Goal: Task Accomplishment & Management: Check status

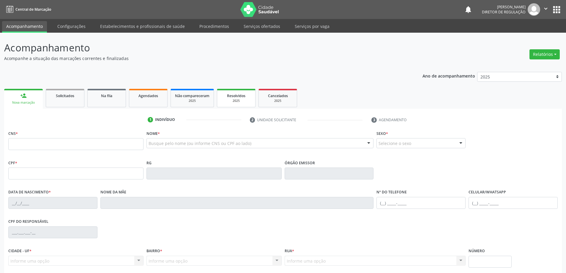
click at [224, 103] on div "2025" at bounding box center [236, 101] width 30 height 4
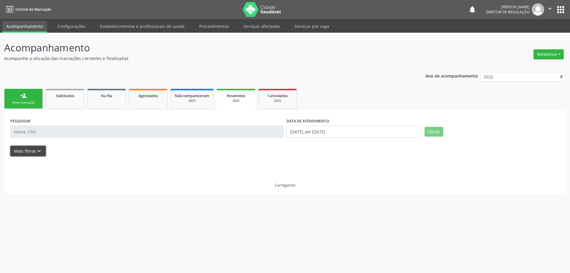
click at [37, 151] on icon "keyboard_arrow_down" at bounding box center [39, 151] width 7 height 7
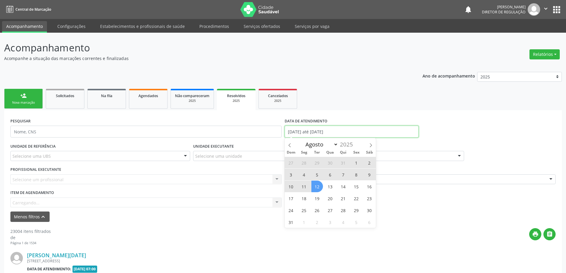
click at [302, 136] on input "01/01/2025 até 12/08/2025" at bounding box center [352, 132] width 134 height 12
click at [288, 145] on icon at bounding box center [290, 145] width 4 height 4
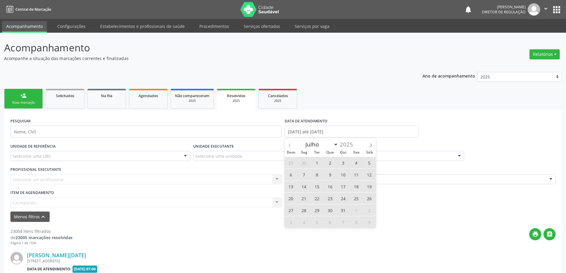
click at [288, 145] on icon at bounding box center [290, 145] width 4 height 4
select select "5"
click at [290, 160] on span "1" at bounding box center [291, 163] width 12 height 12
type input "01/06/2025"
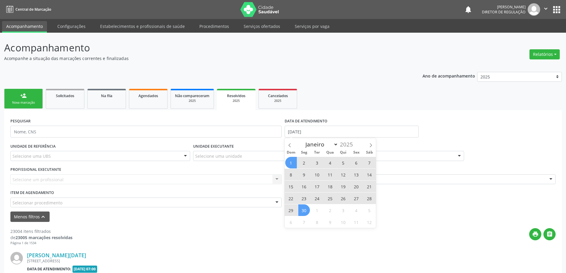
click at [307, 208] on span "30" at bounding box center [304, 210] width 12 height 12
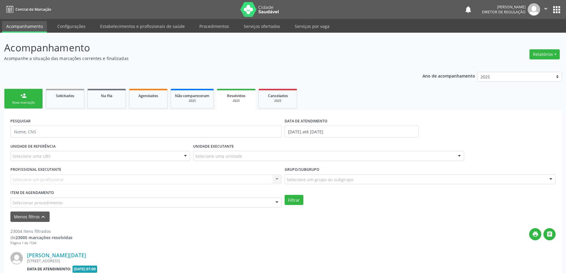
click at [245, 158] on div "Selecione uma unidade" at bounding box center [328, 156] width 271 height 10
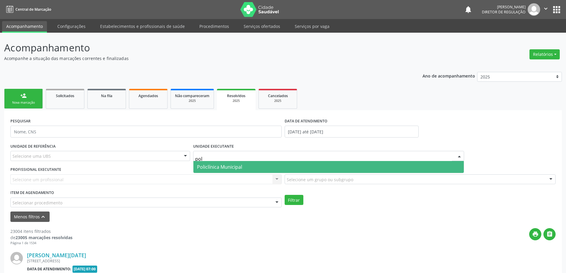
type input "poli"
click at [243, 170] on span "Policlínica Municipal" at bounding box center [328, 167] width 271 height 12
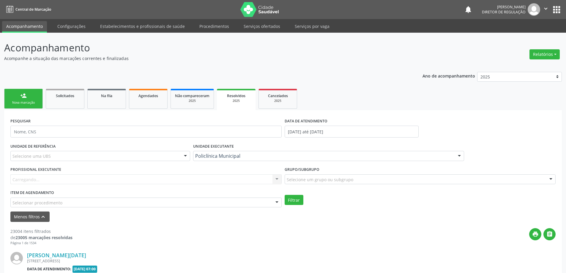
click at [231, 182] on div "Carregando... Nenhum resultado encontrado para: " " Não há nenhuma opção para s…" at bounding box center [145, 179] width 271 height 10
click at [231, 182] on div "Todos os profissionais" at bounding box center [145, 179] width 271 height 10
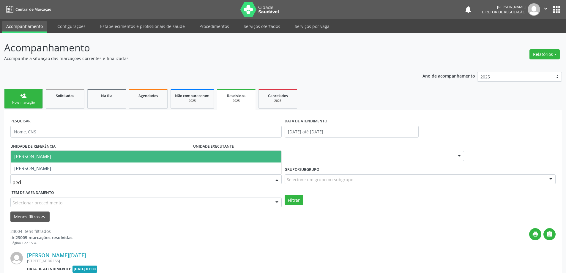
type input "pedr"
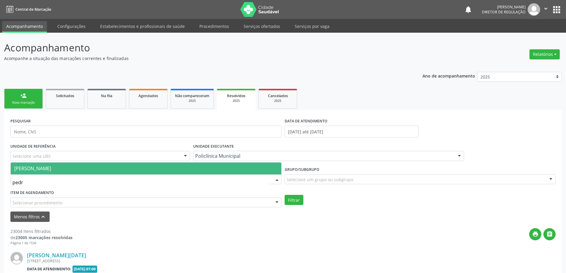
click at [233, 167] on span "[PERSON_NAME]" at bounding box center [146, 169] width 271 height 12
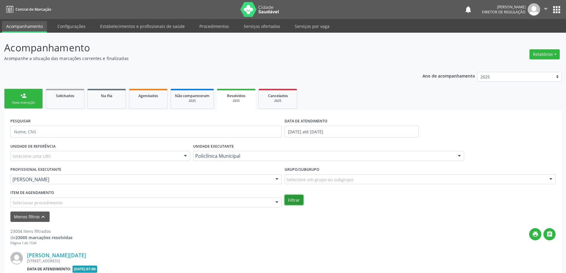
click at [285, 202] on button "Filtrar" at bounding box center [294, 200] width 19 height 10
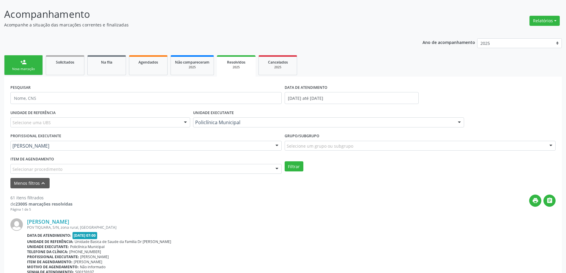
scroll to position [30, 0]
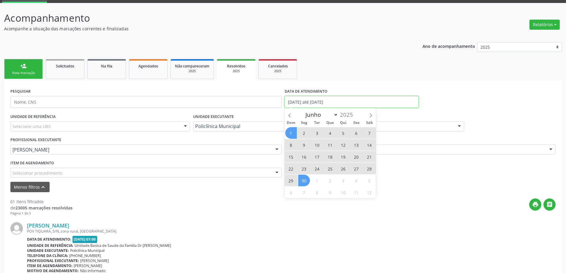
click at [313, 107] on input "01/06/2025 até 30/06/2025" at bounding box center [352, 102] width 134 height 12
drag, startPoint x: 373, startPoint y: 115, endPoint x: 333, endPoint y: 123, distance: 40.8
click at [373, 115] on span at bounding box center [371, 113] width 10 height 10
select select "6"
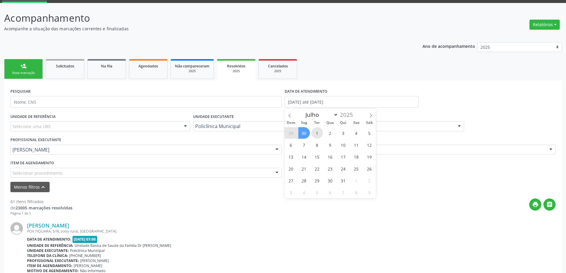
click at [317, 131] on span "1" at bounding box center [317, 133] width 12 height 12
type input "01/07/2025"
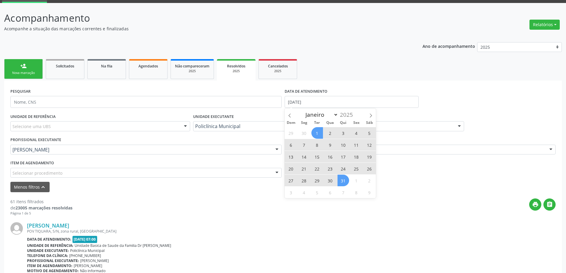
click at [345, 181] on span "31" at bounding box center [343, 181] width 12 height 12
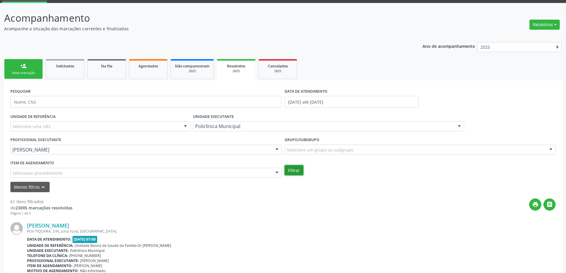
click at [299, 171] on button "Filtrar" at bounding box center [294, 170] width 19 height 10
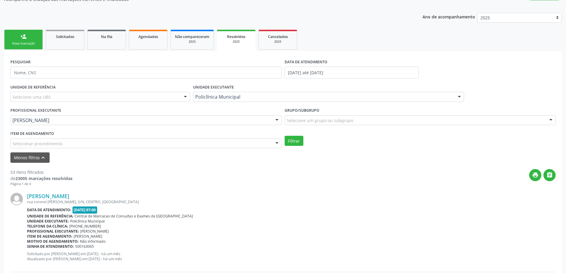
scroll to position [59, 0]
click at [159, 45] on link "Agendados" at bounding box center [148, 39] width 39 height 20
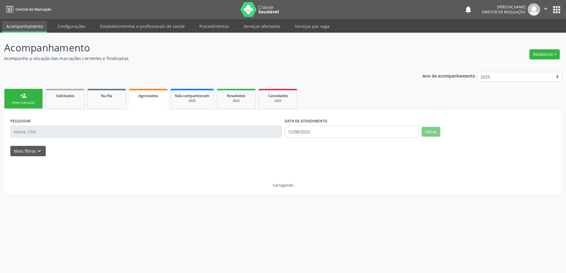
scroll to position [0, 0]
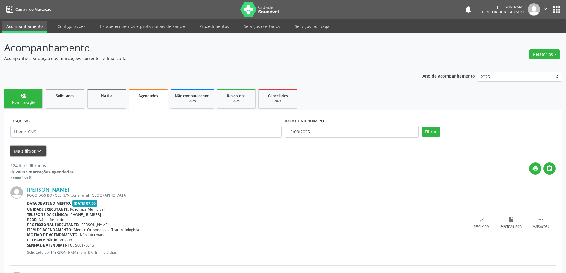
click at [33, 152] on button "Mais filtros keyboard_arrow_down" at bounding box center [27, 151] width 35 height 10
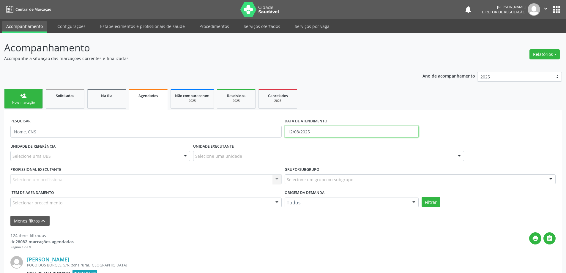
click at [290, 133] on input "12/08/2025" at bounding box center [352, 132] width 134 height 12
click at [290, 146] on icon at bounding box center [290, 145] width 4 height 4
click at [291, 146] on icon at bounding box center [290, 145] width 4 height 4
select select "4"
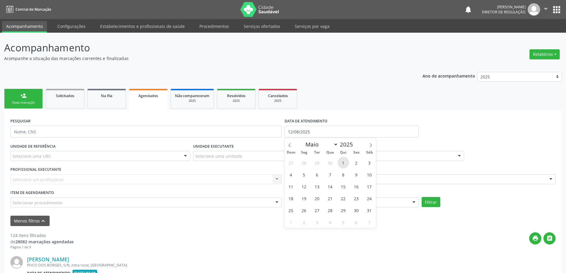
click at [344, 164] on span "1" at bounding box center [343, 163] width 12 height 12
type input "[DATE]"
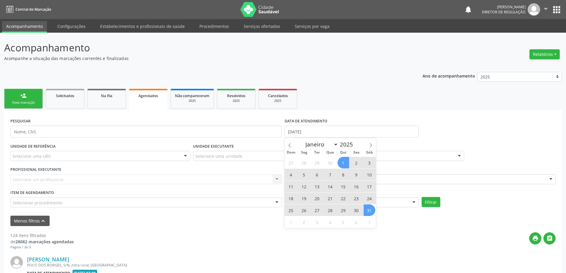
click at [370, 214] on span "31" at bounding box center [370, 210] width 12 height 12
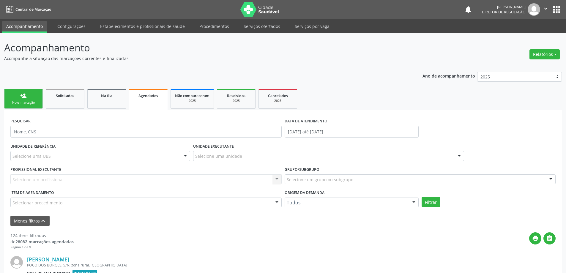
click at [287, 162] on div "UNIDADE EXECUTANTE Selecione uma unidade Todos as unidades Academia da Saude An…" at bounding box center [329, 153] width 274 height 23
click at [286, 156] on div "Selecione uma unidade" at bounding box center [328, 156] width 271 height 10
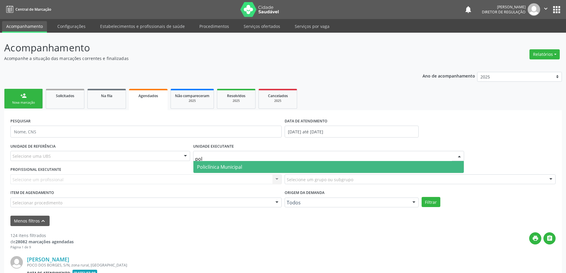
type input "poli"
click at [265, 169] on span "Policlínica Municipal" at bounding box center [328, 167] width 271 height 12
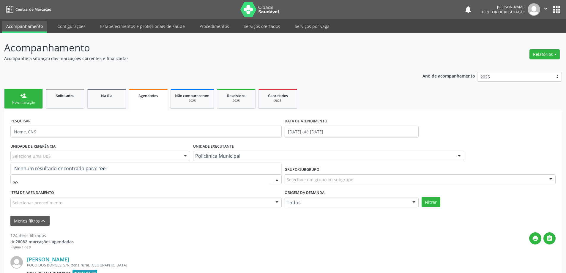
type input "e"
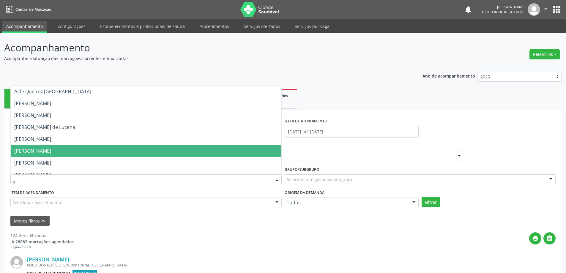
click at [139, 153] on span "[PERSON_NAME]" at bounding box center [146, 151] width 271 height 12
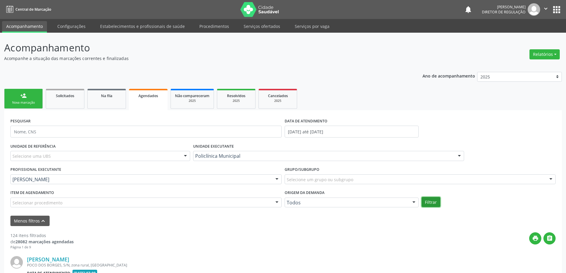
click at [426, 204] on button "Filtrar" at bounding box center [431, 202] width 19 height 10
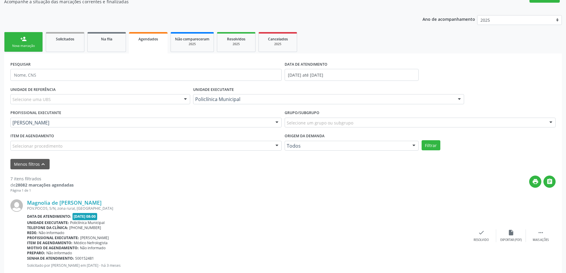
scroll to position [59, 0]
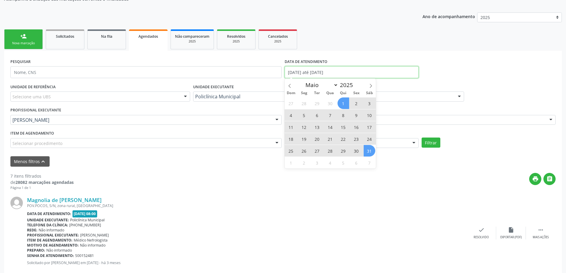
click at [320, 67] on input "[DATE] até [DATE]" at bounding box center [352, 72] width 134 height 12
click at [372, 83] on span at bounding box center [371, 84] width 10 height 10
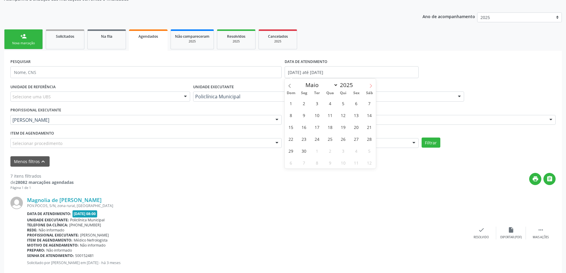
select select "5"
click at [293, 103] on span "1" at bounding box center [291, 103] width 12 height 12
type input "[DATE]"
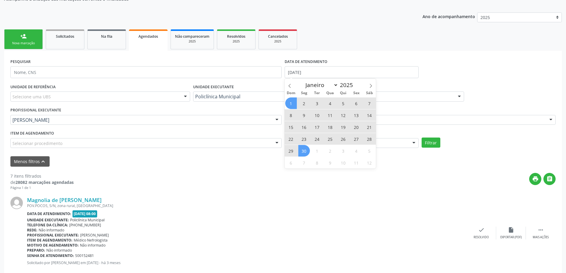
click at [305, 153] on span "30" at bounding box center [304, 151] width 12 height 12
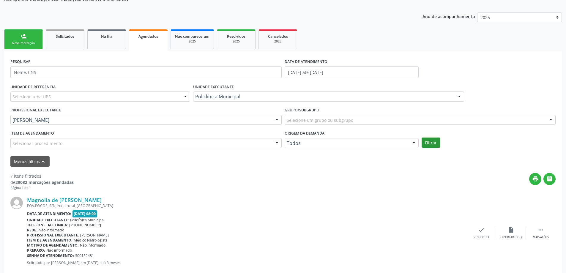
drag, startPoint x: 420, startPoint y: 149, endPoint x: 430, endPoint y: 146, distance: 11.3
click at [426, 149] on div "UNIDADE DE REFERÊNCIA Selecione uma UBS Todas as UBS Unidade Basica de Saude da…" at bounding box center [283, 117] width 548 height 70
click at [430, 146] on button "Filtrar" at bounding box center [431, 143] width 19 height 10
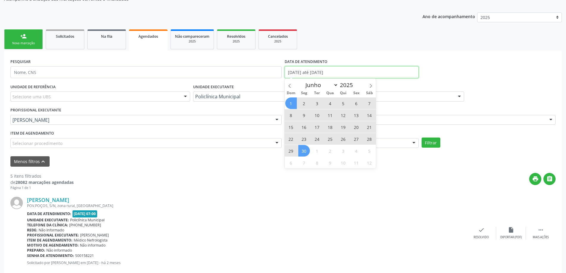
drag, startPoint x: 293, startPoint y: 73, endPoint x: 288, endPoint y: 89, distance: 16.9
click at [292, 75] on input "[DATE] até [DATE]" at bounding box center [352, 72] width 134 height 12
click at [370, 85] on icon at bounding box center [371, 86] width 4 height 4
select select "6"
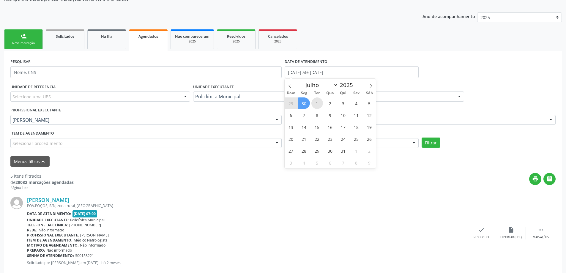
drag, startPoint x: 318, startPoint y: 102, endPoint x: 320, endPoint y: 105, distance: 4.0
click at [320, 105] on span "1" at bounding box center [317, 103] width 12 height 12
type input "[DATE]"
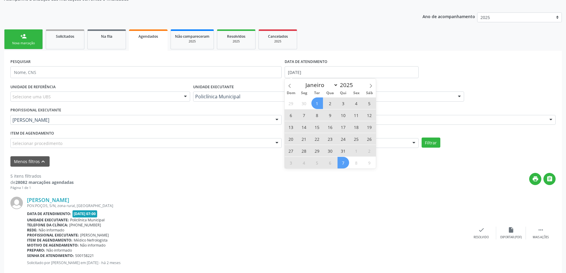
click at [346, 158] on span "7" at bounding box center [343, 163] width 12 height 12
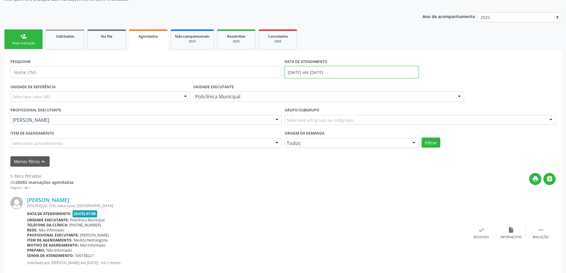
click at [318, 68] on input "01/07/2025 até 07/08/2025" at bounding box center [352, 72] width 134 height 12
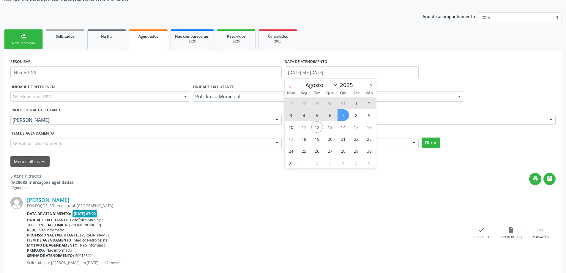
click at [292, 86] on span at bounding box center [290, 84] width 10 height 10
select select "6"
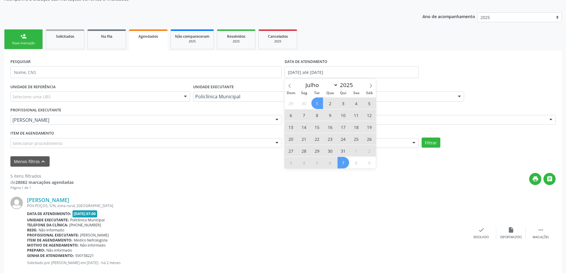
click at [318, 102] on span "1" at bounding box center [317, 103] width 12 height 12
type input "[DATE]"
click at [343, 154] on span "31" at bounding box center [343, 151] width 12 height 12
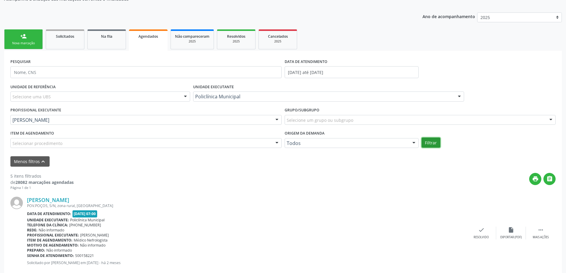
click at [434, 146] on button "Filtrar" at bounding box center [431, 143] width 19 height 10
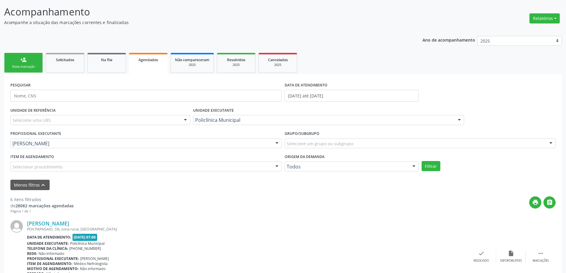
scroll to position [0, 0]
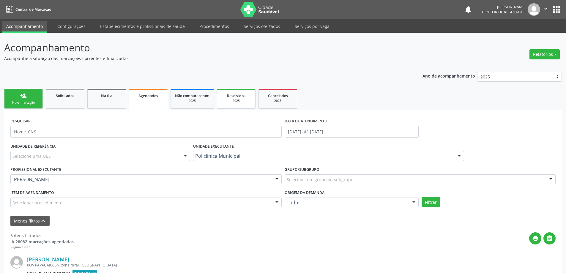
click at [237, 104] on link "Resolvidos 2025" at bounding box center [236, 99] width 39 height 20
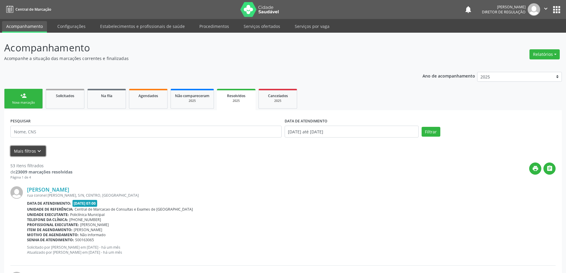
click at [36, 151] on icon "keyboard_arrow_down" at bounding box center [39, 151] width 7 height 7
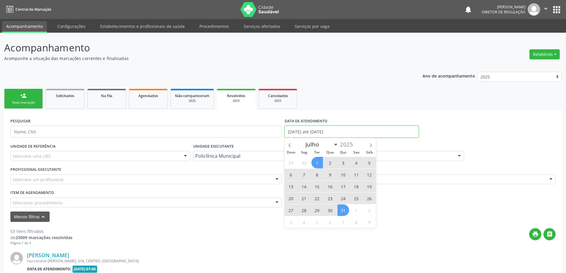
click at [304, 130] on input "[DATE] até [DATE]" at bounding box center [352, 132] width 134 height 12
click at [288, 142] on span at bounding box center [290, 143] width 10 height 10
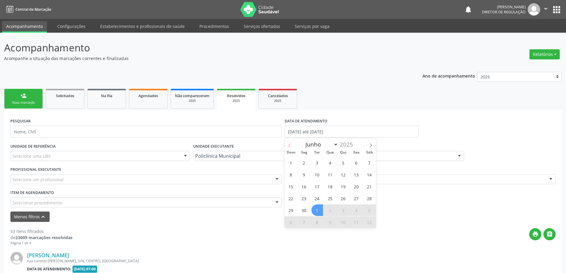
click at [288, 142] on span at bounding box center [290, 143] width 10 height 10
select select "4"
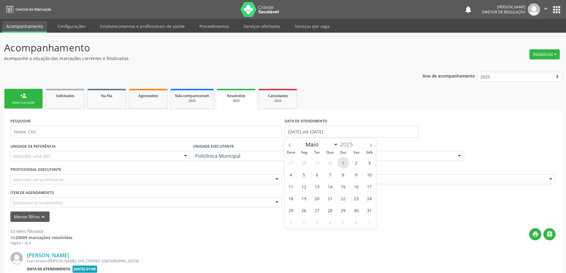
click at [341, 164] on span "1" at bounding box center [343, 163] width 12 height 12
type input "[DATE]"
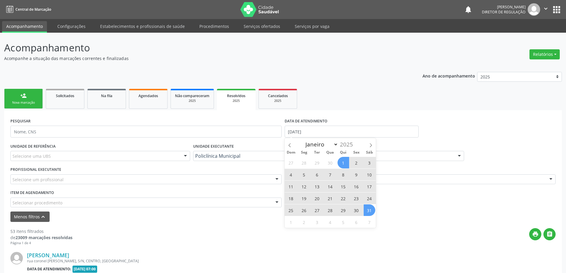
click at [372, 209] on span "31" at bounding box center [370, 210] width 12 height 12
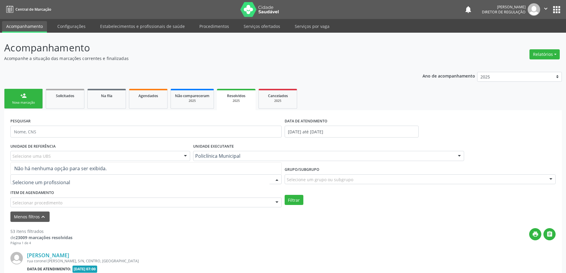
click at [238, 182] on div at bounding box center [145, 179] width 271 height 10
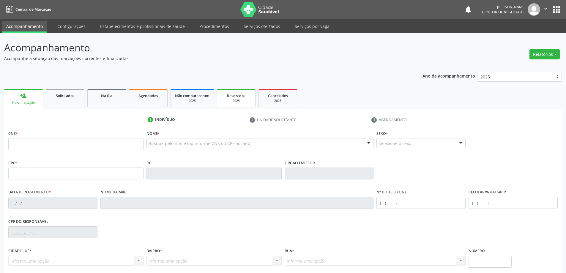
click at [237, 104] on link "Resolvidos 2025" at bounding box center [236, 98] width 39 height 18
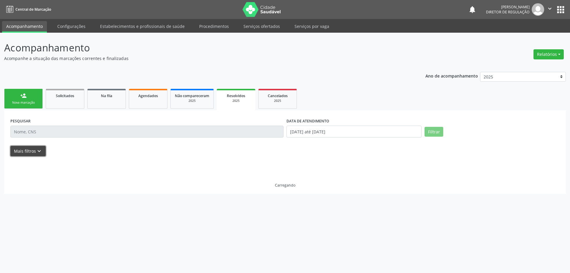
click at [29, 150] on button "Mais filtros keyboard_arrow_down" at bounding box center [27, 151] width 35 height 10
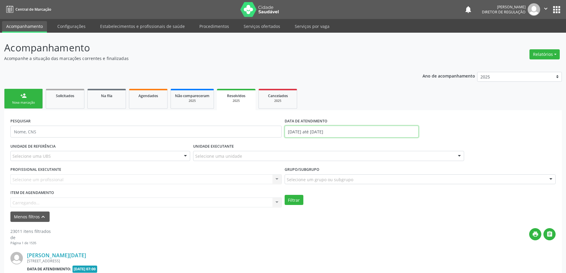
click at [300, 129] on input "01/01/2025 até 12/08/2025" at bounding box center [352, 132] width 134 height 12
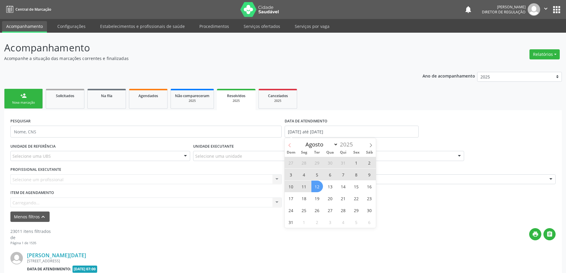
click at [291, 147] on icon at bounding box center [290, 145] width 4 height 4
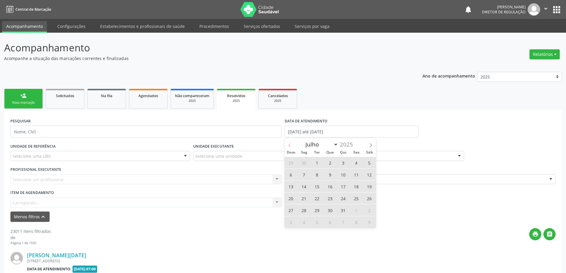
click at [291, 147] on icon at bounding box center [290, 145] width 4 height 4
select select "4"
click at [344, 163] on span "1" at bounding box center [343, 163] width 12 height 12
type input "[DATE]"
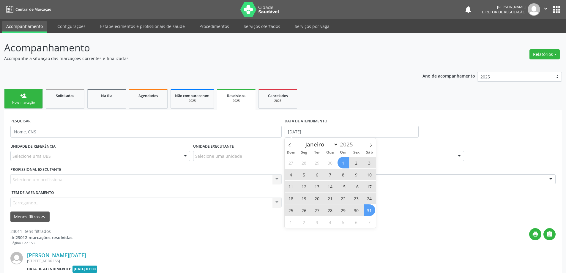
click at [371, 209] on span "31" at bounding box center [370, 210] width 12 height 12
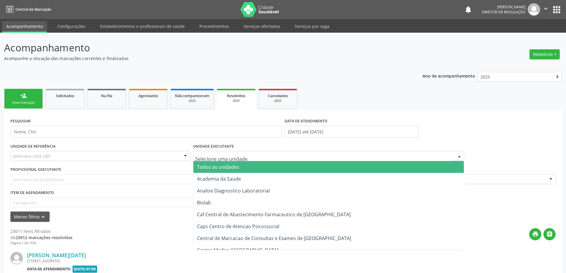
click at [252, 156] on div at bounding box center [328, 156] width 271 height 10
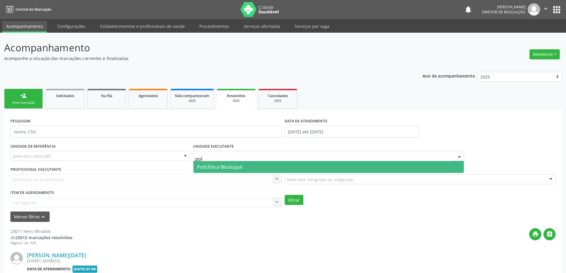
type input "poli"
click at [243, 163] on span "Policlínica Municipal" at bounding box center [328, 167] width 271 height 12
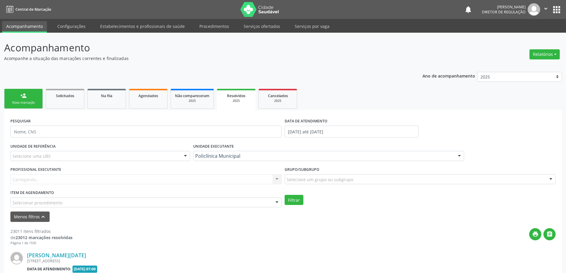
click at [242, 180] on div "Carregando... Nenhum resultado encontrado para: " " Não há nenhuma opção para s…" at bounding box center [145, 179] width 271 height 10
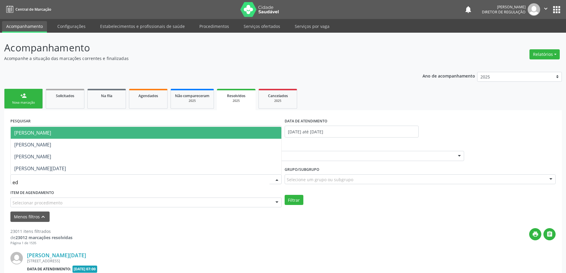
type input "edv"
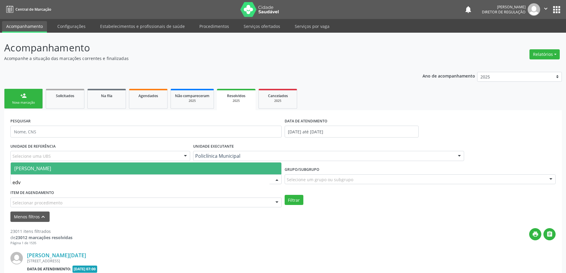
click at [240, 169] on span "[PERSON_NAME]" at bounding box center [146, 169] width 271 height 12
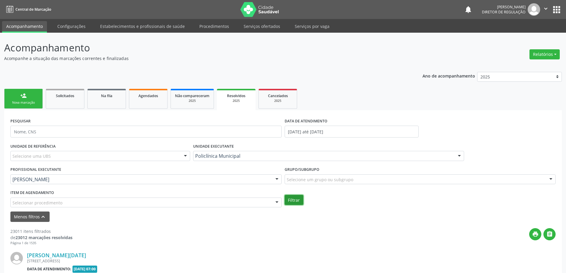
click at [294, 199] on button "Filtrar" at bounding box center [294, 200] width 19 height 10
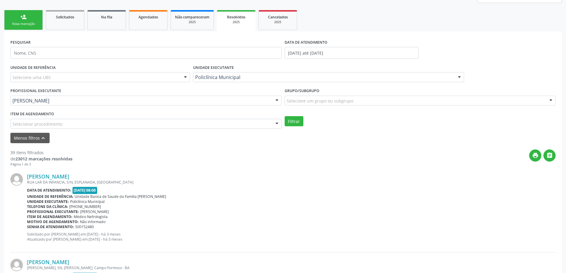
scroll to position [89, 0]
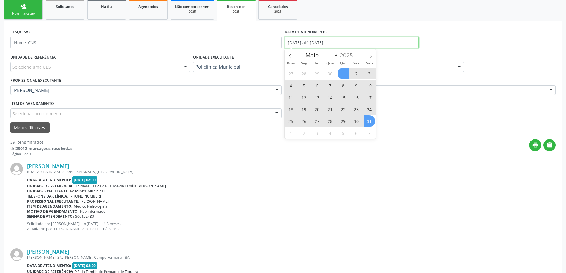
click at [345, 39] on input "0[DATE] até 3[DATE]" at bounding box center [352, 43] width 134 height 12
click at [372, 56] on icon at bounding box center [371, 56] width 4 height 4
select select "5"
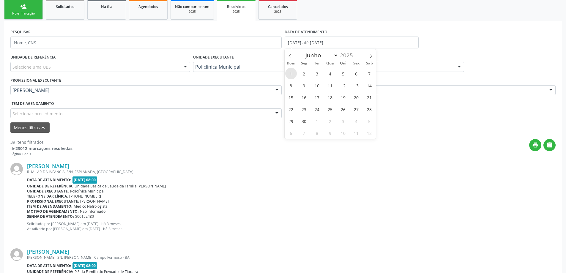
click at [295, 71] on span "1" at bounding box center [291, 74] width 12 height 12
type input "01/06/2025"
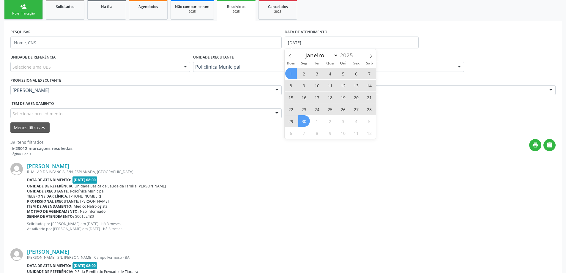
click at [300, 119] on span "30" at bounding box center [304, 121] width 12 height 12
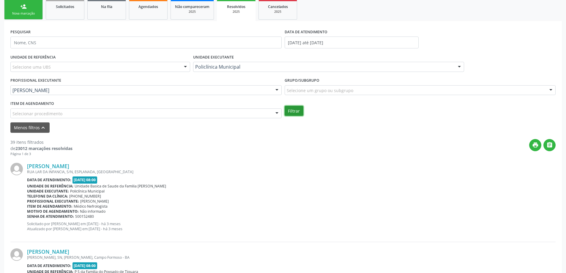
click at [301, 111] on button "Filtrar" at bounding box center [294, 111] width 19 height 10
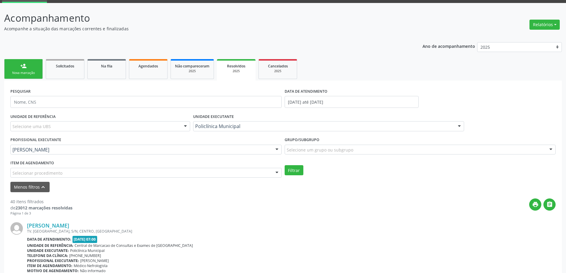
scroll to position [59, 0]
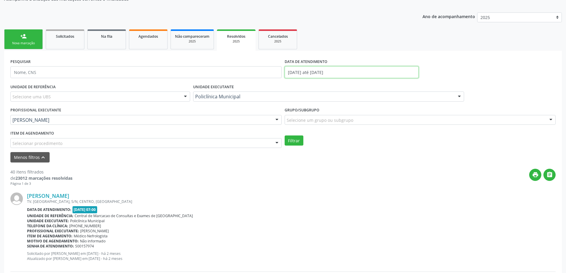
click at [309, 72] on input "01/06/2025 até 30/06/2025" at bounding box center [352, 72] width 134 height 12
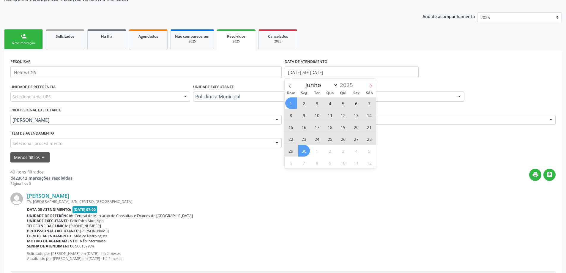
click at [369, 86] on icon at bounding box center [371, 86] width 4 height 4
select select "6"
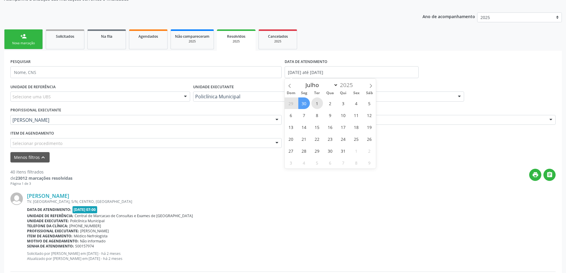
click at [318, 103] on span "1" at bounding box center [317, 103] width 12 height 12
type input "01/07/2025"
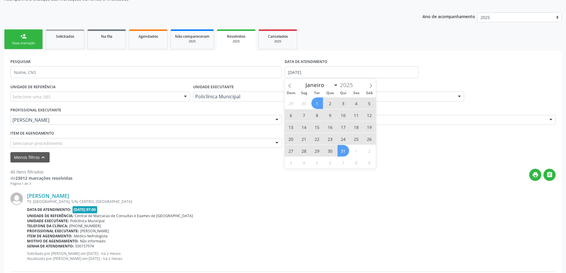
click at [339, 153] on span "31" at bounding box center [343, 151] width 12 height 12
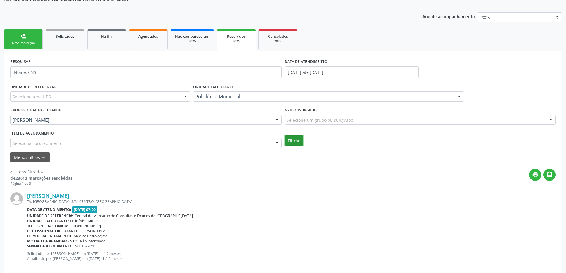
click at [302, 142] on button "Filtrar" at bounding box center [294, 140] width 19 height 10
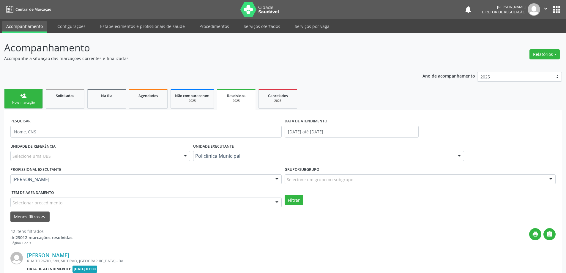
scroll to position [30, 0]
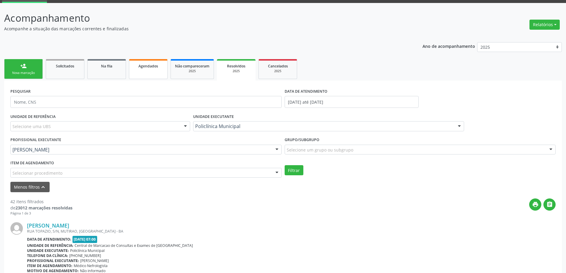
click at [148, 71] on link "Agendados" at bounding box center [148, 69] width 39 height 20
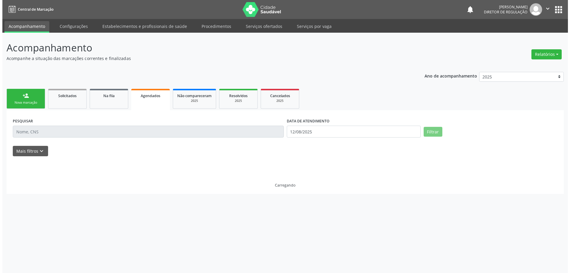
scroll to position [0, 0]
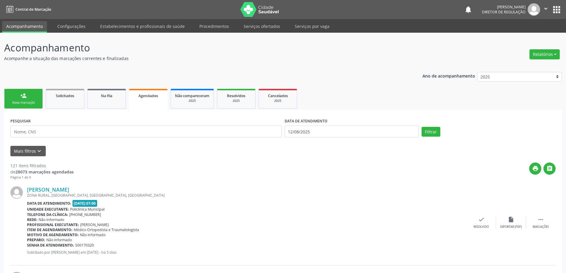
click at [46, 153] on div "Mais filtros keyboard_arrow_down" at bounding box center [283, 151] width 548 height 10
click at [39, 150] on icon "keyboard_arrow_down" at bounding box center [39, 151] width 7 height 7
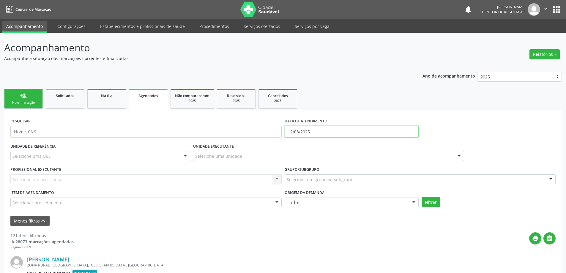
click at [291, 133] on input "12/08/2025" at bounding box center [352, 132] width 134 height 12
click at [290, 146] on icon at bounding box center [289, 145] width 2 height 4
select select "4"
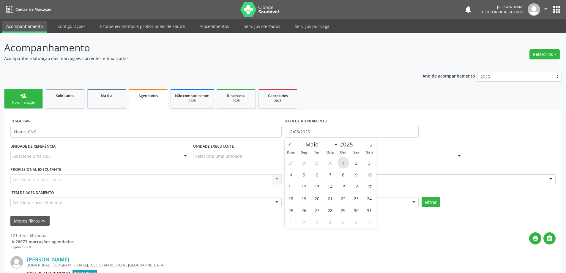
click at [347, 164] on span "1" at bounding box center [343, 163] width 12 height 12
type input "[DATE]"
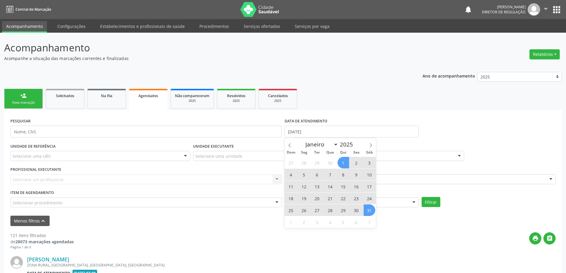
click at [367, 210] on span "31" at bounding box center [370, 210] width 12 height 12
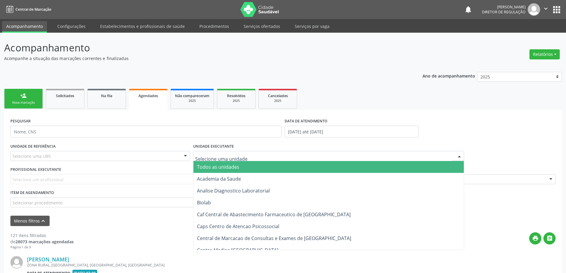
click at [257, 160] on div at bounding box center [328, 156] width 271 height 10
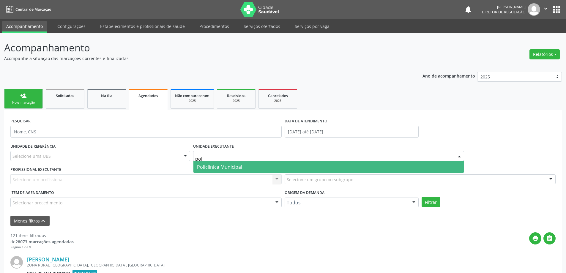
type input "poli"
click at [262, 163] on span "Policlínica Municipal" at bounding box center [328, 167] width 271 height 12
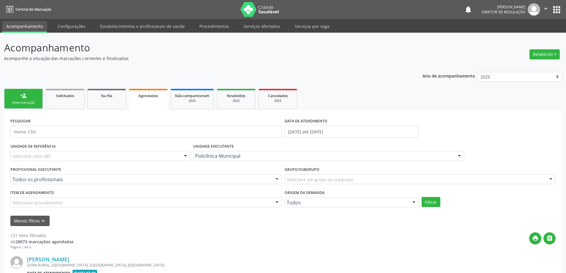
click at [270, 180] on div "Todos os profissionais" at bounding box center [145, 179] width 271 height 10
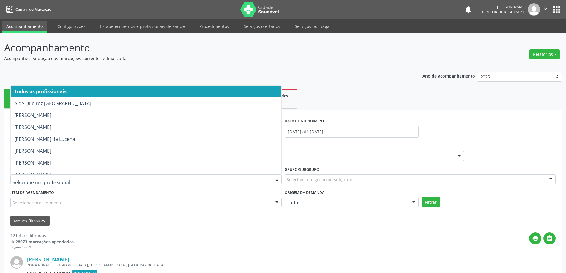
click at [283, 185] on div "Grupo/Subgrupo Selecione um grupo ou subgrupo Todos os grupos e subgrupos 01 - …" at bounding box center [420, 176] width 274 height 23
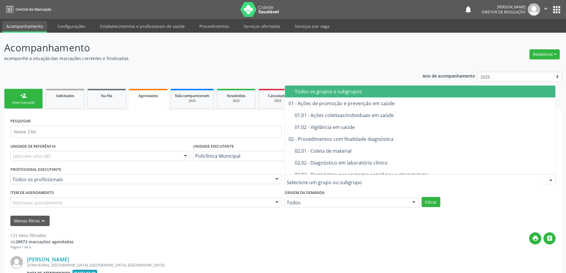
click at [285, 183] on div at bounding box center [420, 179] width 271 height 10
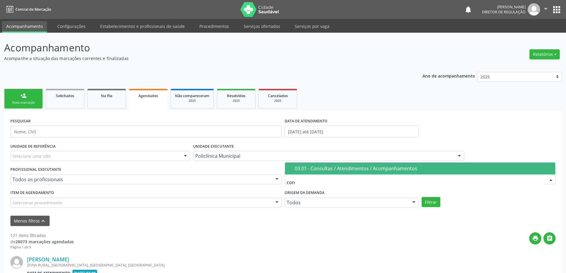
type input "cons"
click at [315, 170] on div "03.01 - Consultas / Atendimentos / Acompanhamentos" at bounding box center [423, 168] width 257 height 5
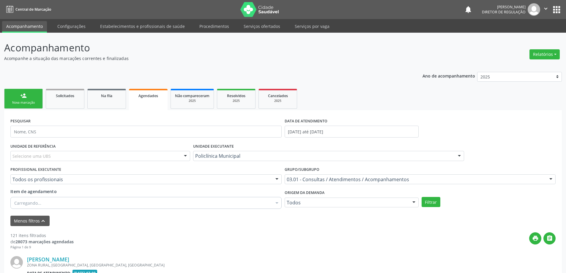
click at [246, 203] on div "Carregando..." at bounding box center [145, 203] width 271 height 12
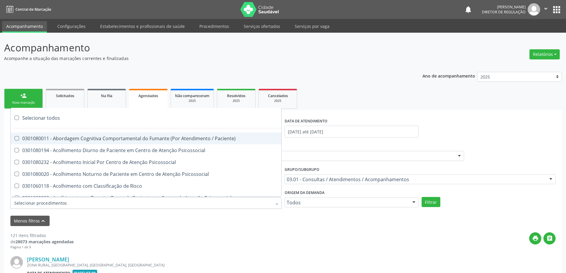
click at [246, 203] on div at bounding box center [145, 203] width 271 height 12
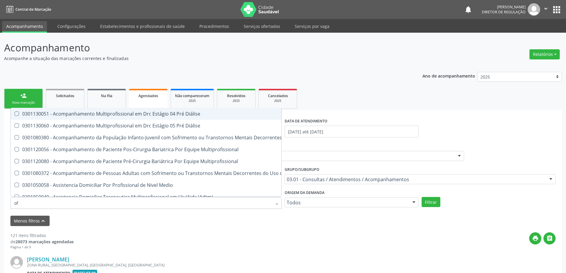
type input "oft"
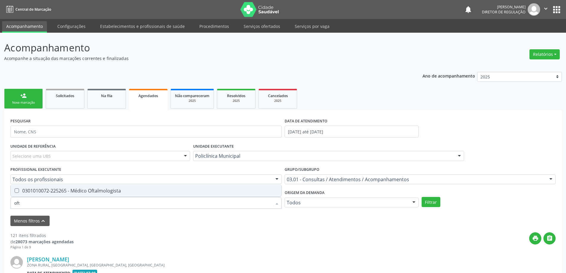
click at [223, 194] on span "0301010072-225265 - Médico Oftalmologista" at bounding box center [146, 191] width 271 height 12
checkbox Oftalmologista "true"
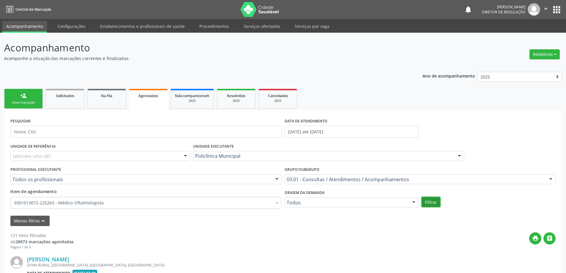
click at [428, 203] on button "Filtrar" at bounding box center [431, 202] width 19 height 10
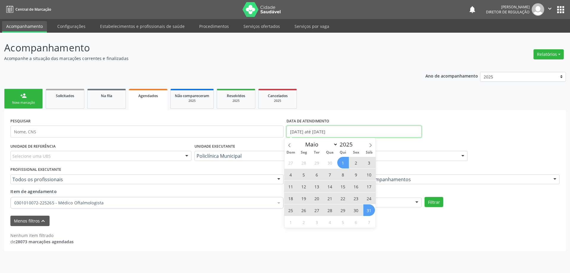
click at [303, 136] on input "[DATE] até [DATE]" at bounding box center [354, 132] width 135 height 12
click at [367, 147] on span at bounding box center [371, 143] width 10 height 10
select select "5"
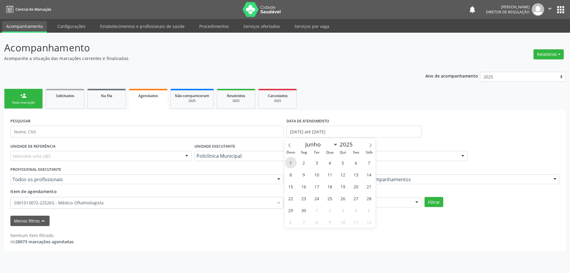
click at [291, 166] on span "1" at bounding box center [291, 163] width 12 height 12
type input "[DATE]"
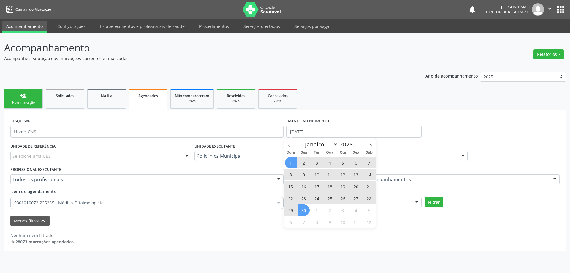
click at [301, 214] on span "30" at bounding box center [304, 210] width 12 height 12
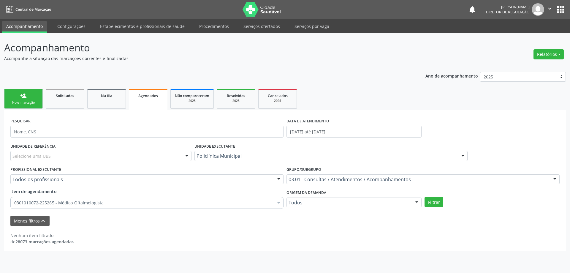
click at [444, 202] on div "Filtrar" at bounding box center [492, 202] width 138 height 10
click at [431, 204] on button "Filtrar" at bounding box center [434, 202] width 19 height 10
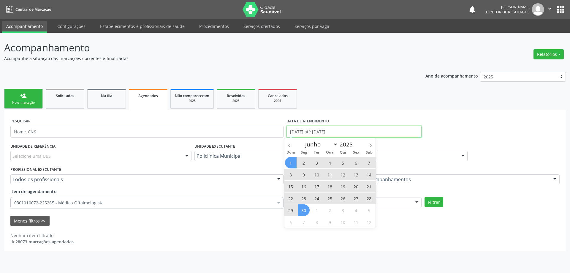
click at [313, 128] on input "[DATE] até [DATE]" at bounding box center [354, 132] width 135 height 12
click at [370, 141] on span at bounding box center [371, 143] width 10 height 10
select select "6"
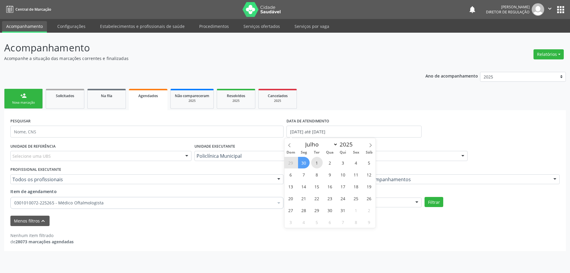
click at [318, 158] on span "1" at bounding box center [317, 163] width 12 height 12
type input "01/07/2025"
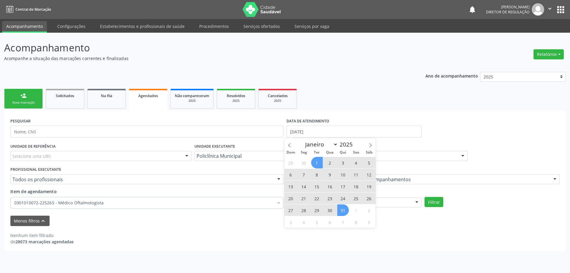
click at [342, 208] on span "31" at bounding box center [343, 210] width 12 height 12
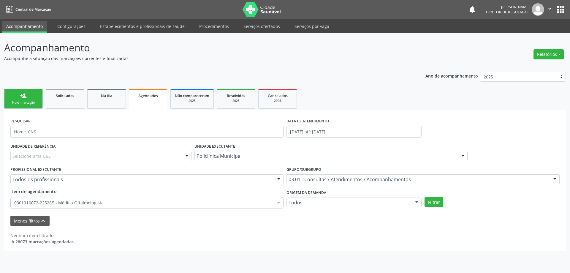
click at [420, 205] on div at bounding box center [417, 203] width 9 height 10
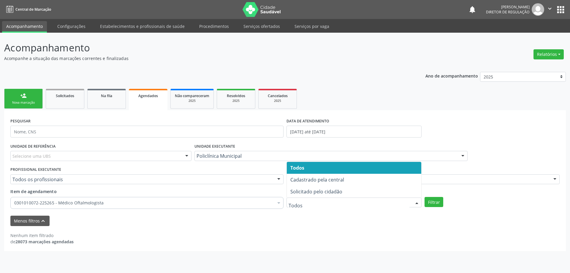
click at [444, 206] on div "Filtrar" at bounding box center [492, 202] width 138 height 10
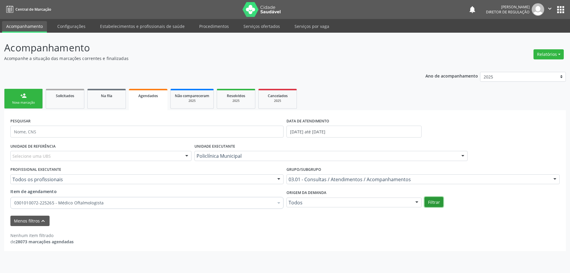
click at [436, 203] on button "Filtrar" at bounding box center [434, 202] width 19 height 10
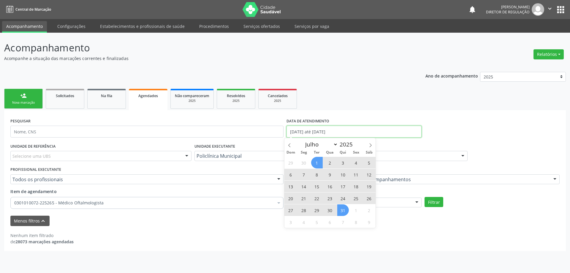
click at [296, 128] on input "01/07/2025 até 31/07/2025" at bounding box center [354, 132] width 135 height 12
click at [370, 144] on icon at bounding box center [371, 145] width 4 height 4
select select "7"
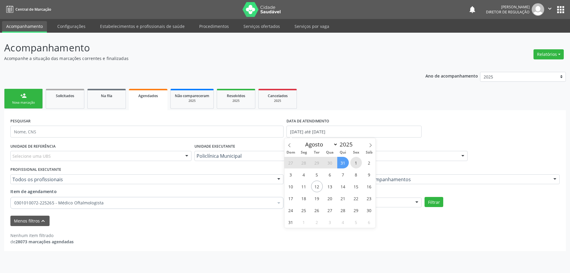
click at [356, 163] on span "1" at bounding box center [357, 163] width 12 height 12
type input "01/08/2025"
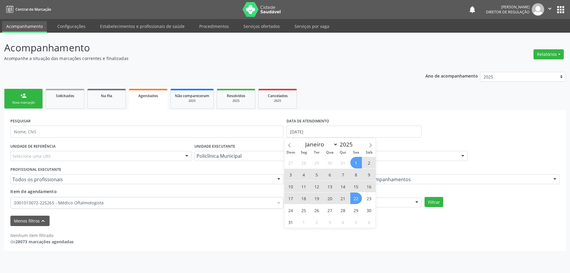
click at [358, 200] on span "22" at bounding box center [357, 199] width 12 height 12
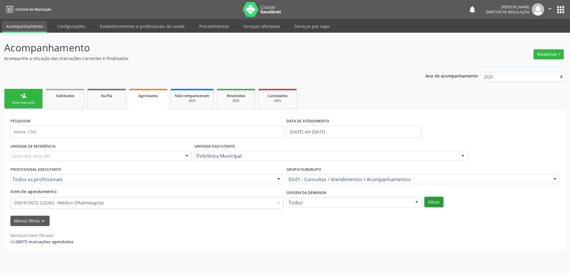
click at [427, 205] on button "Filtrar" at bounding box center [434, 202] width 19 height 10
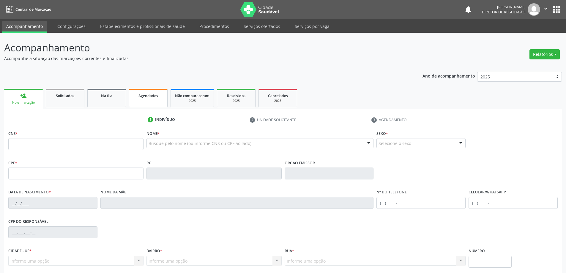
click at [141, 96] on span "Agendados" at bounding box center [148, 95] width 20 height 5
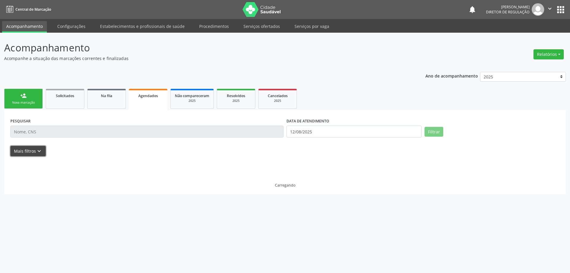
click at [39, 155] on button "Mais filtros keyboard_arrow_down" at bounding box center [27, 151] width 35 height 10
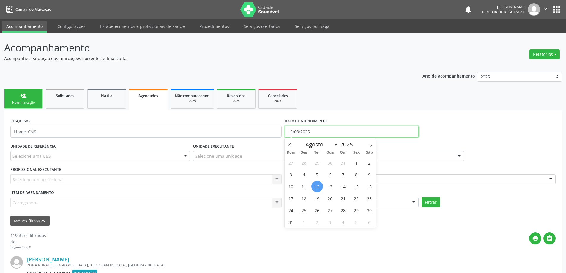
click at [289, 134] on input "12/08/2025" at bounding box center [352, 132] width 134 height 12
click at [292, 145] on span at bounding box center [290, 143] width 10 height 10
select select "4"
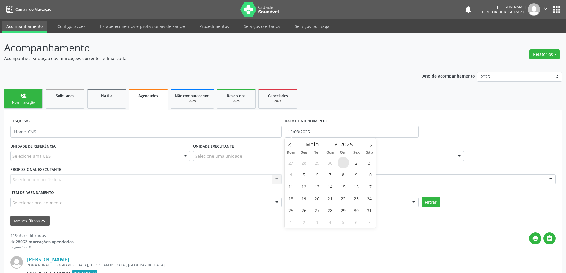
click at [339, 160] on span "1" at bounding box center [343, 163] width 12 height 12
type input "[DATE]"
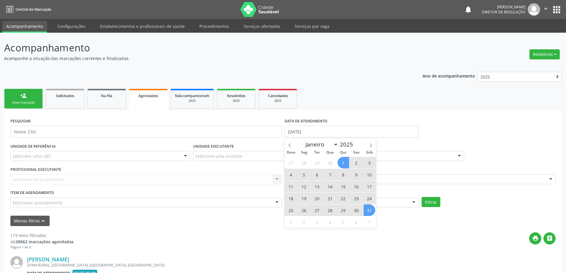
click at [370, 211] on span "31" at bounding box center [370, 210] width 12 height 12
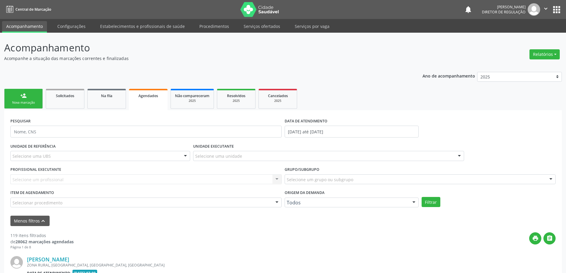
click at [300, 163] on div "UNIDADE EXECUTANTE Selecione uma unidade Todos as unidades Academia da Saude An…" at bounding box center [329, 153] width 274 height 23
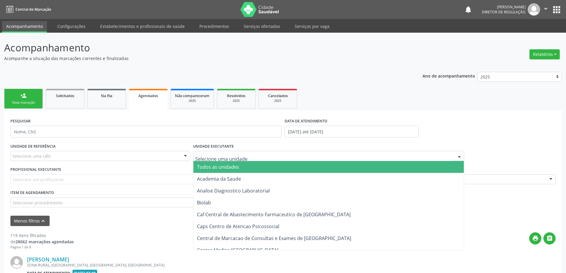
click at [300, 158] on div at bounding box center [328, 156] width 271 height 10
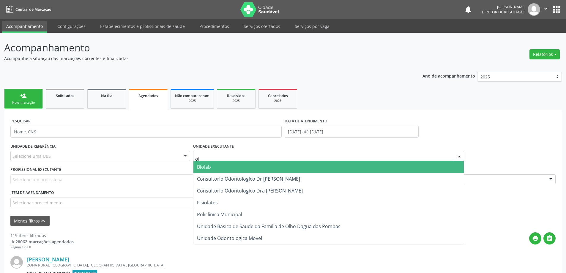
type input "o"
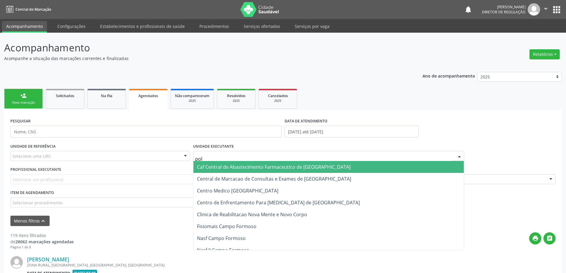
type input "poli"
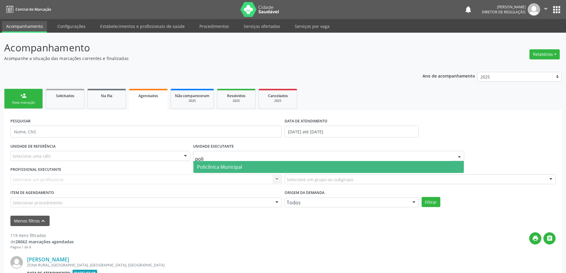
click at [284, 168] on span "Policlínica Municipal" at bounding box center [328, 167] width 271 height 12
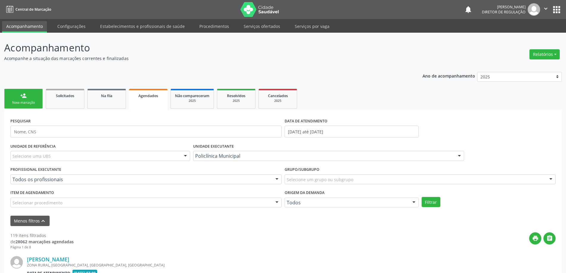
click at [271, 202] on div "Selecionar procedimento" at bounding box center [145, 203] width 271 height 10
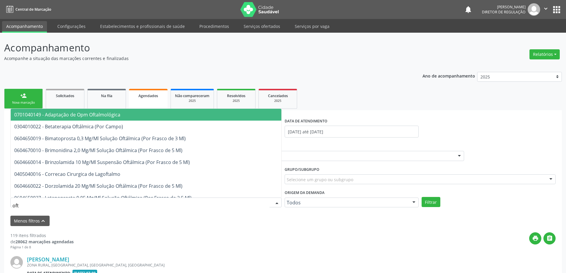
type input "ofta"
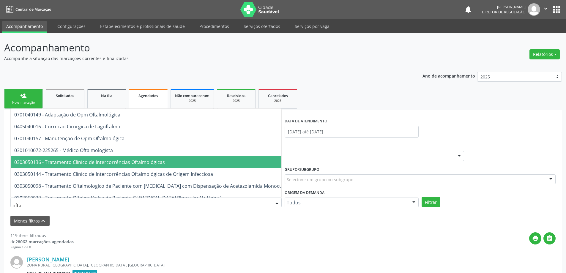
click at [203, 157] on span "0303050136 - Tratamento Clínico de Intercorrências Oftalmológicas" at bounding box center [166, 162] width 311 height 12
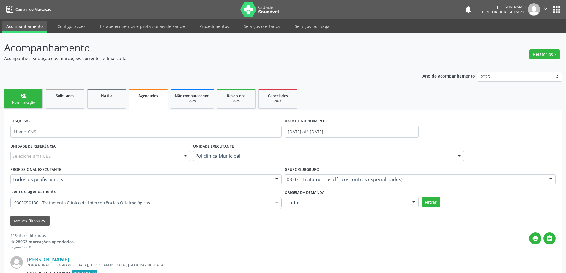
click at [193, 200] on div "0303050136 - Tratamento Clínico de Intercorrências Oftalmológicas" at bounding box center [145, 203] width 271 height 12
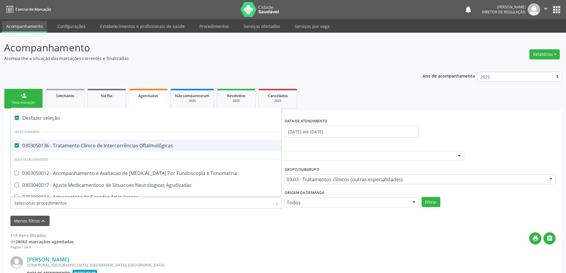
click at [192, 147] on div "0303050136 - Tratamento Clínico de Intercorrências Oftalmológicas" at bounding box center [206, 145] width 385 height 5
checkbox Oftalmológicas "false"
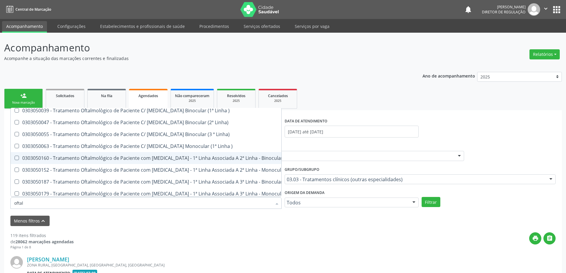
scroll to position [89, 0]
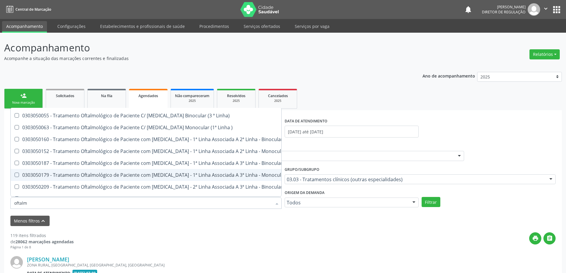
type input "oftalmo"
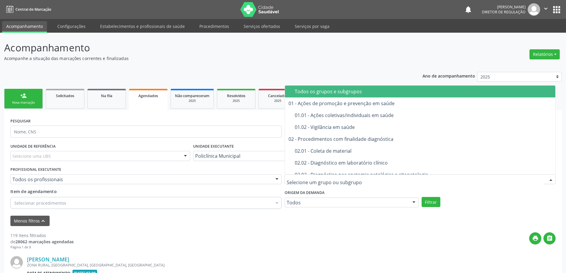
scroll to position [0, 0]
click at [332, 93] on div "Todos os grupos e subgrupos" at bounding box center [423, 91] width 257 height 5
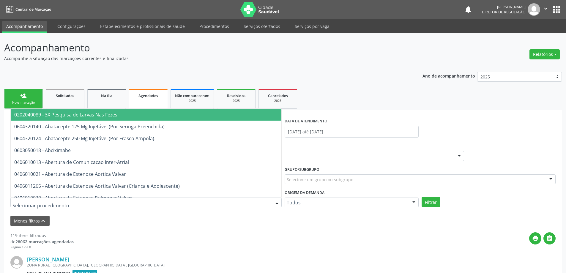
click at [142, 204] on div at bounding box center [145, 203] width 271 height 10
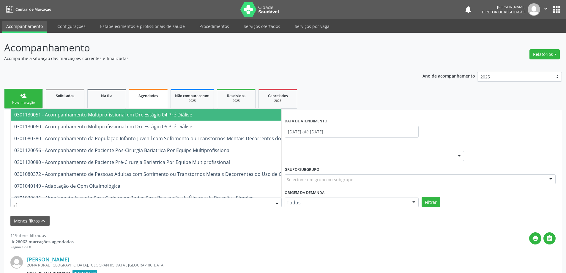
type input "oft"
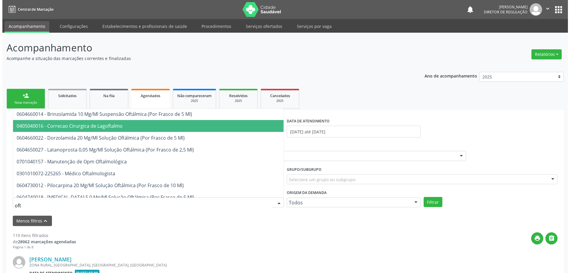
scroll to position [59, 0]
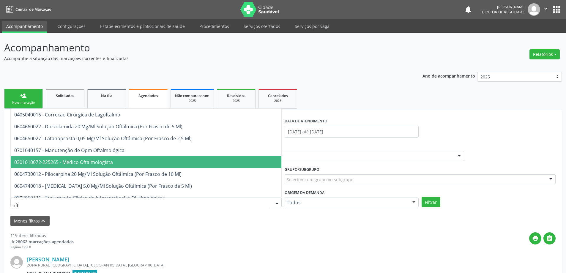
click at [142, 163] on span "0301010072-225265 - Médico Oftalmologista" at bounding box center [166, 162] width 311 height 12
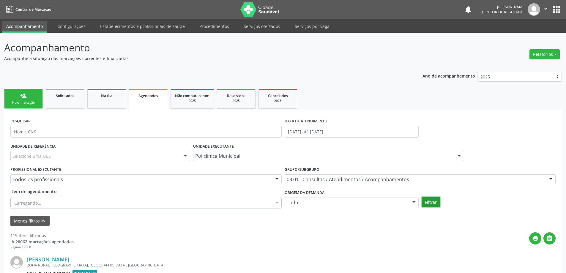
click at [431, 200] on button "Filtrar" at bounding box center [431, 202] width 19 height 10
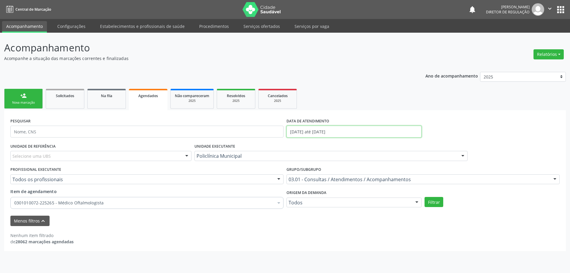
click at [344, 132] on input "0[DATE] até 3[DATE]" at bounding box center [354, 132] width 135 height 12
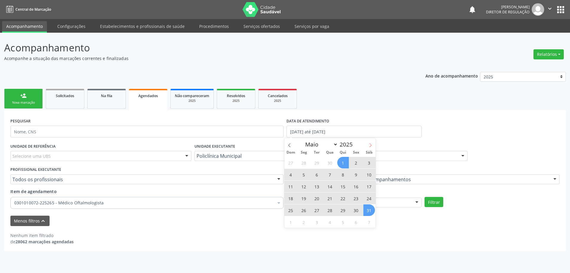
click at [367, 146] on span at bounding box center [371, 143] width 10 height 10
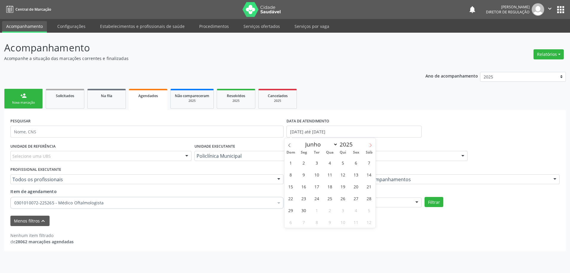
click at [367, 146] on span at bounding box center [371, 143] width 10 height 10
select select "6"
click at [316, 163] on span "1" at bounding box center [317, 163] width 12 height 12
type input "01/07/2025"
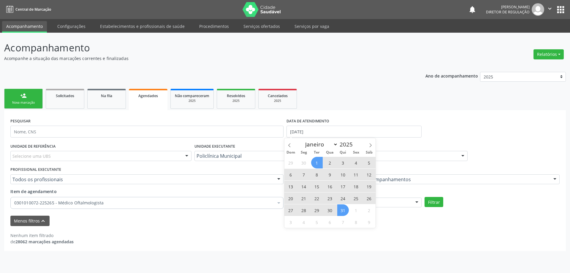
click at [341, 209] on span "31" at bounding box center [343, 210] width 12 height 12
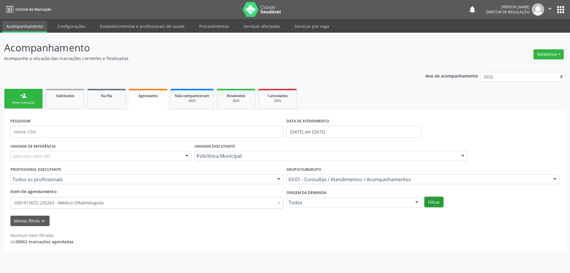
click at [436, 201] on button "Filtrar" at bounding box center [434, 202] width 19 height 10
click at [327, 131] on input "01/07/2025 até 31/07/2025" at bounding box center [354, 132] width 135 height 12
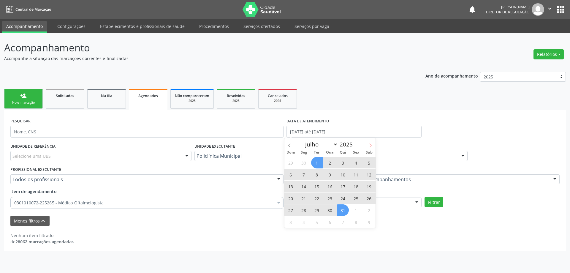
click at [370, 145] on icon at bounding box center [371, 145] width 4 height 4
select select "7"
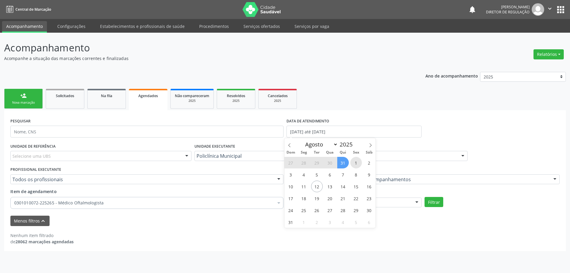
click at [351, 162] on span "1" at bounding box center [357, 163] width 12 height 12
type input "[DATE]"
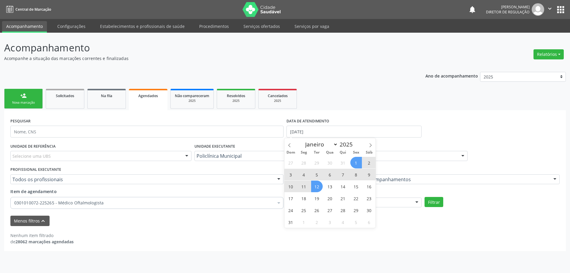
click at [317, 190] on span "12" at bounding box center [317, 187] width 12 height 12
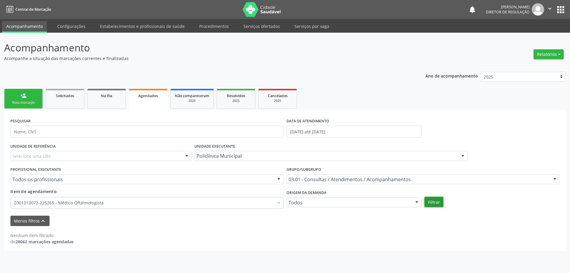
click at [433, 205] on button "Filtrar" at bounding box center [434, 202] width 19 height 10
click at [259, 152] on div "Policlínica Municipal" at bounding box center [331, 156] width 273 height 10
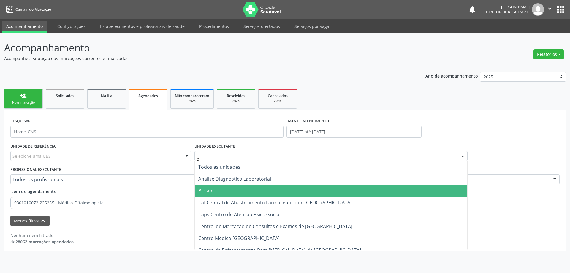
type input "oc"
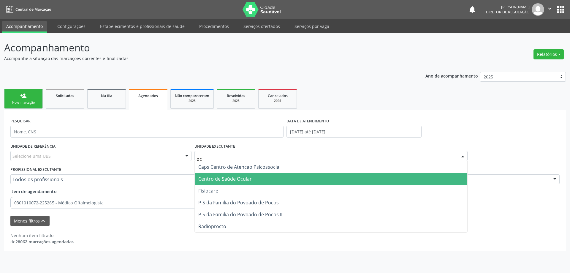
click at [266, 178] on span "Centro de Saúde Ocular" at bounding box center [331, 179] width 273 height 12
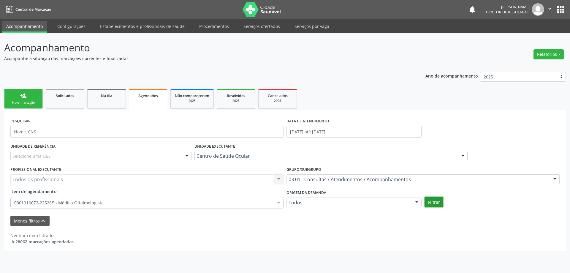
click at [439, 200] on button "Filtrar" at bounding box center [434, 202] width 19 height 10
click at [430, 203] on button "Filtrar" at bounding box center [434, 202] width 19 height 10
click at [244, 106] on link "Resolvidos 2025" at bounding box center [236, 99] width 39 height 20
select select "7"
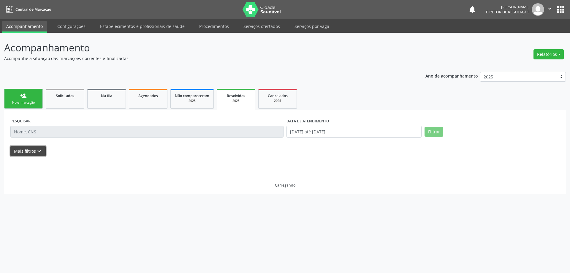
click at [29, 153] on button "Mais filtros keyboard_arrow_down" at bounding box center [27, 151] width 35 height 10
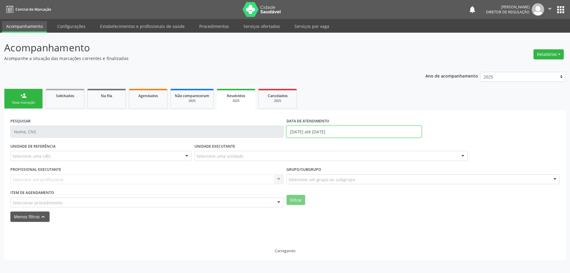
click at [309, 129] on input "01/01/2025 até 12/08/2025" at bounding box center [354, 132] width 135 height 12
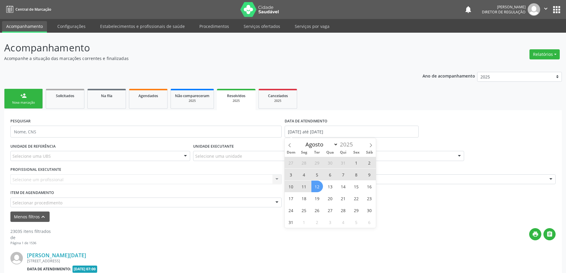
click at [357, 159] on span "1" at bounding box center [357, 163] width 12 height 12
type input "[DATE]"
click at [315, 188] on span "12" at bounding box center [317, 187] width 12 height 12
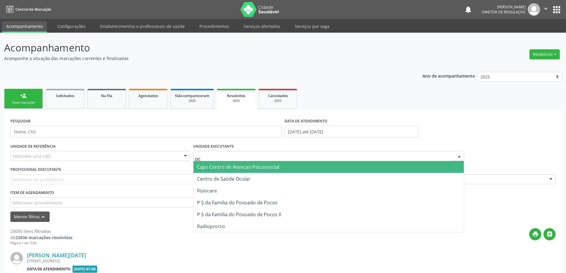
type input "ocu"
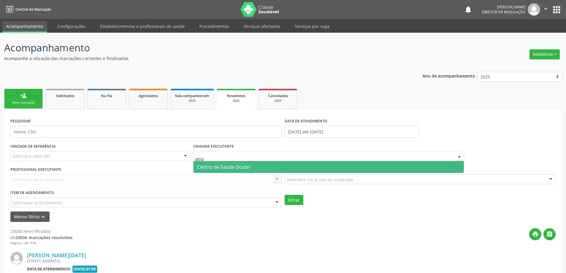
click at [221, 163] on span "Centro de Saúde Ocular" at bounding box center [328, 167] width 271 height 12
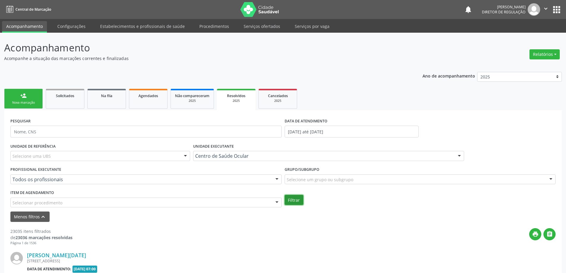
click at [299, 203] on button "Filtrar" at bounding box center [294, 200] width 19 height 10
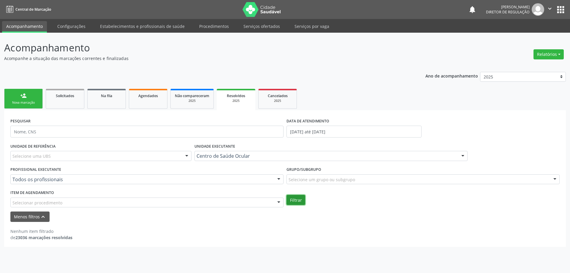
click at [296, 201] on button "Filtrar" at bounding box center [296, 200] width 19 height 10
click at [161, 96] on div "Agendados" at bounding box center [148, 95] width 30 height 6
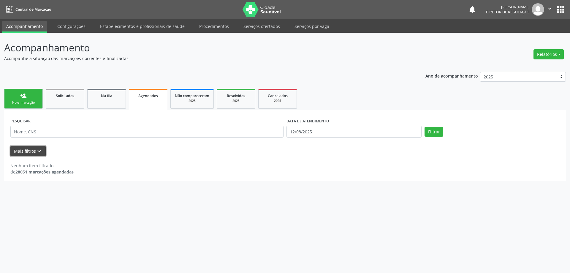
click at [41, 150] on icon "keyboard_arrow_down" at bounding box center [39, 151] width 7 height 7
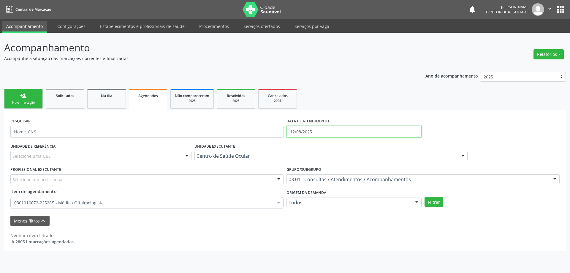
click at [321, 135] on input "12/08/2025" at bounding box center [354, 132] width 135 height 12
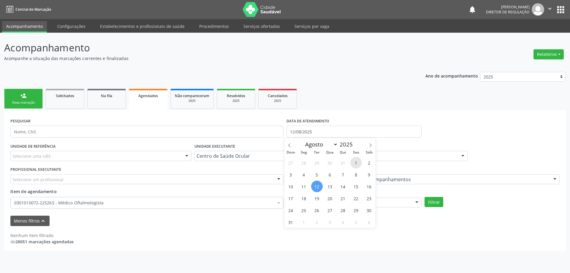
click at [359, 161] on span "1" at bounding box center [357, 163] width 12 height 12
type input "[DATE]"
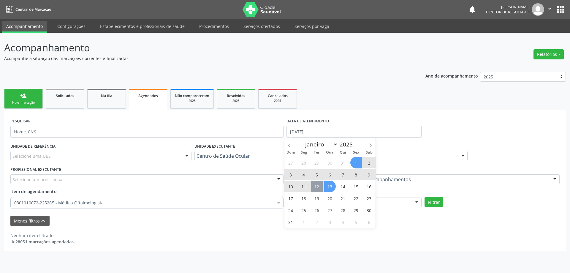
click at [322, 184] on div "27 28 29 30 31 1 2 3 4 5 6 7 8 9 10 11 12 13 14 15 16 17 18 19 20 21 22 23 24 2…" at bounding box center [330, 192] width 91 height 71
click at [322, 184] on span "12" at bounding box center [317, 187] width 12 height 12
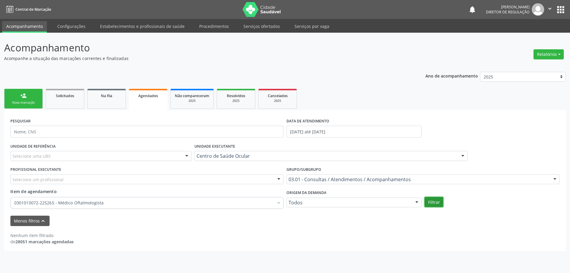
click at [436, 204] on button "Filtrar" at bounding box center [434, 202] width 19 height 10
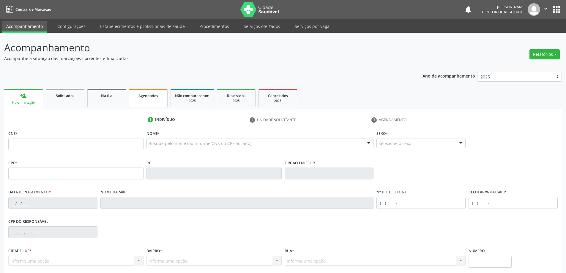
click at [146, 106] on link "Agendados" at bounding box center [148, 98] width 39 height 18
select select "7"
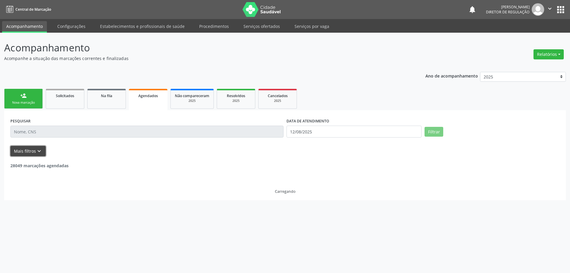
click at [40, 154] on button "Mais filtros keyboard_arrow_down" at bounding box center [27, 151] width 35 height 10
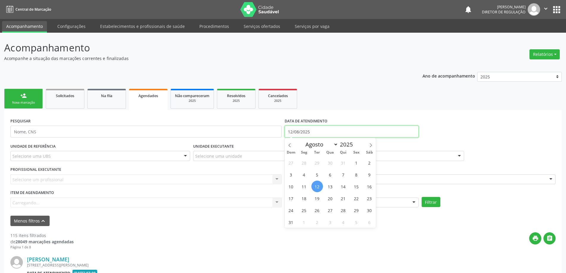
click at [306, 132] on input "12/08/2025" at bounding box center [352, 132] width 134 height 12
click at [349, 165] on div "27 28 29 30 31 1 2 3 4 5 6 7 8 9 10 11 12 13 14 15 16 17 18 19 20 21 22 23 24 2…" at bounding box center [330, 192] width 91 height 71
click at [356, 165] on span "1" at bounding box center [357, 163] width 12 height 12
type input "[DATE]"
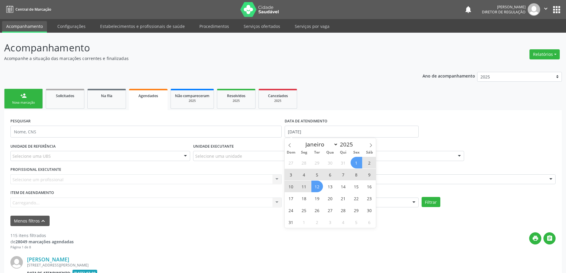
click at [319, 186] on span "12" at bounding box center [317, 187] width 12 height 12
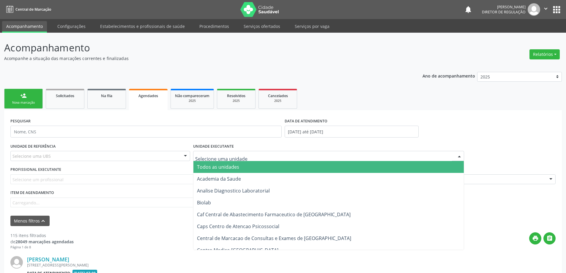
click at [260, 159] on div at bounding box center [328, 156] width 271 height 10
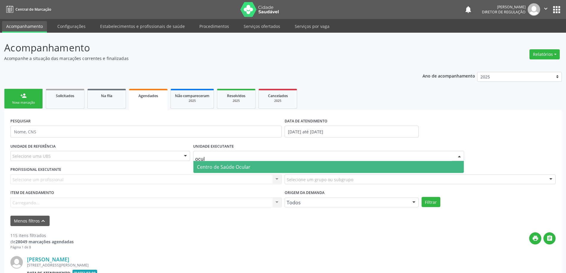
click at [259, 166] on span "Centro de Saúde Ocular" at bounding box center [328, 167] width 271 height 12
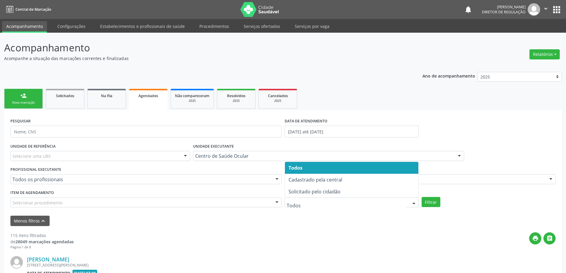
drag, startPoint x: 418, startPoint y: 205, endPoint x: 430, endPoint y: 204, distance: 12.2
click at [422, 205] on div "UNIDADE DE REFERÊNCIA Selecione uma UBS Todas as UBS Unidade Basica de Saude da…" at bounding box center [283, 177] width 548 height 70
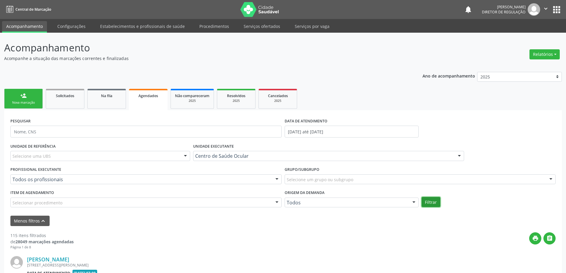
click at [430, 204] on button "Filtrar" at bounding box center [431, 202] width 19 height 10
click at [430, 198] on button "Filtrar" at bounding box center [434, 202] width 19 height 10
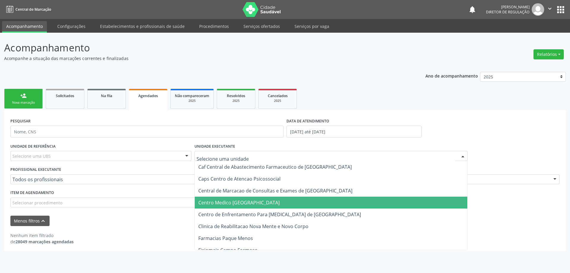
type input "p"
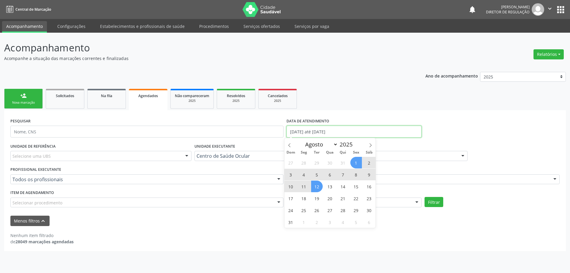
click at [304, 131] on input "01/08/2025 até 12/08/2025" at bounding box center [354, 132] width 135 height 12
click at [291, 144] on icon at bounding box center [290, 145] width 4 height 4
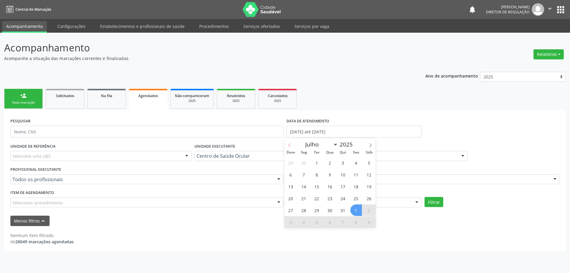
click at [291, 144] on icon at bounding box center [290, 145] width 4 height 4
select select "4"
click at [341, 165] on span "1" at bounding box center [343, 163] width 12 height 12
type input "[DATE]"
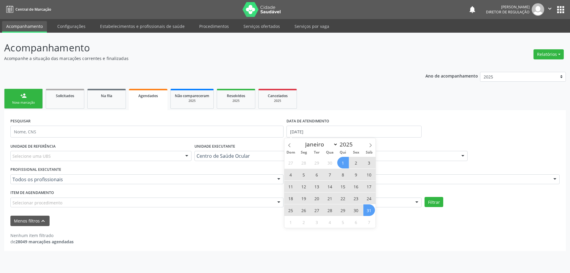
click at [372, 211] on span "31" at bounding box center [370, 210] width 12 height 12
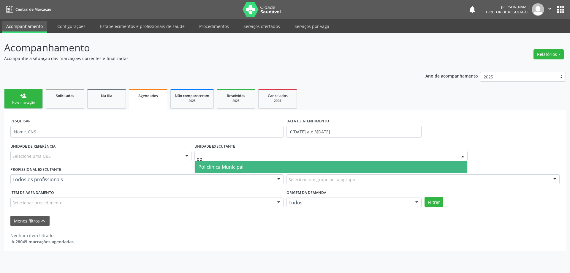
type input "poli"
click at [250, 170] on span "Policlínica Municipal" at bounding box center [331, 167] width 273 height 12
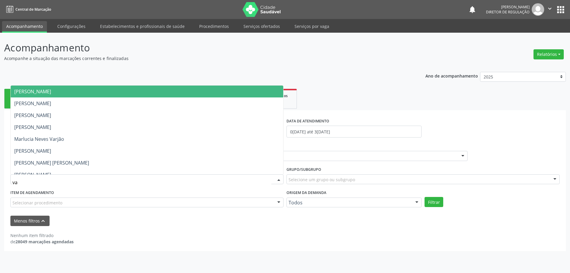
type input "van"
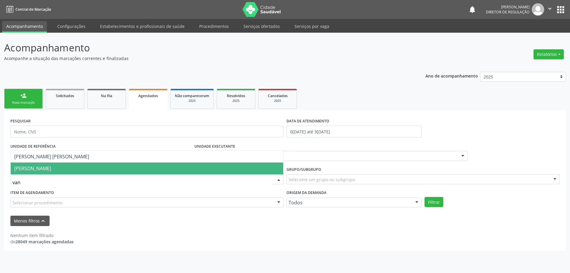
click at [228, 164] on span "[PERSON_NAME]" at bounding box center [147, 169] width 273 height 12
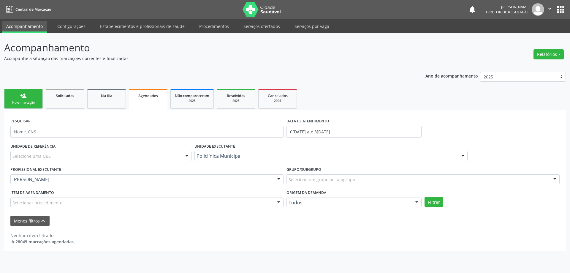
click at [249, 199] on div "Selecionar procedimento" at bounding box center [146, 203] width 273 height 10
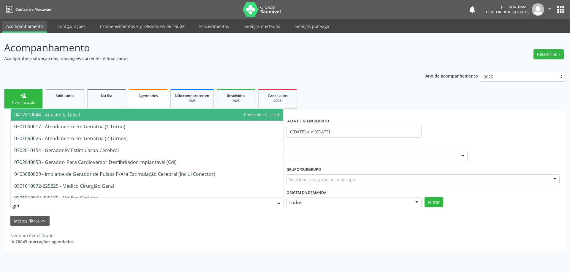
type input "geri"
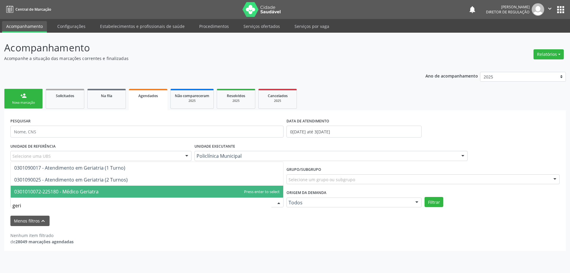
click at [190, 191] on span "0301010072-225180 - Médico Geriatra" at bounding box center [147, 192] width 273 height 12
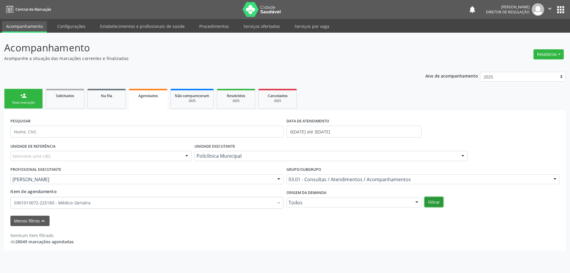
click at [441, 202] on button "Filtrar" at bounding box center [434, 202] width 19 height 10
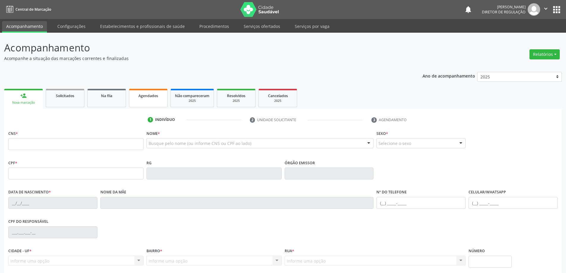
click at [159, 100] on link "Agendados" at bounding box center [148, 98] width 39 height 18
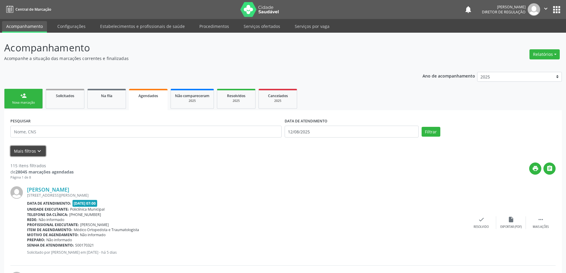
drag, startPoint x: 44, startPoint y: 149, endPoint x: 291, endPoint y: 150, distance: 246.3
click at [44, 149] on button "Mais filtros keyboard_arrow_down" at bounding box center [27, 151] width 35 height 10
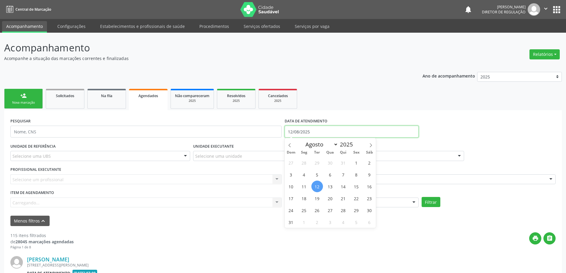
click at [341, 128] on input "12/08/2025" at bounding box center [352, 132] width 134 height 12
click at [293, 144] on span at bounding box center [290, 143] width 10 height 10
select select "4"
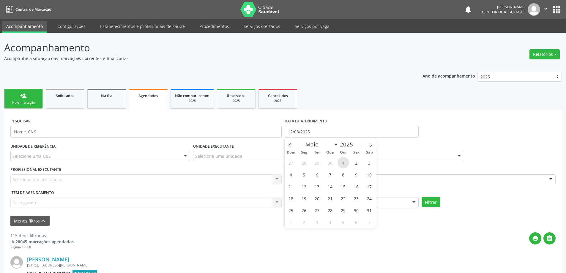
click at [338, 162] on span "1" at bounding box center [343, 163] width 12 height 12
type input "[DATE]"
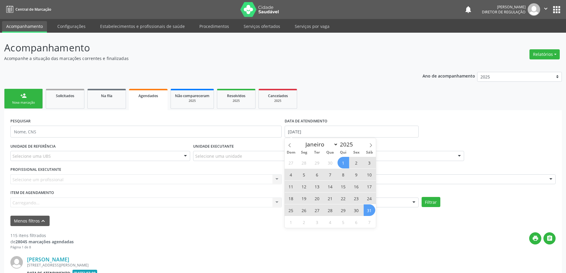
click at [367, 205] on span "31" at bounding box center [370, 210] width 12 height 12
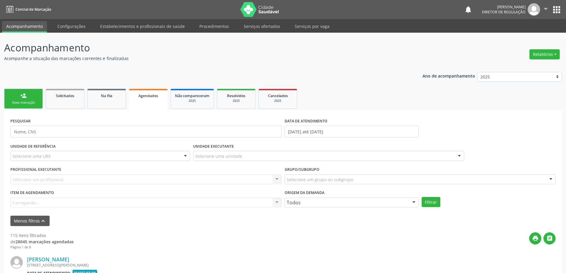
click at [268, 153] on div "Selecione uma unidade" at bounding box center [328, 156] width 271 height 10
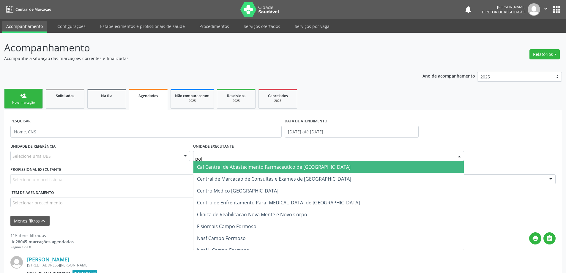
type input "poli"
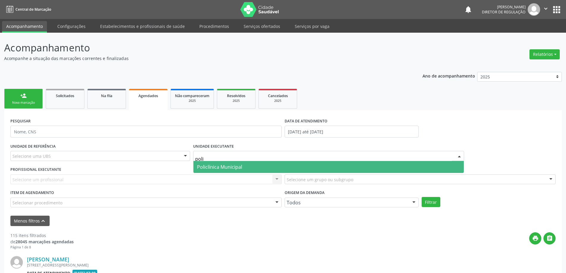
click at [261, 167] on span "Policlínica Municipal" at bounding box center [328, 167] width 271 height 12
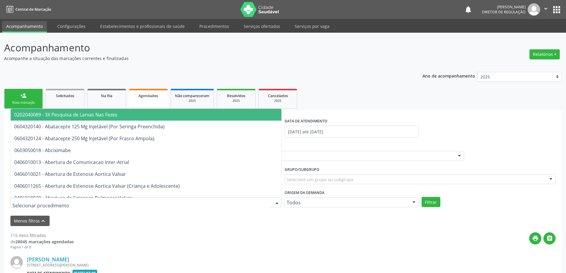
click at [230, 204] on div at bounding box center [145, 203] width 271 height 10
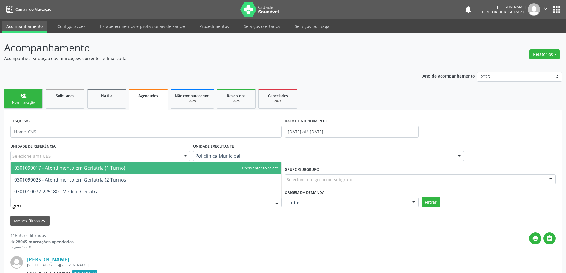
type input "geria"
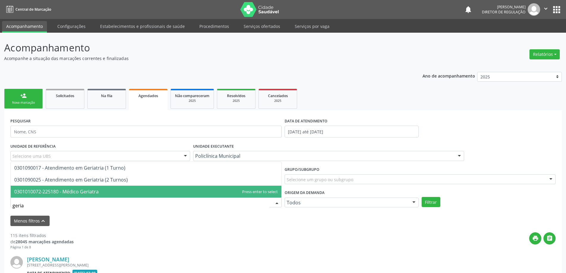
click at [207, 190] on span "0301010072-225180 - Médico Geriatra" at bounding box center [146, 192] width 271 height 12
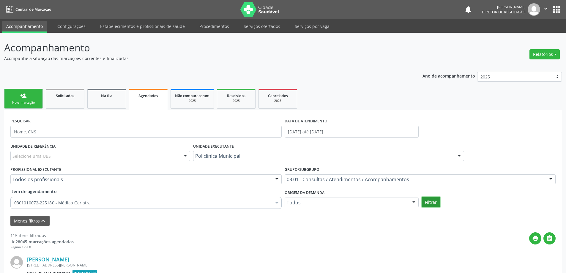
click at [437, 204] on button "Filtrar" at bounding box center [431, 202] width 19 height 10
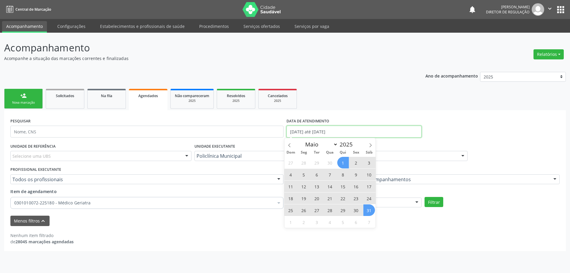
click at [313, 129] on input "[DATE] até [DATE]" at bounding box center [354, 132] width 135 height 12
click at [367, 142] on span at bounding box center [371, 143] width 10 height 10
select select "5"
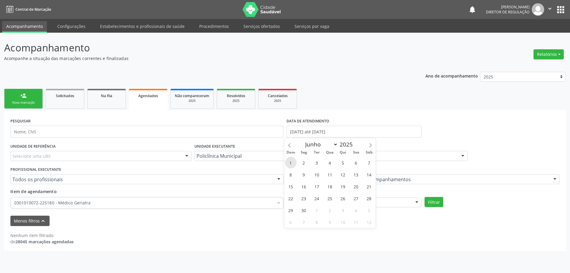
click at [290, 162] on span "1" at bounding box center [291, 163] width 12 height 12
type input "[DATE]"
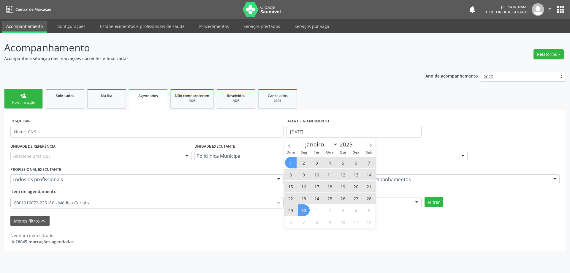
click at [302, 206] on span "30" at bounding box center [304, 210] width 12 height 12
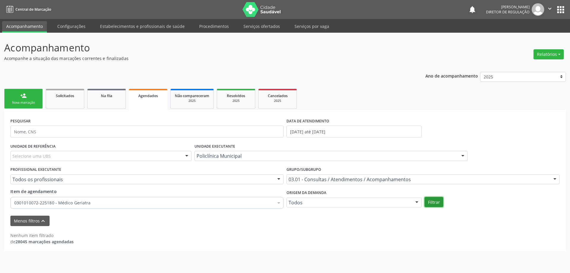
click at [431, 201] on button "Filtrar" at bounding box center [434, 202] width 19 height 10
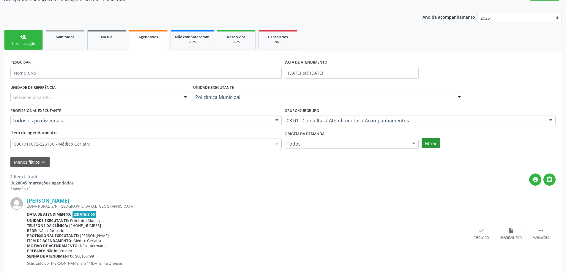
scroll to position [59, 0]
click at [320, 75] on input "[DATE] até [DATE]" at bounding box center [352, 72] width 134 height 12
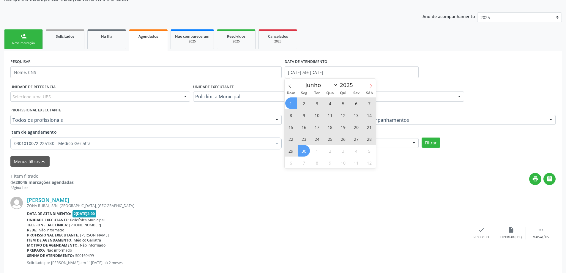
click at [373, 85] on span at bounding box center [371, 84] width 10 height 10
select select "6"
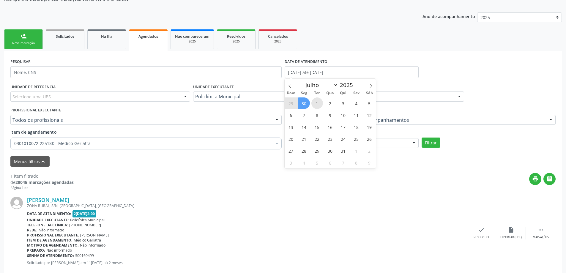
click at [320, 102] on span "1" at bounding box center [317, 103] width 12 height 12
type input "[DATE]"
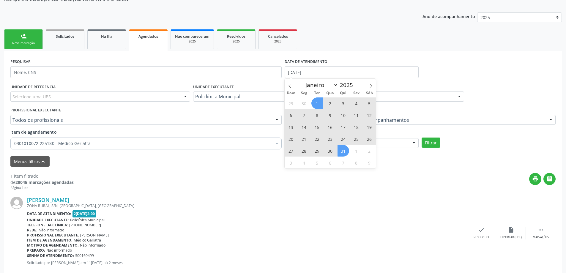
click at [341, 149] on span "31" at bounding box center [343, 151] width 12 height 12
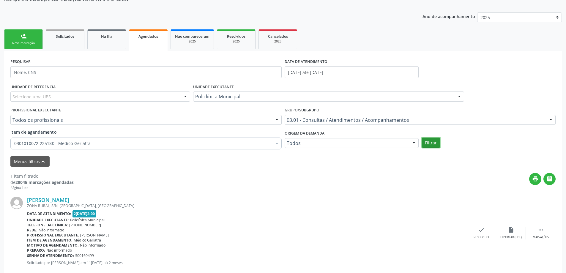
click at [427, 143] on button "Filtrar" at bounding box center [431, 143] width 19 height 10
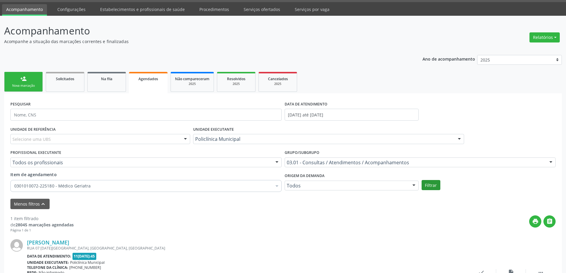
scroll to position [0, 0]
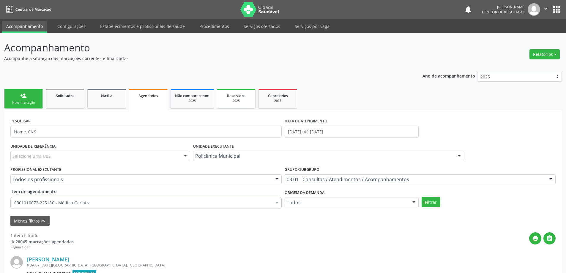
click at [241, 106] on link "Resolvidos 2025" at bounding box center [236, 99] width 39 height 20
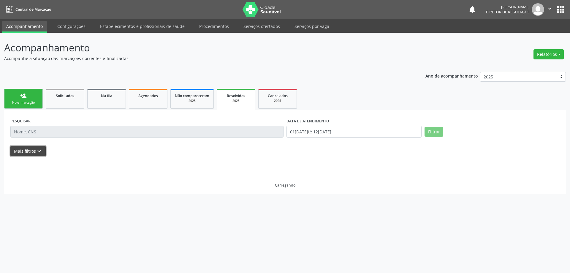
drag, startPoint x: 31, startPoint y: 154, endPoint x: 58, endPoint y: 157, distance: 26.6
click at [35, 153] on button "Mais filtros keyboard_arrow_down" at bounding box center [27, 151] width 35 height 10
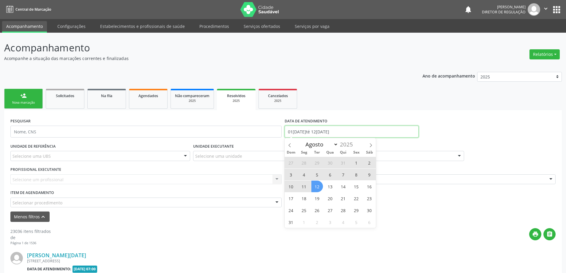
click at [292, 137] on body "Central de Marcação notifications Ana Karolainy Santos Serafim Diretor de regul…" at bounding box center [283, 136] width 566 height 273
click at [289, 146] on icon at bounding box center [290, 145] width 4 height 4
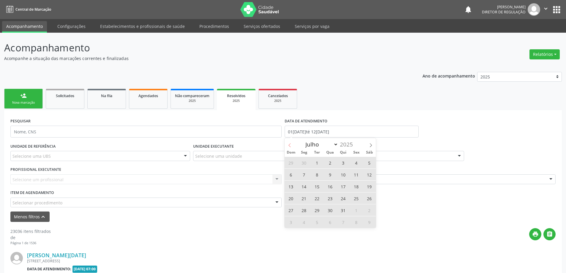
click at [289, 146] on icon at bounding box center [290, 145] width 4 height 4
click at [288, 146] on icon at bounding box center [290, 145] width 4 height 4
select select "4"
click at [344, 164] on span "1" at bounding box center [343, 163] width 12 height 12
type input "[DATE]"
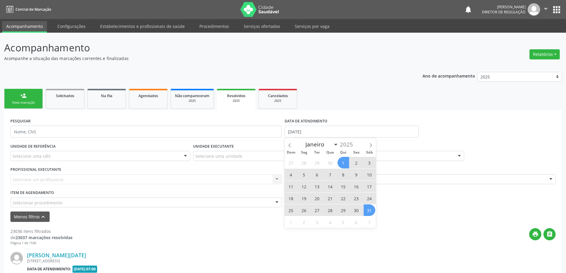
drag, startPoint x: 365, startPoint y: 204, endPoint x: 366, endPoint y: 209, distance: 4.5
click at [366, 209] on div "27 28 29 30 1 2 3 4 5 6 7 8 9 10 11 12 13 14 15 16 17 18 19 20 21 22 23 24 25 2…" at bounding box center [330, 192] width 91 height 71
click at [366, 209] on span "31" at bounding box center [370, 210] width 12 height 12
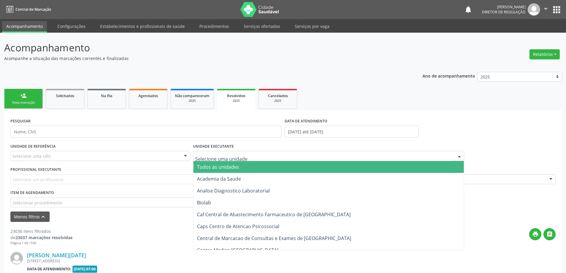
click at [284, 158] on div at bounding box center [328, 156] width 271 height 10
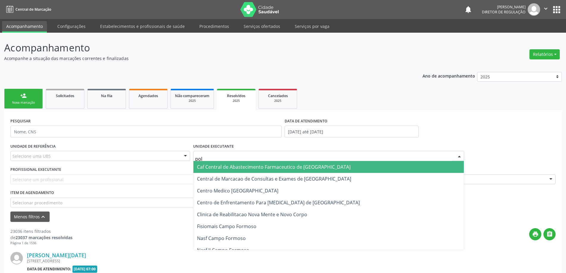
type input "poli"
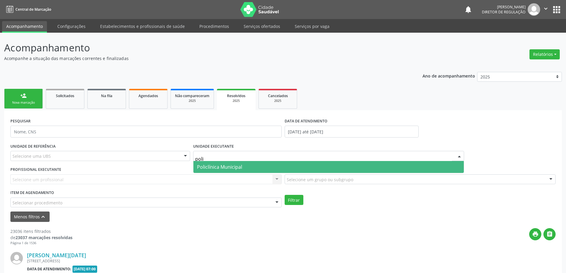
drag, startPoint x: 283, startPoint y: 168, endPoint x: 283, endPoint y: 172, distance: 4.5
click at [283, 170] on span "Policlínica Municipal" at bounding box center [328, 167] width 271 height 12
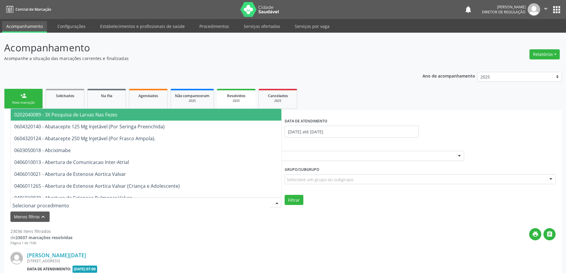
click at [259, 198] on div "0202040089 - 3X Pesquisa de Larvas Nas Fezes 0604320140 - Abatacepte 125 Mg Inj…" at bounding box center [145, 203] width 271 height 10
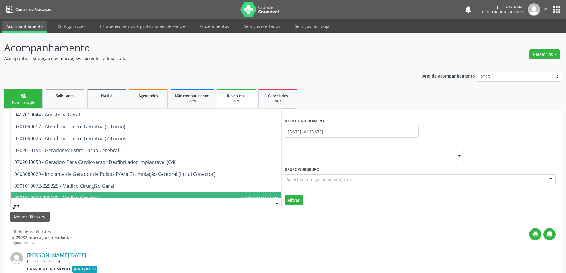
type input "geri"
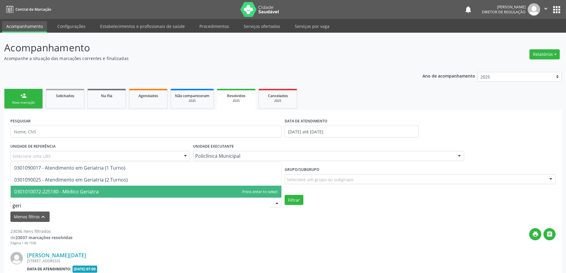
click at [226, 191] on span "0301010072-225180 - Médico Geriatra" at bounding box center [146, 192] width 271 height 12
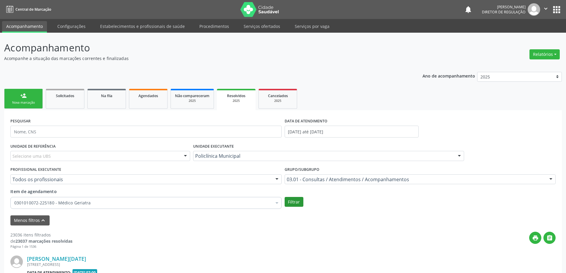
drag, startPoint x: 282, startPoint y: 207, endPoint x: 296, endPoint y: 204, distance: 14.5
click at [293, 205] on div "UNIDADE DE REFERÊNCIA Selecione uma UBS Todas as UBS Unidade Basica de Saude da…" at bounding box center [283, 176] width 548 height 69
click at [296, 204] on button "Filtrar" at bounding box center [294, 202] width 19 height 10
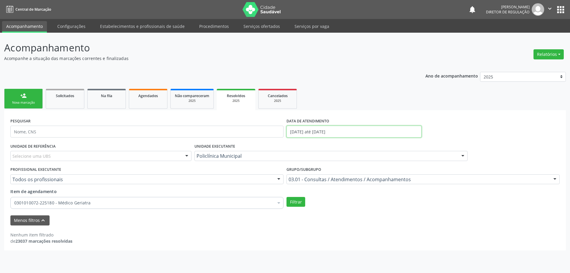
click at [335, 136] on input "[DATE] até [DATE]" at bounding box center [354, 132] width 135 height 12
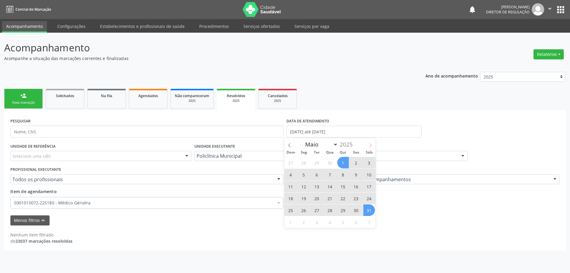
click at [373, 143] on icon at bounding box center [371, 145] width 4 height 4
select select "5"
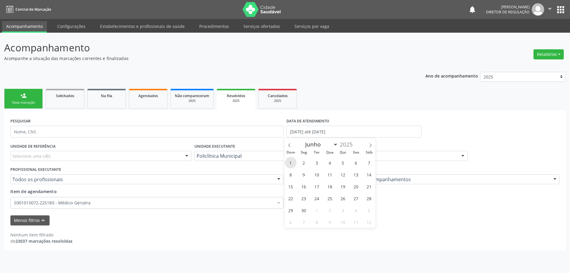
click at [291, 162] on span "1" at bounding box center [291, 163] width 12 height 12
type input "[DATE]"
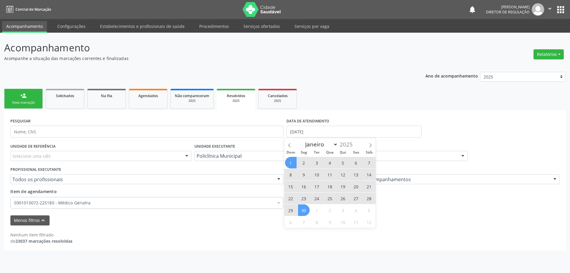
click at [304, 214] on span "30" at bounding box center [304, 210] width 12 height 12
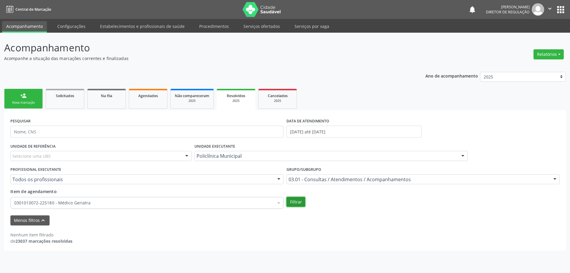
click at [298, 203] on button "Filtrar" at bounding box center [296, 202] width 19 height 10
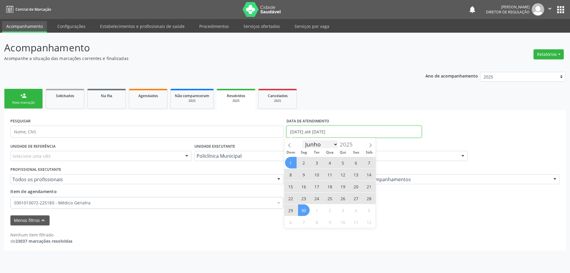
click at [307, 136] on body "Central de Marcação notifications Ana Karolainy Santos Serafim Diretor de regul…" at bounding box center [285, 136] width 570 height 273
click at [368, 144] on span at bounding box center [371, 143] width 10 height 10
select select "6"
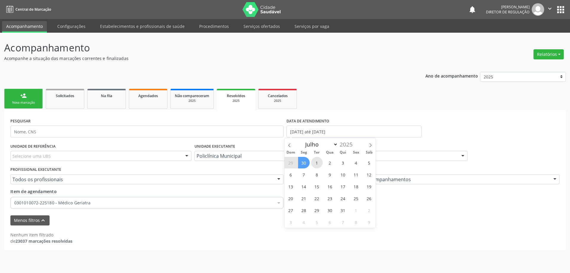
click at [313, 160] on span "1" at bounding box center [317, 163] width 12 height 12
type input "[DATE]"
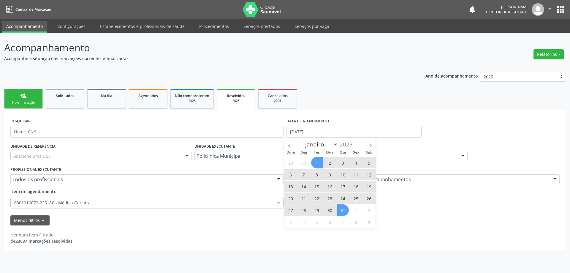
click at [347, 211] on span "31" at bounding box center [343, 210] width 12 height 12
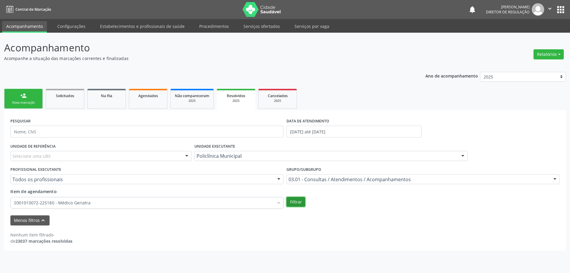
click at [295, 198] on button "Filtrar" at bounding box center [296, 202] width 19 height 10
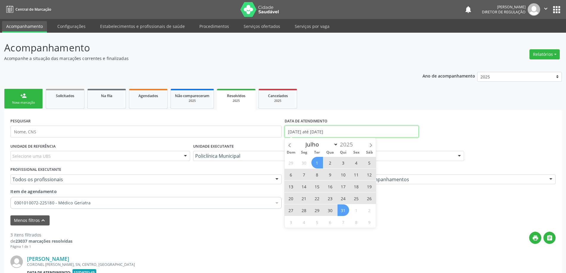
click at [306, 132] on input "[DATE] até [DATE]" at bounding box center [352, 132] width 134 height 12
click at [292, 144] on span at bounding box center [290, 143] width 10 height 10
select select "5"
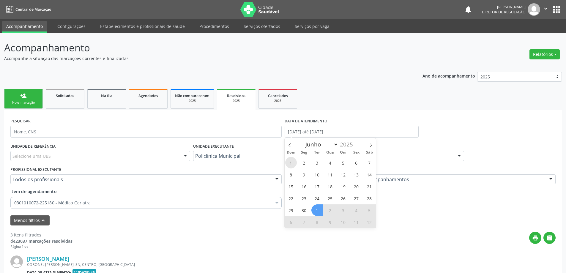
click at [291, 162] on span "1" at bounding box center [291, 163] width 12 height 12
type input "[DATE]"
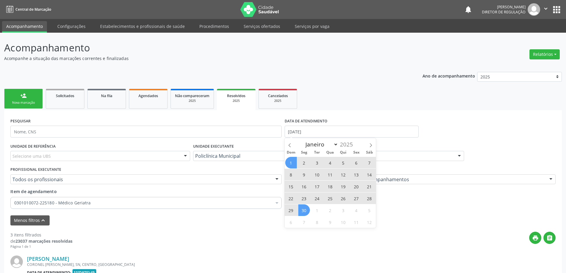
click at [308, 212] on span "30" at bounding box center [304, 210] width 12 height 12
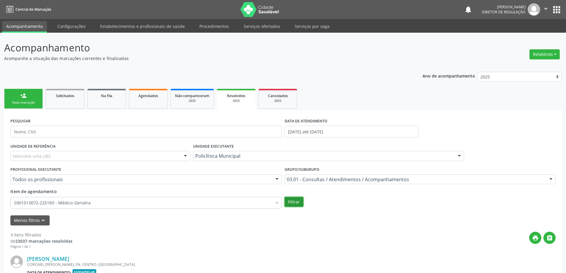
click at [297, 198] on button "Filtrar" at bounding box center [294, 202] width 19 height 10
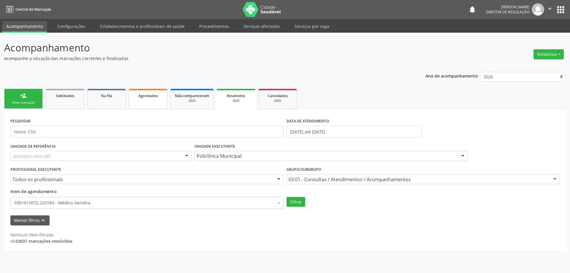
click at [138, 101] on link "Agendados" at bounding box center [148, 99] width 39 height 20
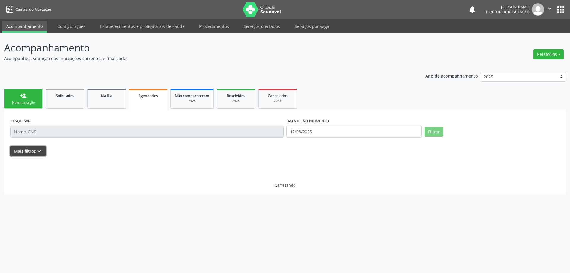
click at [38, 156] on button "Mais filtros keyboard_arrow_down" at bounding box center [27, 151] width 35 height 10
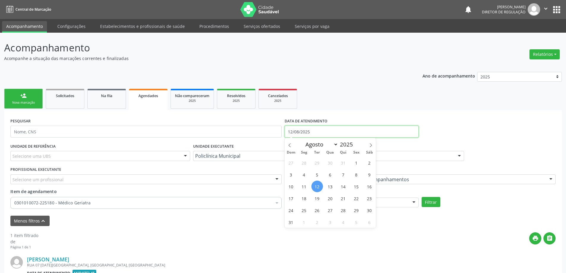
click at [336, 134] on input "12/08/2025" at bounding box center [352, 132] width 134 height 12
click at [293, 146] on span at bounding box center [290, 143] width 10 height 10
select select "4"
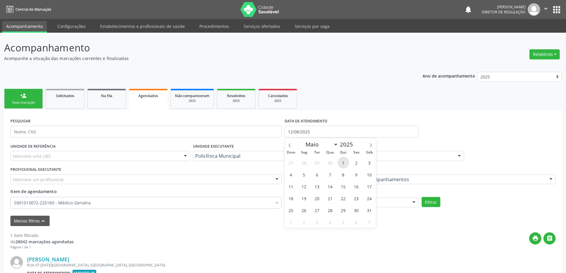
click at [340, 161] on span "1" at bounding box center [343, 163] width 12 height 12
type input "[DATE]"
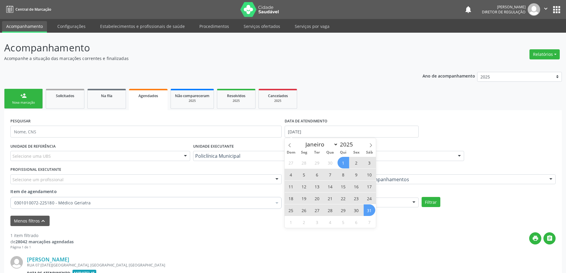
click at [367, 213] on span "31" at bounding box center [370, 210] width 12 height 12
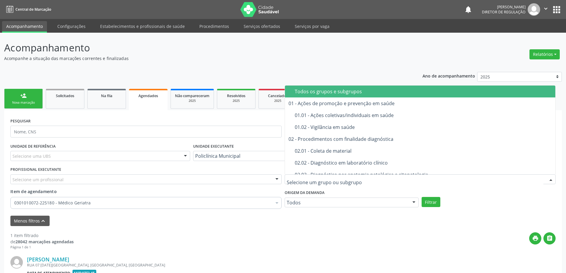
click at [335, 93] on div "Todos os grupos e subgrupos" at bounding box center [423, 91] width 257 height 5
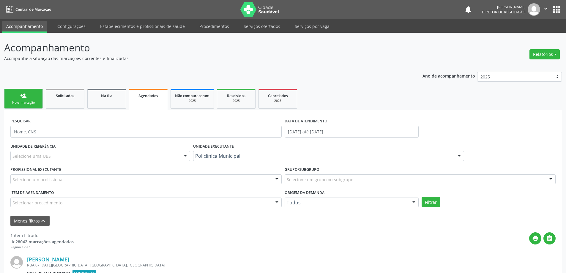
click at [225, 204] on div "Selecionar procedimento" at bounding box center [145, 203] width 271 height 10
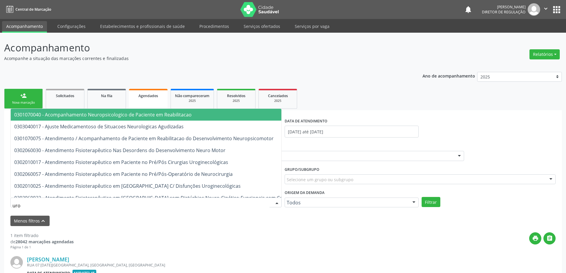
type input "urol"
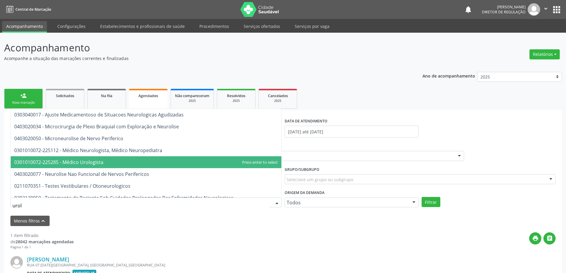
click at [215, 159] on span "0301010072-225285 - Médico Urologista" at bounding box center [146, 162] width 271 height 12
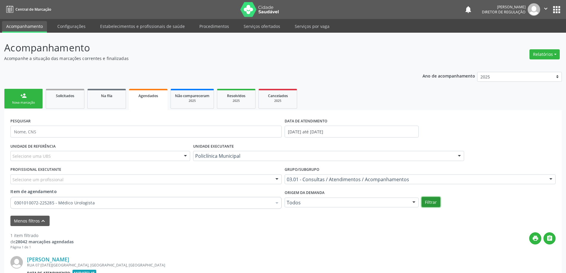
click at [429, 197] on button "Filtrar" at bounding box center [431, 202] width 19 height 10
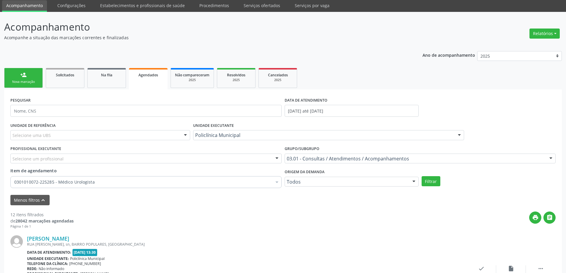
scroll to position [31, 0]
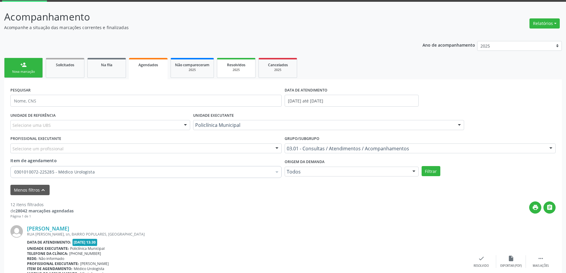
click at [222, 64] on div "Resolvidos" at bounding box center [236, 64] width 30 height 6
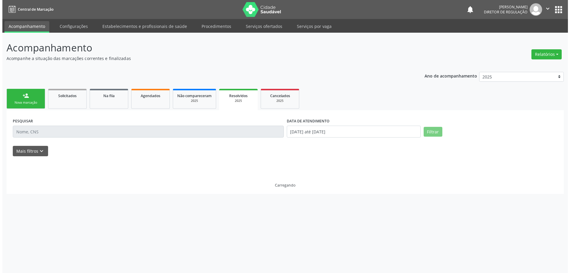
scroll to position [0, 0]
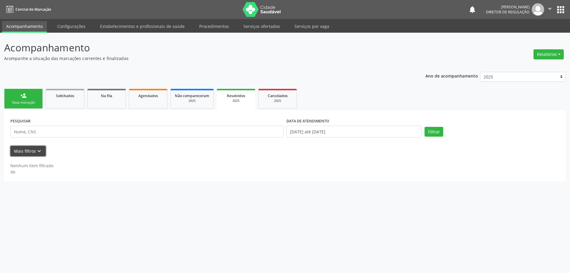
click at [37, 150] on icon "keyboard_arrow_down" at bounding box center [39, 151] width 7 height 7
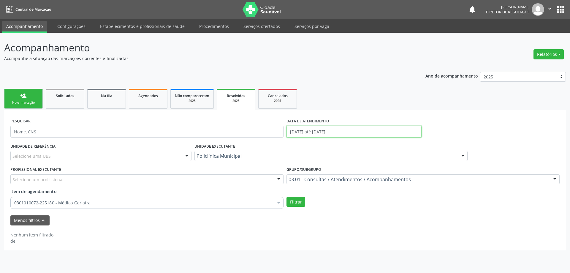
click at [418, 133] on input "01/06/2025 até 30/06/2025" at bounding box center [354, 132] width 135 height 12
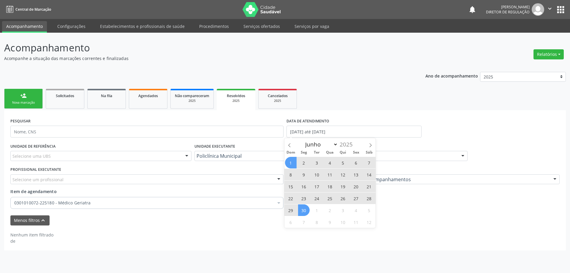
click at [301, 144] on div "Janeiro Fevereiro Março Abril Maio Junho Julho Agosto Setembro Outubro Novembro…" at bounding box center [330, 143] width 69 height 10
click at [295, 145] on div "Janeiro Fevereiro Março Abril Maio Junho Julho Agosto Setembro Outubro Novembro…" at bounding box center [330, 143] width 91 height 10
click at [292, 146] on span at bounding box center [290, 143] width 10 height 10
select select "4"
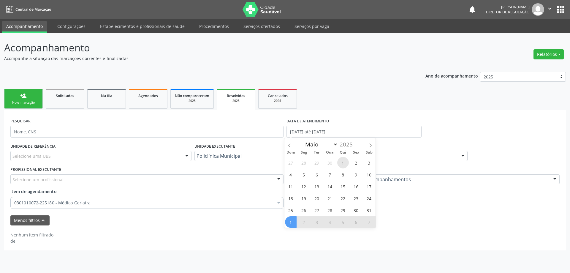
click at [344, 163] on span "1" at bounding box center [343, 163] width 12 height 12
type input "[DATE]"
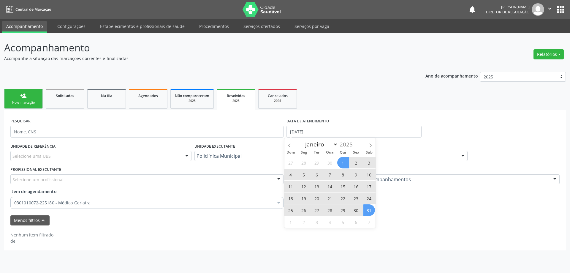
click at [373, 210] on span "31" at bounding box center [370, 210] width 12 height 12
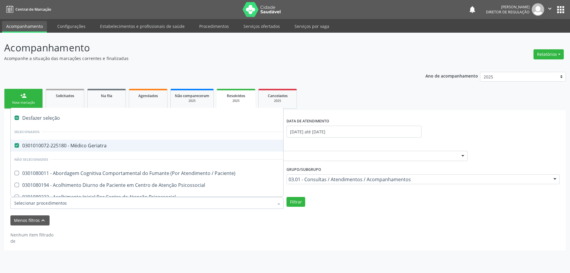
click at [219, 200] on div at bounding box center [146, 203] width 273 height 12
type input "u"
checkbox Geriatra "false"
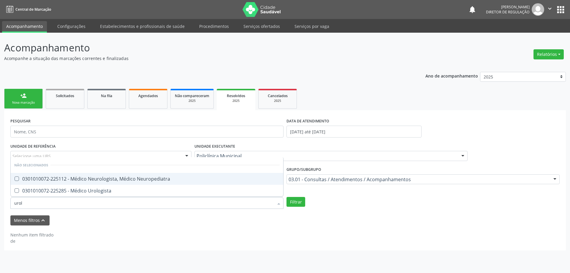
type input "urolo"
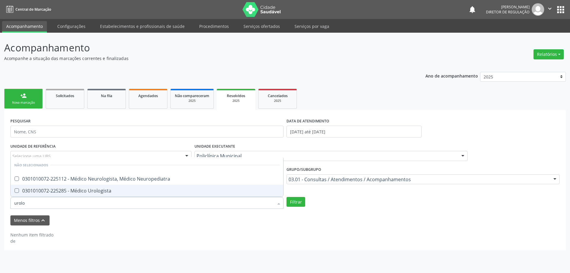
click at [203, 194] on span "0301010072-225285 - Médico Urologista" at bounding box center [147, 191] width 273 height 12
checkbox Urologista "true"
click at [208, 218] on div "Menos filtros keyboard_arrow_up" at bounding box center [285, 220] width 553 height 10
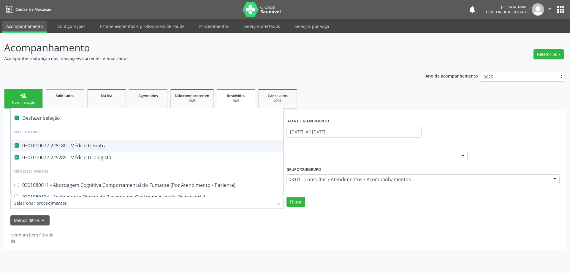
click at [157, 146] on div "0301010072-225180 - Médico Geriatra" at bounding box center [328, 145] width 629 height 5
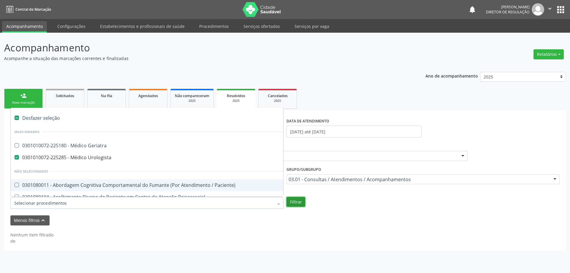
checkbox Geriatra "true"
click at [304, 205] on button "Filtrar" at bounding box center [296, 202] width 19 height 10
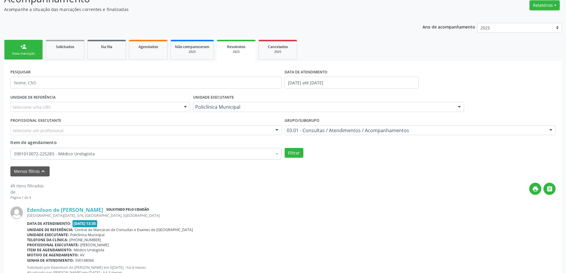
scroll to position [59, 0]
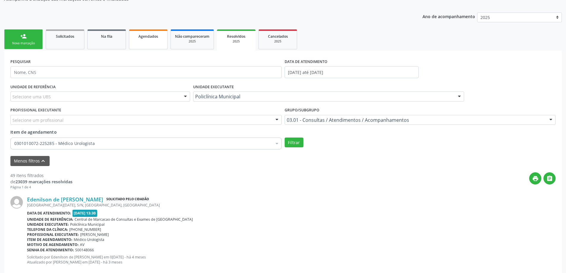
click at [160, 40] on link "Agendados" at bounding box center [148, 39] width 39 height 20
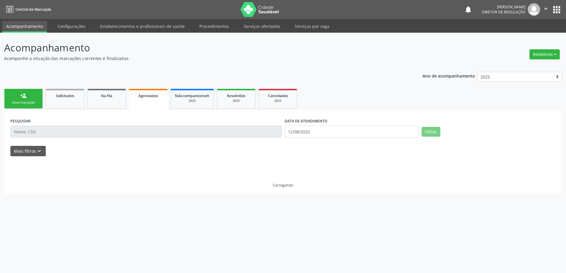
scroll to position [0, 0]
drag, startPoint x: 37, startPoint y: 150, endPoint x: 227, endPoint y: 153, distance: 190.7
click at [37, 150] on icon "keyboard_arrow_down" at bounding box center [39, 151] width 7 height 7
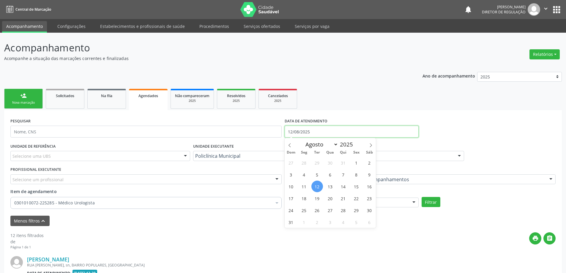
click at [290, 131] on input "12/08/2025" at bounding box center [352, 132] width 134 height 12
click at [291, 143] on icon at bounding box center [290, 145] width 4 height 4
select select "5"
click at [290, 163] on span "1" at bounding box center [291, 163] width 12 height 12
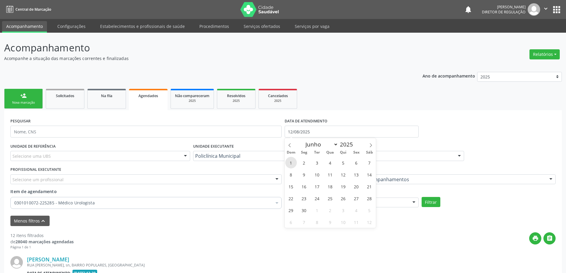
type input "01/06/2025"
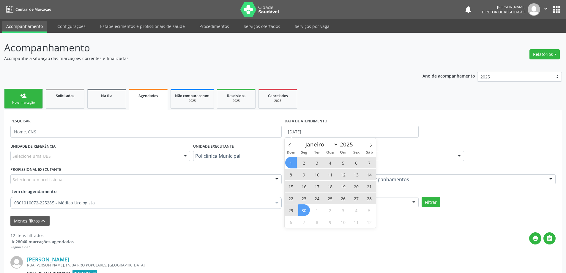
click at [307, 208] on span "30" at bounding box center [304, 210] width 12 height 12
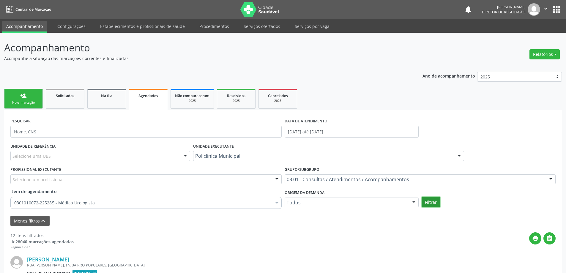
click at [427, 203] on button "Filtrar" at bounding box center [431, 202] width 19 height 10
click at [241, 99] on div "2025" at bounding box center [236, 101] width 30 height 4
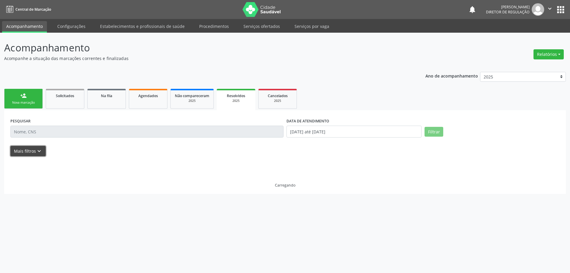
click at [40, 153] on icon "keyboard_arrow_down" at bounding box center [39, 151] width 7 height 7
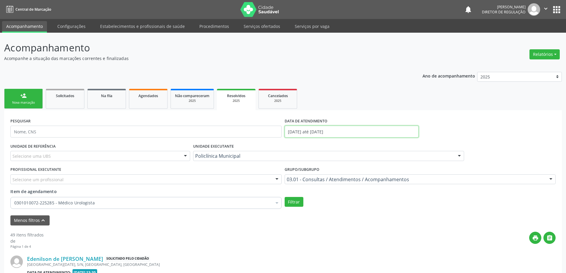
click at [371, 130] on input "[DATE] até [DATE]" at bounding box center [352, 132] width 134 height 12
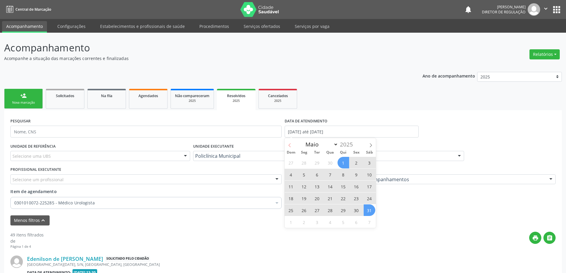
click at [287, 145] on span at bounding box center [290, 143] width 10 height 10
select select "3"
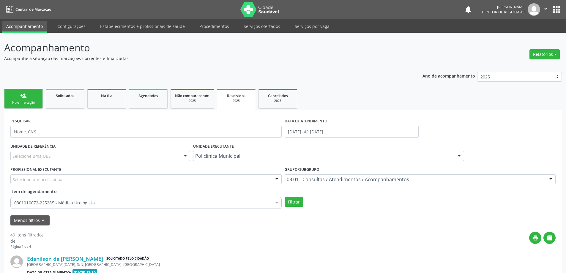
click at [379, 143] on div "UNIDADE EXECUTANTE Policlínica Municipal Todos as unidades Academia da Saude An…" at bounding box center [329, 153] width 274 height 23
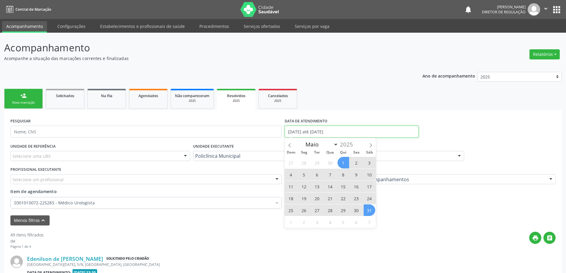
click at [334, 133] on input "[DATE] até [DATE]" at bounding box center [352, 132] width 134 height 12
click at [370, 144] on icon at bounding box center [371, 145] width 4 height 4
select select "5"
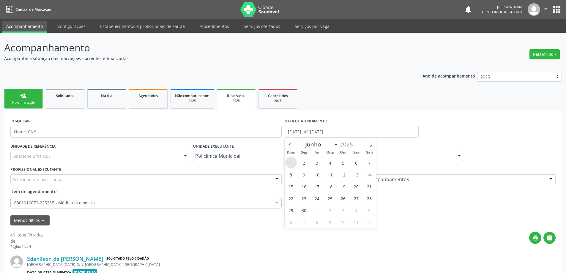
click at [293, 163] on span "1" at bounding box center [291, 163] width 12 height 12
type input "01/06/2025"
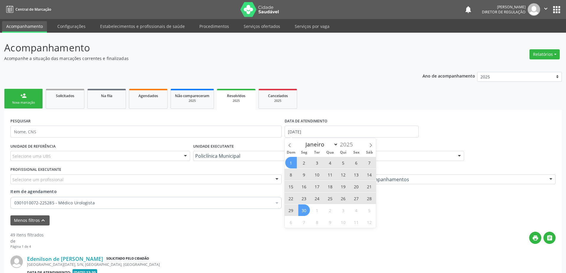
click at [301, 207] on span "30" at bounding box center [304, 210] width 12 height 12
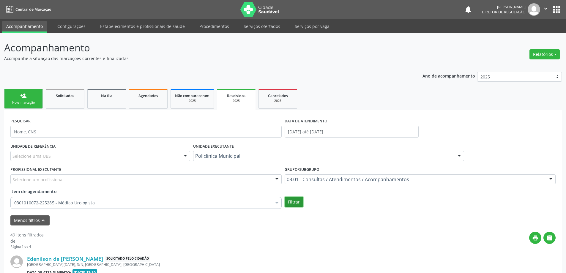
click at [288, 201] on button "Filtrar" at bounding box center [294, 202] width 19 height 10
click at [164, 100] on link "Agendados" at bounding box center [148, 99] width 39 height 20
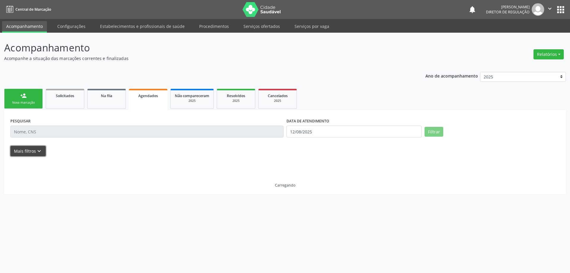
click at [43, 153] on button "Mais filtros keyboard_arrow_down" at bounding box center [27, 151] width 35 height 10
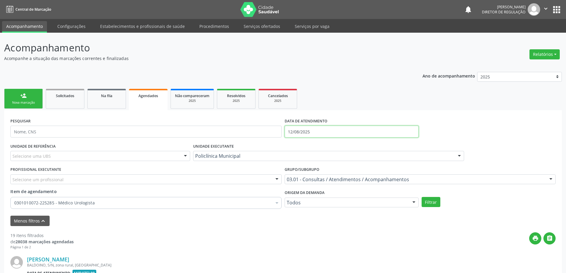
click at [304, 132] on input "12/08/2025" at bounding box center [352, 132] width 134 height 12
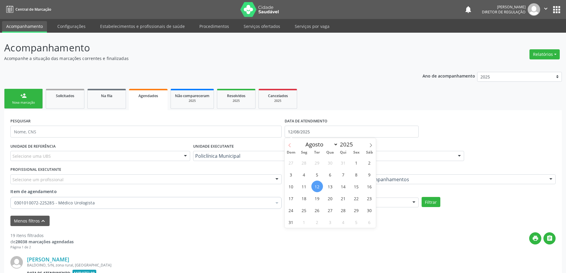
click at [291, 142] on span at bounding box center [290, 143] width 10 height 10
select select "6"
click at [316, 162] on span "1" at bounding box center [317, 163] width 12 height 12
type input "01/07/2025"
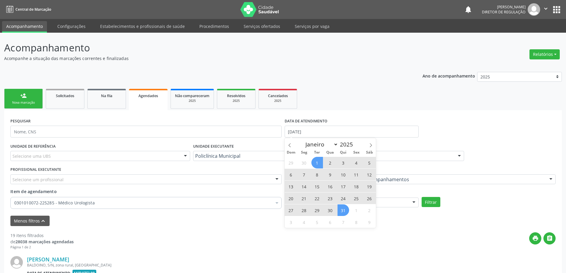
click at [346, 207] on span "31" at bounding box center [343, 210] width 12 height 12
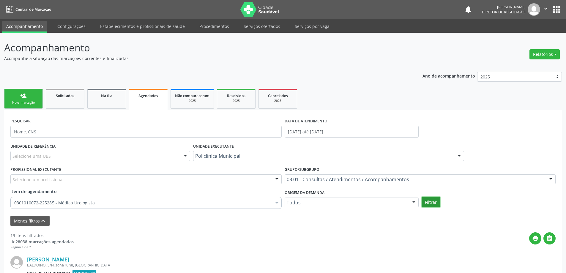
click at [430, 206] on button "Filtrar" at bounding box center [431, 202] width 19 height 10
click at [242, 100] on div "2025" at bounding box center [236, 101] width 30 height 4
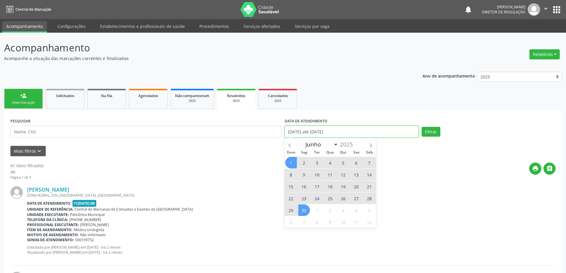
click at [330, 133] on input "01/06/2025 até 30/06/2025" at bounding box center [352, 132] width 134 height 12
click at [374, 146] on span at bounding box center [371, 143] width 10 height 10
select select "6"
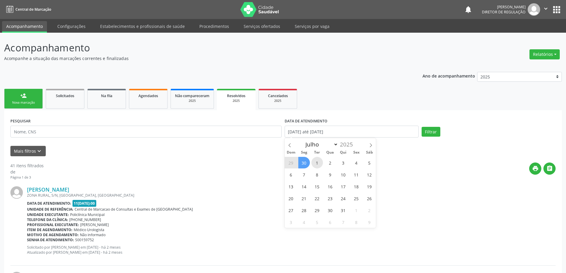
click at [313, 162] on span "1" at bounding box center [317, 163] width 12 height 12
type input "01/07/2025"
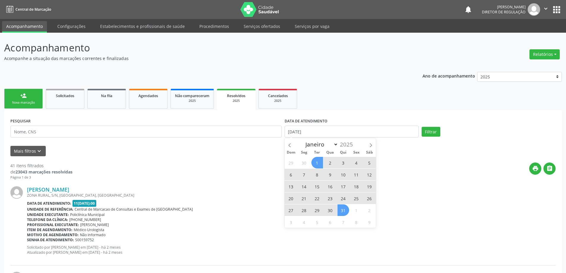
click at [342, 208] on span "31" at bounding box center [343, 210] width 12 height 12
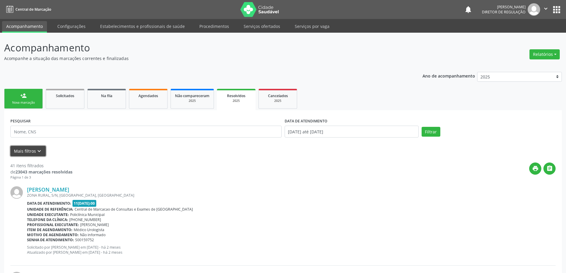
click at [40, 155] on button "Mais filtros keyboard_arrow_down" at bounding box center [27, 151] width 35 height 10
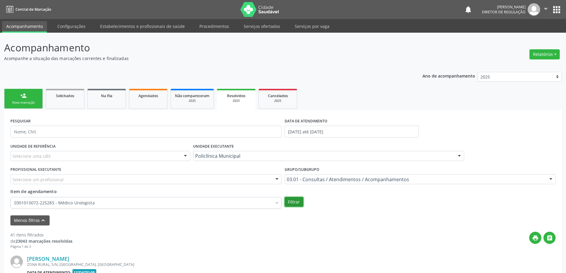
click at [298, 203] on button "Filtrar" at bounding box center [294, 202] width 19 height 10
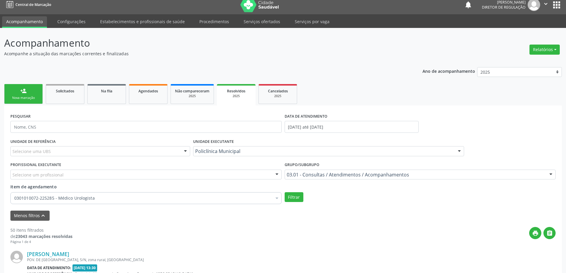
scroll to position [1, 0]
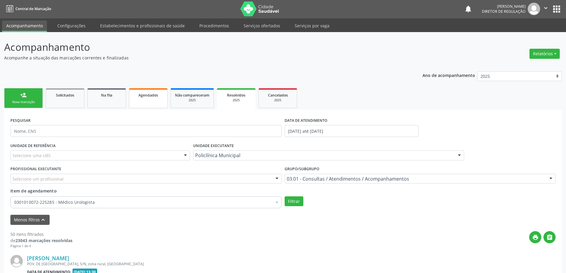
click at [149, 106] on link "Agendados" at bounding box center [148, 98] width 39 height 20
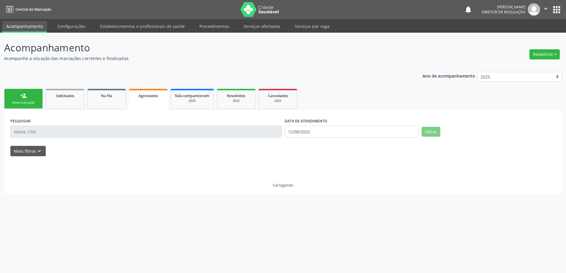
scroll to position [0, 0]
click at [38, 147] on button "Mais filtros keyboard_arrow_down" at bounding box center [27, 151] width 35 height 10
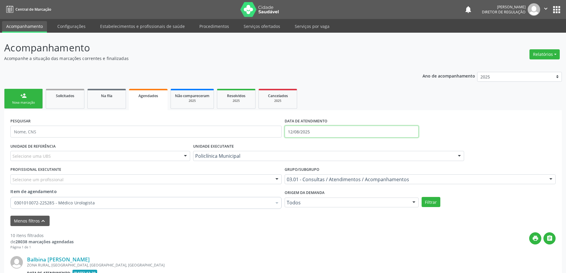
click at [290, 137] on input "12/08/2025" at bounding box center [352, 132] width 134 height 12
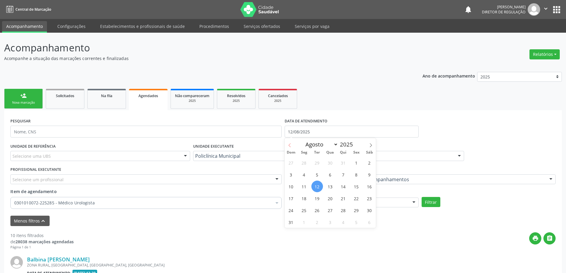
click at [290, 147] on span at bounding box center [290, 143] width 10 height 10
click at [290, 147] on icon at bounding box center [290, 145] width 4 height 4
select select "4"
click at [345, 162] on span "1" at bounding box center [343, 163] width 12 height 12
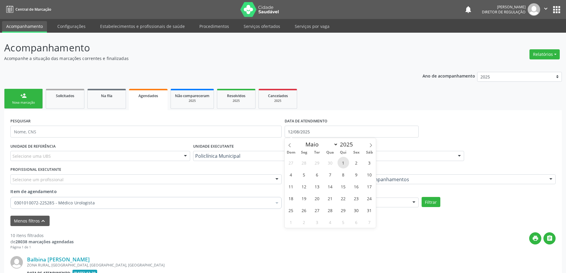
type input "[DATE]"
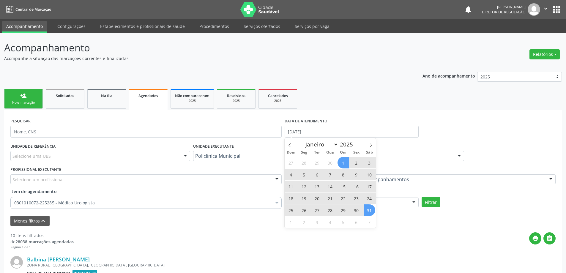
click at [369, 212] on span "31" at bounding box center [370, 210] width 12 height 12
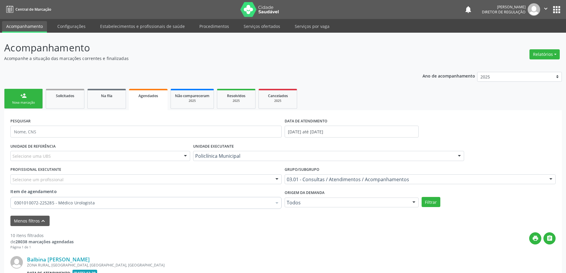
click at [267, 197] on div "0301010072-225285 - Médico Urologista" at bounding box center [145, 203] width 271 height 12
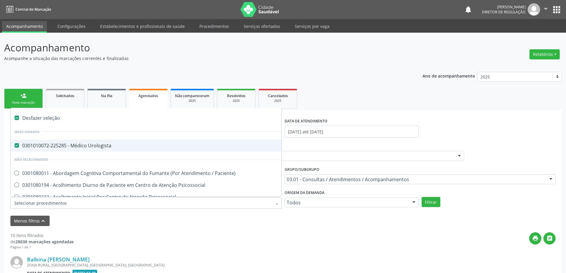
click at [182, 144] on div "0301010072-225285 - Médico Urologista" at bounding box center [328, 145] width 629 height 5
checkbox Urologista "false"
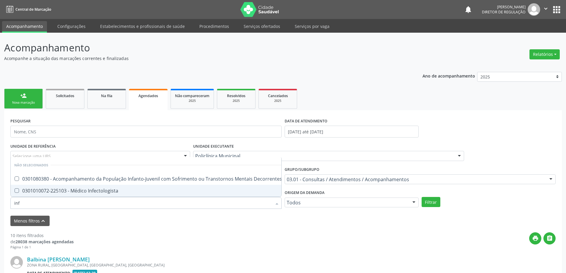
type input "infe"
click at [170, 193] on div "0301010072-225103 - Médico Infectologista" at bounding box center [146, 190] width 264 height 5
checkbox Infectologista "true"
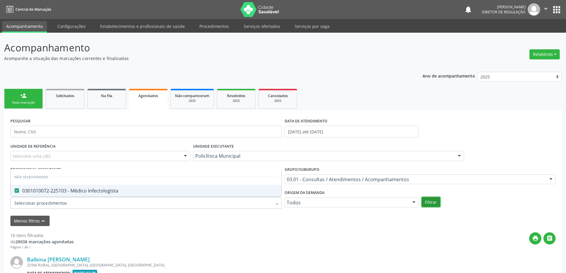
click at [433, 204] on button "Filtrar" at bounding box center [431, 202] width 19 height 10
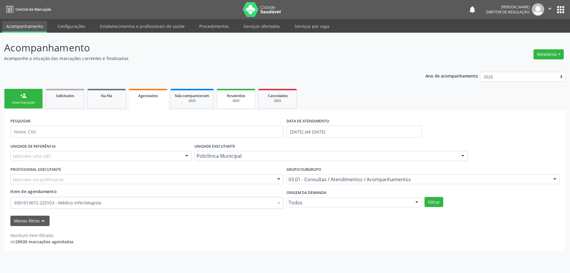
click at [232, 103] on link "Resolvidos 2025" at bounding box center [236, 99] width 39 height 20
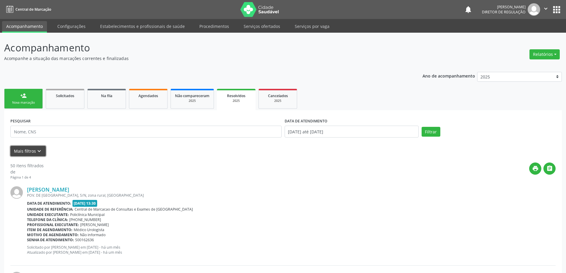
click at [39, 148] on icon "keyboard_arrow_down" at bounding box center [39, 151] width 7 height 7
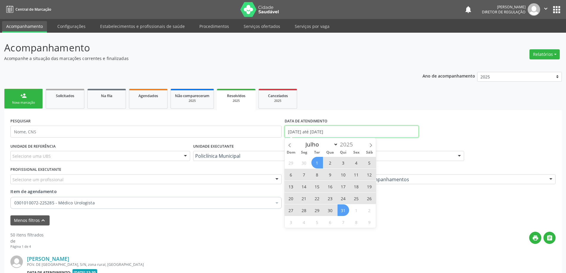
click at [299, 133] on input "01/07/2025 até 31/07/2025" at bounding box center [352, 132] width 134 height 12
click at [288, 146] on icon at bounding box center [290, 145] width 4 height 4
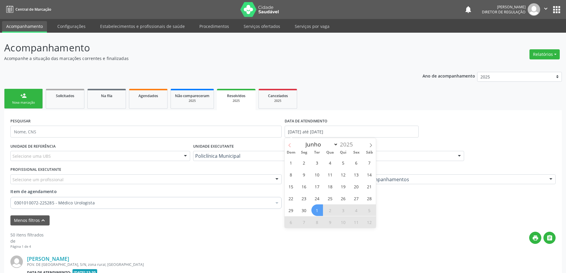
click at [288, 146] on icon at bounding box center [290, 145] width 4 height 4
select select "4"
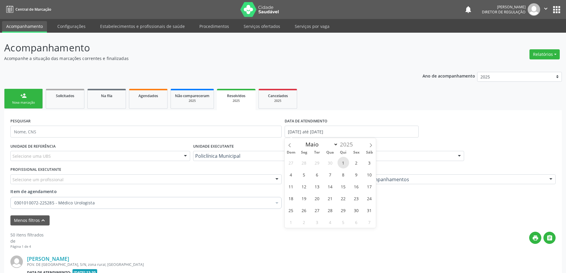
click at [343, 164] on span "1" at bounding box center [343, 163] width 12 height 12
type input "[DATE]"
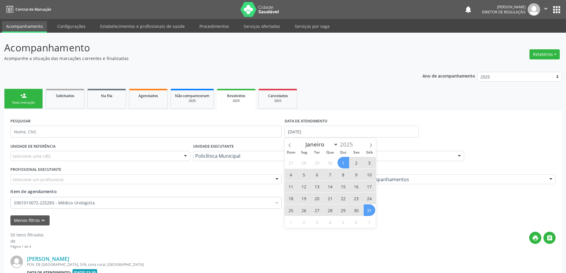
click at [372, 207] on span "31" at bounding box center [370, 210] width 12 height 12
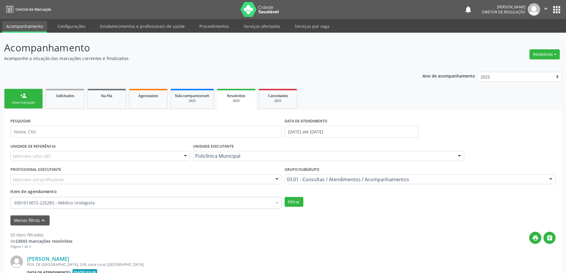
click at [182, 196] on div "Item de agendamento 0301010072-225285 - Médico Urologista Desfazer seleção Sele…" at bounding box center [145, 197] width 271 height 19
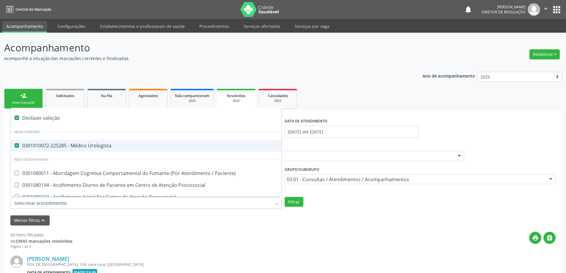
click at [157, 145] on div "0301010072-225285 - Médico Urologista" at bounding box center [328, 145] width 629 height 5
checkbox Urologista "false"
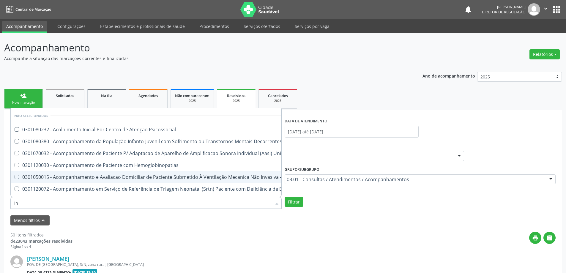
type input "inf"
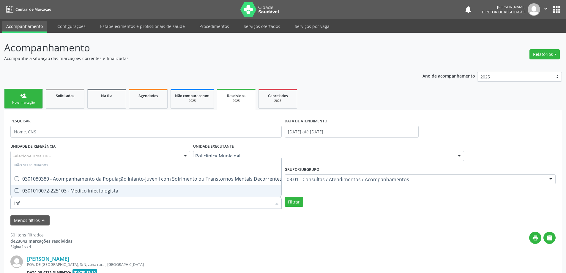
click at [149, 188] on div "0301010072-225103 - Médico Infectologista" at bounding box center [245, 190] width 463 height 5
checkbox Infectologista "true"
checkbox \(Uai\)\ "true"
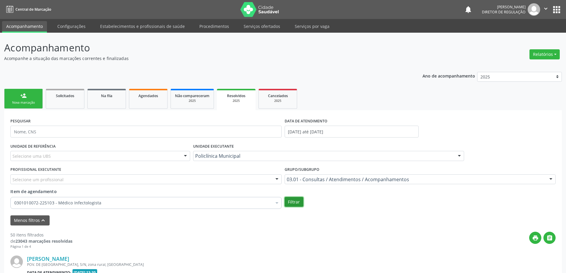
click at [289, 205] on button "Filtrar" at bounding box center [294, 202] width 19 height 10
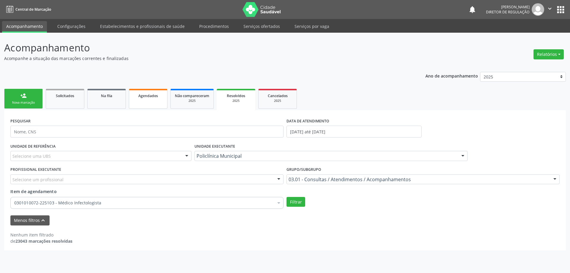
click at [150, 98] on span "Agendados" at bounding box center [148, 95] width 20 height 5
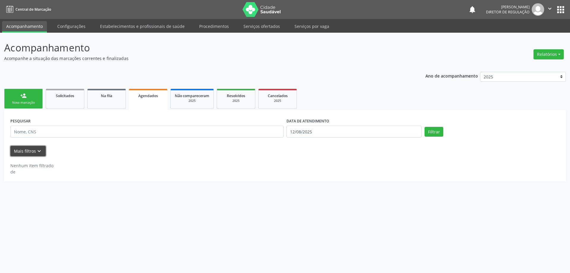
click at [35, 153] on button "Mais filtros keyboard_arrow_down" at bounding box center [27, 151] width 35 height 10
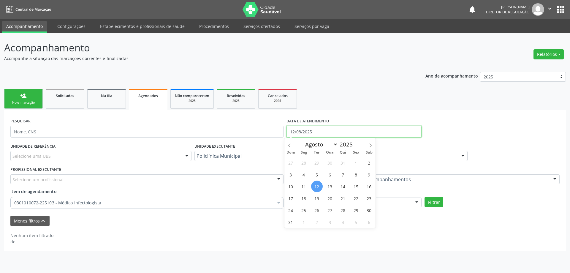
click at [302, 134] on input "12/08/2025" at bounding box center [354, 132] width 135 height 12
click at [286, 146] on span at bounding box center [290, 143] width 10 height 10
select select "5"
click at [293, 160] on span "1" at bounding box center [291, 163] width 12 height 12
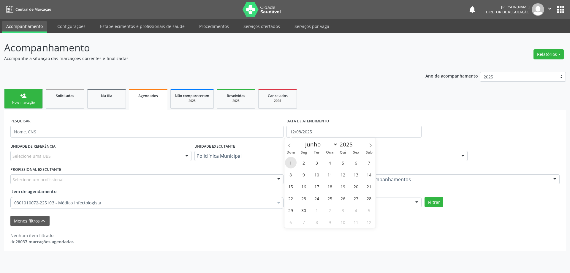
type input "01/06/2025"
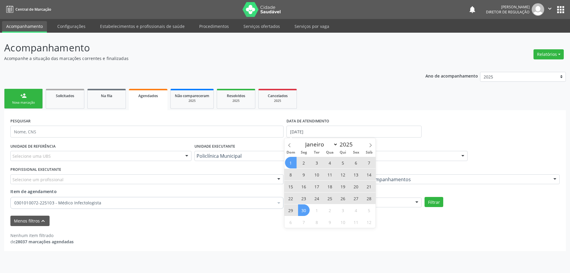
click at [303, 211] on span "30" at bounding box center [304, 210] width 12 height 12
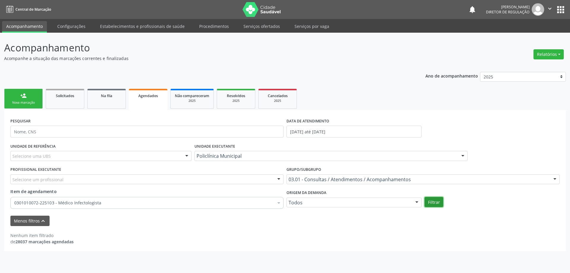
click at [434, 202] on button "Filtrar" at bounding box center [434, 202] width 19 height 10
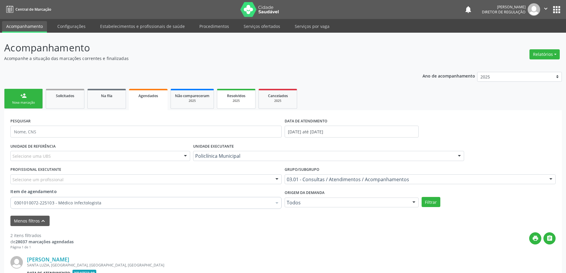
click at [241, 98] on span "Resolvidos" at bounding box center [236, 95] width 18 height 5
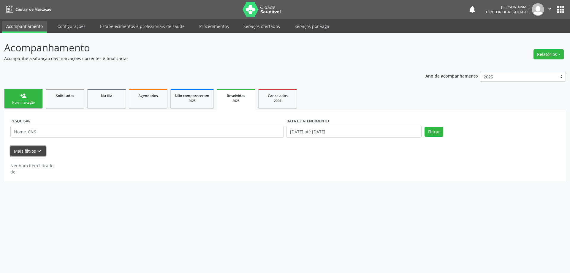
click at [42, 154] on button "Mais filtros keyboard_arrow_down" at bounding box center [27, 151] width 35 height 10
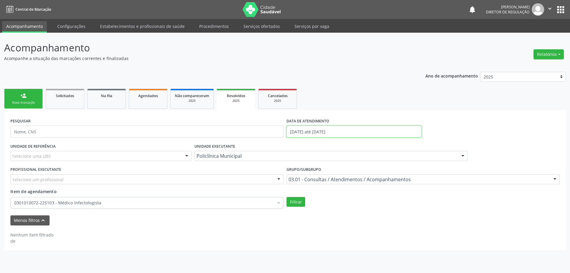
click at [361, 126] on input "[DATE] até [DATE]" at bounding box center [354, 132] width 135 height 12
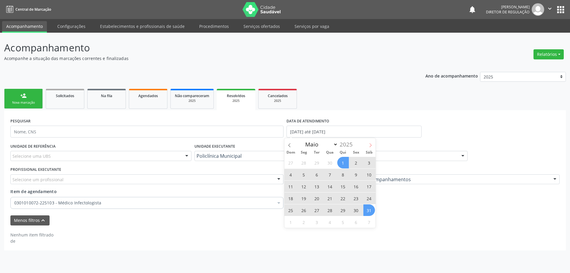
click at [370, 147] on icon at bounding box center [371, 145] width 4 height 4
select select "5"
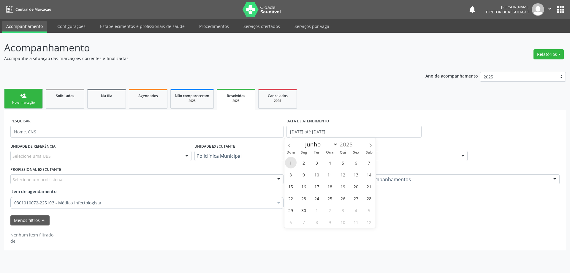
click at [293, 162] on span "1" at bounding box center [291, 163] width 12 height 12
type input "01/06/2025"
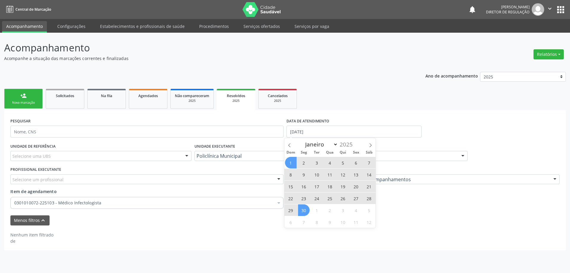
click at [308, 212] on span "30" at bounding box center [304, 210] width 12 height 12
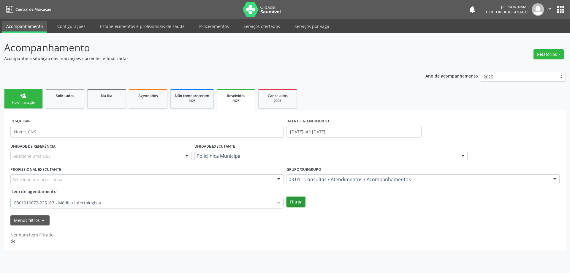
click at [292, 201] on button "Filtrar" at bounding box center [296, 202] width 19 height 10
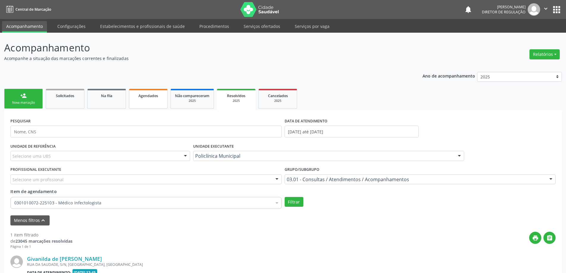
click at [157, 95] on span "Agendados" at bounding box center [148, 95] width 20 height 5
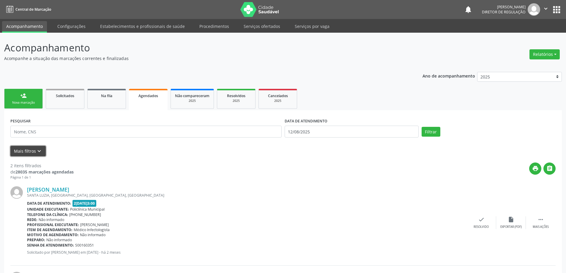
click at [34, 153] on button "Mais filtros keyboard_arrow_down" at bounding box center [27, 151] width 35 height 10
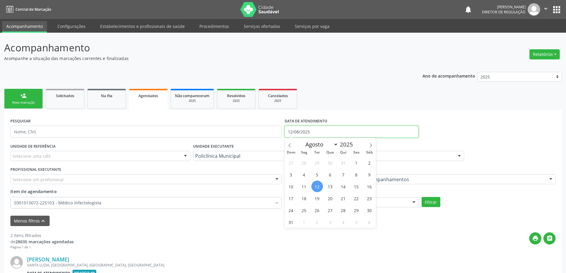
click at [332, 127] on input "12/08/2025" at bounding box center [352, 132] width 134 height 12
click at [290, 141] on span at bounding box center [290, 143] width 10 height 10
select select "6"
click at [318, 162] on span "1" at bounding box center [317, 163] width 12 height 12
type input "01/07/2025"
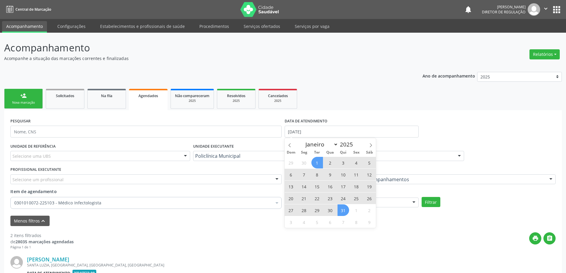
click at [348, 212] on span "31" at bounding box center [343, 210] width 12 height 12
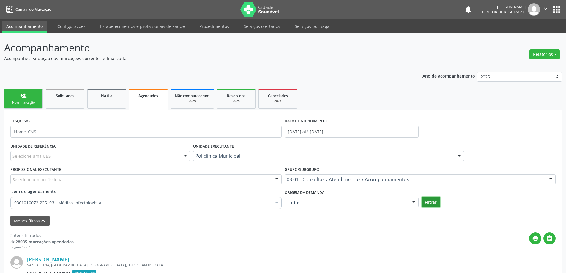
click at [426, 203] on button "Filtrar" at bounding box center [431, 202] width 19 height 10
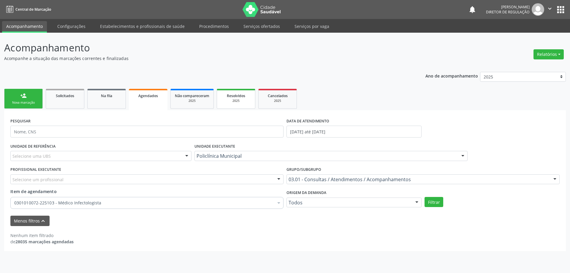
click at [242, 100] on div "2025" at bounding box center [236, 101] width 30 height 4
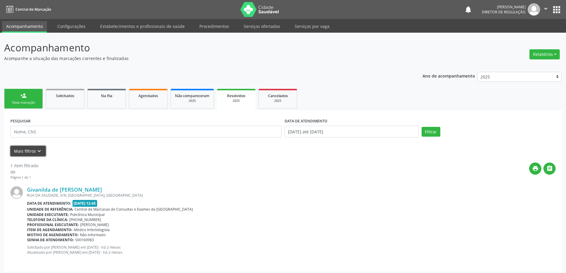
click at [35, 153] on button "Mais filtros keyboard_arrow_down" at bounding box center [27, 151] width 35 height 10
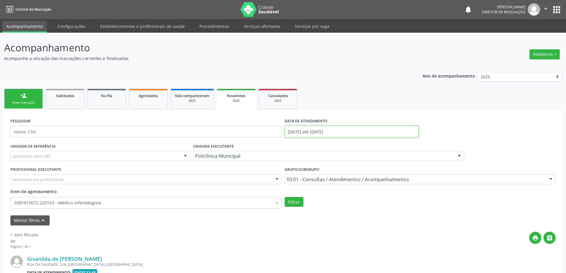
click at [294, 132] on input "01/06/2025 até 30/06/2025" at bounding box center [352, 132] width 134 height 12
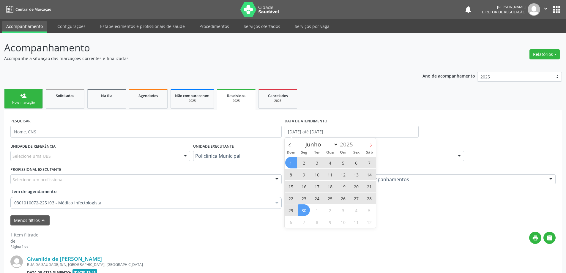
click at [367, 145] on span at bounding box center [371, 143] width 10 height 10
select select "6"
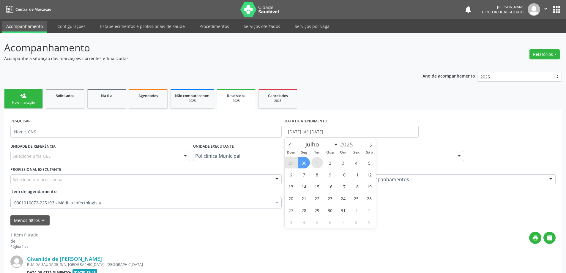
click at [315, 162] on span "1" at bounding box center [317, 163] width 12 height 12
type input "01/07/2025"
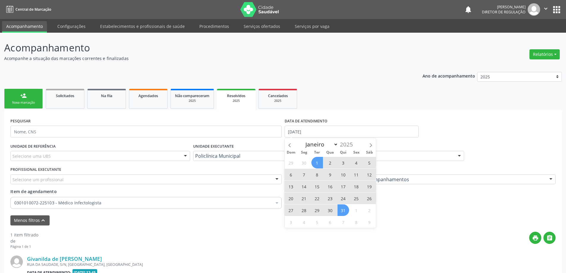
click at [347, 212] on span "31" at bounding box center [343, 210] width 12 height 12
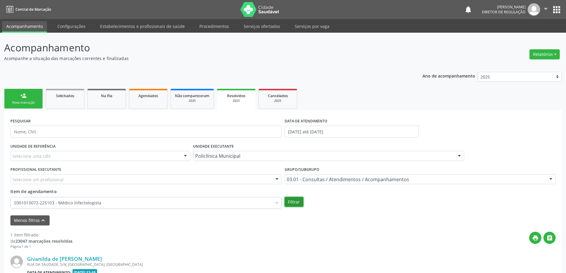
click at [295, 203] on button "Filtrar" at bounding box center [294, 202] width 19 height 10
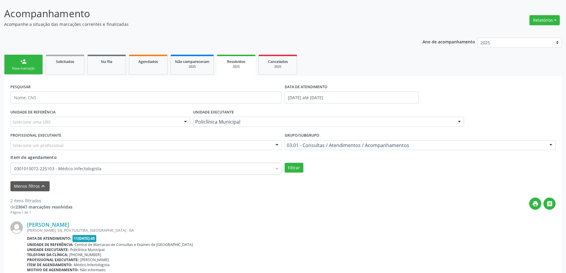
scroll to position [30, 0]
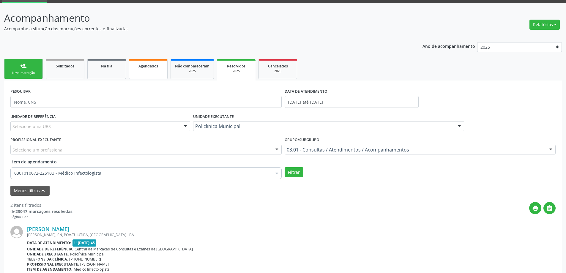
click at [138, 71] on link "Agendados" at bounding box center [148, 69] width 39 height 20
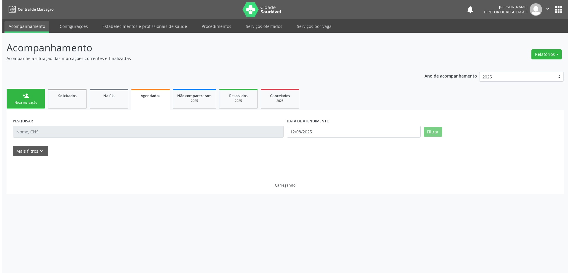
scroll to position [0, 0]
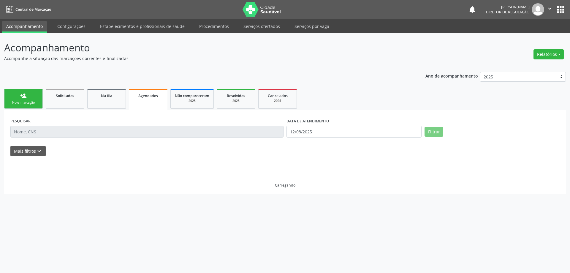
click at [39, 144] on form "PESQUISAR DATA DE ATENDIMENTO 12/08/2025 Filtrar UNIDADE DE REFERÊNCIA Selecion…" at bounding box center [285, 136] width 550 height 40
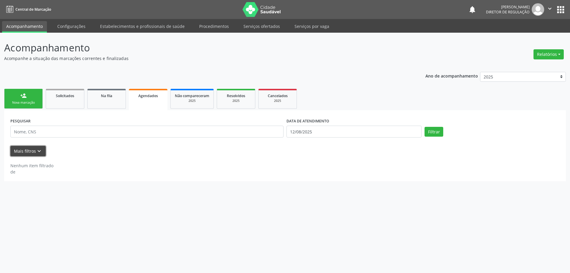
click at [40, 151] on icon "keyboard_arrow_down" at bounding box center [39, 151] width 7 height 7
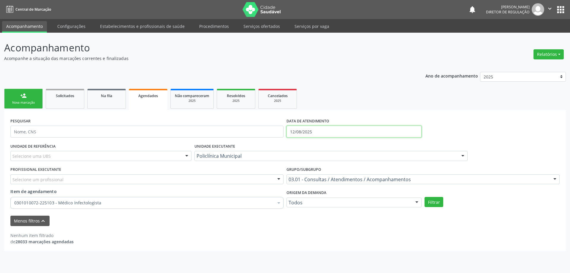
click at [365, 132] on input "12/08/2025" at bounding box center [354, 132] width 135 height 12
click at [292, 143] on span at bounding box center [290, 143] width 10 height 10
select select "4"
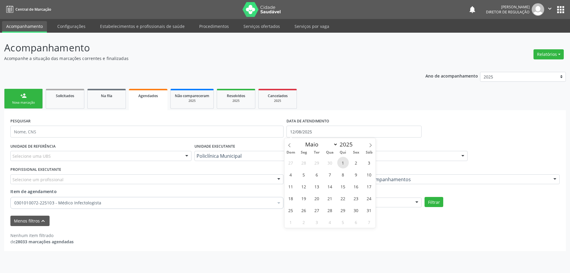
click at [341, 163] on span "1" at bounding box center [343, 163] width 12 height 12
type input "[DATE]"
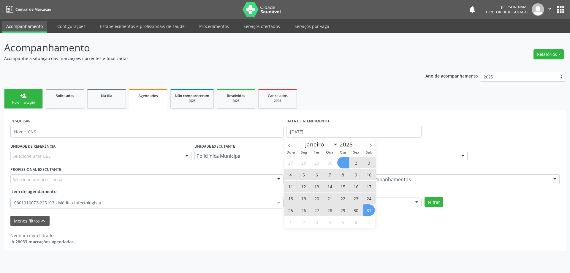
click at [369, 211] on span "31" at bounding box center [370, 210] width 12 height 12
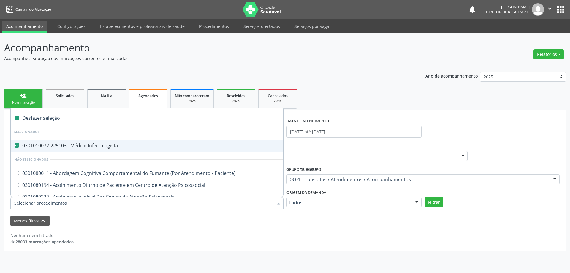
click at [191, 149] on span "0301010072-225103 - Médico Infectologista" at bounding box center [329, 146] width 636 height 12
checkbox Infectologista "false"
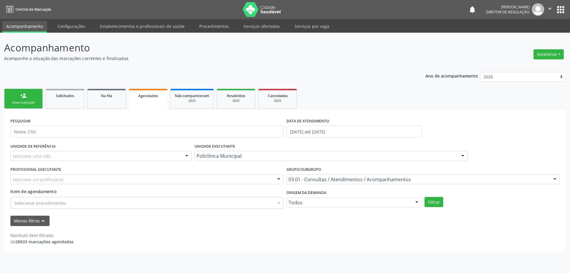
click at [309, 229] on div "Nenhum item filtrado de 28033 marcações agendadas" at bounding box center [285, 235] width 550 height 19
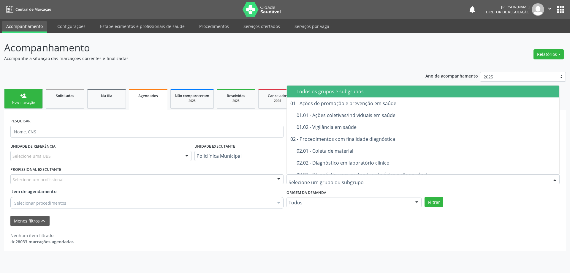
click at [320, 89] on div "Todos os grupos e subgrupos" at bounding box center [426, 91] width 259 height 5
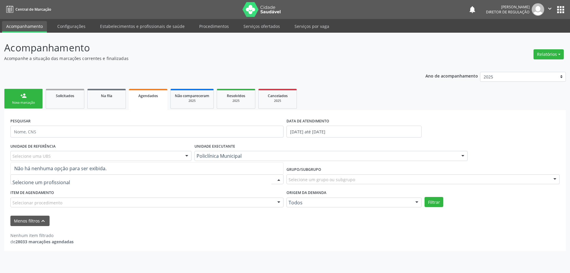
click at [209, 174] on div at bounding box center [146, 179] width 273 height 10
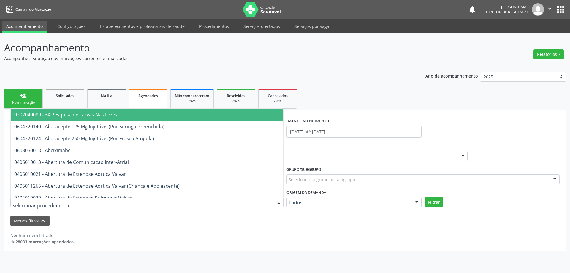
click at [224, 201] on div at bounding box center [146, 203] width 273 height 10
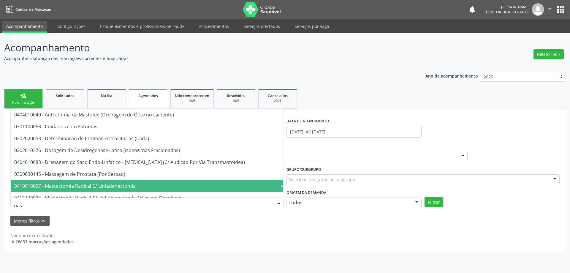
type input "mast"
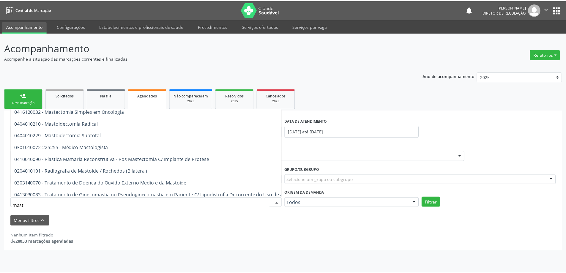
scroll to position [82, 0]
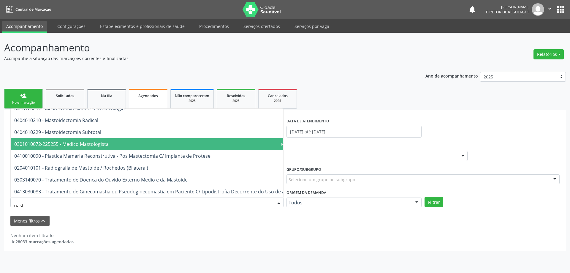
click at [135, 138] on span "0301010072-225255 - Médico Mastologista" at bounding box center [166, 144] width 310 height 12
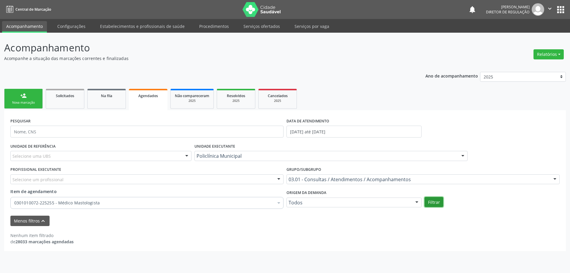
click at [440, 202] on button "Filtrar" at bounding box center [434, 202] width 19 height 10
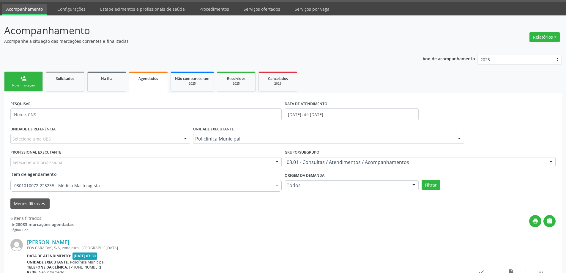
scroll to position [31, 0]
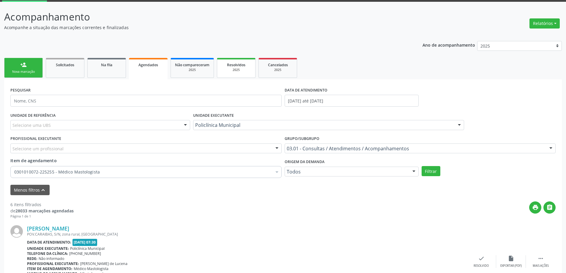
click at [241, 69] on div "2025" at bounding box center [236, 70] width 30 height 4
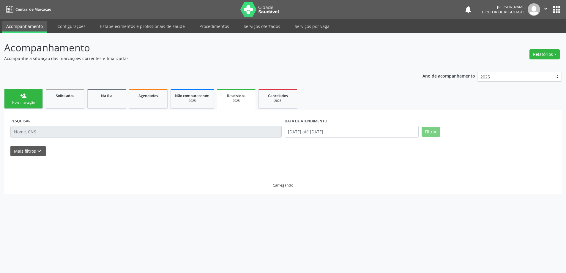
scroll to position [0, 0]
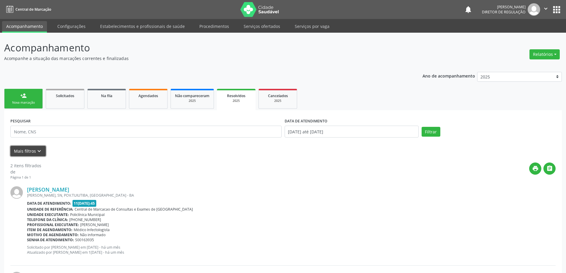
click at [42, 146] on button "Mais filtros keyboard_arrow_down" at bounding box center [27, 151] width 35 height 10
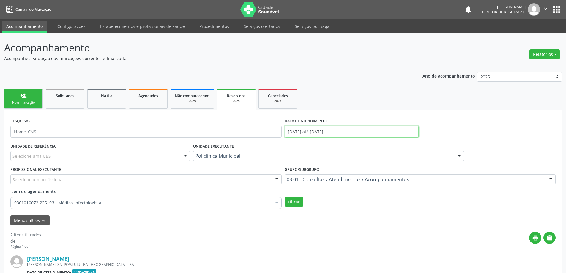
click at [287, 135] on input "01/07/2025 até 31/07/2025" at bounding box center [352, 132] width 134 height 12
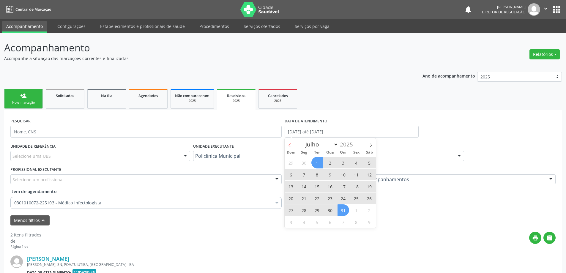
click at [292, 145] on span at bounding box center [290, 143] width 10 height 10
select select "5"
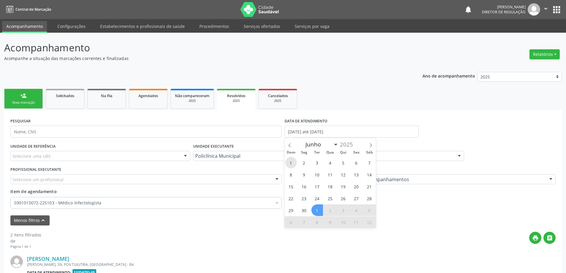
click at [288, 163] on span "1" at bounding box center [291, 163] width 12 height 12
type input "01/06/2025"
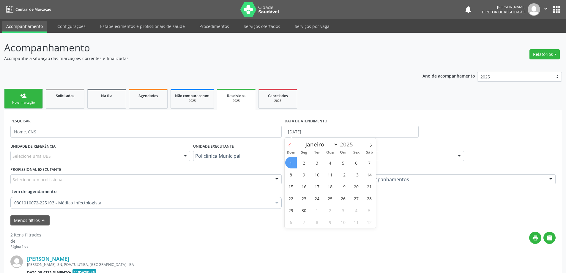
click at [289, 147] on icon at bounding box center [290, 145] width 4 height 4
select select "4"
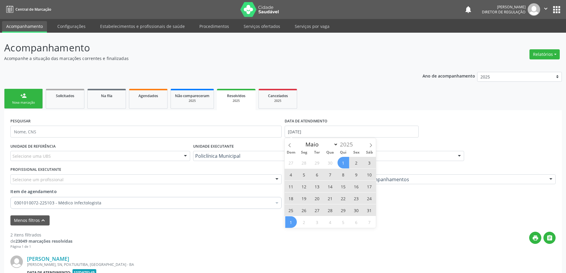
click at [341, 165] on span "1" at bounding box center [343, 163] width 12 height 12
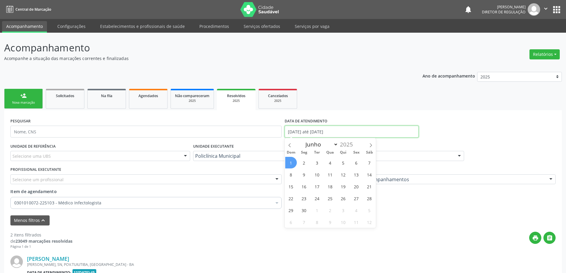
click at [314, 134] on input "01/05/2025 até 01/06/2025" at bounding box center [352, 132] width 134 height 12
click at [289, 144] on icon at bounding box center [290, 145] width 4 height 4
select select "4"
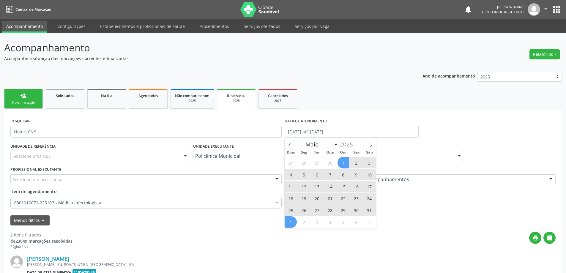
click at [343, 161] on span "1" at bounding box center [343, 163] width 12 height 12
type input "[DATE]"
click at [373, 207] on span "31" at bounding box center [370, 210] width 12 height 12
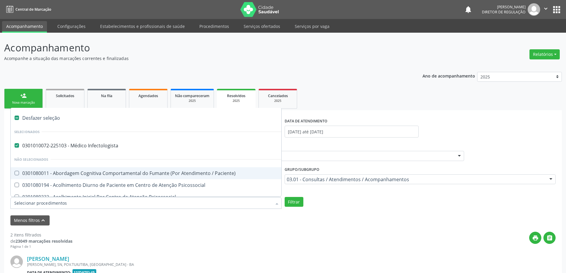
click at [180, 153] on li "Não selecionados" at bounding box center [329, 160] width 636 height 16
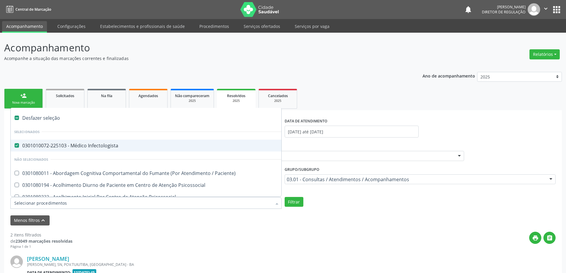
click at [179, 145] on div "0301010072-225103 - Médico Infectologista" at bounding box center [328, 145] width 629 height 5
checkbox Infectologista "false"
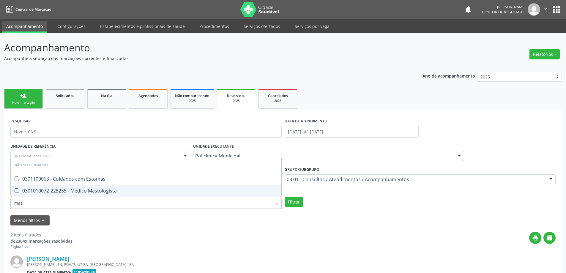
type input "mast"
click at [132, 189] on div "0301010072-225255 - Médico Mastologista" at bounding box center [146, 190] width 264 height 5
checkbox Mastologista "true"
click at [291, 200] on button "Filtrar" at bounding box center [294, 202] width 19 height 10
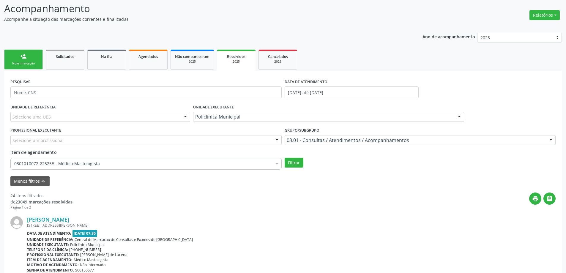
scroll to position [30, 0]
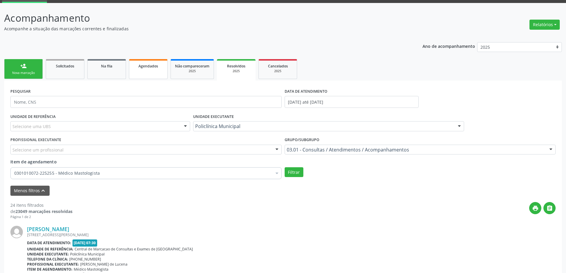
click at [152, 70] on link "Agendados" at bounding box center [148, 69] width 39 height 20
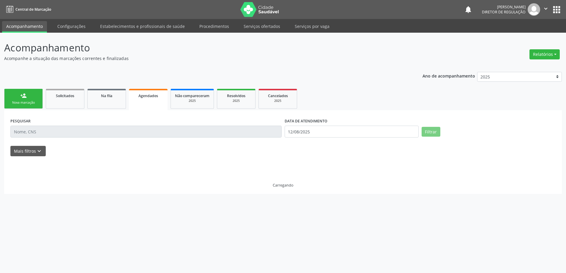
scroll to position [0, 0]
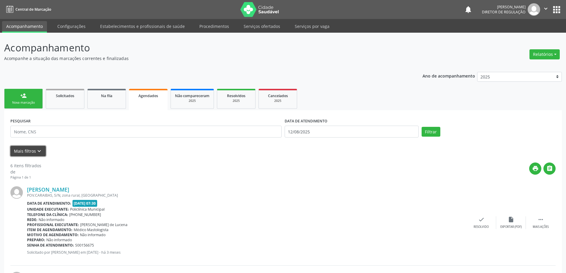
click at [36, 148] on icon "keyboard_arrow_down" at bounding box center [39, 151] width 7 height 7
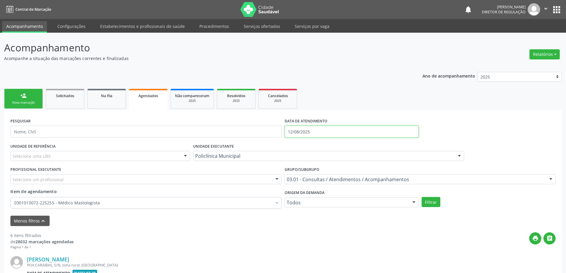
click at [308, 128] on input "12/08/2025" at bounding box center [352, 132] width 134 height 12
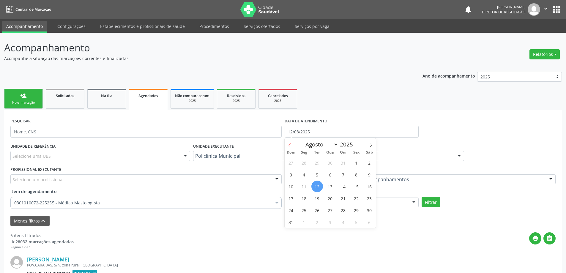
click at [294, 142] on span at bounding box center [290, 143] width 10 height 10
select select "4"
click at [345, 163] on span "1" at bounding box center [343, 163] width 12 height 12
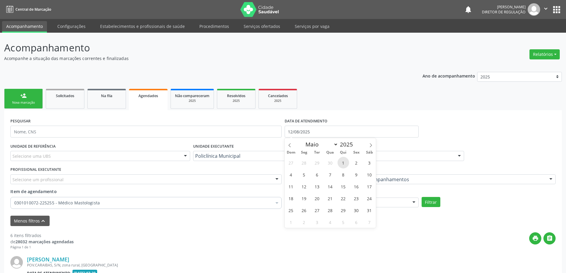
type input "01/05/2025"
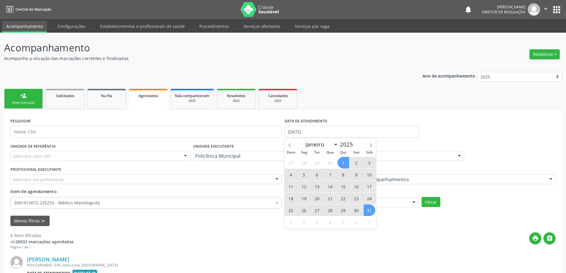
click at [366, 212] on span "31" at bounding box center [370, 210] width 12 height 12
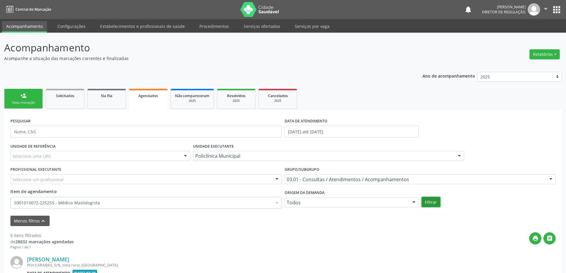
click at [433, 202] on button "Filtrar" at bounding box center [431, 202] width 19 height 10
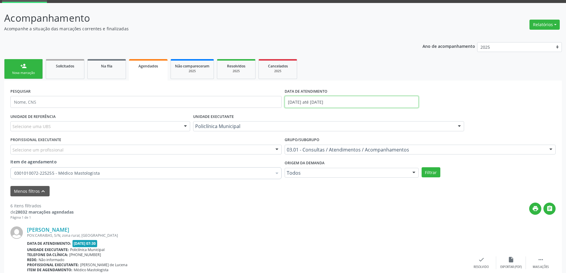
click at [373, 102] on input "01/05/2025 até 31/05/2025" at bounding box center [352, 102] width 134 height 12
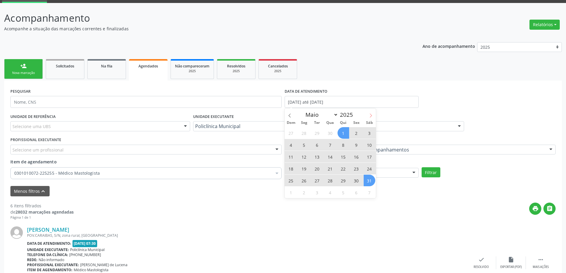
click at [375, 115] on span at bounding box center [371, 113] width 10 height 10
select select "5"
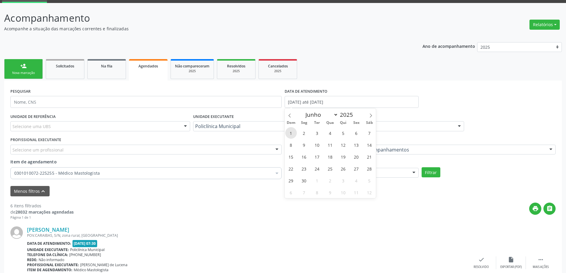
click at [291, 132] on span "1" at bounding box center [291, 133] width 12 height 12
type input "[DATE]"
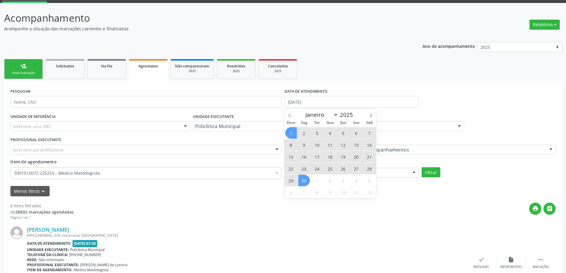
click at [304, 176] on span "30" at bounding box center [304, 181] width 12 height 12
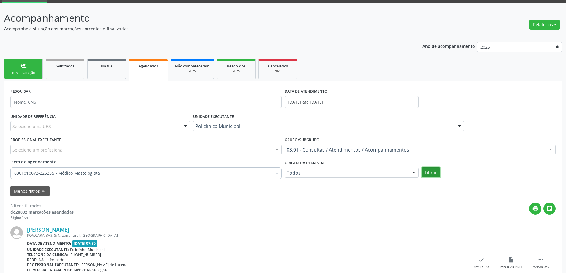
click at [437, 174] on button "Filtrar" at bounding box center [431, 172] width 19 height 10
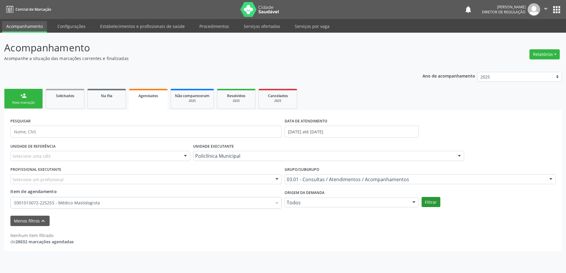
scroll to position [0, 0]
click at [428, 203] on button "Filtrar" at bounding box center [434, 202] width 19 height 10
click at [239, 99] on div "2025" at bounding box center [236, 101] width 30 height 4
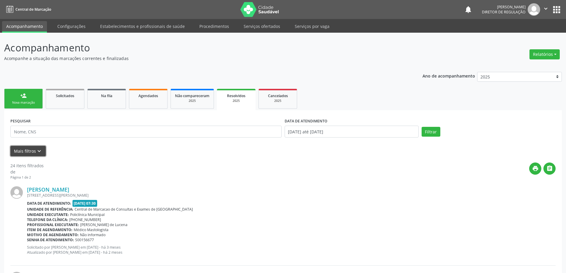
click at [42, 150] on button "Mais filtros keyboard_arrow_down" at bounding box center [27, 151] width 35 height 10
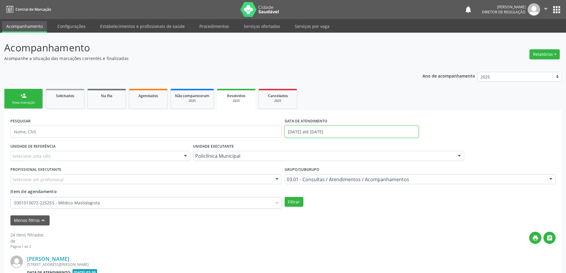
click at [291, 136] on body "Central de Marcação notifications Ana Karolainy Santos Serafim Diretor de regul…" at bounding box center [283, 136] width 566 height 273
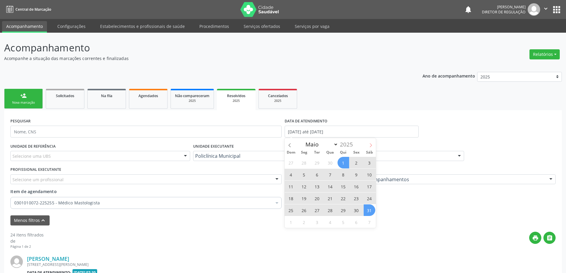
click at [374, 143] on span at bounding box center [371, 143] width 10 height 10
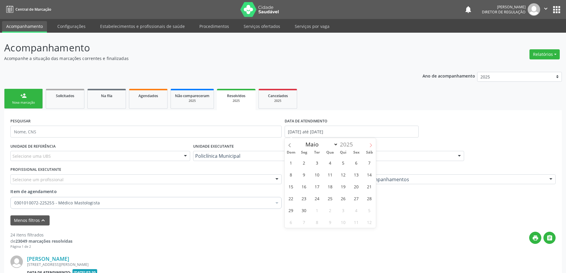
select select "5"
click at [292, 161] on span "1" at bounding box center [291, 163] width 12 height 12
type input "[DATE]"
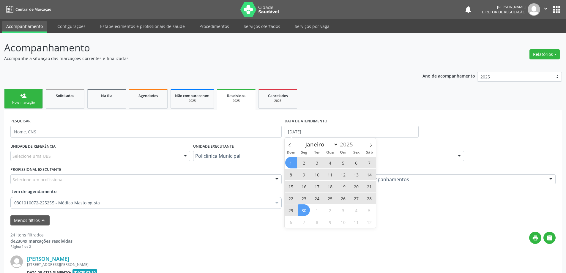
click at [307, 209] on span "30" at bounding box center [304, 210] width 12 height 12
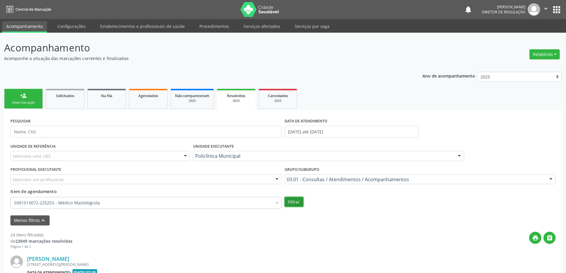
click at [294, 200] on button "Filtrar" at bounding box center [294, 202] width 19 height 10
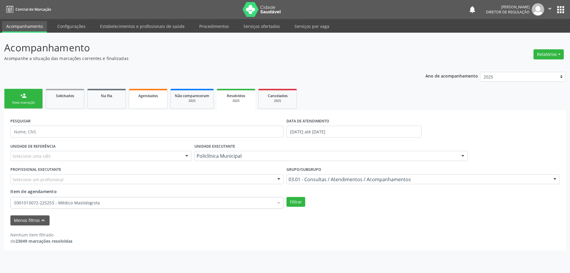
click at [147, 93] on span "Agendados" at bounding box center [148, 95] width 20 height 5
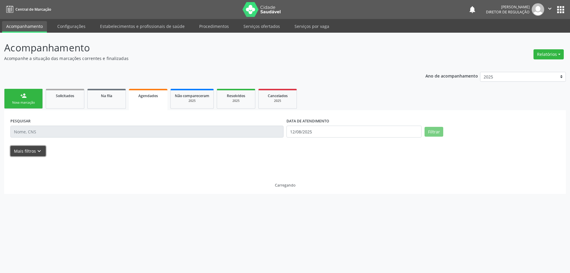
click at [31, 154] on button "Mais filtros keyboard_arrow_down" at bounding box center [27, 151] width 35 height 10
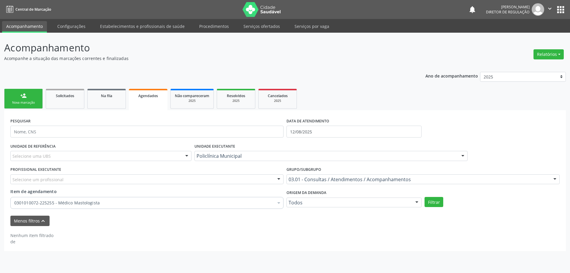
click at [347, 125] on div "DATA DE ATENDIMENTO" at bounding box center [354, 120] width 135 height 9
click at [311, 124] on label "DATA DE ATENDIMENTO" at bounding box center [308, 120] width 43 height 9
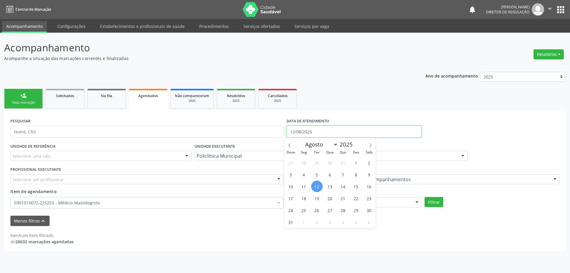
click at [311, 132] on input "12/08/2025" at bounding box center [354, 132] width 135 height 12
click at [293, 143] on span at bounding box center [290, 143] width 10 height 10
select select "6"
click at [318, 165] on span "1" at bounding box center [317, 163] width 12 height 12
type input "[DATE]"
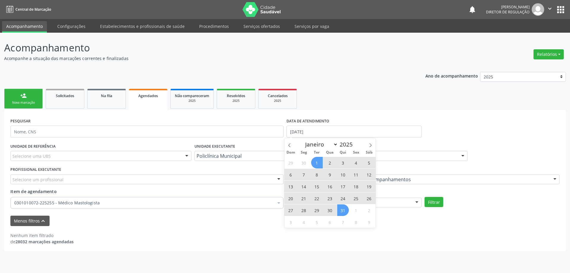
click at [350, 215] on div "29 30 1 2 3 4 5 6 7 8 9 10 11 12 13 14 15 16 17 18 19 20 21 22 23 24 25 26 27 2…" at bounding box center [330, 192] width 91 height 71
click at [343, 211] on span "31" at bounding box center [343, 210] width 12 height 12
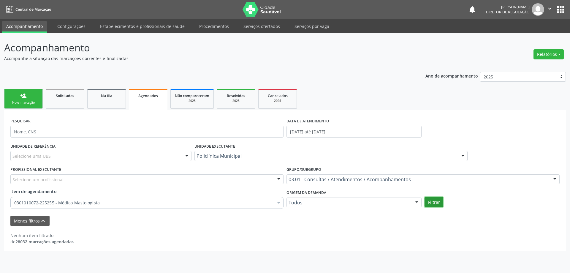
click at [440, 198] on button "Filtrar" at bounding box center [434, 202] width 19 height 10
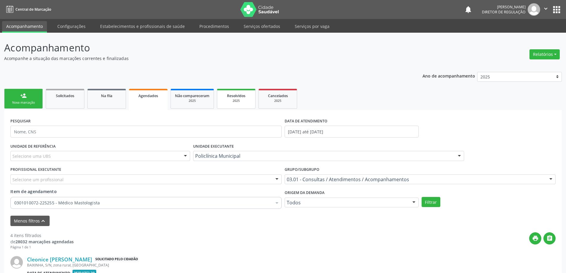
click at [245, 91] on link "Resolvidos 2025" at bounding box center [236, 99] width 39 height 20
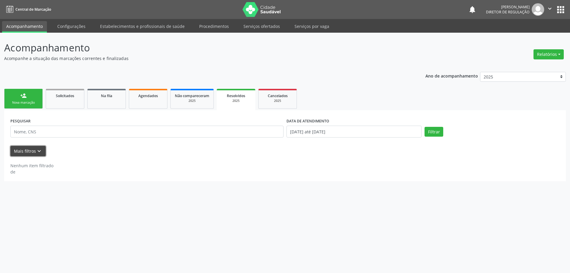
click at [36, 152] on icon "keyboard_arrow_down" at bounding box center [39, 151] width 7 height 7
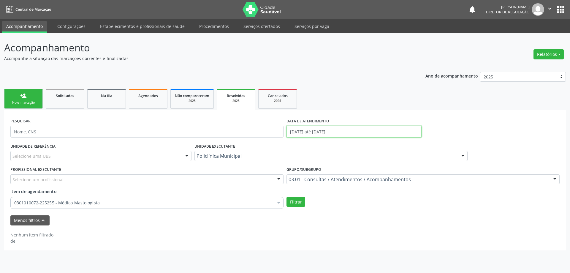
click at [334, 130] on input "01/06/2025 até 30/06/2025" at bounding box center [354, 132] width 135 height 12
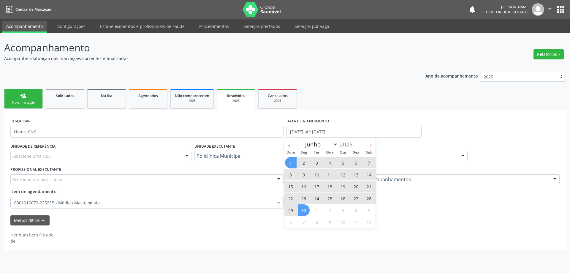
click at [370, 145] on icon at bounding box center [371, 145] width 4 height 4
select select "6"
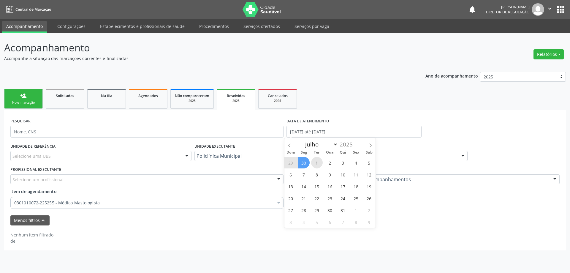
click at [318, 160] on span "1" at bounding box center [317, 163] width 12 height 12
type input "[DATE]"
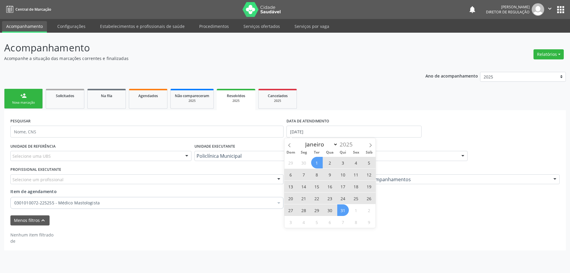
click at [339, 209] on span "31" at bounding box center [343, 210] width 12 height 12
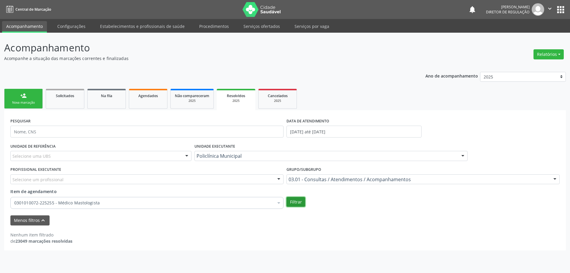
click at [303, 201] on button "Filtrar" at bounding box center [296, 202] width 19 height 10
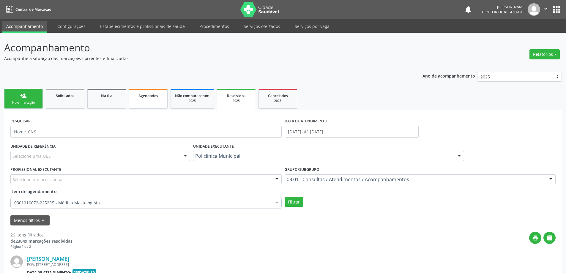
click at [137, 106] on link "Agendados" at bounding box center [148, 99] width 39 height 20
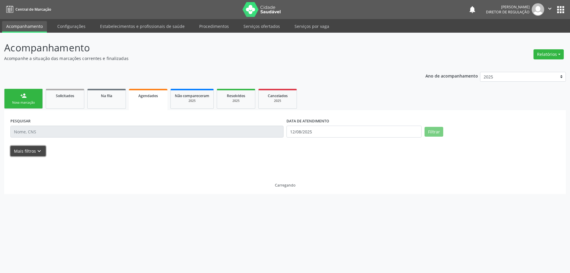
click at [41, 154] on icon "keyboard_arrow_down" at bounding box center [39, 151] width 7 height 7
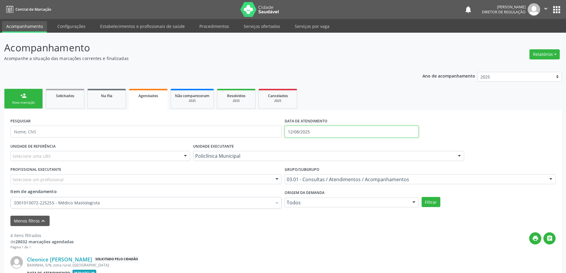
click at [331, 127] on input "12/08/2025" at bounding box center [352, 132] width 134 height 12
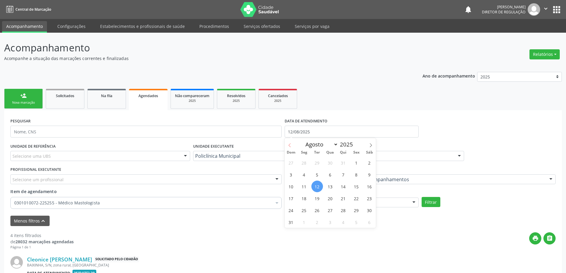
click at [294, 146] on span at bounding box center [290, 143] width 10 height 10
select select "4"
click at [347, 163] on span "1" at bounding box center [343, 163] width 12 height 12
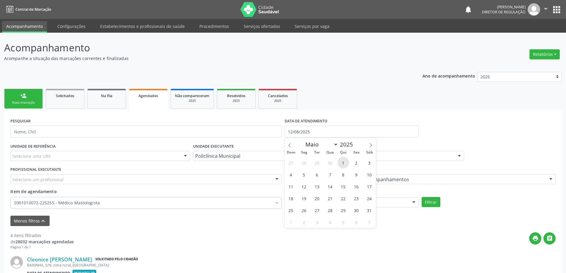
type input "[DATE]"
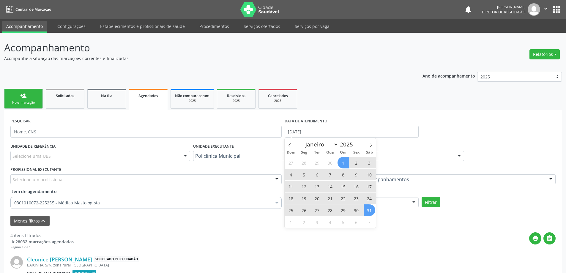
click at [368, 209] on span "31" at bounding box center [370, 210] width 12 height 12
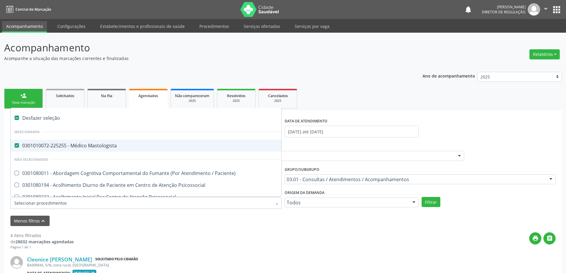
click at [223, 149] on span "0301010072-225255 - Médico Mastologista" at bounding box center [329, 146] width 636 height 12
checkbox Mastologista "false"
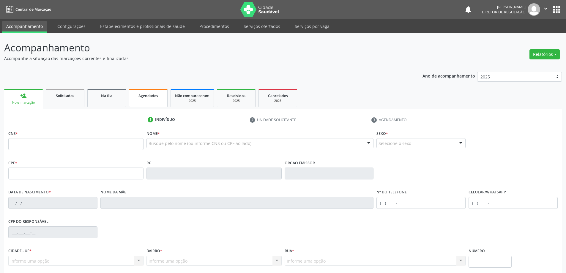
click at [145, 100] on link "Agendados" at bounding box center [148, 98] width 39 height 18
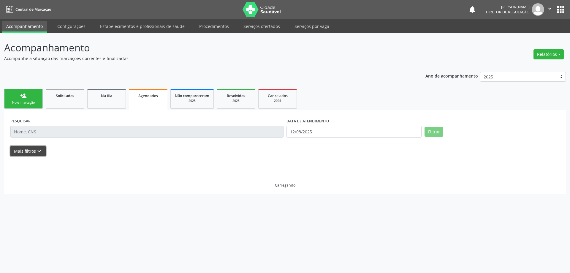
click at [36, 152] on icon "keyboard_arrow_down" at bounding box center [39, 151] width 7 height 7
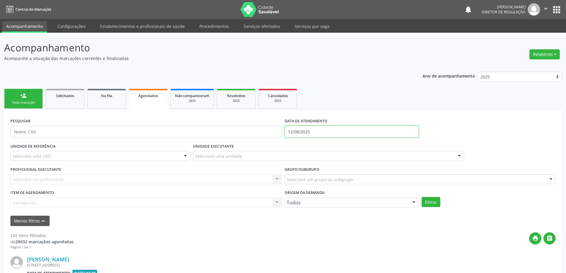
click at [319, 133] on input "12/08/2025" at bounding box center [352, 132] width 134 height 12
click at [291, 144] on icon at bounding box center [290, 145] width 4 height 4
click at [291, 146] on icon at bounding box center [290, 145] width 4 height 4
select select "4"
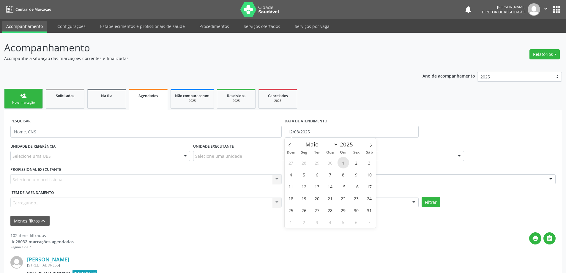
click at [342, 165] on span "1" at bounding box center [343, 163] width 12 height 12
type input "[DATE]"
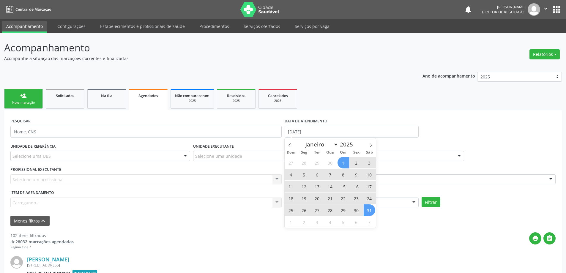
click at [367, 212] on span "31" at bounding box center [370, 210] width 12 height 12
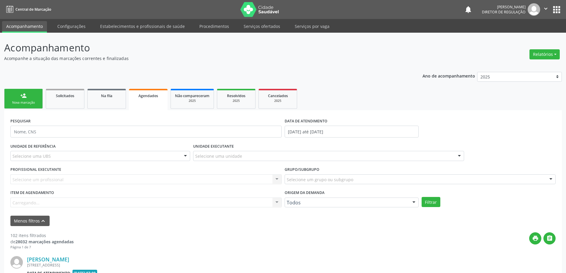
click at [244, 153] on div "Selecione uma unidade" at bounding box center [328, 156] width 271 height 10
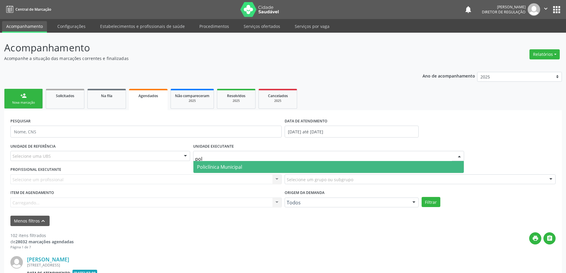
type input "poli"
click at [244, 162] on span "Policlínica Municipal" at bounding box center [328, 167] width 271 height 12
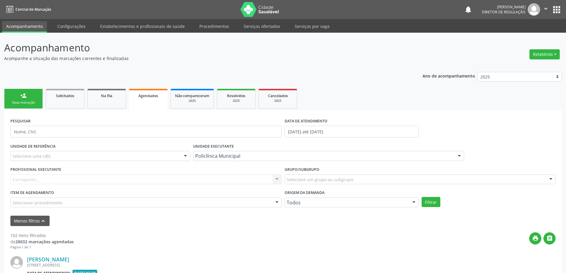
click at [227, 166] on div "PROFISSIONAL EXECUTANTE [GEOGRAPHIC_DATA]... Nenhum resultado encontrado para: …" at bounding box center [146, 176] width 274 height 23
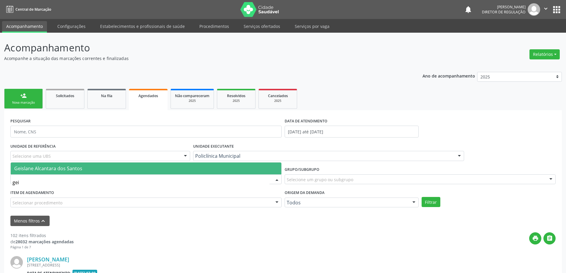
type input "geis"
click at [217, 166] on span "Geislane Alcantara dos Santos" at bounding box center [146, 169] width 271 height 12
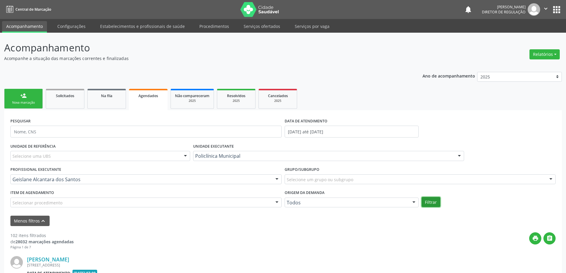
drag, startPoint x: 435, startPoint y: 200, endPoint x: 432, endPoint y: 201, distance: 3.4
click at [433, 201] on button "Filtrar" at bounding box center [431, 202] width 19 height 10
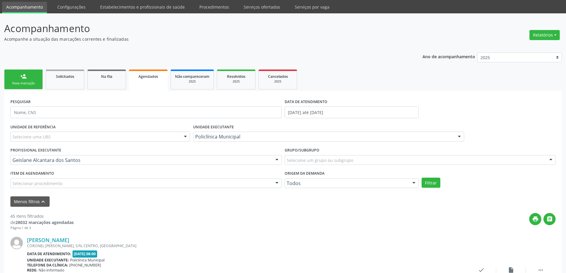
scroll to position [30, 0]
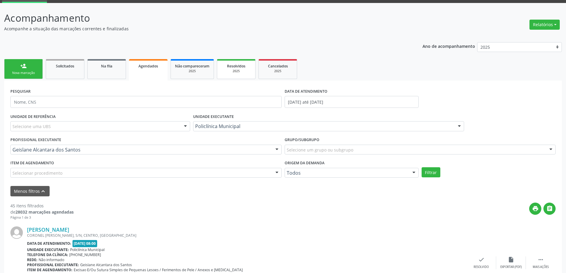
click at [245, 68] on span "Resolvidos" at bounding box center [236, 66] width 18 height 5
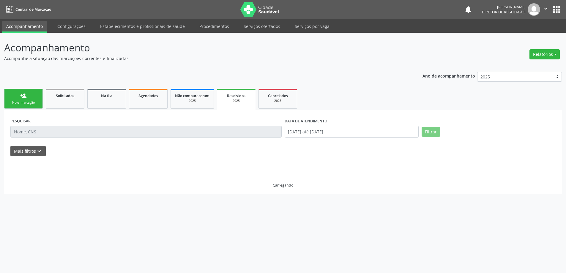
scroll to position [0, 0]
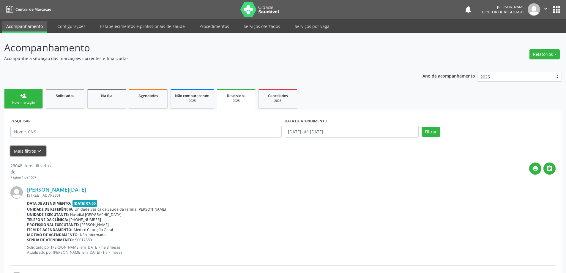
click at [34, 155] on button "Mais filtros keyboard_arrow_down" at bounding box center [27, 151] width 35 height 10
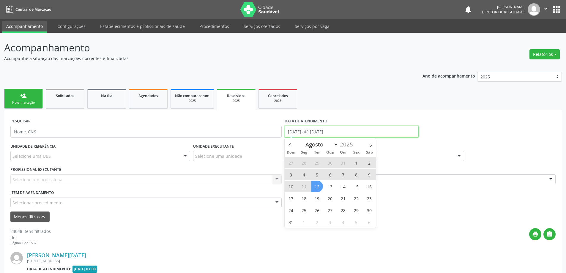
click at [304, 136] on input "[DATE] até [DATE]" at bounding box center [352, 132] width 134 height 12
click at [287, 148] on span at bounding box center [290, 143] width 10 height 10
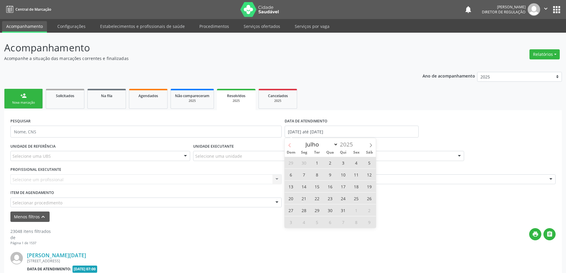
click at [287, 148] on span at bounding box center [290, 143] width 10 height 10
select select "4"
click at [339, 164] on span "1" at bounding box center [343, 163] width 12 height 12
type input "[DATE]"
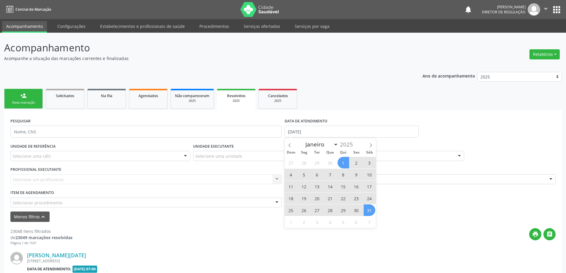
click at [368, 205] on span "31" at bounding box center [370, 210] width 12 height 12
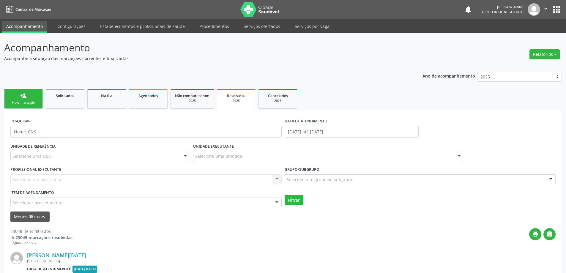
click at [261, 153] on div "Selecione uma unidade" at bounding box center [328, 156] width 271 height 10
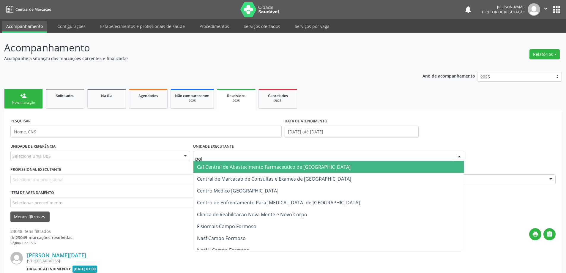
type input "poli"
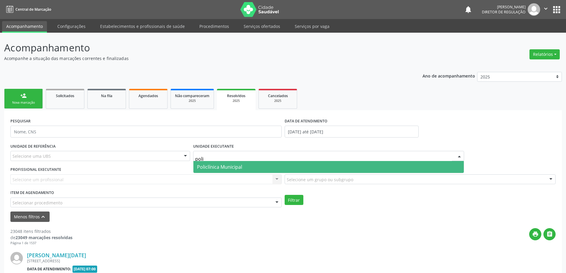
drag, startPoint x: 258, startPoint y: 163, endPoint x: 255, endPoint y: 167, distance: 5.1
click at [258, 165] on span "Policlínica Municipal" at bounding box center [328, 167] width 271 height 12
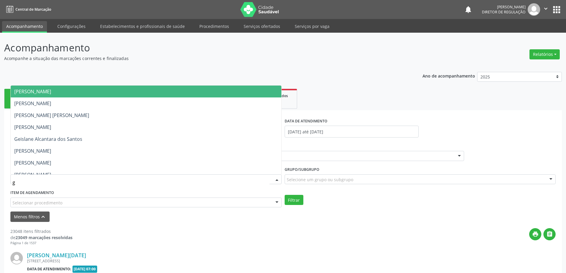
type input "ge"
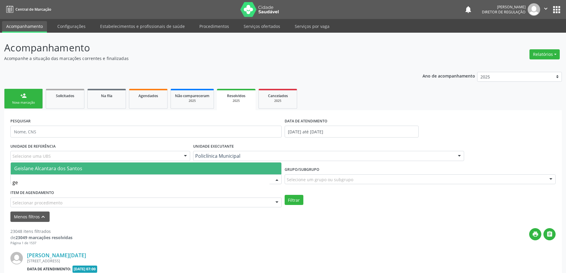
click at [237, 170] on span "Geislane Alcantara dos Santos" at bounding box center [146, 169] width 271 height 12
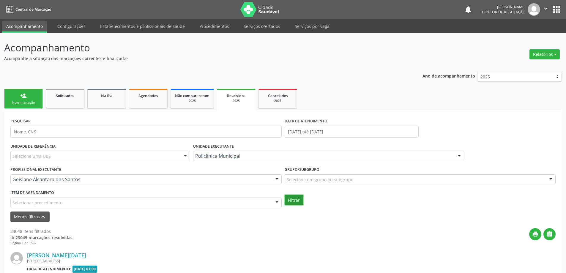
click at [302, 201] on button "Filtrar" at bounding box center [294, 200] width 19 height 10
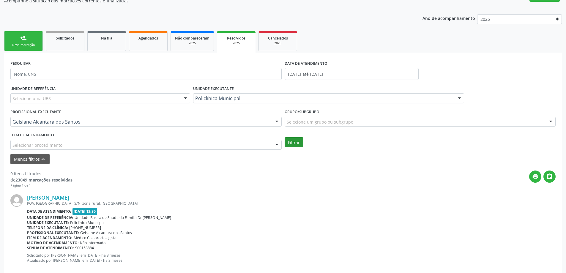
scroll to position [59, 0]
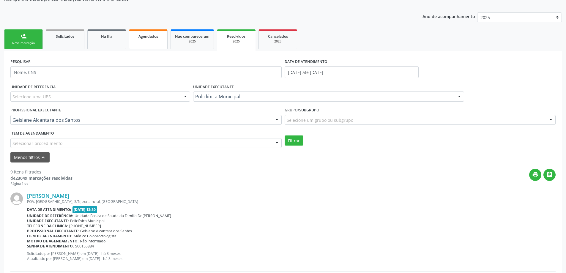
click at [155, 39] on link "Agendados" at bounding box center [148, 39] width 39 height 20
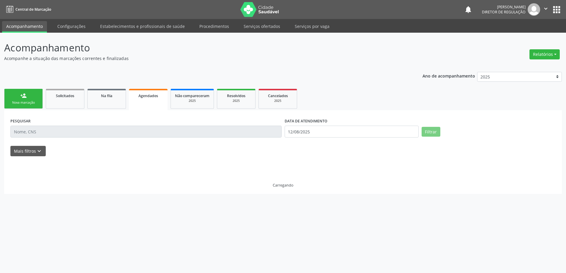
scroll to position [0, 0]
click at [41, 153] on icon "keyboard_arrow_down" at bounding box center [39, 151] width 7 height 7
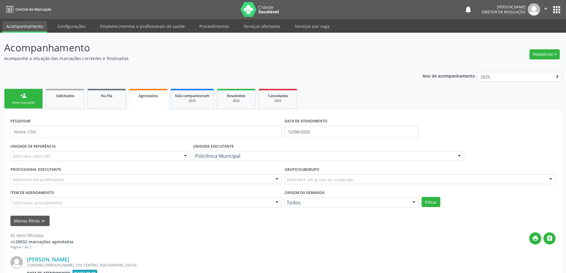
click at [314, 126] on label "DATA DE ATENDIMENTO" at bounding box center [306, 120] width 43 height 9
click at [319, 135] on input "12/08/2025" at bounding box center [352, 132] width 134 height 12
click at [290, 143] on span at bounding box center [290, 143] width 10 height 10
select select "5"
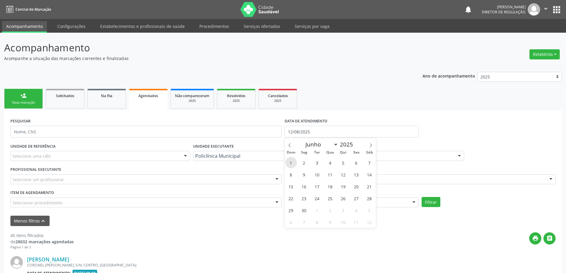
click at [294, 163] on span "1" at bounding box center [291, 163] width 12 height 12
type input "[DATE]"
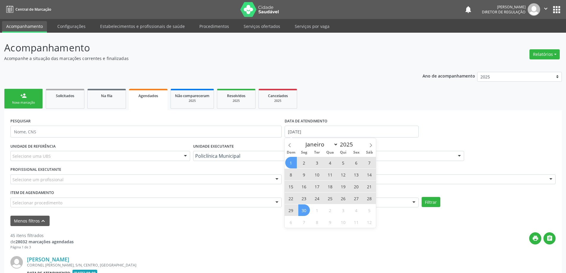
click at [305, 207] on span "30" at bounding box center [304, 210] width 12 height 12
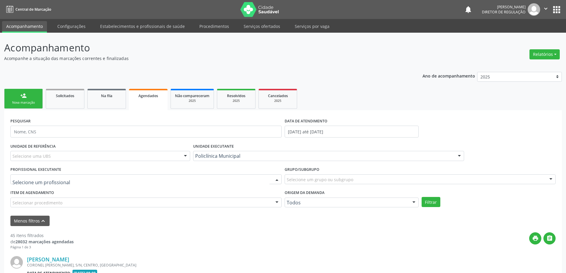
click at [252, 178] on div at bounding box center [145, 179] width 271 height 10
type input "geis"
click at [247, 161] on div "UNIDADE EXECUTANTE Policlínica Municipal Todos as unidades Academia da Saude An…" at bounding box center [329, 153] width 274 height 23
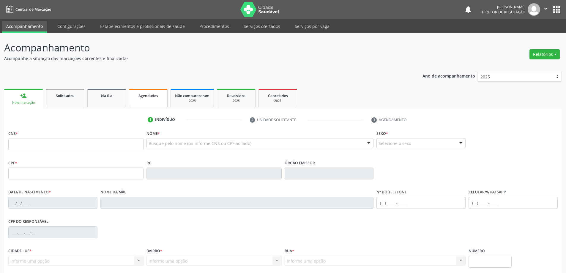
click at [165, 100] on link "Agendados" at bounding box center [148, 98] width 39 height 18
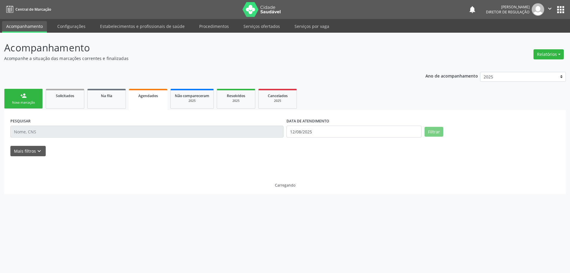
click at [45, 152] on div "Mais filtros keyboard_arrow_down" at bounding box center [285, 151] width 553 height 10
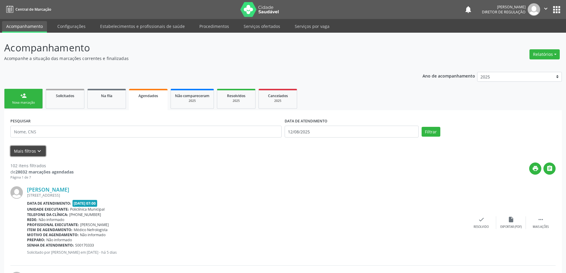
click at [32, 155] on button "Mais filtros keyboard_arrow_down" at bounding box center [27, 151] width 35 height 10
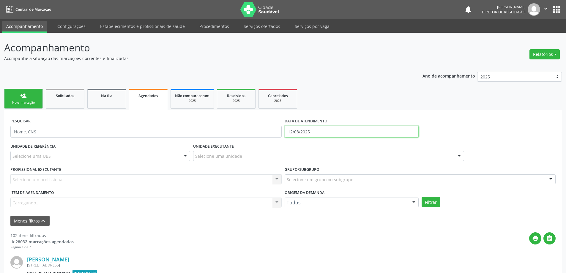
click at [371, 135] on input "12/08/2025" at bounding box center [352, 132] width 134 height 12
click at [291, 146] on icon at bounding box center [290, 145] width 4 height 4
select select "5"
click at [291, 162] on span "1" at bounding box center [291, 163] width 12 height 12
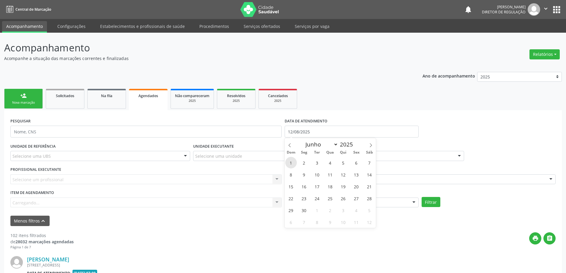
type input "[DATE]"
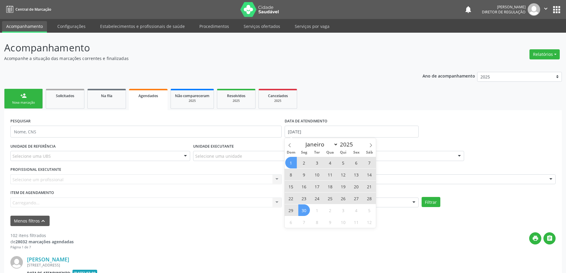
click at [307, 208] on span "30" at bounding box center [304, 210] width 12 height 12
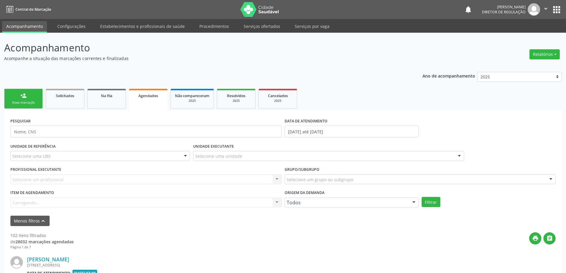
click at [279, 153] on div "Selecione uma unidade" at bounding box center [328, 156] width 271 height 10
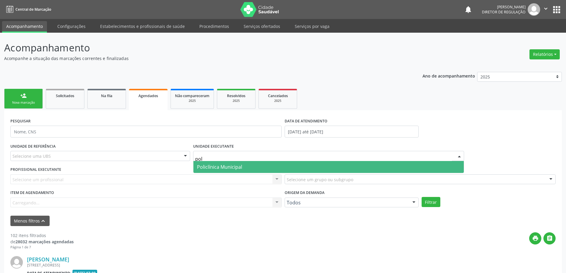
type input "poli"
click at [278, 162] on span "Policlínica Municipal" at bounding box center [328, 167] width 271 height 12
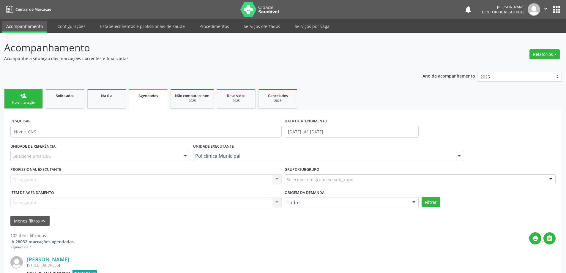
click at [239, 175] on div "Carregando... Nenhum resultado encontrado para: " " Não há nenhuma opção para s…" at bounding box center [145, 179] width 271 height 10
click at [239, 175] on div "Todos os profissionais" at bounding box center [145, 179] width 271 height 10
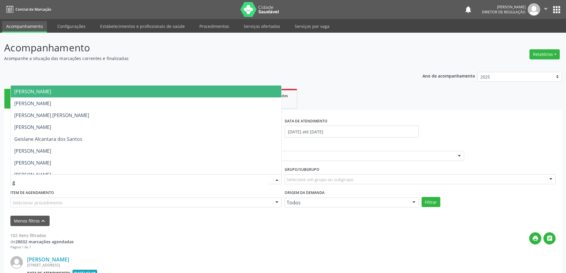
type input "ge"
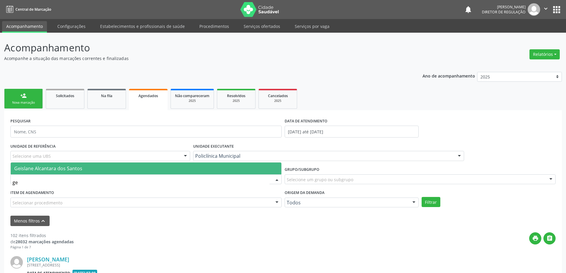
click at [238, 173] on span "Geislane Alcantara dos Santos" at bounding box center [146, 169] width 271 height 12
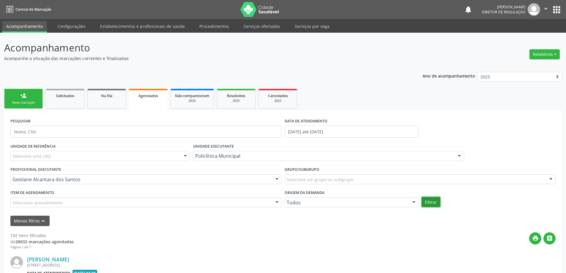
click at [434, 201] on button "Filtrar" at bounding box center [431, 202] width 19 height 10
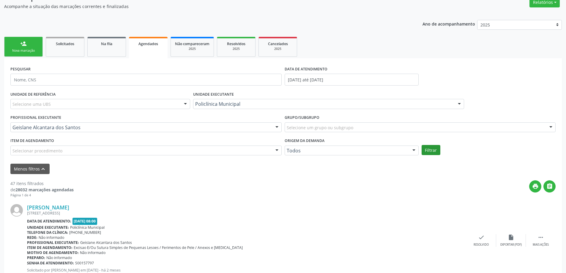
scroll to position [59, 0]
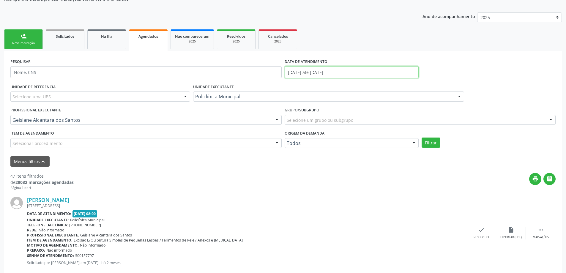
click at [334, 69] on input "[DATE] até [DATE]" at bounding box center [352, 72] width 134 height 12
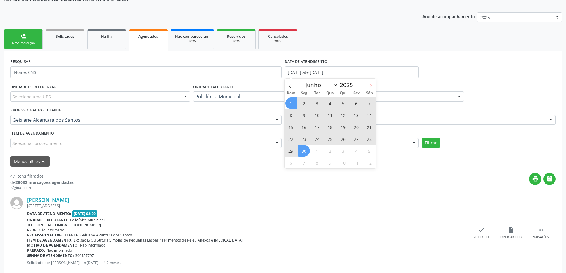
click at [370, 86] on icon at bounding box center [371, 86] width 4 height 4
select select "6"
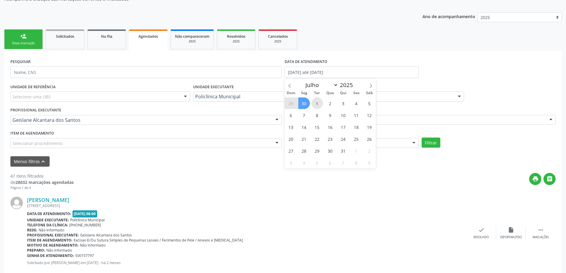
click at [317, 103] on span "1" at bounding box center [317, 103] width 12 height 12
type input "01/07/2025"
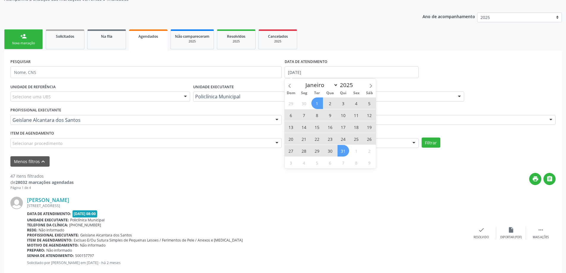
click at [350, 152] on div "29 30 1 2 3 4 5 6 7 8 9 10 11 12 13 14 15 16 17 18 19 20 21 22 23 24 25 26 27 2…" at bounding box center [330, 132] width 91 height 71
click at [345, 152] on span "31" at bounding box center [343, 151] width 12 height 12
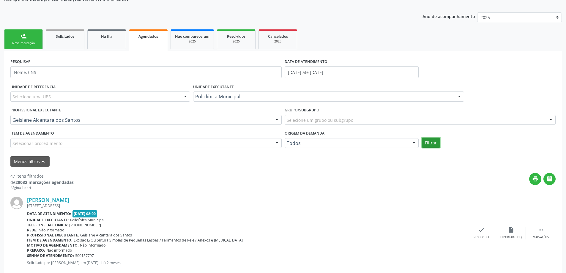
click at [431, 143] on button "Filtrar" at bounding box center [431, 143] width 19 height 10
click at [243, 42] on div "2025" at bounding box center [236, 41] width 30 height 4
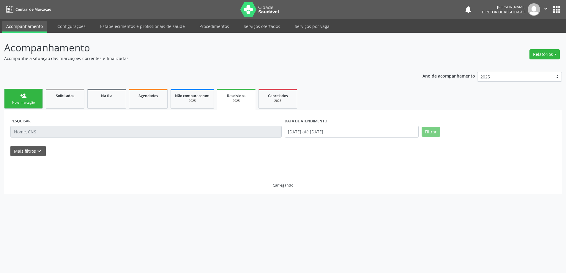
scroll to position [0, 0]
click at [36, 148] on icon "keyboard_arrow_down" at bounding box center [39, 151] width 7 height 7
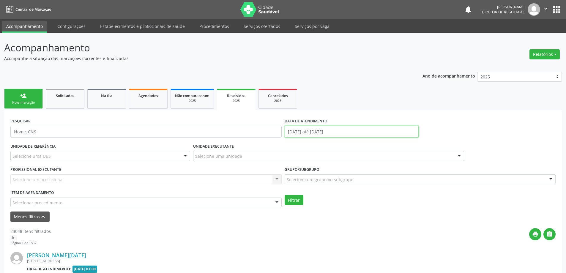
click at [328, 130] on input "01/01/2025 até 12/08/2025" at bounding box center [352, 132] width 134 height 12
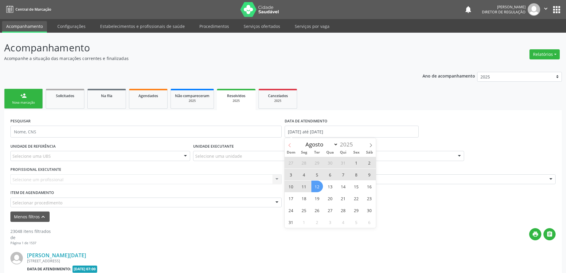
click at [292, 146] on span at bounding box center [290, 143] width 10 height 10
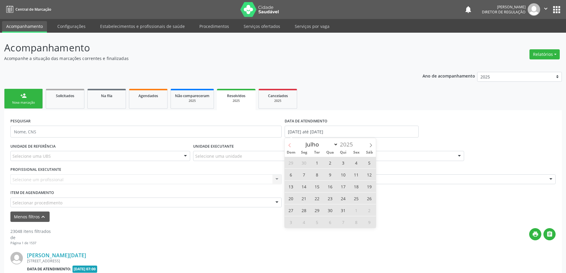
click at [292, 146] on span at bounding box center [290, 143] width 10 height 10
select select "5"
click at [293, 162] on span "1" at bounding box center [291, 163] width 12 height 12
type input "01/06/2025"
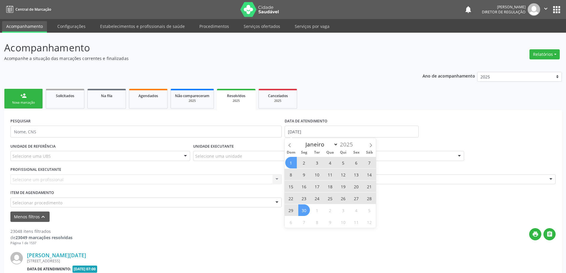
click at [305, 207] on span "30" at bounding box center [304, 210] width 12 height 12
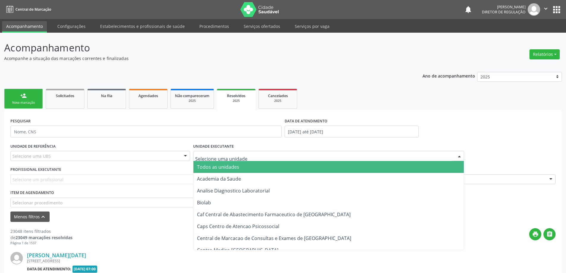
click at [241, 155] on div at bounding box center [328, 156] width 271 height 10
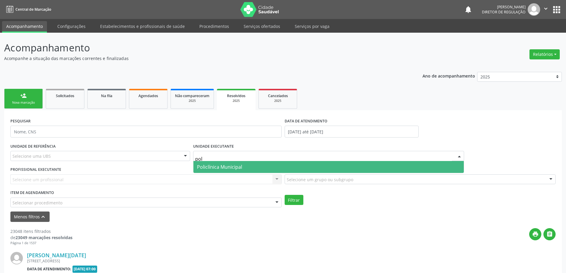
type input "poli"
click at [240, 163] on span "Policlínica Municipal" at bounding box center [328, 167] width 271 height 12
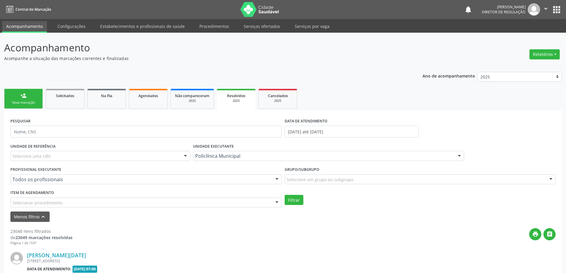
click at [233, 177] on div "Todos os profissionais Todos os profissionais Aide Queiroz Lisboa Amilton Soare…" at bounding box center [145, 179] width 271 height 10
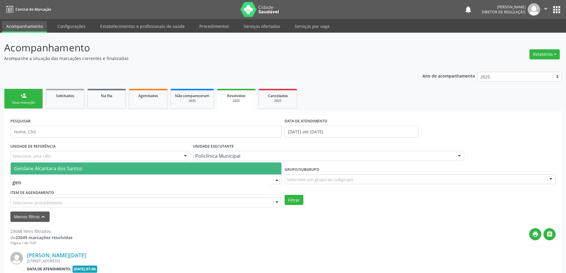
type input "geis"
click at [218, 175] on div at bounding box center [145, 179] width 271 height 10
type input "geis"
click at [205, 167] on span "Geislane Alcantara dos Santos" at bounding box center [146, 169] width 271 height 12
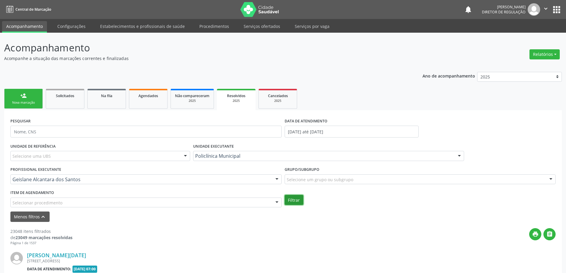
click at [297, 197] on button "Filtrar" at bounding box center [294, 200] width 19 height 10
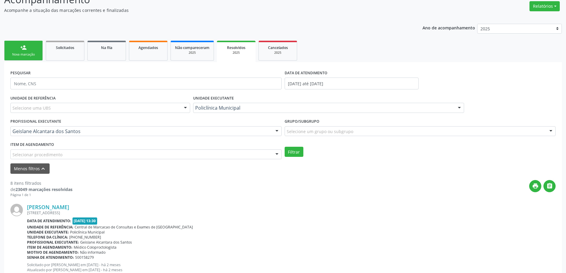
scroll to position [59, 0]
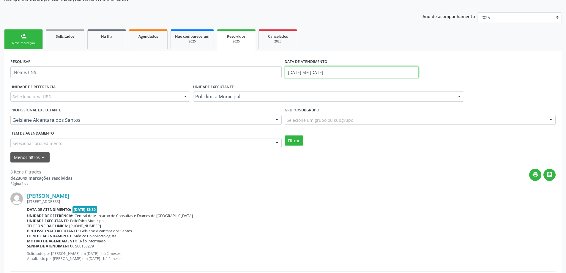
click at [294, 75] on input "01/06/2025 até 30/06/2025" at bounding box center [352, 72] width 134 height 12
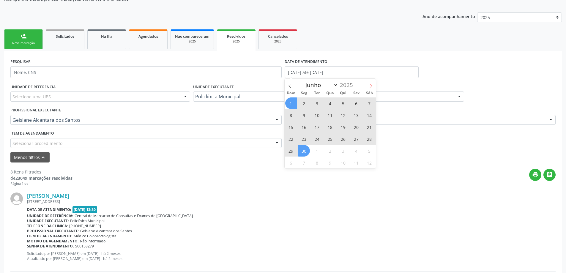
click at [371, 87] on icon at bounding box center [371, 86] width 4 height 4
select select "6"
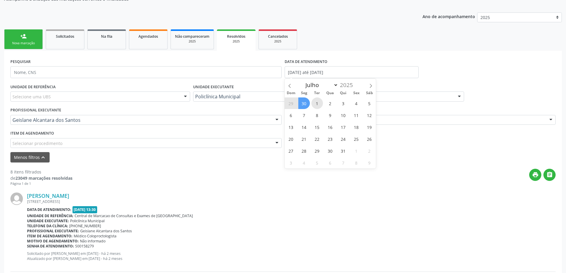
drag, startPoint x: 316, startPoint y: 100, endPoint x: 318, endPoint y: 103, distance: 3.9
click at [318, 103] on span "1" at bounding box center [317, 103] width 12 height 12
type input "01/07/2025"
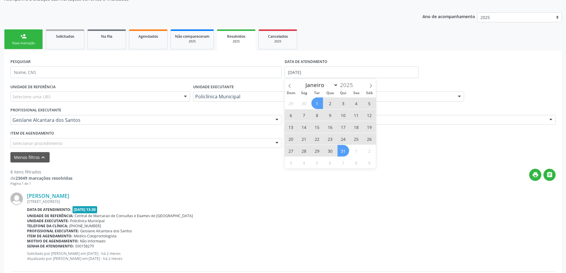
click at [344, 149] on span "31" at bounding box center [343, 151] width 12 height 12
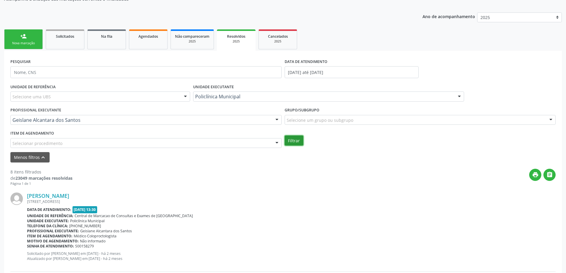
click at [292, 135] on button "Filtrar" at bounding box center [294, 140] width 19 height 10
click at [126, 42] on ul "person_add Nova marcação Solicitados Na fila Agendados Não compareceram 2025 Re…" at bounding box center [283, 39] width 558 height 23
click at [134, 41] on link "Agendados" at bounding box center [148, 39] width 39 height 20
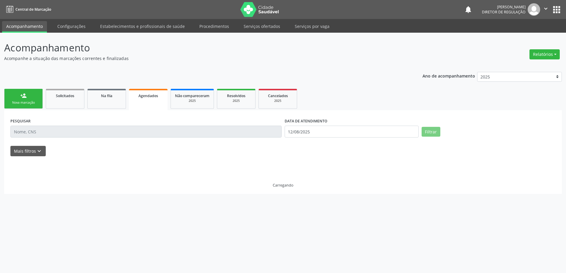
scroll to position [0, 0]
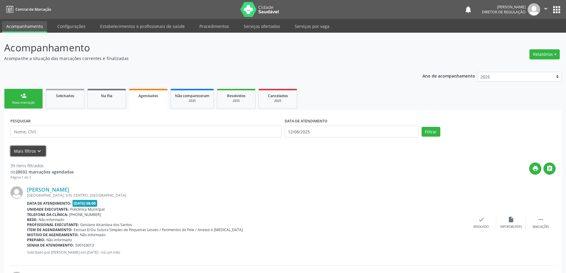
click at [35, 154] on button "Mais filtros keyboard_arrow_down" at bounding box center [27, 151] width 35 height 10
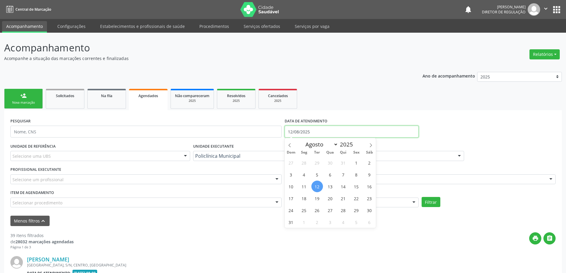
click at [289, 127] on input "12/08/2025" at bounding box center [352, 132] width 134 height 12
click at [292, 146] on span at bounding box center [290, 143] width 10 height 10
select select "4"
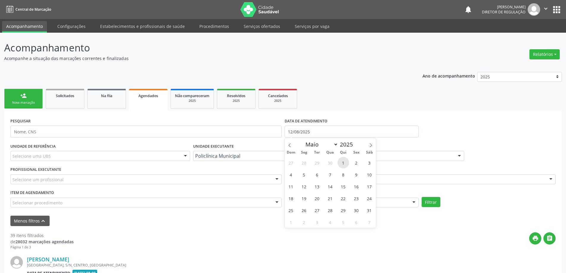
click at [344, 162] on span "1" at bounding box center [343, 163] width 12 height 12
type input "[DATE]"
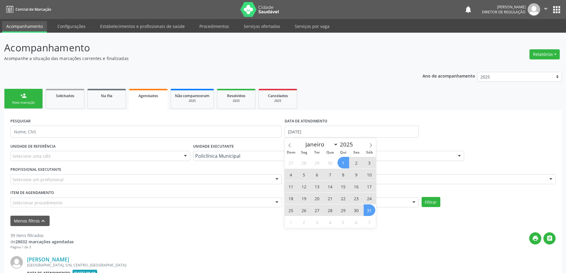
click at [374, 211] on span "31" at bounding box center [370, 210] width 12 height 12
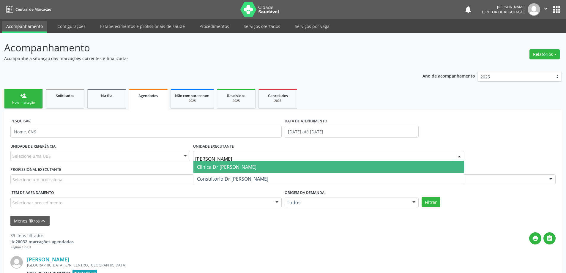
type input "jose"
click at [282, 167] on span "Clinica Dr [PERSON_NAME]" at bounding box center [328, 167] width 271 height 12
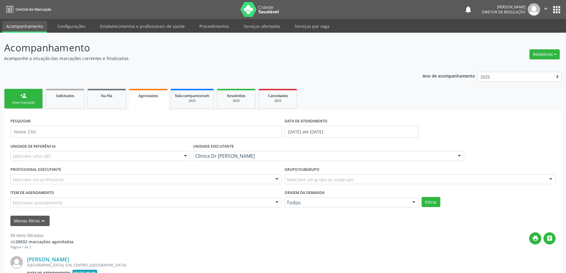
click at [131, 179] on div "Selecione um profissional" at bounding box center [145, 179] width 271 height 10
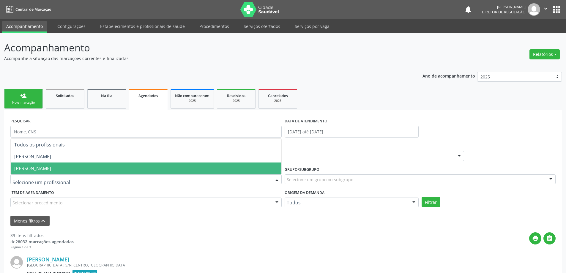
click at [131, 170] on span "Kleber Freitas Palmeira" at bounding box center [146, 169] width 271 height 12
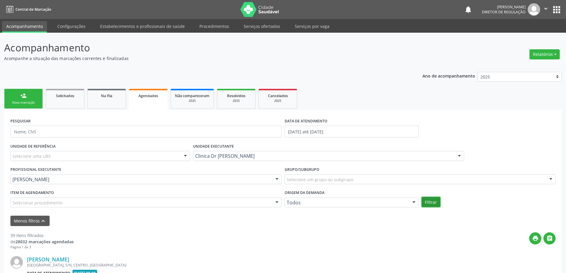
click at [431, 201] on button "Filtrar" at bounding box center [431, 202] width 19 height 10
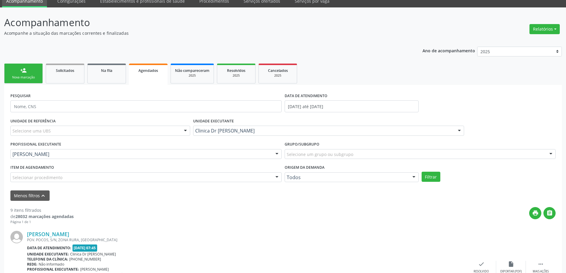
scroll to position [59, 0]
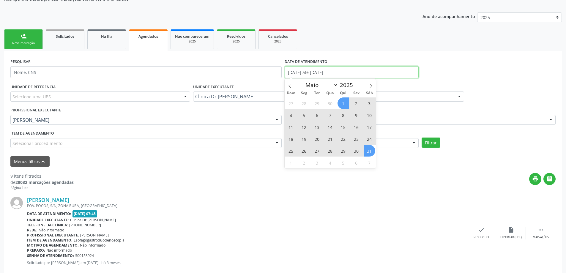
click at [298, 72] on input "[DATE] até [DATE]" at bounding box center [352, 72] width 134 height 12
click at [368, 83] on span at bounding box center [371, 84] width 10 height 10
select select "5"
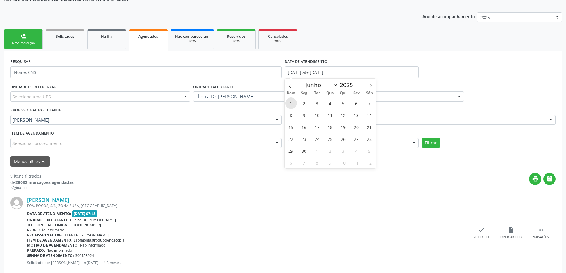
click at [294, 105] on span "1" at bounding box center [291, 103] width 12 height 12
type input "01/06/2025"
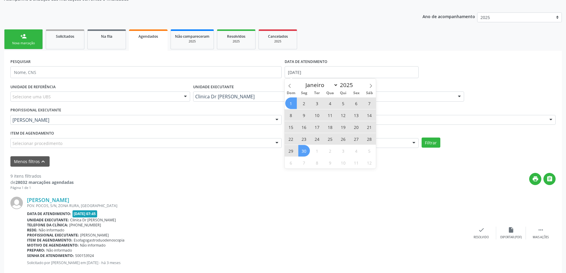
click at [306, 153] on span "30" at bounding box center [304, 151] width 12 height 12
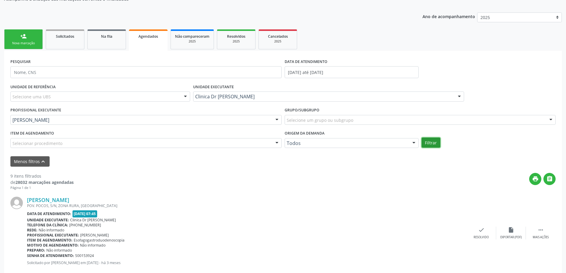
click at [431, 143] on button "Filtrar" at bounding box center [431, 143] width 19 height 10
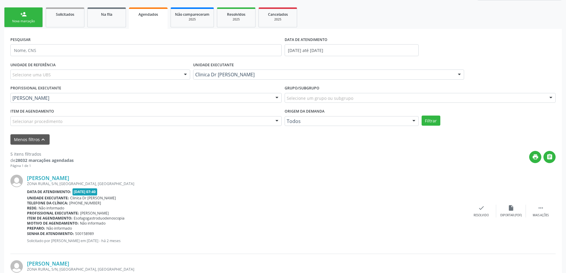
scroll to position [119, 0]
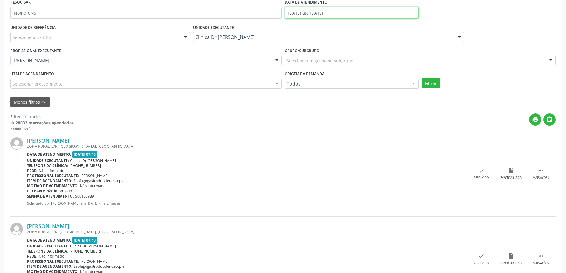
click at [310, 15] on input "01/06/2025 até 30/06/2025" at bounding box center [352, 13] width 134 height 12
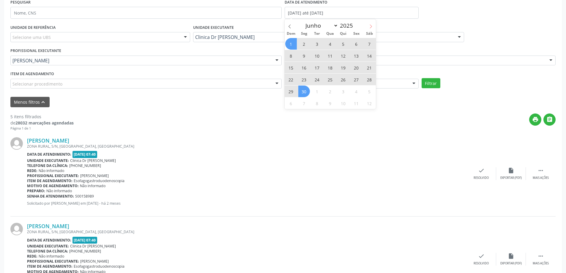
click at [369, 24] on icon at bounding box center [371, 26] width 4 height 4
select select "6"
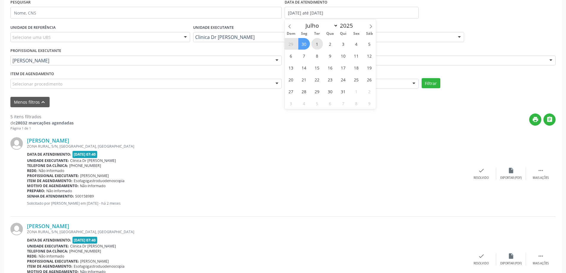
click at [320, 46] on span "1" at bounding box center [317, 44] width 12 height 12
type input "01/07/2025"
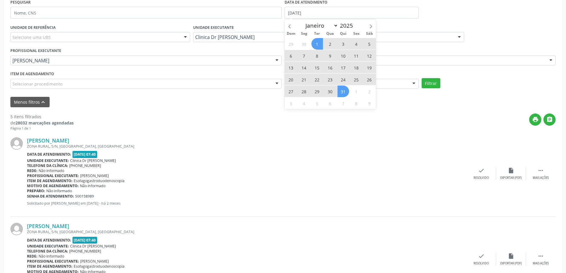
click at [343, 95] on span "31" at bounding box center [343, 92] width 12 height 12
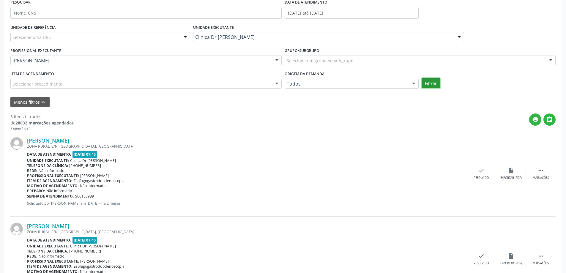
click at [434, 87] on button "Filtrar" at bounding box center [431, 83] width 19 height 10
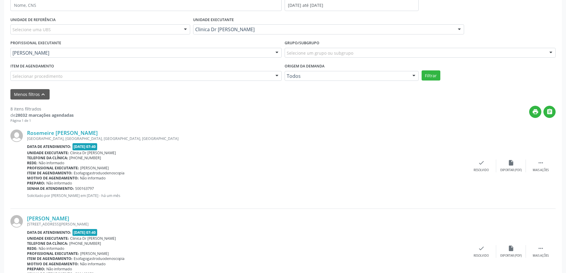
scroll to position [59, 0]
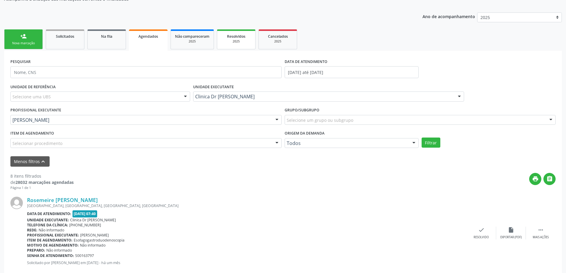
click at [234, 39] on span "Resolvidos" at bounding box center [236, 36] width 18 height 5
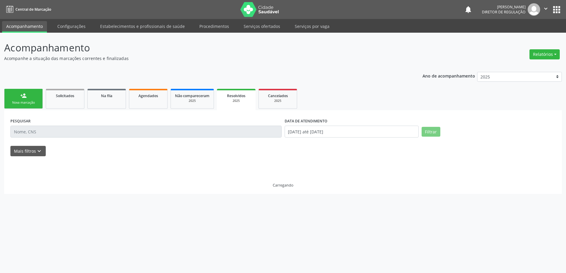
scroll to position [0, 0]
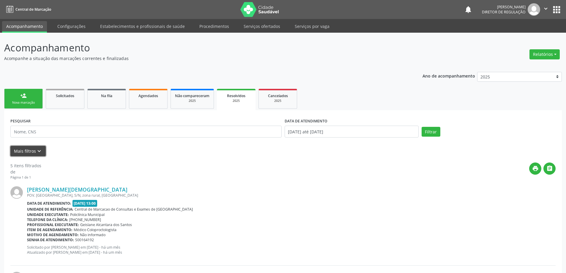
click at [30, 154] on button "Mais filtros keyboard_arrow_down" at bounding box center [27, 151] width 35 height 10
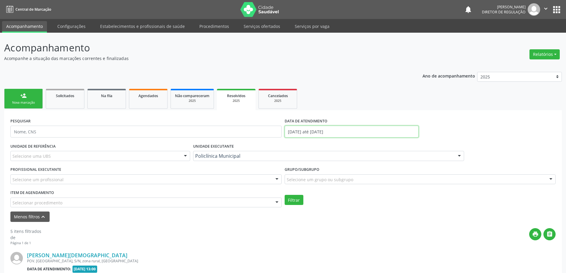
click at [345, 131] on input "01/07/2025 até 31/07/2025" at bounding box center [352, 132] width 134 height 12
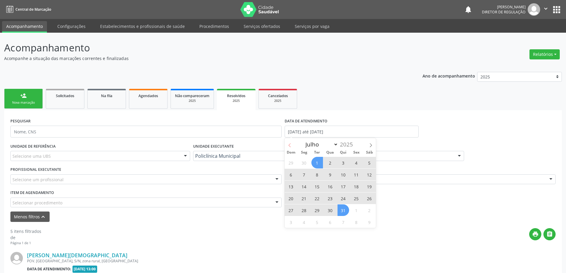
click at [291, 144] on icon at bounding box center [290, 145] width 4 height 4
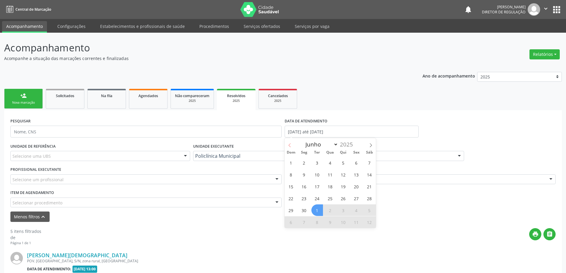
click at [291, 144] on icon at bounding box center [290, 145] width 4 height 4
select select "4"
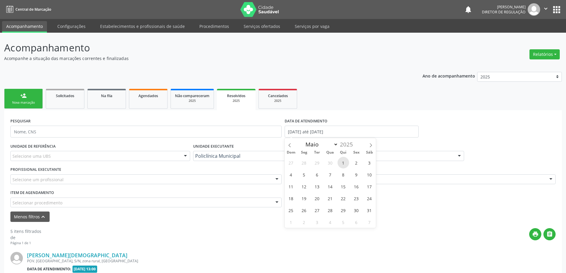
click at [344, 163] on span "1" at bounding box center [343, 163] width 12 height 12
type input "[DATE]"
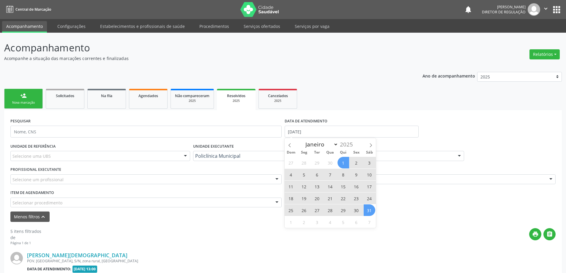
click at [374, 214] on div "27 28 29 30 1 2 3 4 5 6 7 8 9 10 11 12 13 14 15 16 17 18 19 20 21 22 23 24 25 2…" at bounding box center [330, 192] width 91 height 71
click at [365, 210] on span "31" at bounding box center [370, 210] width 12 height 12
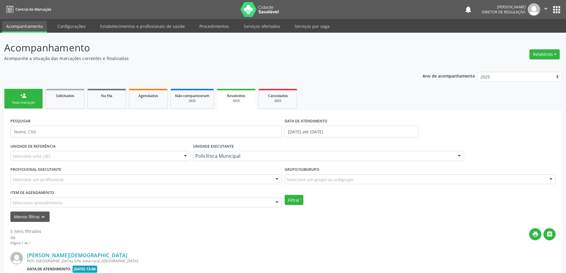
click at [266, 164] on div "UNIDADE EXECUTANTE Policlínica Municipal Todos as unidades Academia da Saude An…" at bounding box center [329, 153] width 274 height 23
click at [265, 160] on div "Policlínica Municipal" at bounding box center [328, 156] width 271 height 10
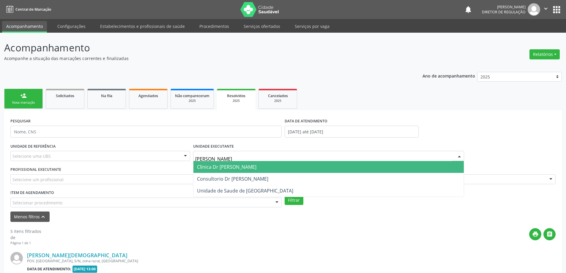
type input "jose"
click at [253, 166] on span "Clinica Dr [PERSON_NAME]" at bounding box center [328, 167] width 271 height 12
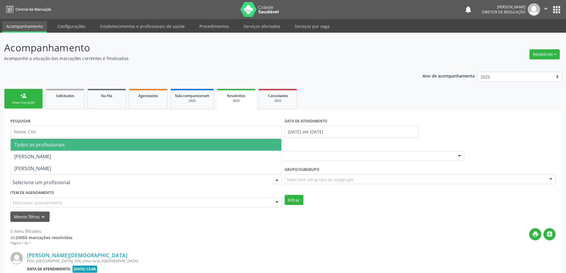
click at [139, 179] on div at bounding box center [145, 179] width 271 height 10
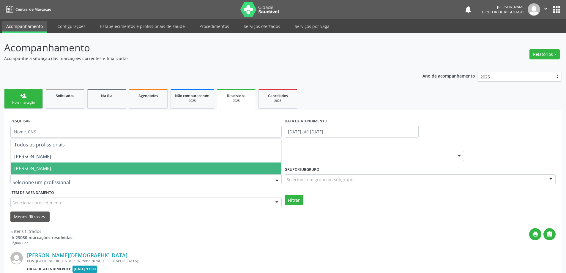
click at [139, 169] on span "Kleber Freitas Palmeira" at bounding box center [146, 169] width 271 height 12
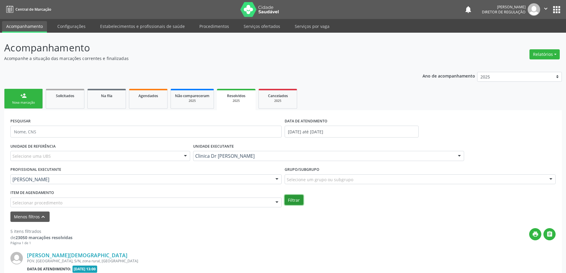
click at [294, 200] on button "Filtrar" at bounding box center [294, 200] width 19 height 10
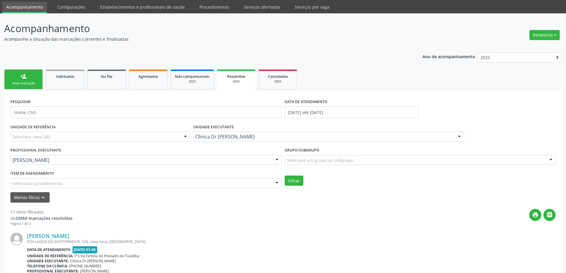
scroll to position [30, 0]
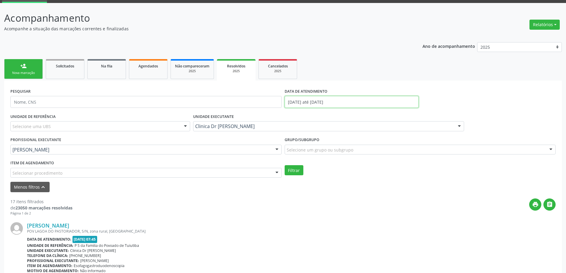
click at [317, 108] on input "[DATE] até [DATE]" at bounding box center [352, 102] width 134 height 12
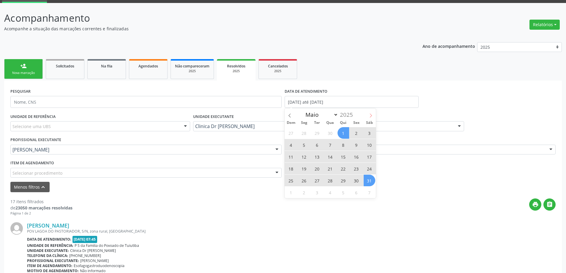
click at [367, 116] on span at bounding box center [371, 113] width 10 height 10
select select "5"
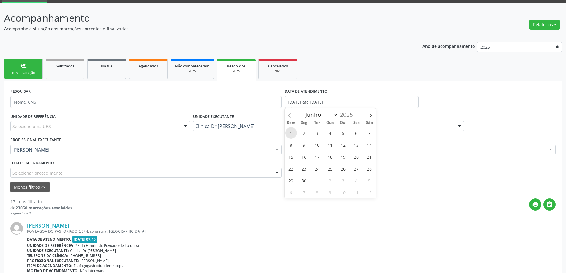
click at [293, 130] on span "1" at bounding box center [291, 133] width 12 height 12
type input "01/06/2025"
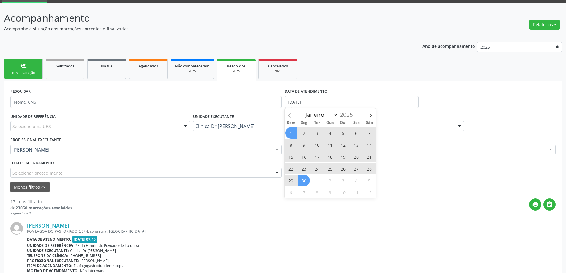
click at [305, 176] on span "30" at bounding box center [304, 181] width 12 height 12
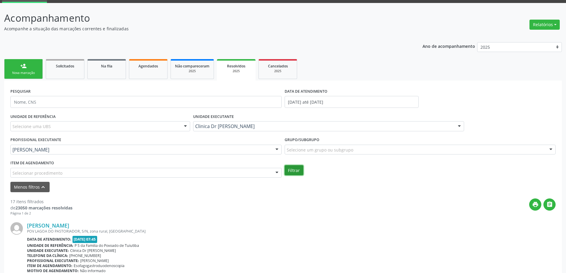
click at [291, 169] on button "Filtrar" at bounding box center [294, 170] width 19 height 10
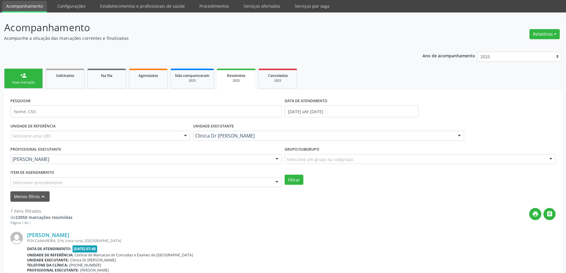
scroll to position [59, 0]
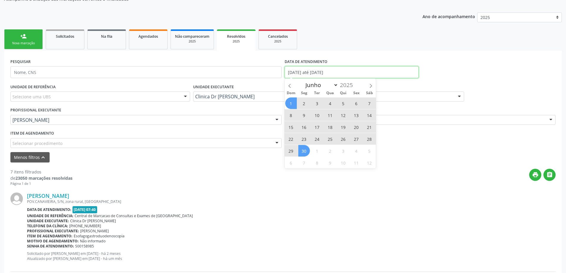
click at [302, 76] on input "01/06/2025 até 30/06/2025" at bounding box center [352, 72] width 134 height 12
click at [373, 89] on div "Dom Seg Ter Qua Qui Sex Sáb" at bounding box center [330, 93] width 91 height 8
click at [372, 84] on icon at bounding box center [371, 86] width 4 height 4
select select "6"
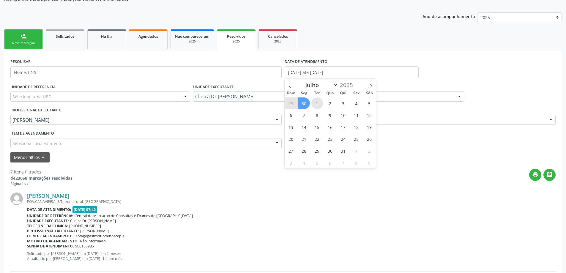
click at [318, 104] on span "1" at bounding box center [317, 103] width 12 height 12
type input "01/07/2025"
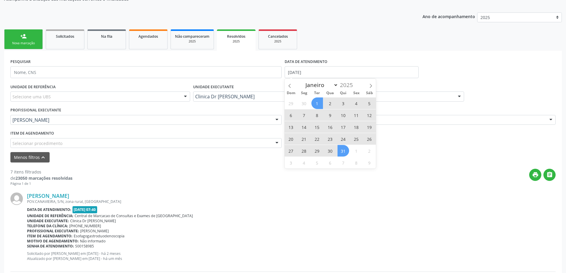
drag, startPoint x: 336, startPoint y: 150, endPoint x: 339, endPoint y: 149, distance: 3.0
click at [339, 149] on div "29 30 1 2 3 4 5 6 7 8 9 10 11 12 13 14 15 16 17 18 19 20 21 22 23 24 25 26 27 2…" at bounding box center [330, 132] width 91 height 71
click at [339, 149] on span "31" at bounding box center [343, 151] width 12 height 12
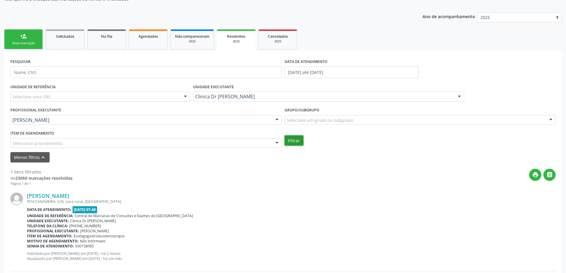
click at [299, 143] on button "Filtrar" at bounding box center [294, 140] width 19 height 10
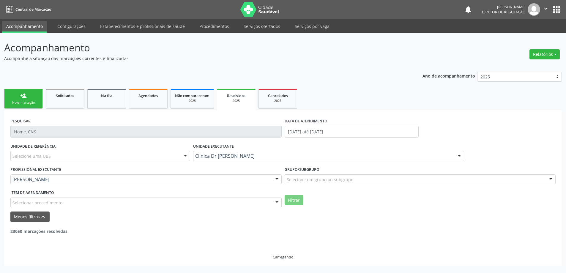
scroll to position [0, 0]
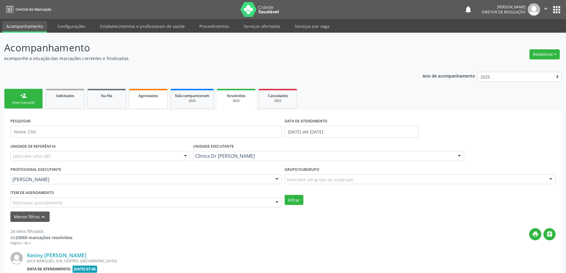
click at [140, 98] on span "Agendados" at bounding box center [148, 95] width 20 height 5
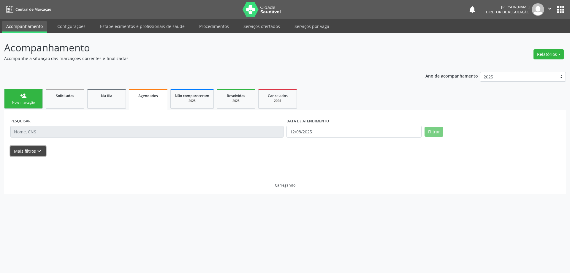
click at [39, 151] on icon "keyboard_arrow_down" at bounding box center [39, 151] width 7 height 7
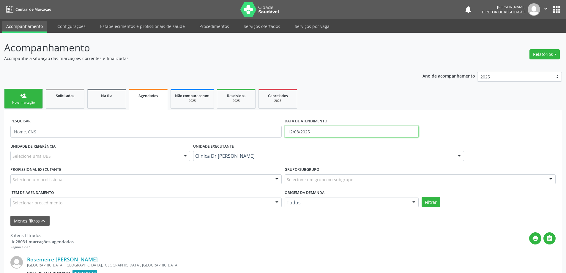
click at [302, 131] on input "12/08/2025" at bounding box center [352, 132] width 134 height 12
click at [290, 139] on span at bounding box center [290, 143] width 10 height 10
select select "4"
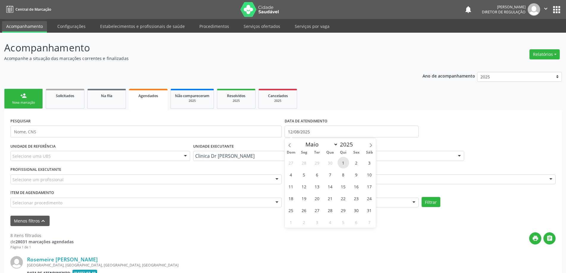
click at [345, 163] on span "1" at bounding box center [343, 163] width 12 height 12
type input "[DATE]"
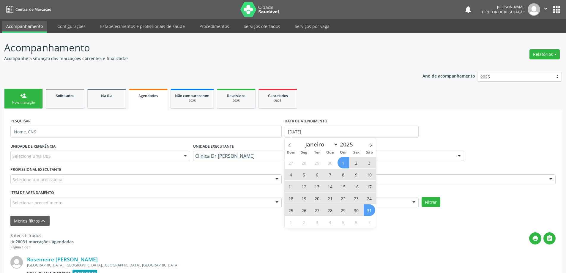
click at [370, 209] on span "31" at bounding box center [370, 210] width 12 height 12
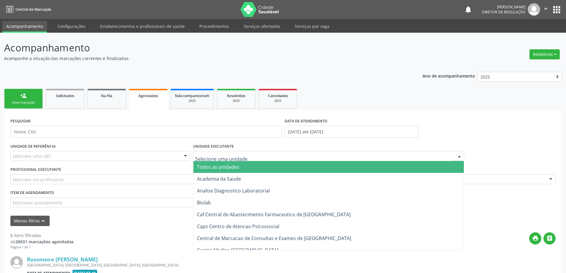
click at [252, 170] on span "Todos as unidades" at bounding box center [328, 167] width 271 height 12
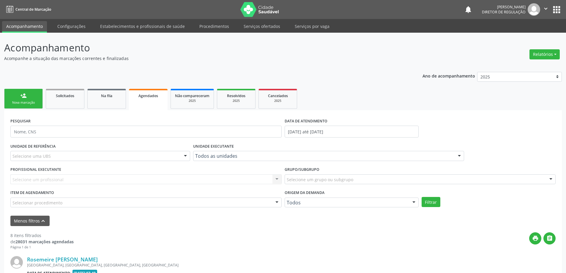
click at [245, 179] on div "Selecione um profissional Nenhum resultado encontrado para: " " Não há nenhuma …" at bounding box center [145, 179] width 271 height 10
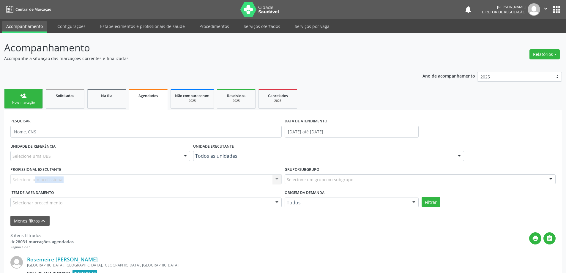
click at [245, 179] on div "Selecione um profissional Nenhum resultado encontrado para: " " Não há nenhuma …" at bounding box center [145, 179] width 271 height 10
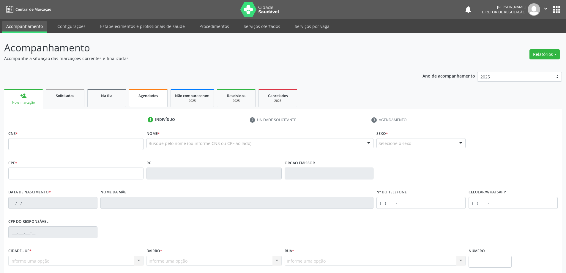
click at [144, 91] on link "Agendados" at bounding box center [148, 98] width 39 height 18
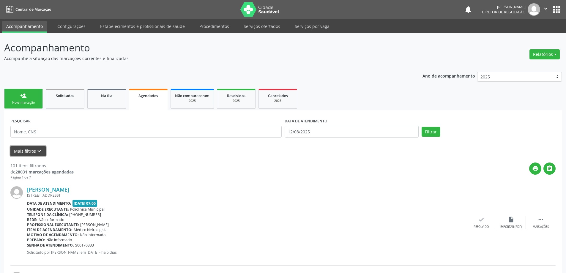
click at [17, 152] on button "Mais filtros keyboard_arrow_down" at bounding box center [27, 151] width 35 height 10
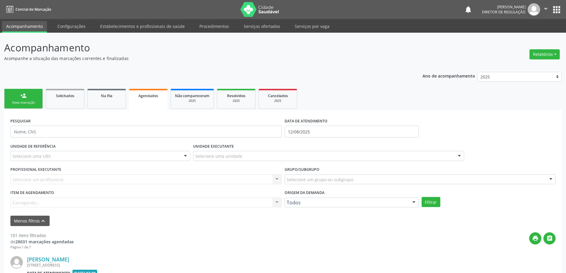
click at [300, 126] on label "DATA DE ATENDIMENTO" at bounding box center [306, 120] width 43 height 9
click at [301, 130] on input "12/08/2025" at bounding box center [352, 132] width 134 height 12
click at [293, 146] on span at bounding box center [290, 143] width 10 height 10
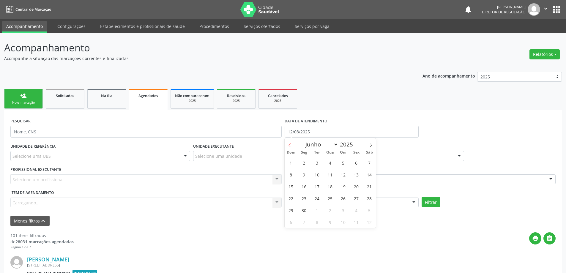
select select "4"
click at [342, 164] on span "1" at bounding box center [343, 163] width 12 height 12
type input "[DATE]"
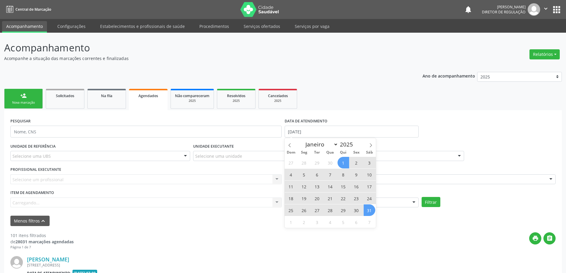
click at [373, 212] on span "31" at bounding box center [370, 210] width 12 height 12
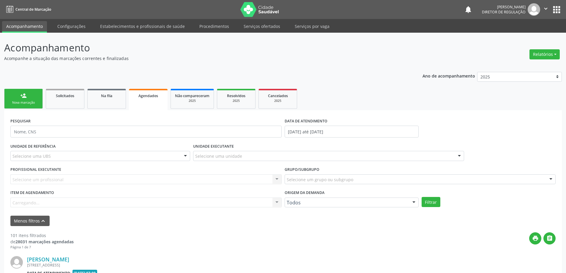
click at [242, 175] on div "Selecione um profissional Nenhum resultado encontrado para: " " Não há nenhuma …" at bounding box center [145, 179] width 271 height 10
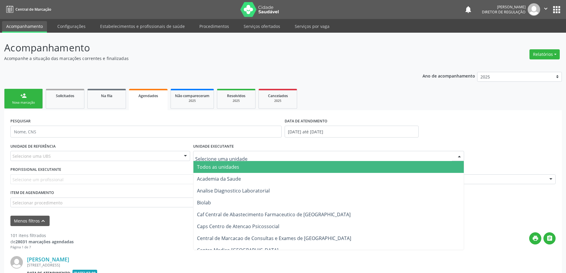
click at [246, 158] on div at bounding box center [328, 156] width 271 height 10
click at [246, 169] on span "Todos as unidades" at bounding box center [328, 167] width 271 height 12
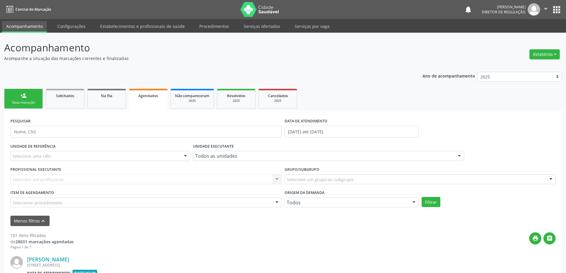
click at [234, 181] on div "Selecione um profissional Nenhum resultado encontrado para: " " Não há nenhuma …" at bounding box center [145, 179] width 271 height 10
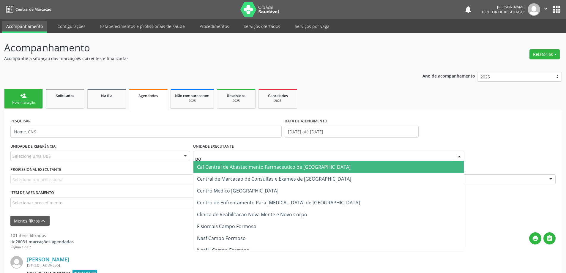
type input "pol"
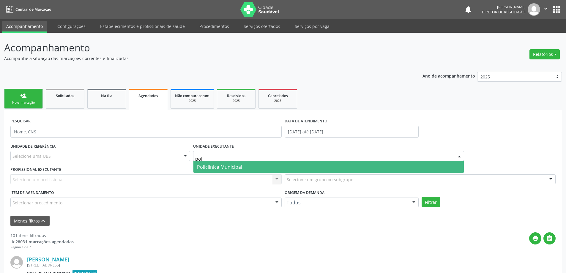
click at [277, 163] on span "Policlínica Municipal" at bounding box center [328, 167] width 271 height 12
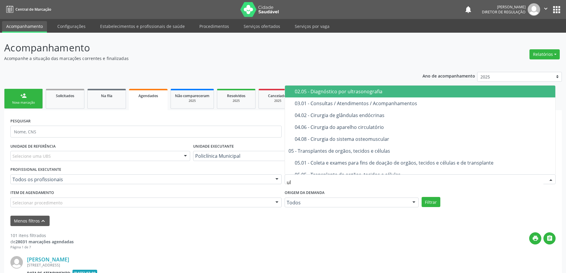
type input "ult"
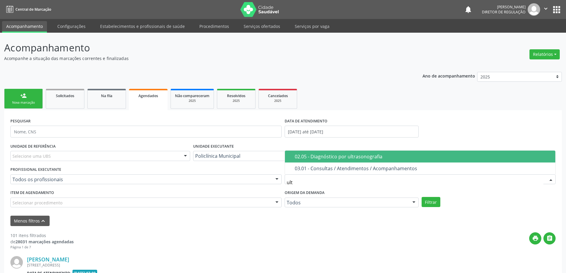
click at [335, 160] on span "02.05 - Diagnóstico por ultrasonografia" at bounding box center [420, 157] width 271 height 12
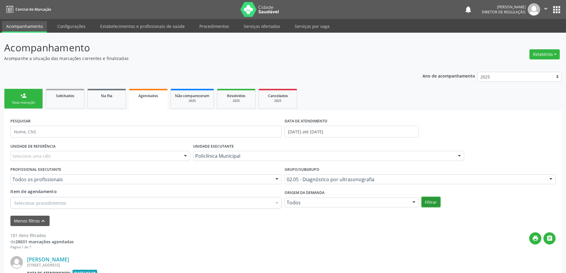
click at [435, 198] on button "Filtrar" at bounding box center [431, 202] width 19 height 10
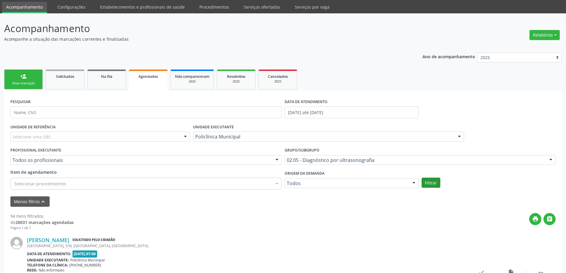
scroll to position [30, 0]
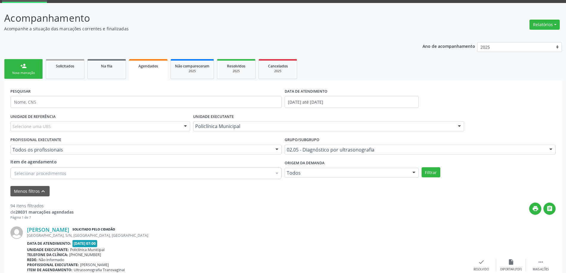
click at [282, 123] on div "Policlínica Municipal" at bounding box center [328, 126] width 271 height 10
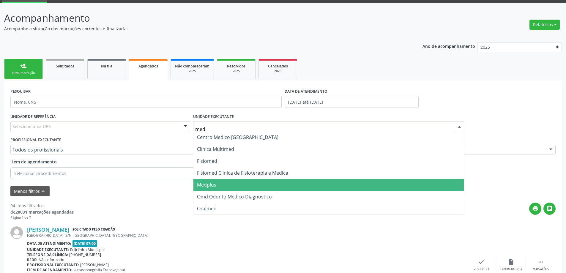
click at [256, 182] on span "Medplus" at bounding box center [328, 185] width 271 height 12
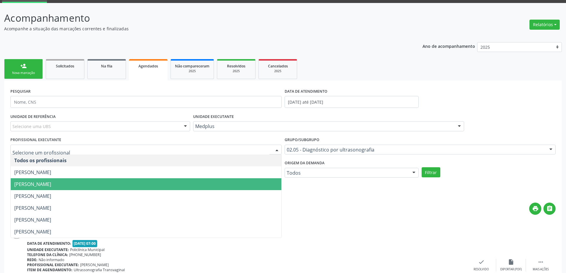
click at [185, 182] on span "[PERSON_NAME]" at bounding box center [146, 184] width 271 height 12
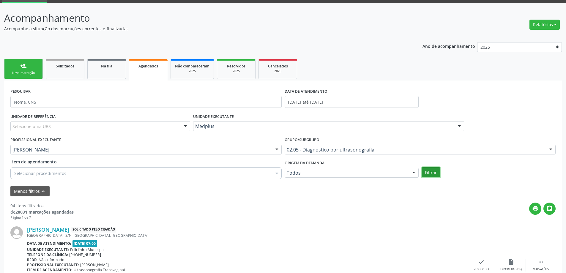
click at [430, 176] on button "Filtrar" at bounding box center [431, 172] width 19 height 10
click at [304, 122] on div "Medplus" at bounding box center [328, 126] width 271 height 10
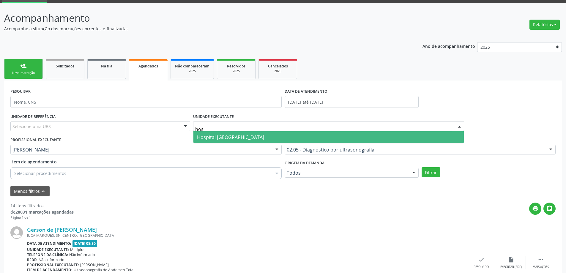
click at [296, 135] on span "Hospital [GEOGRAPHIC_DATA]" at bounding box center [328, 137] width 271 height 12
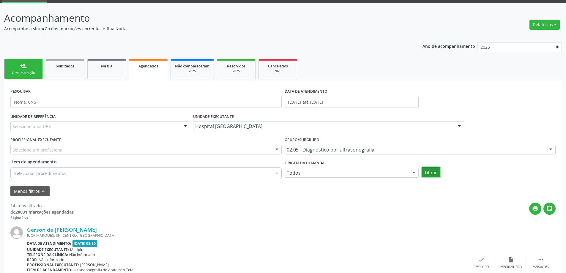
click at [436, 175] on button "Filtrar" at bounding box center [431, 172] width 19 height 10
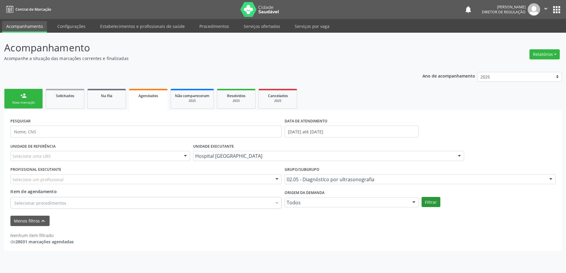
scroll to position [0, 0]
click at [436, 200] on button "Filtrar" at bounding box center [434, 202] width 19 height 10
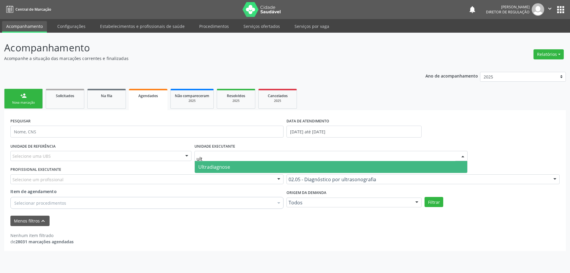
type input "ultr"
click at [295, 168] on span "Ultradiagnose" at bounding box center [331, 167] width 273 height 12
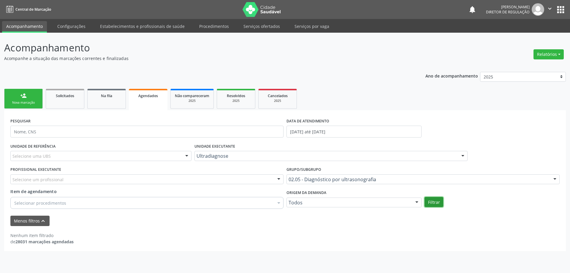
click at [434, 202] on button "Filtrar" at bounding box center [434, 202] width 19 height 10
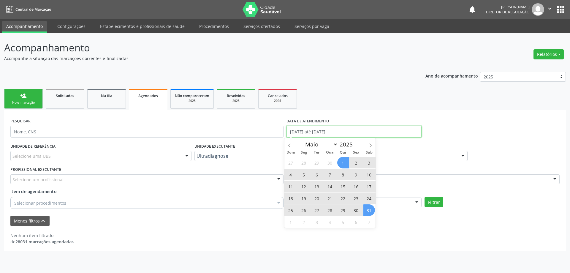
click at [329, 132] on input "[DATE] até [DATE]" at bounding box center [354, 132] width 135 height 12
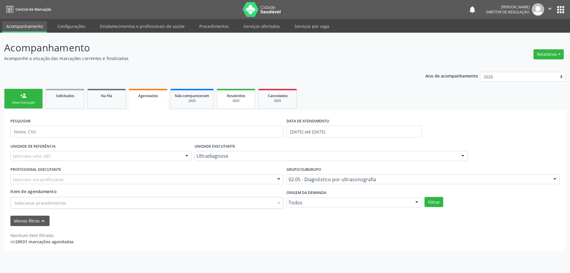
click at [237, 97] on span "Resolvidos" at bounding box center [236, 95] width 18 height 5
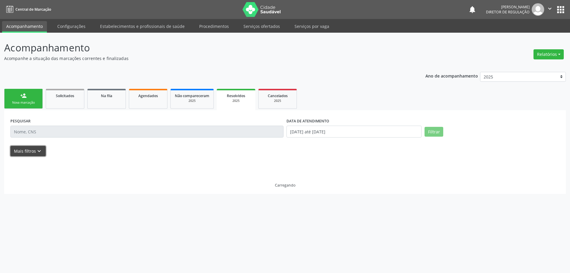
click at [38, 148] on icon "keyboard_arrow_down" at bounding box center [39, 151] width 7 height 7
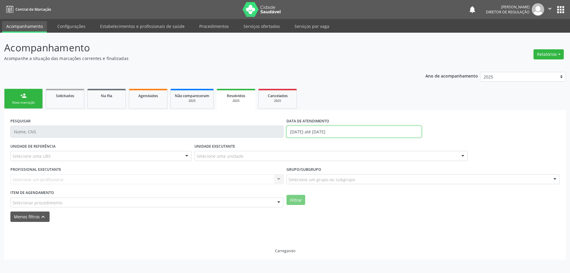
click at [329, 130] on input "01/01/2025 até 12/08/2025" at bounding box center [354, 132] width 135 height 12
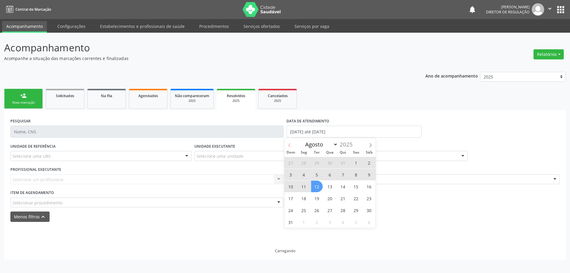
click at [292, 143] on span at bounding box center [290, 143] width 10 height 10
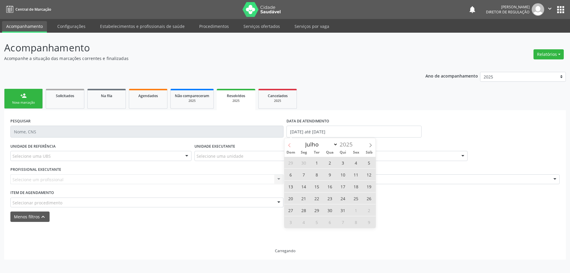
click at [292, 143] on span at bounding box center [290, 143] width 10 height 10
select select "4"
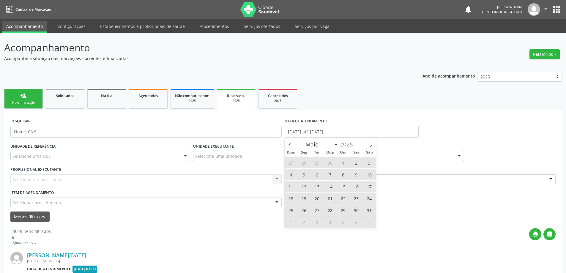
click at [343, 166] on span "1" at bounding box center [343, 163] width 12 height 12
type input "[DATE]"
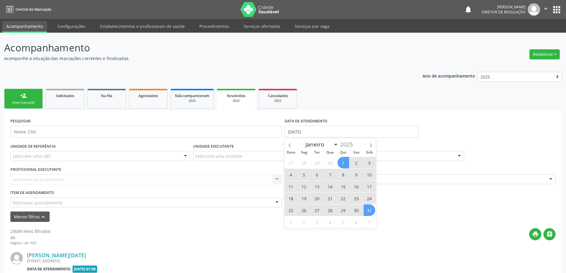
click at [369, 209] on span "31" at bounding box center [370, 210] width 12 height 12
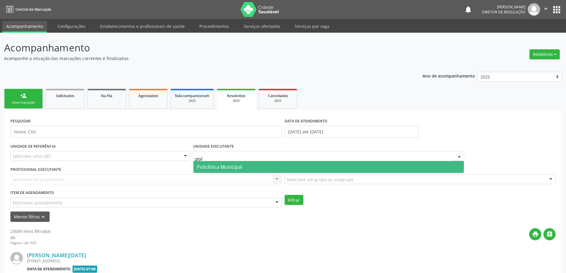
type input "poli"
click at [225, 166] on span "Policlínica Municipal" at bounding box center [219, 167] width 45 height 7
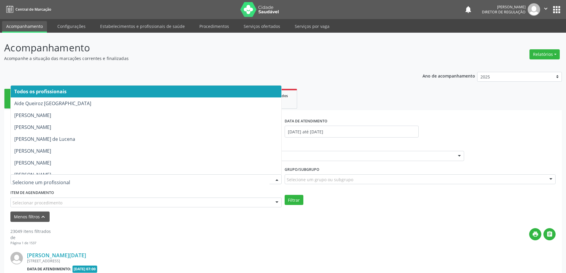
click at [377, 202] on div "Filtrar" at bounding box center [420, 200] width 274 height 10
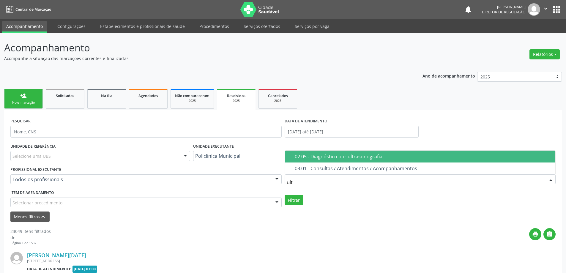
type input "ultr"
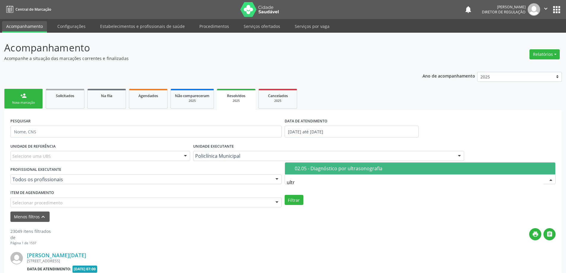
click at [326, 172] on span "02.05 - Diagnóstico por ultrasonografia" at bounding box center [420, 169] width 271 height 12
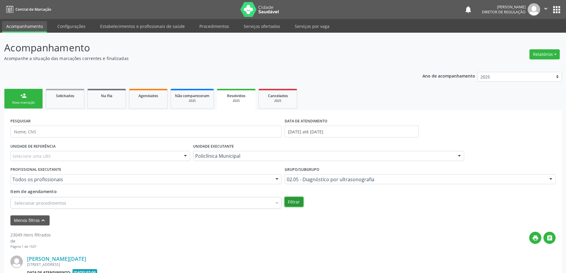
click at [302, 202] on button "Filtrar" at bounding box center [294, 202] width 19 height 10
click at [298, 202] on button "Filtrar" at bounding box center [294, 202] width 19 height 10
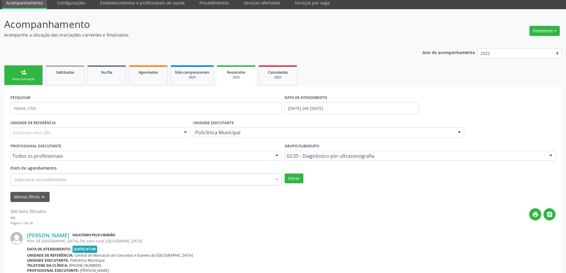
scroll to position [59, 0]
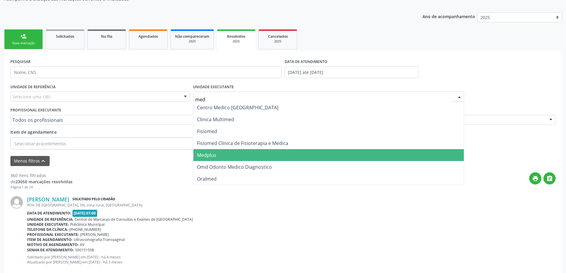
click at [254, 152] on span "Medplus" at bounding box center [328, 155] width 271 height 12
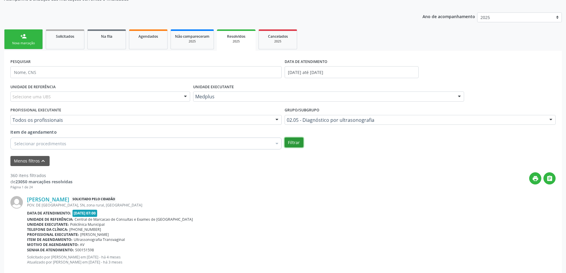
click at [293, 142] on button "Filtrar" at bounding box center [294, 143] width 19 height 10
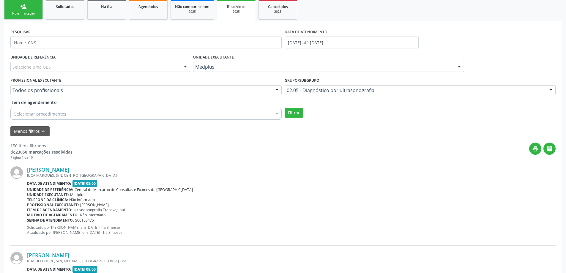
click at [281, 71] on div "Medplus" at bounding box center [328, 67] width 271 height 10
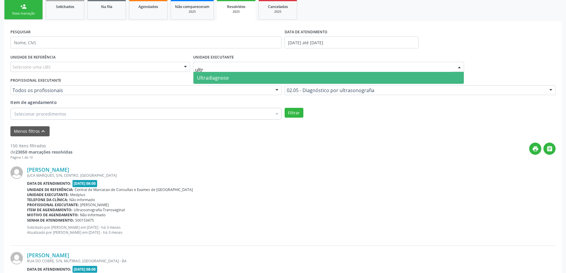
click at [271, 80] on span "Ultradiagnose" at bounding box center [328, 78] width 271 height 12
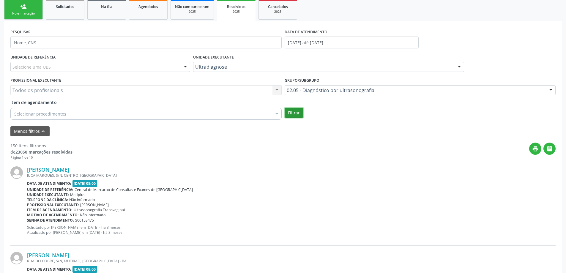
click at [294, 111] on button "Filtrar" at bounding box center [294, 113] width 19 height 10
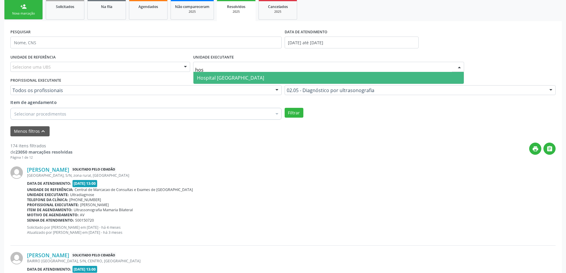
type input "hosp"
click at [275, 78] on span "Hospital [GEOGRAPHIC_DATA]" at bounding box center [328, 78] width 271 height 12
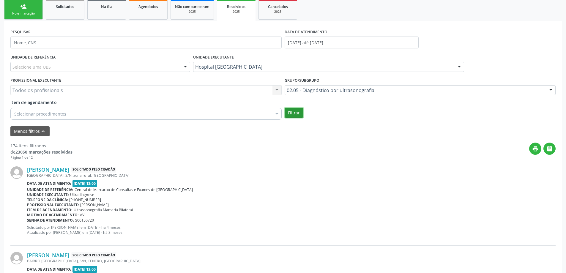
click at [292, 110] on button "Filtrar" at bounding box center [294, 113] width 19 height 10
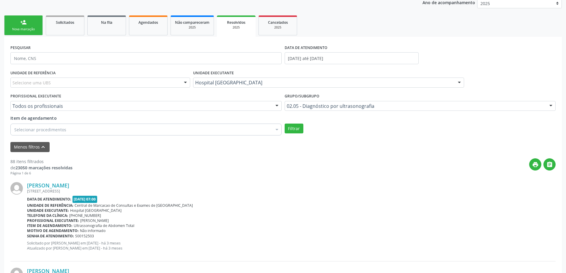
scroll to position [59, 0]
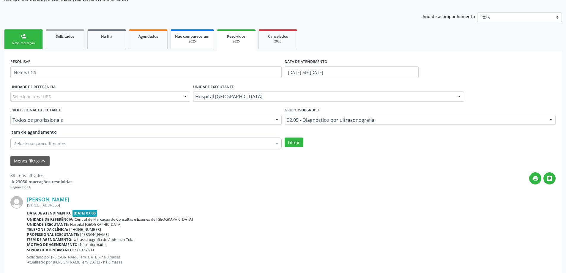
click at [206, 42] on div "2025" at bounding box center [192, 41] width 34 height 4
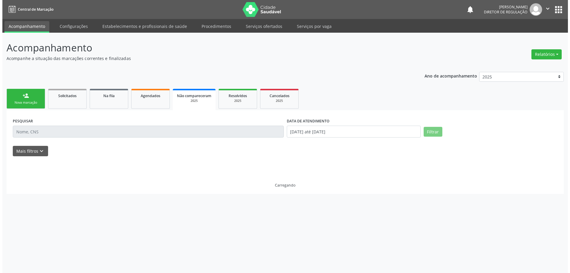
scroll to position [0, 0]
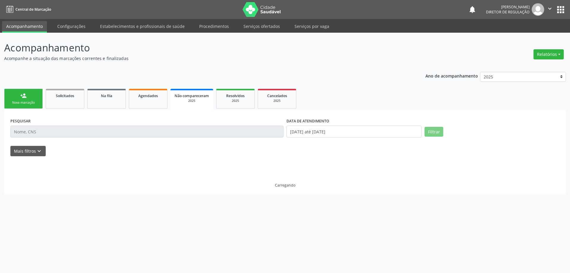
click at [45, 151] on div "Mais filtros keyboard_arrow_down" at bounding box center [285, 151] width 553 height 10
click at [46, 149] on div "Mais filtros keyboard_arrow_down" at bounding box center [285, 151] width 553 height 10
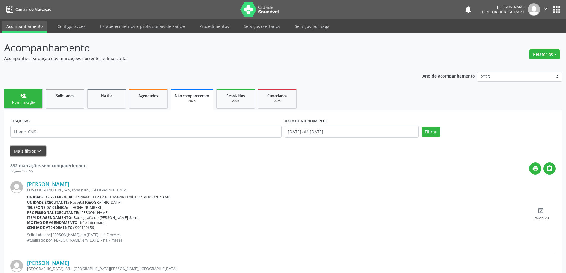
click at [23, 150] on button "Mais filtros keyboard_arrow_down" at bounding box center [27, 151] width 35 height 10
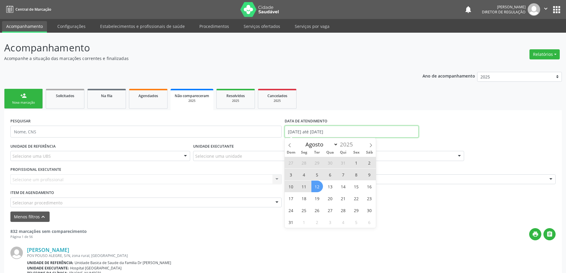
click at [319, 129] on input "01/01/2025 até 12/08/2025" at bounding box center [352, 132] width 134 height 12
click at [287, 151] on span "Dom" at bounding box center [291, 153] width 13 height 4
click at [287, 143] on span at bounding box center [290, 143] width 10 height 10
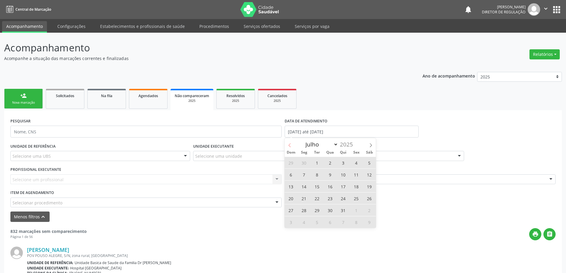
click at [287, 143] on span at bounding box center [290, 143] width 10 height 10
select select "4"
click at [344, 165] on span "1" at bounding box center [343, 163] width 12 height 12
type input "[DATE]"
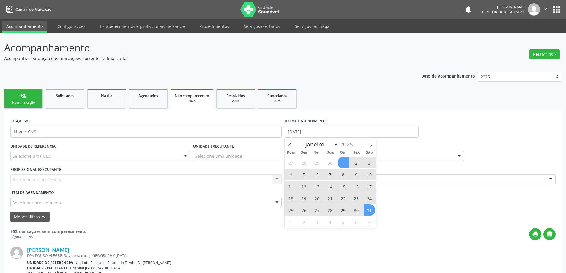
click at [364, 209] on span "31" at bounding box center [370, 210] width 12 height 12
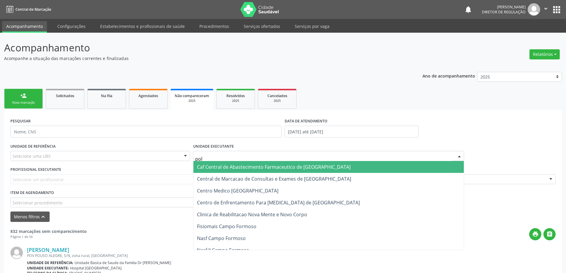
type input "poli"
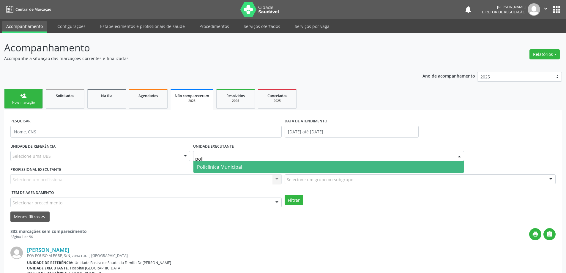
click at [223, 167] on span "Policlínica Municipal" at bounding box center [219, 167] width 45 height 7
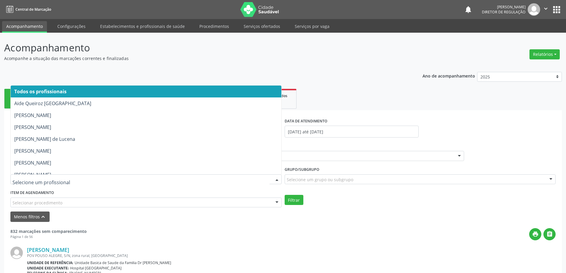
click at [324, 193] on div "UNIDADE DE REFERÊNCIA Selecione uma UBS Todas as UBS Unidade Basica de Saude da…" at bounding box center [283, 175] width 548 height 66
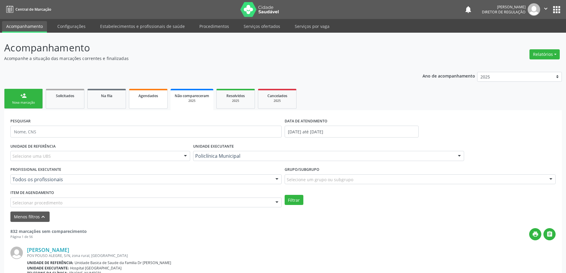
click at [161, 108] on link "Agendados" at bounding box center [148, 99] width 39 height 20
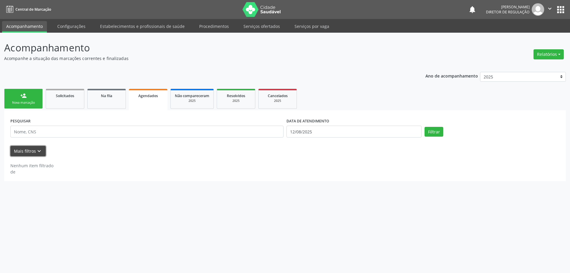
click at [42, 152] on button "Mais filtros keyboard_arrow_down" at bounding box center [27, 151] width 35 height 10
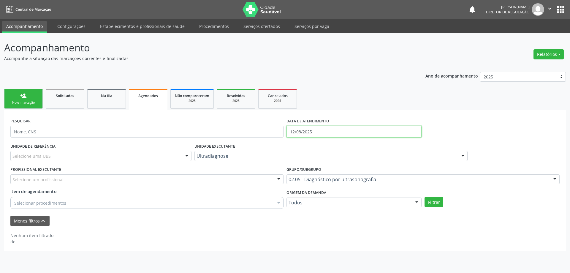
click at [300, 127] on input "12/08/2025" at bounding box center [354, 132] width 135 height 12
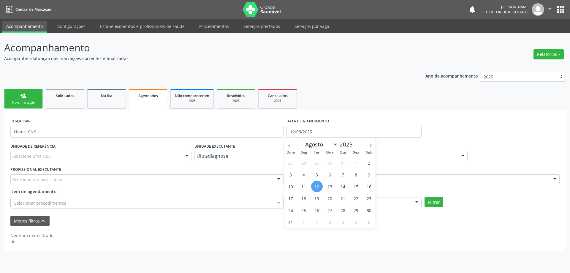
click at [291, 149] on div "Dom Seg Ter Qua Qui Sex Sáb" at bounding box center [330, 152] width 91 height 8
click at [290, 145] on icon at bounding box center [290, 145] width 4 height 4
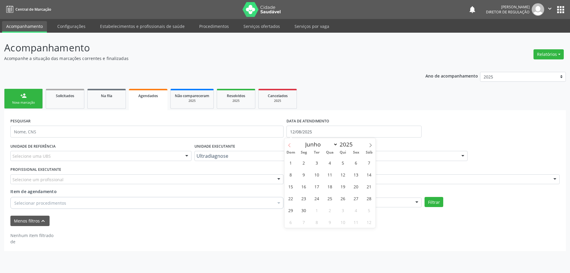
select select "4"
click at [343, 163] on span "1" at bounding box center [343, 163] width 12 height 12
type input "[DATE]"
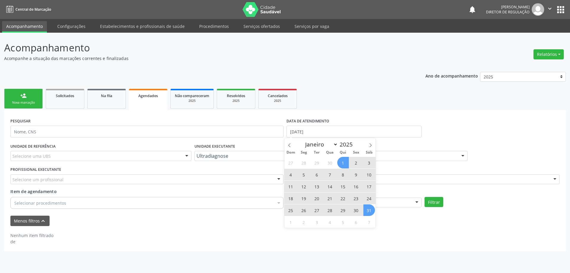
click at [367, 211] on span "31" at bounding box center [370, 210] width 12 height 12
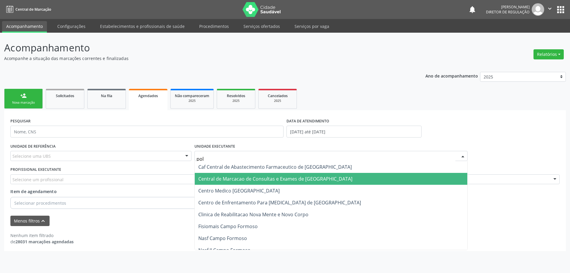
type input "poli"
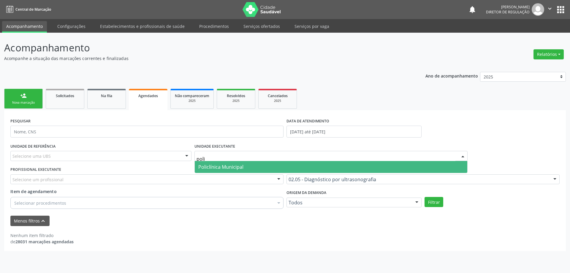
click at [249, 168] on span "Policlínica Municipal" at bounding box center [331, 167] width 273 height 12
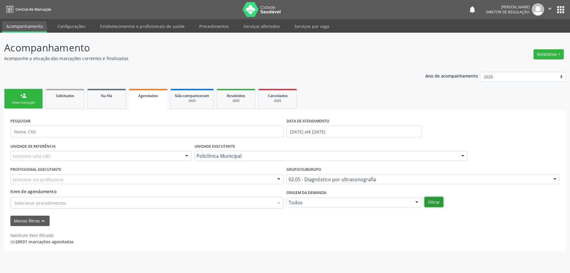
click at [436, 205] on button "Filtrar" at bounding box center [434, 202] width 19 height 10
click at [438, 200] on button "Filtrar" at bounding box center [434, 202] width 19 height 10
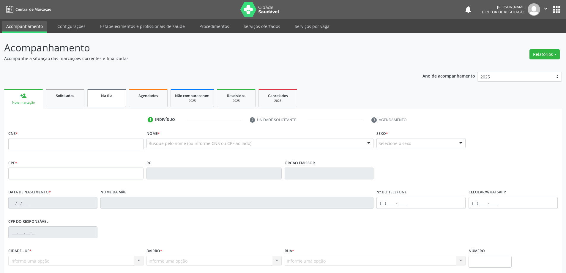
click at [116, 101] on link "Na fila" at bounding box center [106, 98] width 39 height 18
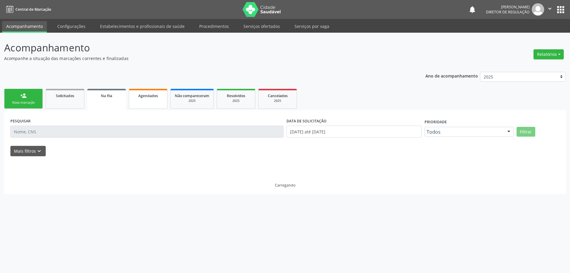
click at [133, 104] on link "Agendados" at bounding box center [148, 99] width 39 height 20
click at [34, 148] on button "Mais filtros keyboard_arrow_down" at bounding box center [27, 151] width 35 height 10
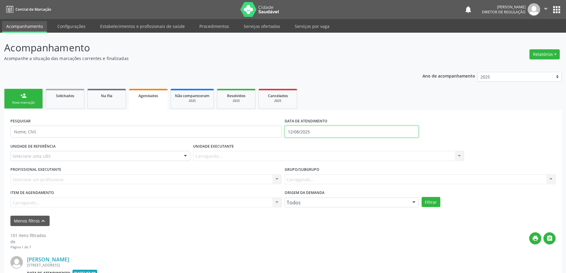
click at [328, 131] on input "12/08/2025" at bounding box center [352, 132] width 134 height 12
click at [291, 146] on icon at bounding box center [290, 145] width 4 height 4
click at [289, 143] on span at bounding box center [290, 143] width 10 height 10
select select "4"
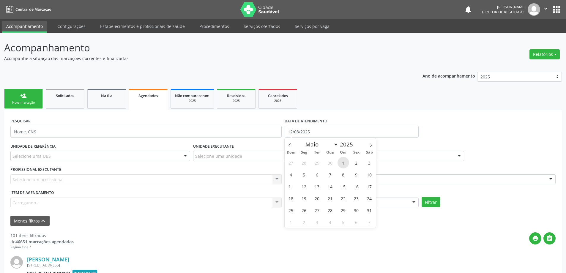
click at [340, 163] on span "1" at bounding box center [343, 163] width 12 height 12
type input "[DATE]"
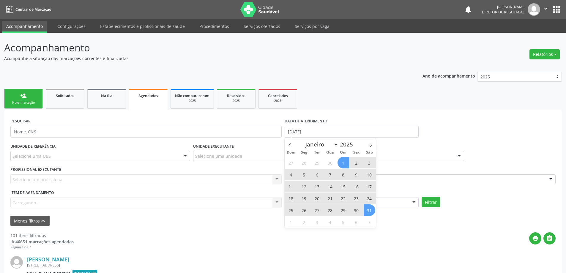
click at [369, 213] on span "31" at bounding box center [370, 210] width 12 height 12
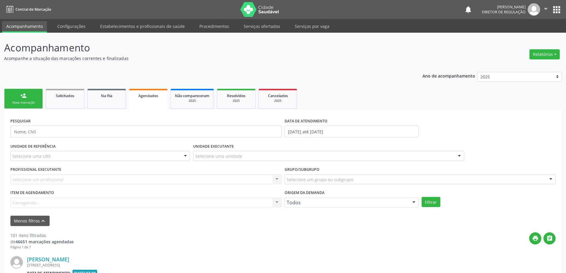
click at [271, 152] on div "Selecione uma unidade" at bounding box center [328, 156] width 271 height 10
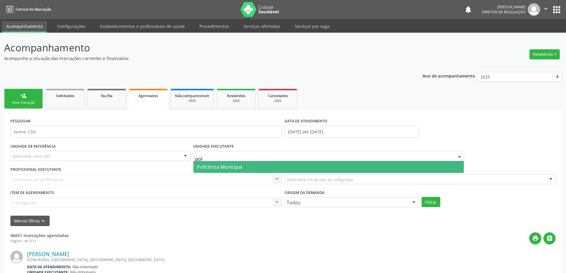
type input "poli"
click at [264, 165] on span "Policlínica Municipal" at bounding box center [328, 167] width 271 height 12
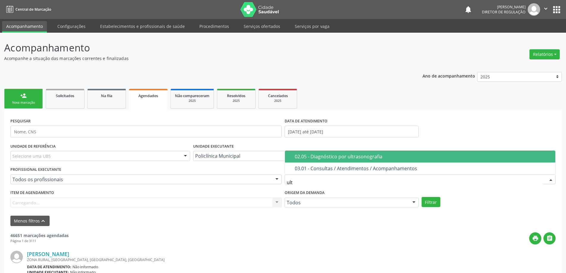
type input "ultr"
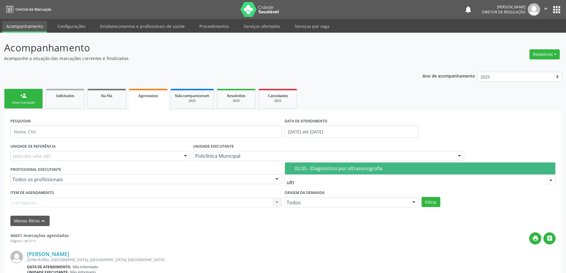
click at [311, 173] on span "02.05 - Diagnóstico por ultrasonografia" at bounding box center [420, 169] width 271 height 12
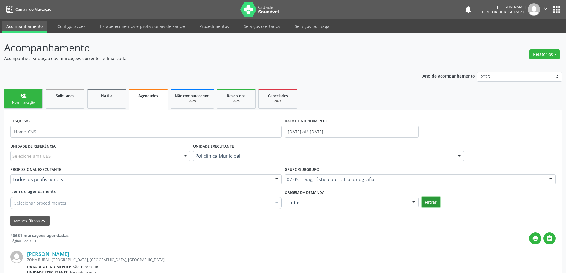
click at [433, 203] on button "Filtrar" at bounding box center [431, 202] width 19 height 10
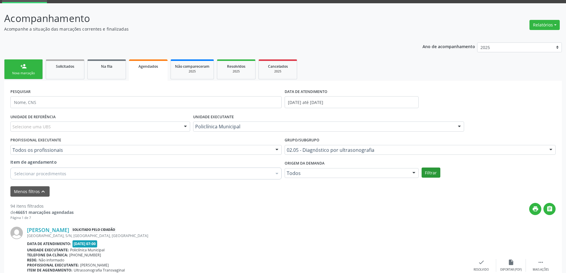
scroll to position [30, 0]
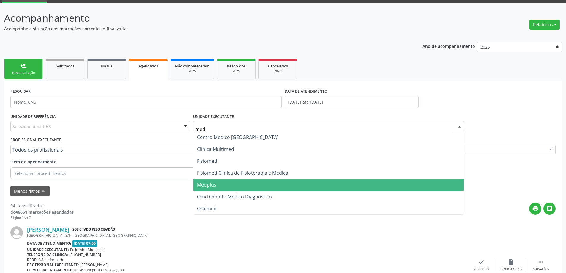
click at [251, 180] on span "Medplus" at bounding box center [328, 185] width 271 height 12
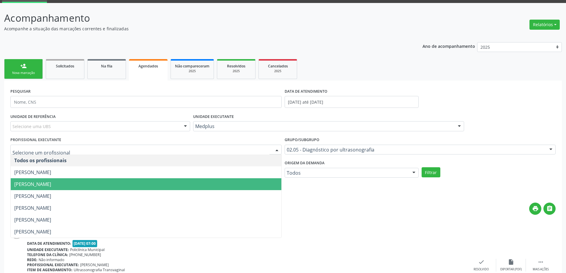
click at [152, 184] on span "[PERSON_NAME]" at bounding box center [146, 184] width 271 height 12
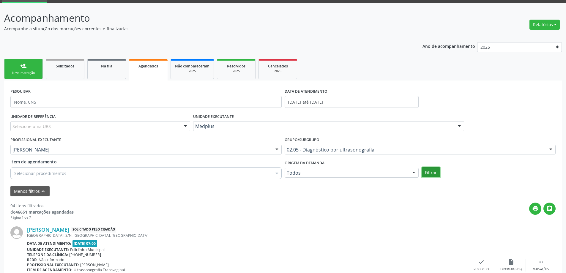
click at [427, 172] on button "Filtrar" at bounding box center [431, 172] width 19 height 10
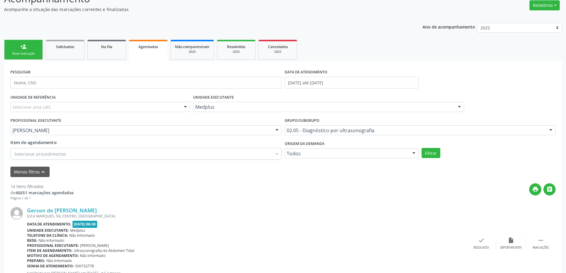
scroll to position [59, 0]
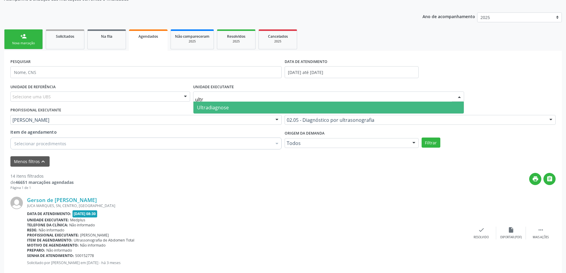
click at [309, 110] on span "Ultradiagnose" at bounding box center [328, 108] width 271 height 12
type input "ultr"
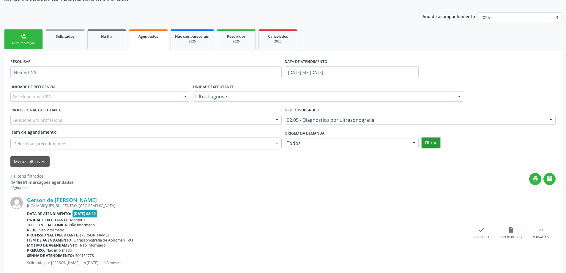
click at [425, 147] on button "Filtrar" at bounding box center [431, 143] width 19 height 10
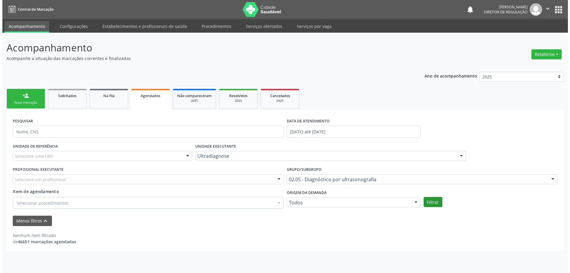
scroll to position [0, 0]
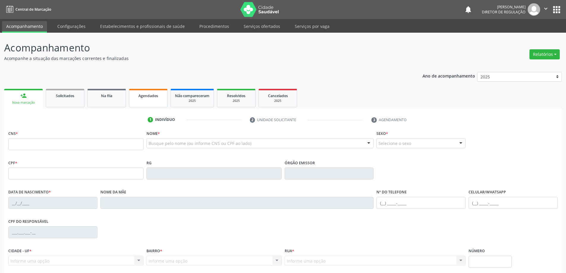
click at [152, 103] on link "Agendados" at bounding box center [148, 98] width 39 height 18
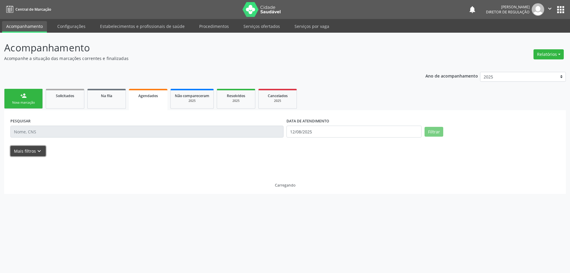
click at [20, 151] on button "Mais filtros keyboard_arrow_down" at bounding box center [27, 151] width 35 height 10
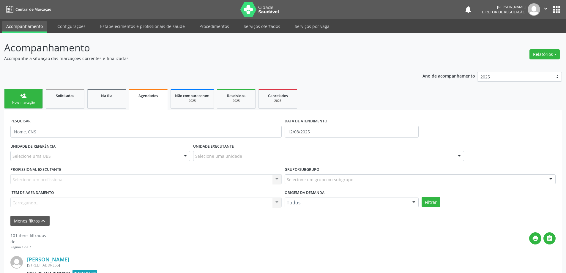
click at [282, 134] on div "PESQUISAR" at bounding box center [146, 128] width 274 height 25
click at [283, 134] on div "DATA DE ATENDIMENTO [DATE]" at bounding box center [351, 128] width 137 height 25
click at [291, 129] on input "12/08/2025" at bounding box center [352, 132] width 134 height 12
click at [292, 145] on span at bounding box center [290, 143] width 10 height 10
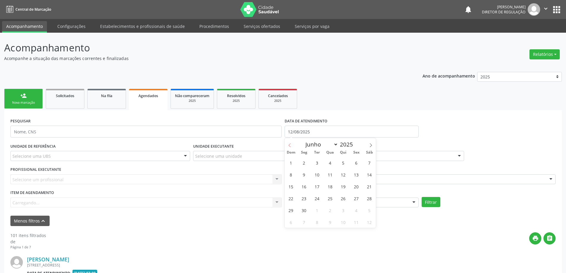
click at [292, 145] on span at bounding box center [290, 143] width 10 height 10
select select "4"
click at [346, 160] on span "1" at bounding box center [343, 163] width 12 height 12
type input "[DATE]"
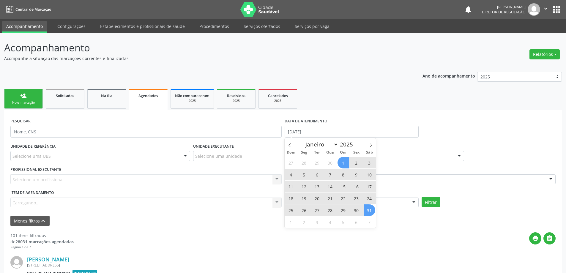
click at [368, 214] on span "31" at bounding box center [370, 210] width 12 height 12
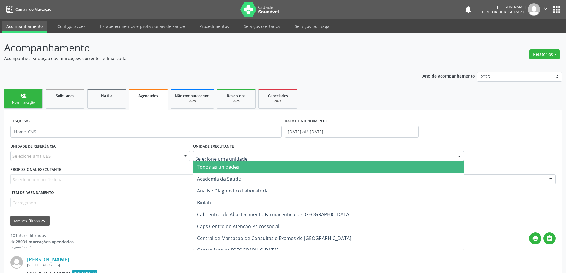
click at [254, 160] on div at bounding box center [328, 156] width 271 height 10
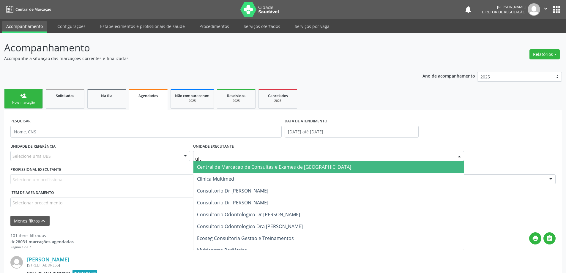
type input "ultr"
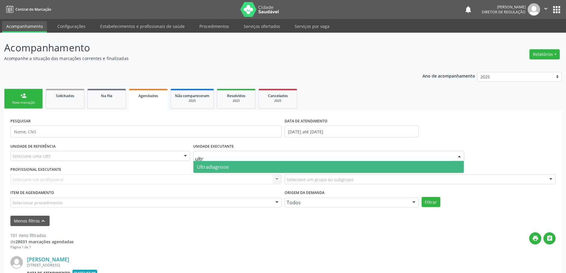
click at [252, 165] on span "Ultradiagnose" at bounding box center [328, 167] width 271 height 12
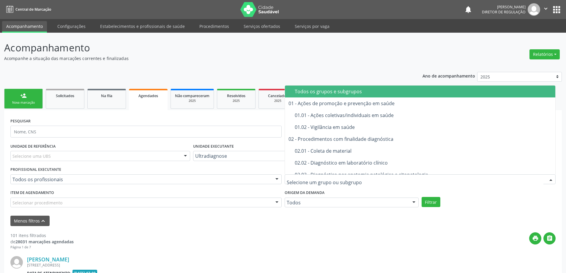
click at [392, 181] on div at bounding box center [420, 179] width 271 height 10
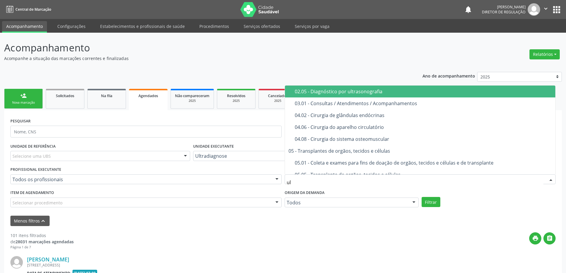
type input "ult"
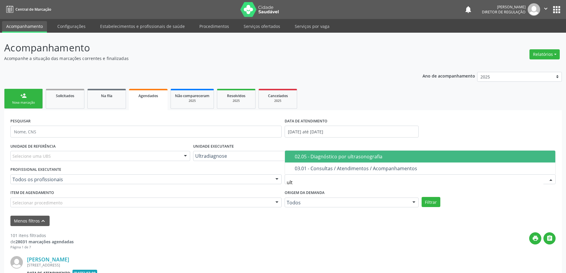
click at [350, 158] on div "02.05 - Diagnóstico por ultrasonografia" at bounding box center [423, 156] width 257 height 5
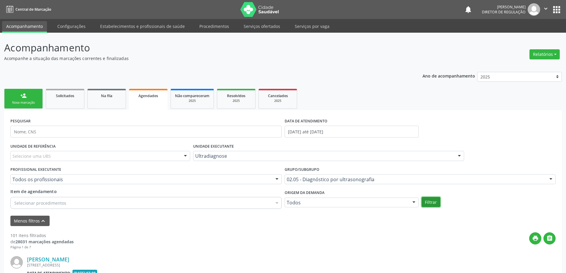
click at [427, 197] on button "Filtrar" at bounding box center [431, 202] width 19 height 10
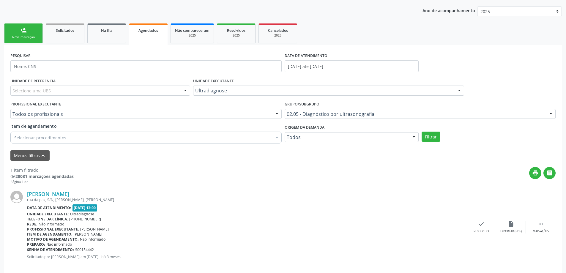
scroll to position [72, 0]
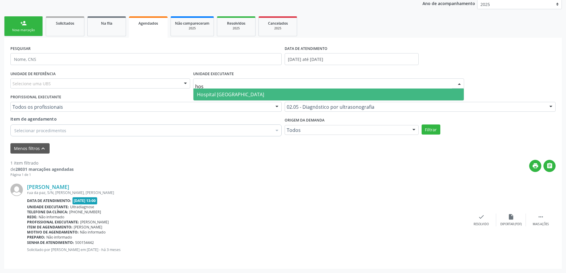
type input "hosp"
click at [280, 100] on span "Hospital [GEOGRAPHIC_DATA]" at bounding box center [328, 95] width 271 height 12
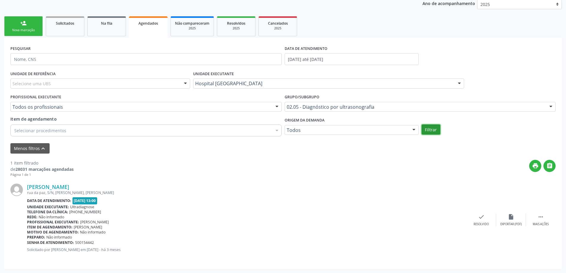
click at [426, 126] on button "Filtrar" at bounding box center [431, 129] width 19 height 10
click at [195, 22] on span "Não compareceram" at bounding box center [192, 23] width 34 height 5
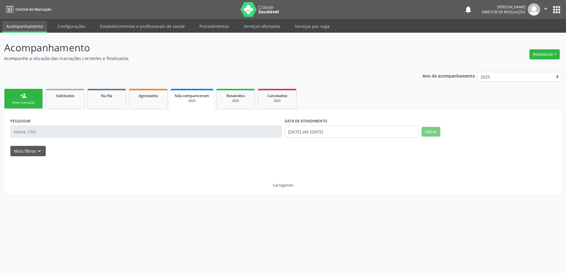
scroll to position [0, 0]
click at [38, 149] on icon "keyboard_arrow_down" at bounding box center [39, 151] width 7 height 7
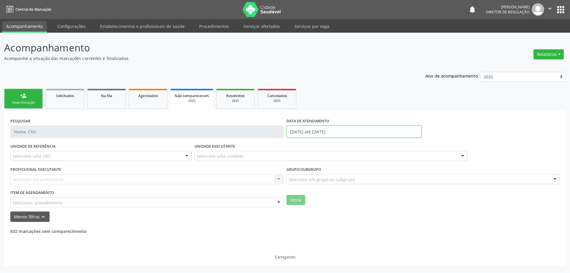
click at [315, 131] on input "[DATE] até [DATE]" at bounding box center [354, 132] width 135 height 12
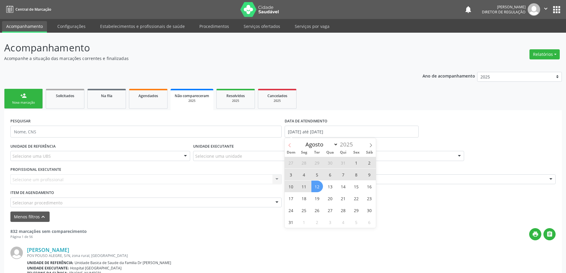
click at [291, 144] on icon at bounding box center [290, 145] width 4 height 4
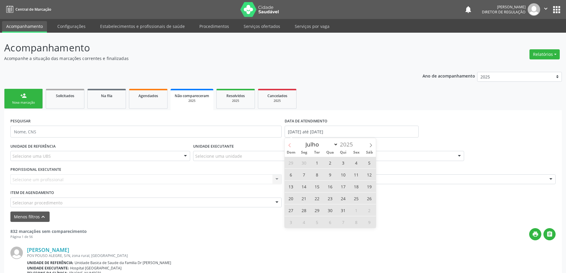
click at [291, 144] on icon at bounding box center [290, 145] width 4 height 4
select select "4"
click at [345, 163] on span "1" at bounding box center [343, 163] width 12 height 12
type input "[DATE]"
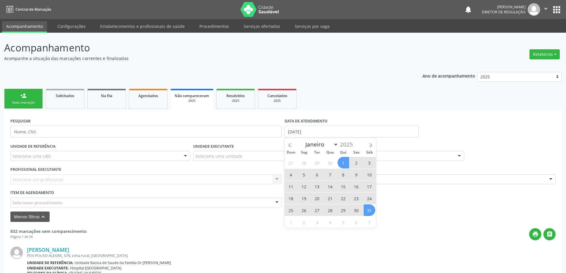
click at [367, 212] on span "31" at bounding box center [370, 210] width 12 height 12
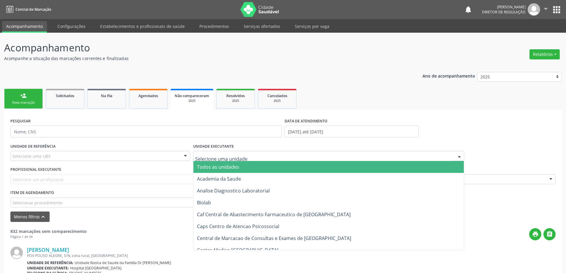
click at [258, 155] on div at bounding box center [328, 156] width 271 height 10
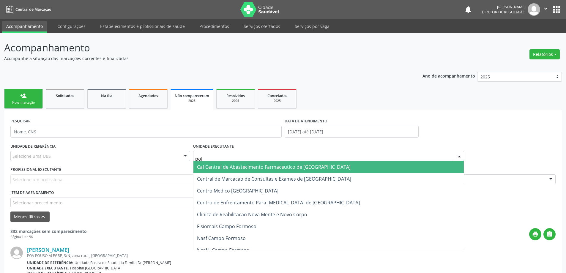
type input "poli"
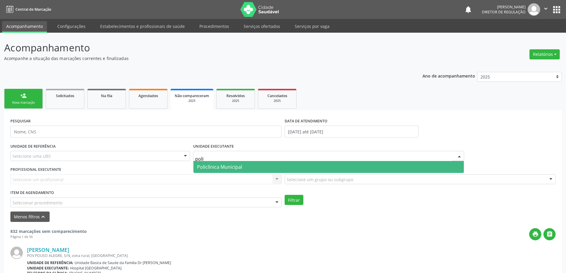
click at [257, 161] on span "Policlínica Municipal" at bounding box center [328, 167] width 271 height 12
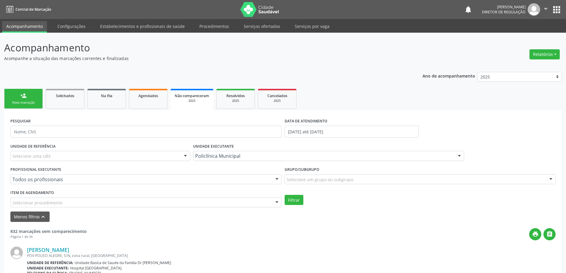
click at [297, 184] on div "Selecione um grupo ou subgrupo" at bounding box center [420, 179] width 271 height 10
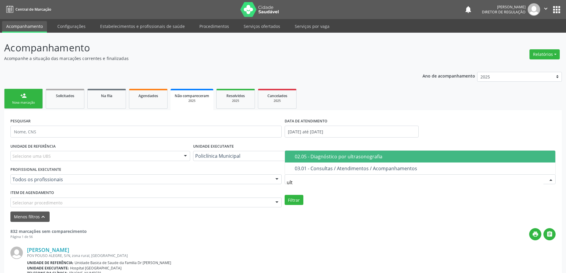
type input "ultr"
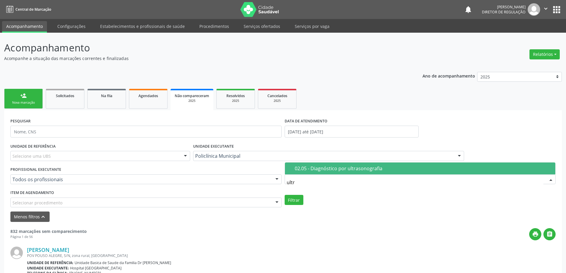
click at [309, 168] on div "02.05 - Diagnóstico por ultrasonografia" at bounding box center [423, 168] width 257 height 5
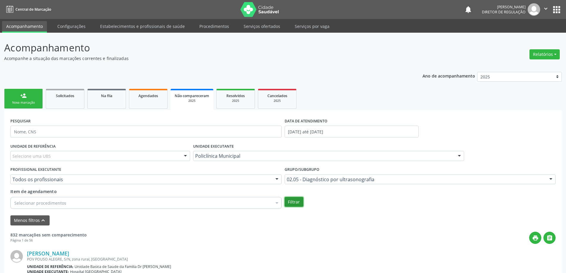
click at [290, 199] on button "Filtrar" at bounding box center [294, 202] width 19 height 10
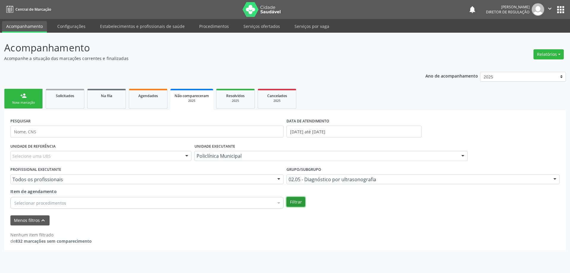
click at [299, 203] on button "Filtrar" at bounding box center [296, 202] width 19 height 10
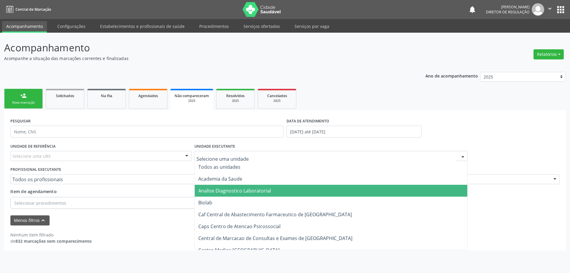
click at [299, 153] on div at bounding box center [331, 156] width 273 height 10
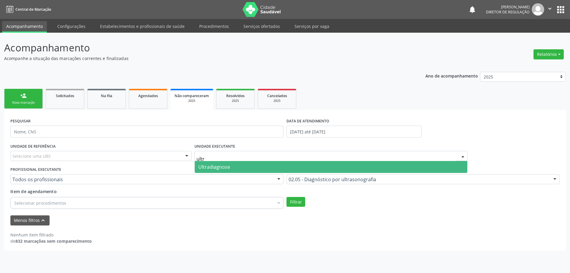
click at [294, 163] on span "Ultradiagnose" at bounding box center [331, 167] width 273 height 12
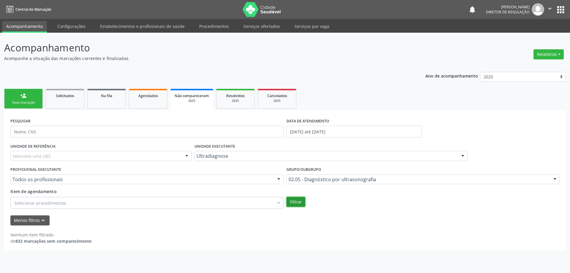
click at [294, 201] on button "Filtrar" at bounding box center [296, 202] width 19 height 10
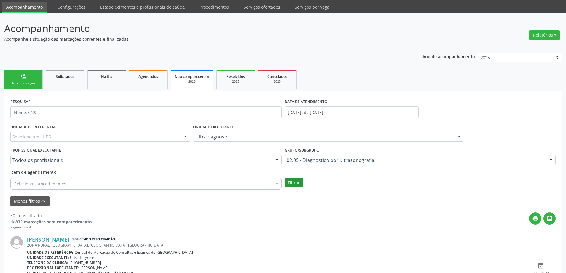
scroll to position [30, 0]
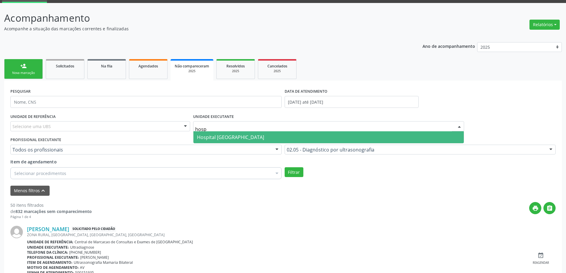
drag, startPoint x: 256, startPoint y: 135, endPoint x: 259, endPoint y: 141, distance: 6.9
click at [256, 135] on span "Hospital [GEOGRAPHIC_DATA]" at bounding box center [328, 137] width 271 height 12
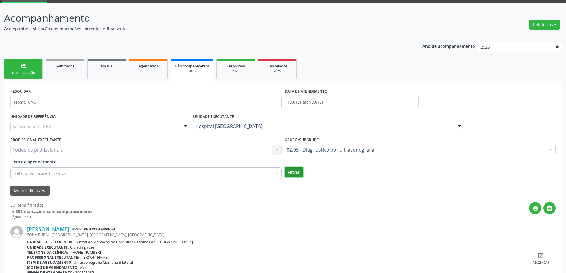
click at [293, 172] on button "Filtrar" at bounding box center [294, 172] width 19 height 10
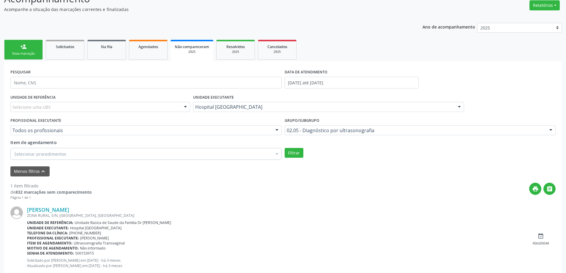
scroll to position [59, 0]
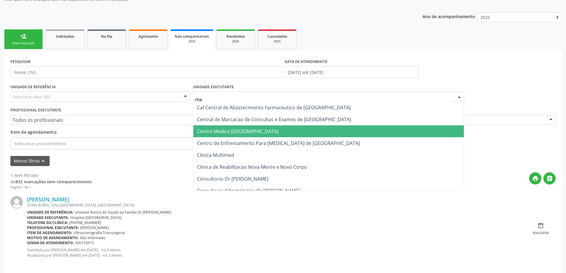
type input "med"
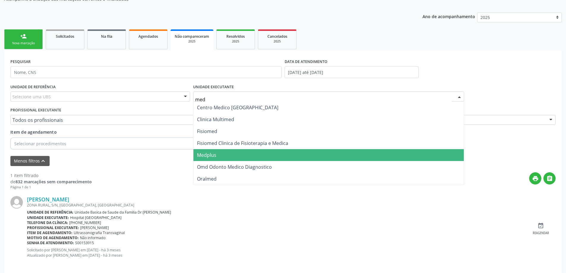
click at [227, 151] on span "Medplus" at bounding box center [328, 155] width 271 height 12
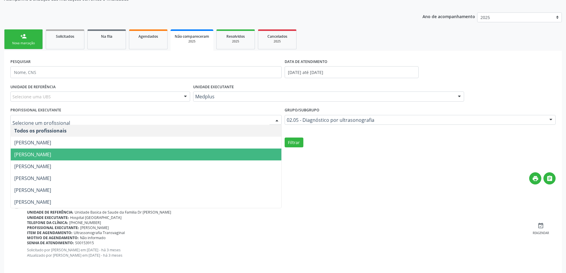
click at [147, 151] on span "[PERSON_NAME]" at bounding box center [146, 155] width 271 height 12
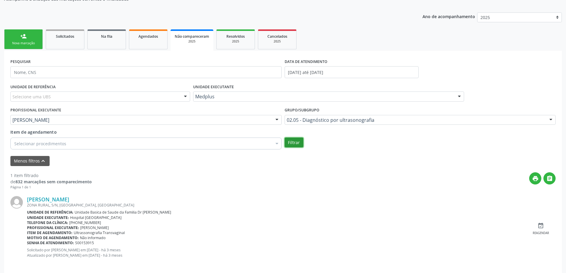
click at [291, 141] on button "Filtrar" at bounding box center [294, 143] width 19 height 10
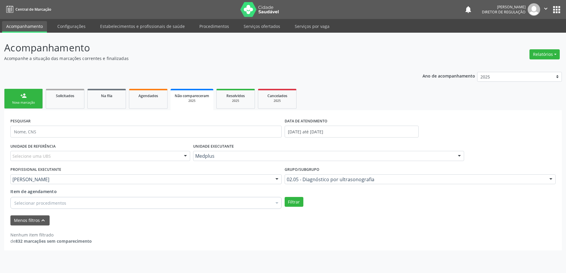
scroll to position [0, 0]
click at [228, 109] on link "Resolvidos 2025" at bounding box center [235, 99] width 39 height 20
click at [227, 101] on div "2025" at bounding box center [236, 101] width 30 height 4
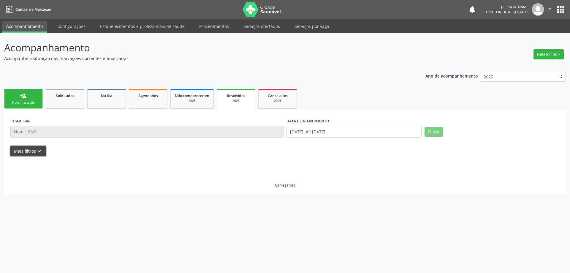
click at [38, 152] on icon "keyboard_arrow_down" at bounding box center [39, 151] width 7 height 7
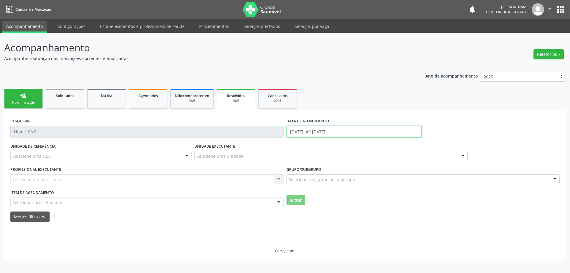
click at [292, 133] on input "[DATE] até [DATE]" at bounding box center [354, 132] width 135 height 12
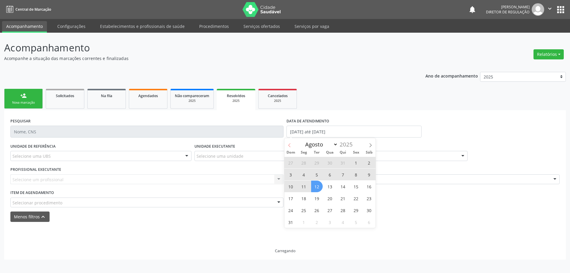
click at [287, 145] on span at bounding box center [290, 143] width 10 height 10
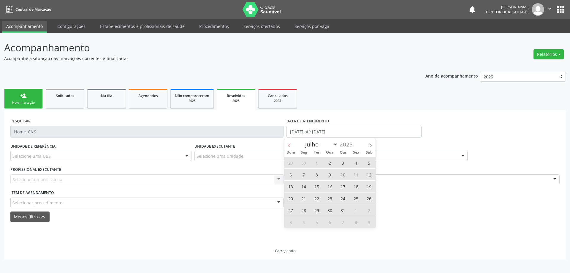
click at [287, 145] on span at bounding box center [290, 143] width 10 height 10
select select "4"
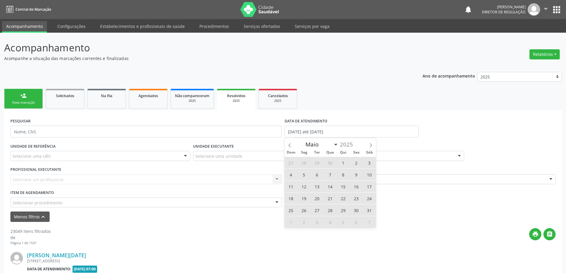
click at [345, 160] on span "1" at bounding box center [343, 163] width 12 height 12
type input "[DATE]"
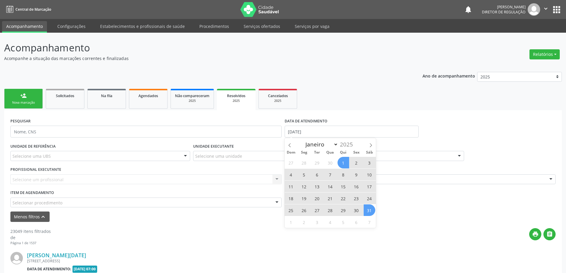
click at [372, 213] on span "31" at bounding box center [370, 210] width 12 height 12
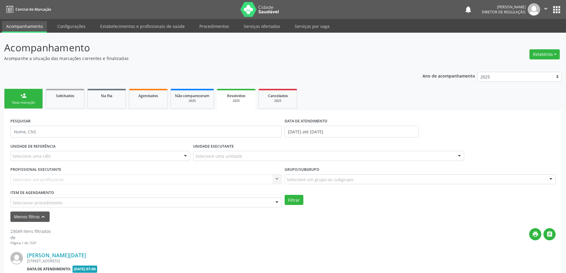
click at [269, 154] on div "Selecione uma unidade" at bounding box center [328, 156] width 271 height 10
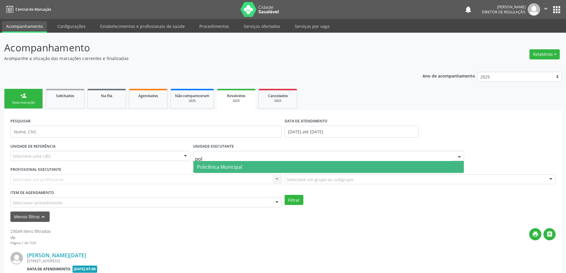
type input "poli"
click at [262, 170] on span "Policlínica Municipal" at bounding box center [328, 167] width 271 height 12
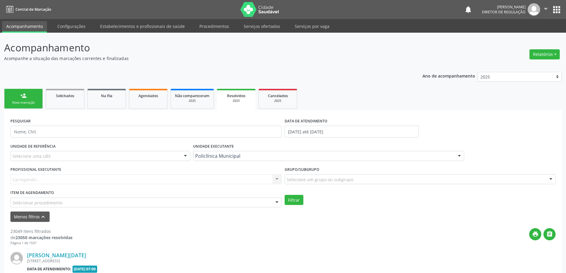
click at [299, 185] on div "Grupo/Subgrupo Selecione um grupo ou subgrupo Todos os grupos e subgrupos 01 - …" at bounding box center [420, 176] width 274 height 23
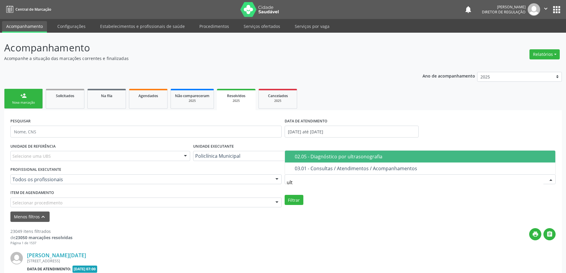
type input "ultr"
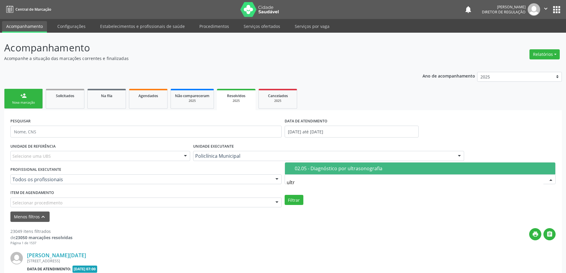
click at [307, 172] on span "02.05 - Diagnóstico por ultrasonografia" at bounding box center [420, 169] width 271 height 12
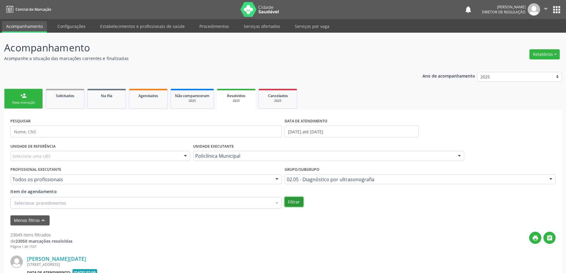
click at [292, 202] on button "Filtrar" at bounding box center [294, 202] width 19 height 10
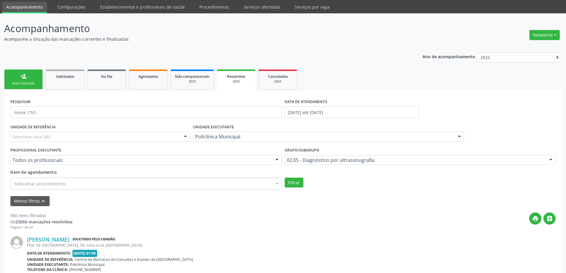
scroll to position [30, 0]
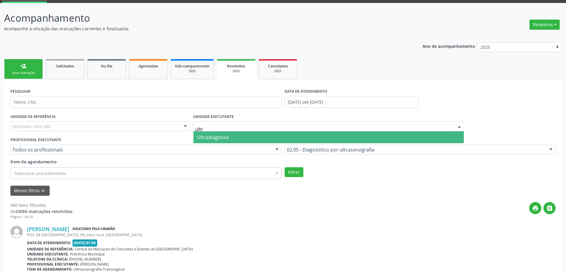
click at [272, 136] on span "Ultradiagnose" at bounding box center [328, 137] width 271 height 12
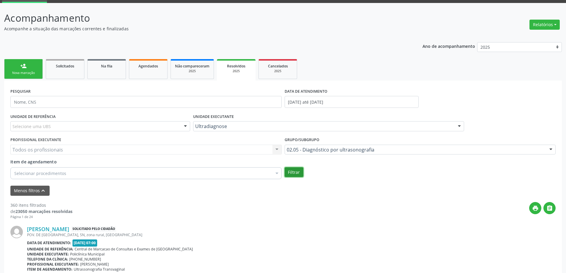
click at [299, 173] on button "Filtrar" at bounding box center [294, 172] width 19 height 10
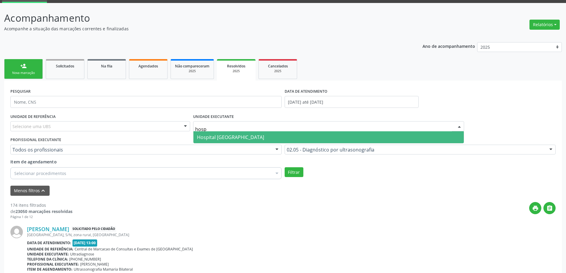
click at [271, 138] on span "Hospital [GEOGRAPHIC_DATA]" at bounding box center [328, 137] width 271 height 12
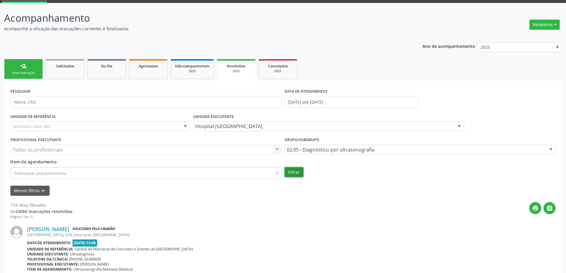
click at [297, 176] on button "Filtrar" at bounding box center [294, 172] width 19 height 10
click at [284, 121] on div "UNIDADE EXECUTANTE Hospital Sao Francisco Todos as unidades Academia da Saude A…" at bounding box center [329, 123] width 274 height 23
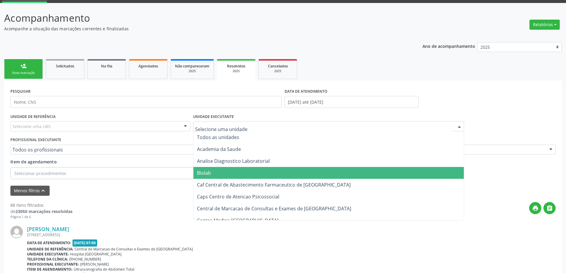
click at [283, 123] on div at bounding box center [328, 126] width 271 height 10
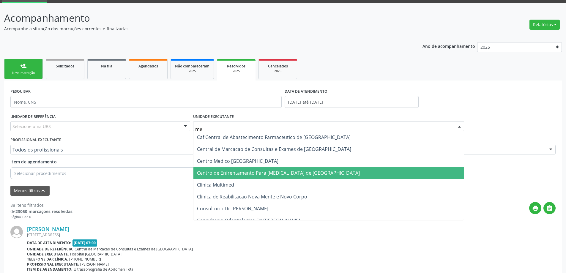
type input "med"
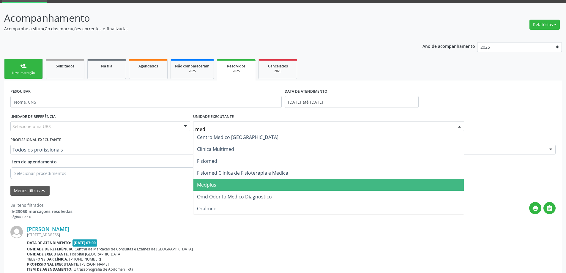
click at [256, 179] on span "Medplus" at bounding box center [328, 185] width 271 height 12
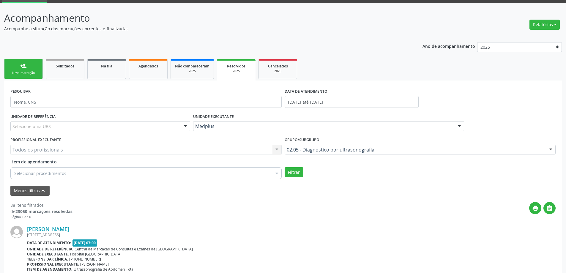
click at [205, 150] on div "Todos os profissionais Todos os profissionais Alair Ferreira Ramos Alane Costa …" at bounding box center [145, 150] width 271 height 10
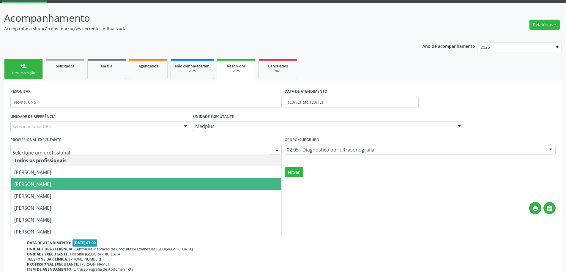
click at [177, 181] on span "[PERSON_NAME]" at bounding box center [146, 184] width 271 height 12
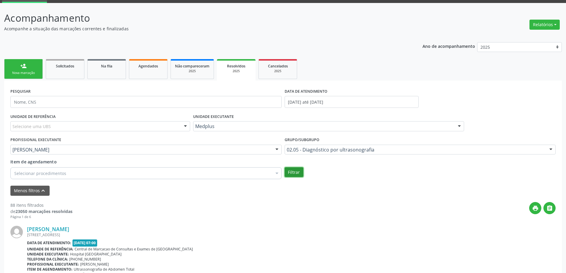
click at [293, 172] on button "Filtrar" at bounding box center [294, 172] width 19 height 10
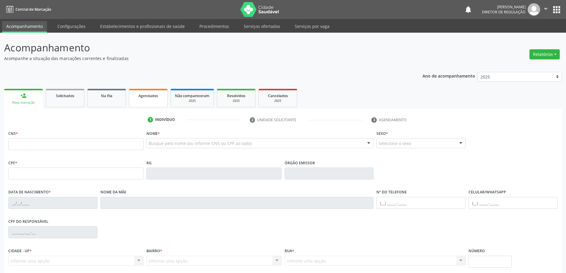
click at [136, 102] on link "Agendados" at bounding box center [148, 98] width 39 height 18
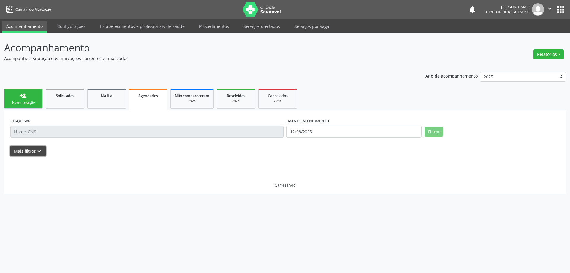
click at [39, 148] on icon "keyboard_arrow_down" at bounding box center [39, 151] width 7 height 7
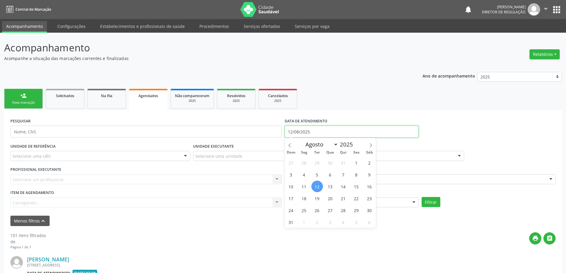
click at [302, 130] on input "12/08/2025" at bounding box center [352, 132] width 134 height 12
click at [293, 148] on span at bounding box center [290, 143] width 10 height 10
select select "5"
click at [293, 159] on span "1" at bounding box center [291, 163] width 12 height 12
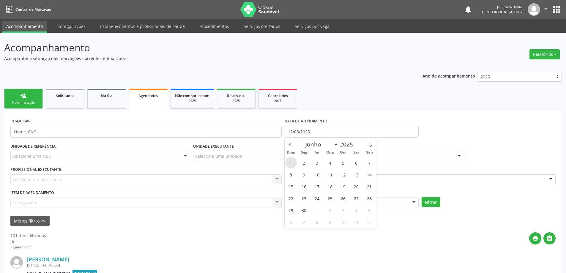
type input "[DATE]"
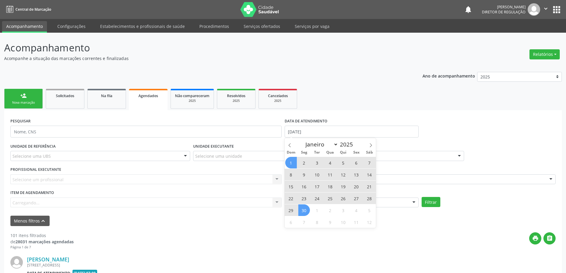
click at [306, 210] on span "30" at bounding box center [304, 210] width 12 height 12
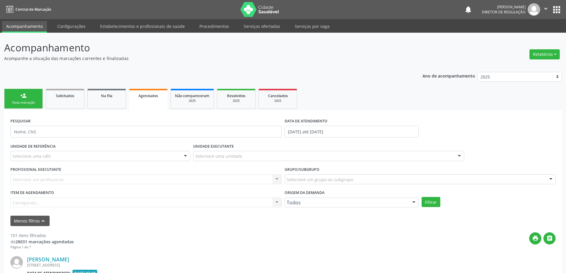
click at [250, 155] on div "Selecione uma unidade" at bounding box center [328, 156] width 271 height 10
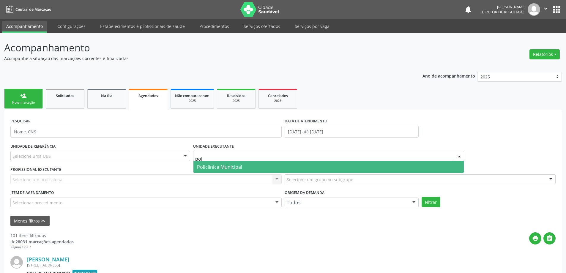
type input "poli"
click at [249, 165] on span "Policlínica Municipal" at bounding box center [328, 167] width 271 height 12
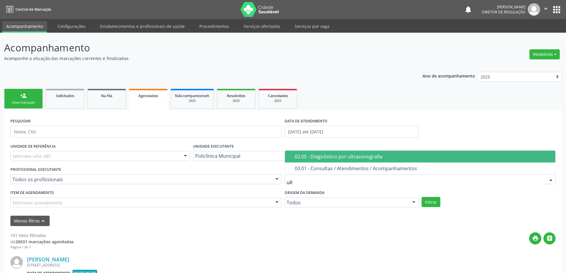
type input "ultr"
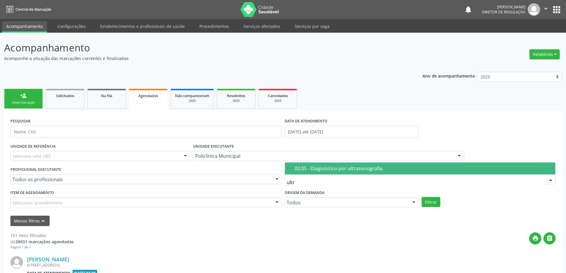
click at [307, 169] on div "02.05 - Diagnóstico por ultrasonografia" at bounding box center [423, 168] width 257 height 5
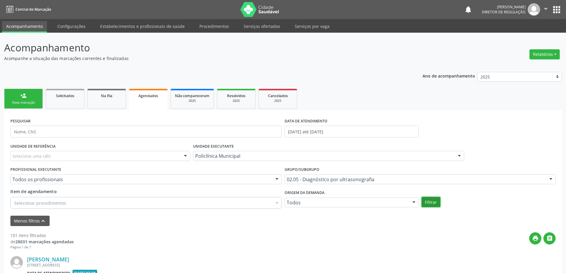
click at [424, 202] on button "Filtrar" at bounding box center [431, 202] width 19 height 10
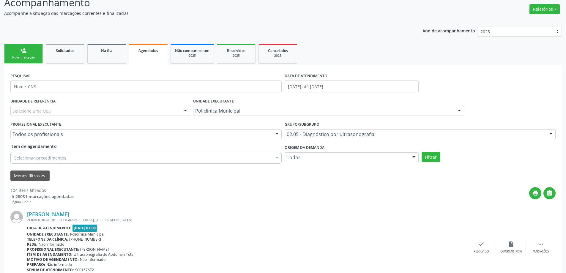
scroll to position [59, 0]
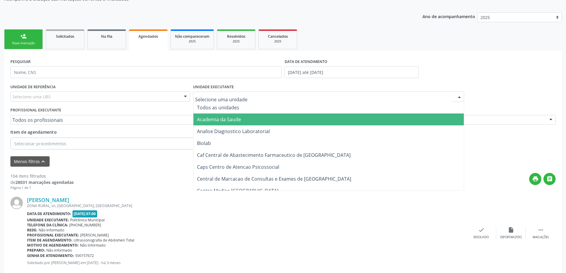
click at [260, 92] on div at bounding box center [328, 96] width 271 height 10
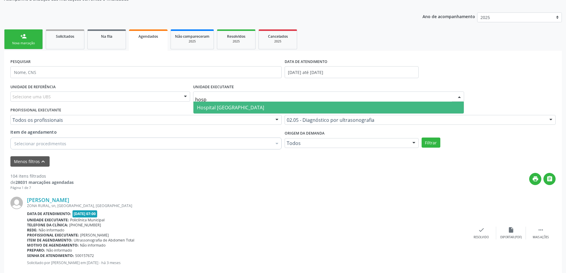
click at [261, 102] on span "Hospital [GEOGRAPHIC_DATA]" at bounding box center [328, 108] width 271 height 12
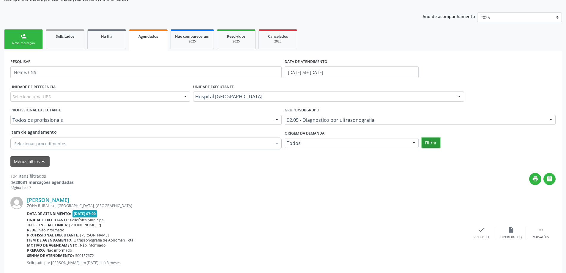
click at [423, 141] on button "Filtrar" at bounding box center [431, 143] width 19 height 10
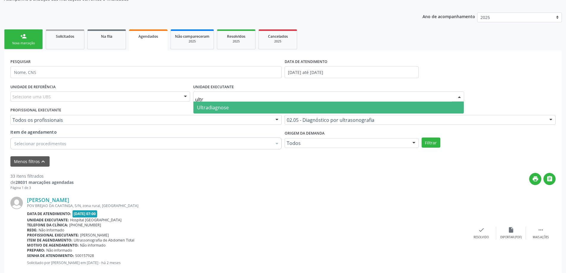
click at [287, 109] on span "Ultradiagnose" at bounding box center [328, 108] width 271 height 12
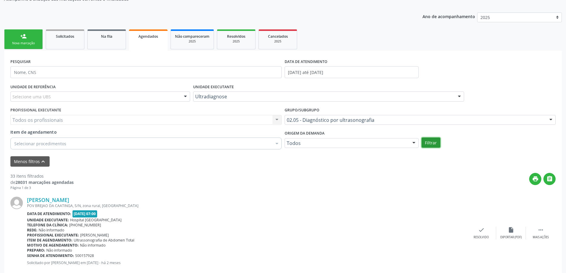
click at [422, 147] on button "Filtrar" at bounding box center [431, 143] width 19 height 10
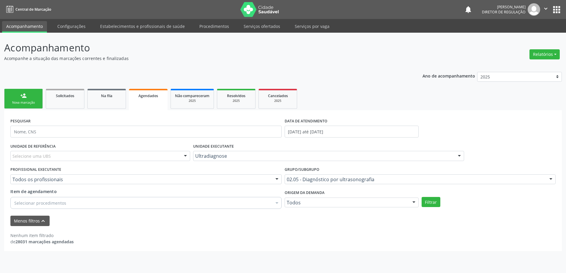
scroll to position [0, 0]
click at [439, 201] on button "Filtrar" at bounding box center [434, 202] width 19 height 10
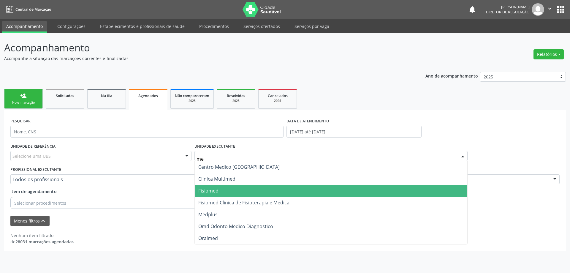
type input "med"
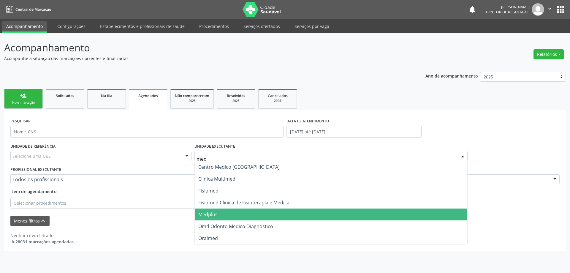
click at [266, 210] on span "Medplus" at bounding box center [331, 215] width 273 height 12
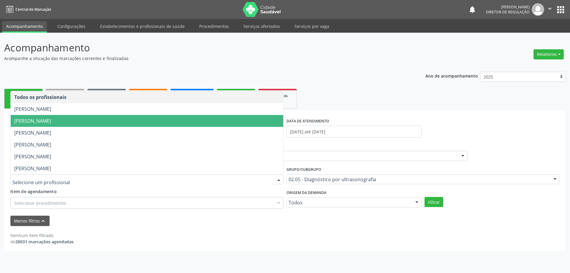
click at [157, 117] on span "[PERSON_NAME]" at bounding box center [147, 121] width 273 height 12
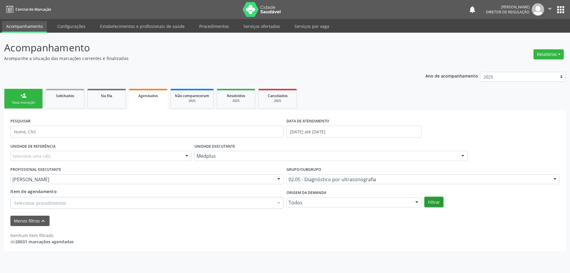
click at [440, 203] on button "Filtrar" at bounding box center [434, 202] width 19 height 10
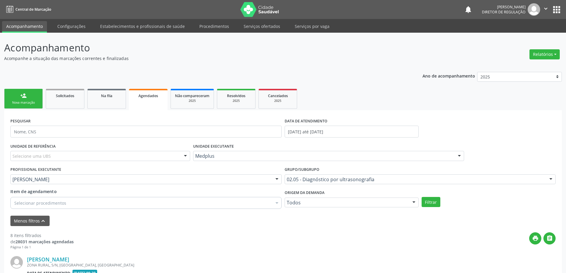
click at [215, 98] on ul "person_add Nova marcação Solicitados Na fila Agendados Não compareceram 2025 Re…" at bounding box center [283, 98] width 558 height 23
click at [211, 101] on link "Não compareceram 2025" at bounding box center [192, 99] width 43 height 20
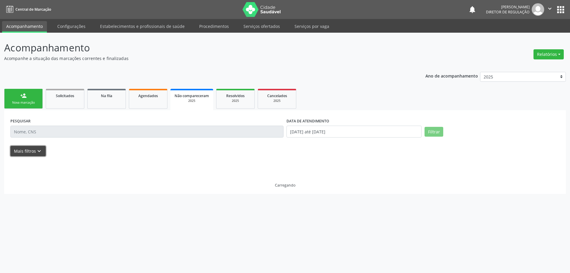
click at [36, 147] on button "Mais filtros keyboard_arrow_down" at bounding box center [27, 151] width 35 height 10
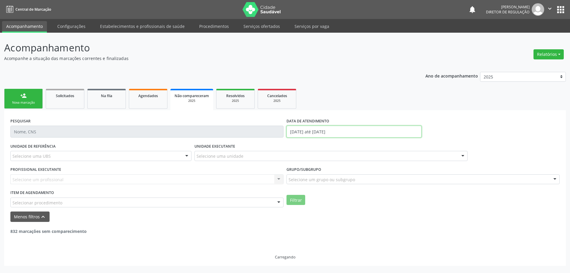
click at [304, 130] on input "01[DATE]té 12[DATE]" at bounding box center [354, 132] width 135 height 12
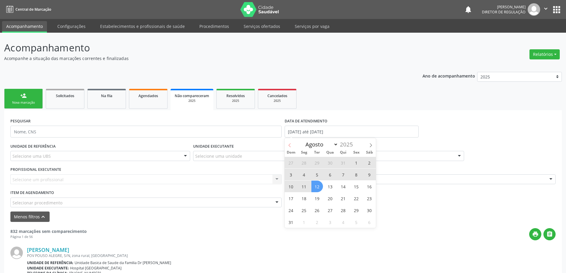
click at [288, 146] on icon at bounding box center [290, 145] width 4 height 4
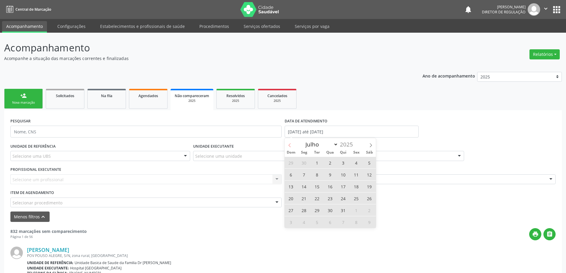
click at [288, 146] on icon at bounding box center [290, 145] width 4 height 4
select select "5"
click at [291, 160] on span "1" at bounding box center [291, 163] width 12 height 12
type input "01[DATE]"
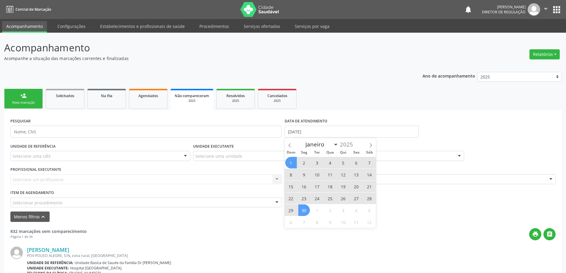
click at [304, 210] on span "30" at bounding box center [304, 210] width 12 height 12
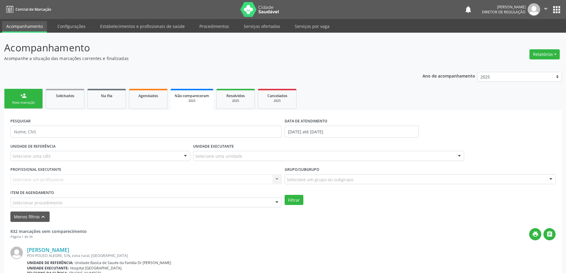
click at [275, 149] on div "UNIDADE EXECUTANTE Selecione uma unidade Todos as unidades Academia da Saude An…" at bounding box center [329, 153] width 274 height 23
click at [273, 153] on div at bounding box center [328, 156] width 271 height 10
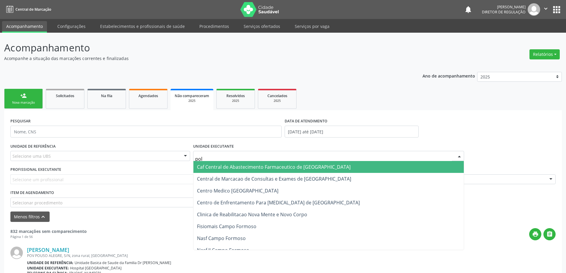
type input "poli"
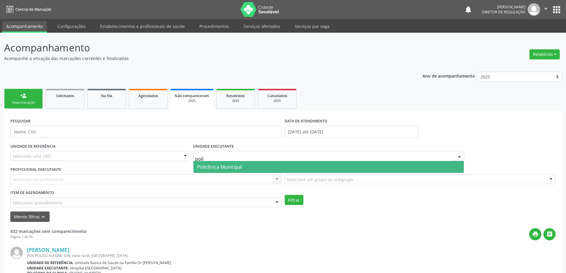
click at [270, 165] on span "Policlínica Municipal" at bounding box center [328, 167] width 271 height 12
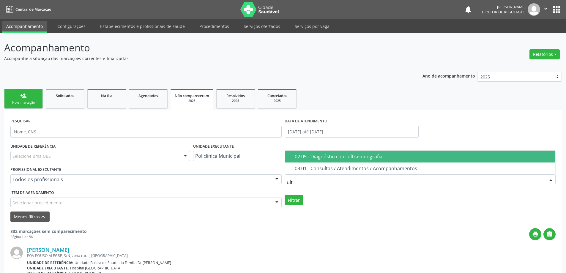
type input "ultr"
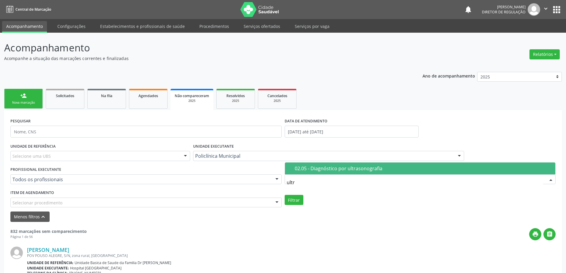
click at [310, 171] on div "02.05 - Diagnóstico por ultrasonografia" at bounding box center [423, 168] width 257 height 5
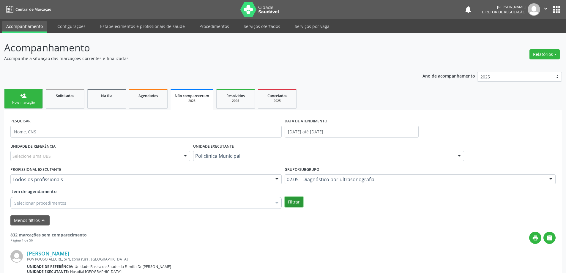
click at [291, 201] on button "Filtrar" at bounding box center [294, 202] width 19 height 10
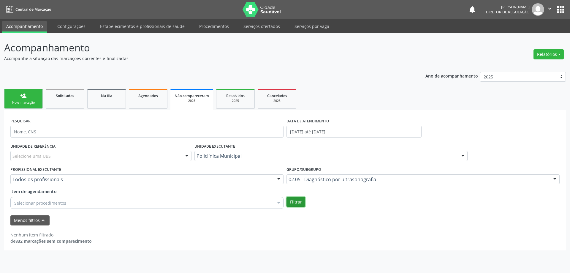
click at [295, 201] on button "Filtrar" at bounding box center [296, 202] width 19 height 10
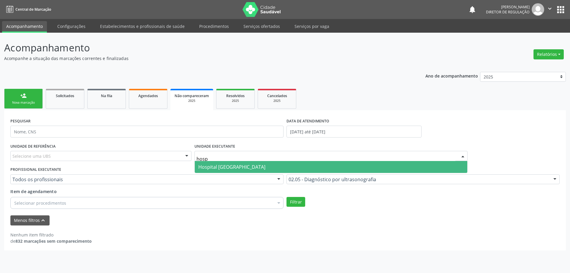
click at [289, 163] on span "Hospital [GEOGRAPHIC_DATA]" at bounding box center [331, 167] width 273 height 12
type input "hosp"
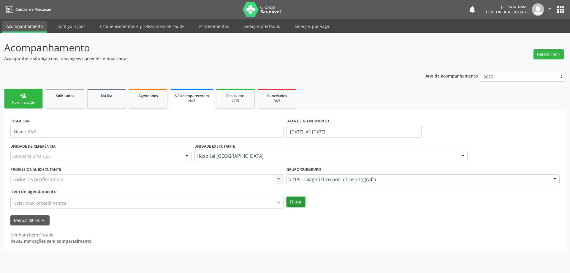
click at [301, 201] on button "Filtrar" at bounding box center [296, 202] width 19 height 10
click at [301, 202] on button "Filtrar" at bounding box center [296, 202] width 19 height 10
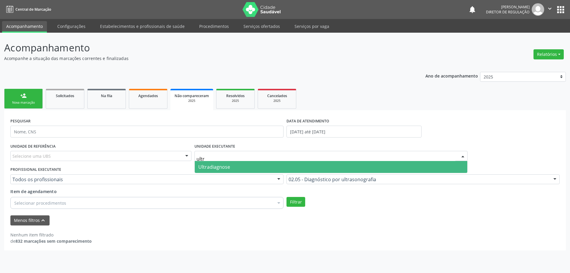
click at [270, 165] on span "Ultradiagnose" at bounding box center [331, 167] width 273 height 12
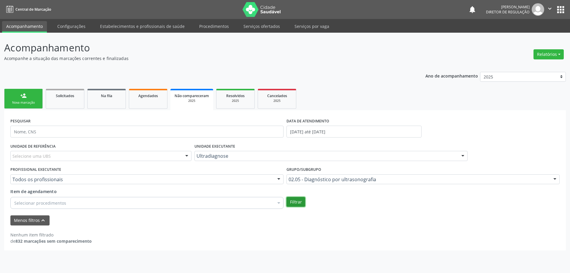
click at [302, 201] on button "Filtrar" at bounding box center [296, 202] width 19 height 10
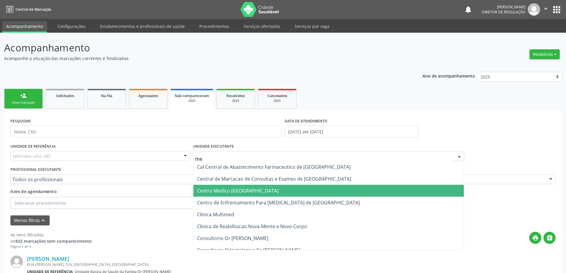
type input "med"
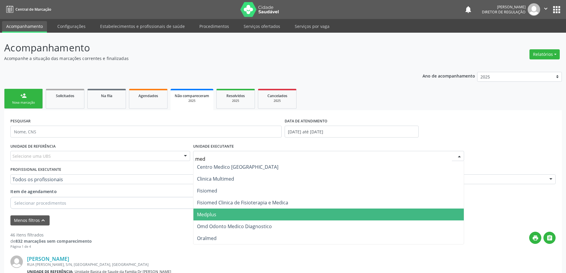
drag, startPoint x: 249, startPoint y: 206, endPoint x: 248, endPoint y: 209, distance: 3.1
click at [248, 209] on ul "Centro Medico Campo Formoso Clinica Multimed Fisiomed Fisiomed Clinica de Fisio…" at bounding box center [328, 202] width 271 height 83
click at [248, 209] on span "Medplus" at bounding box center [328, 215] width 271 height 12
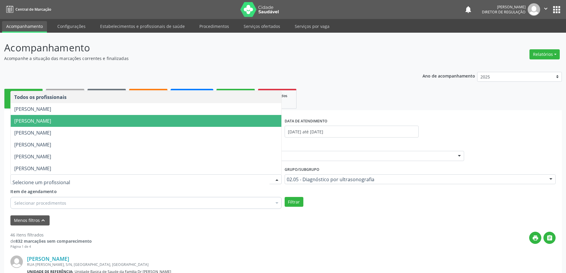
drag, startPoint x: 183, startPoint y: 127, endPoint x: 186, endPoint y: 125, distance: 3.2
click at [186, 125] on ul "Todos os profissionais Antonio Miranda Rocha Junior Lanna Peralva Miranda Rocha…" at bounding box center [146, 132] width 271 height 83
click at [186, 125] on span "Lanna Peralva Miranda Rocha" at bounding box center [146, 121] width 271 height 12
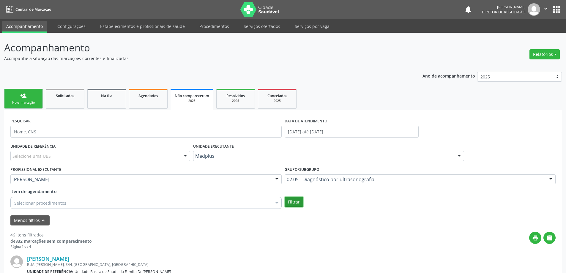
click at [290, 201] on button "Filtrar" at bounding box center [294, 202] width 19 height 10
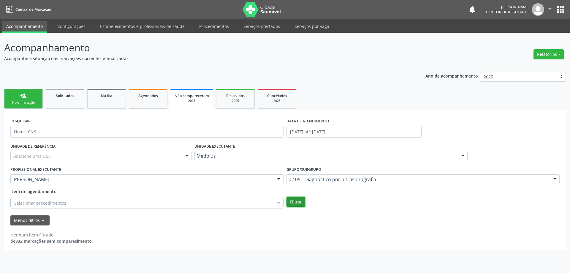
click at [294, 201] on button "Filtrar" at bounding box center [296, 202] width 19 height 10
click at [227, 101] on div "2025" at bounding box center [236, 101] width 30 height 4
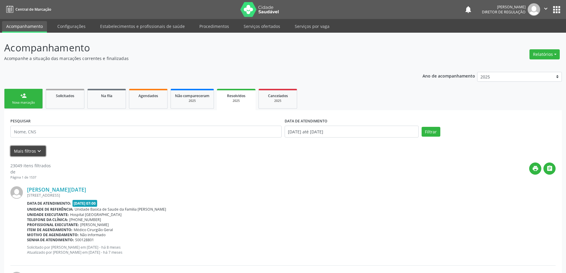
click at [31, 155] on button "Mais filtros keyboard_arrow_down" at bounding box center [27, 151] width 35 height 10
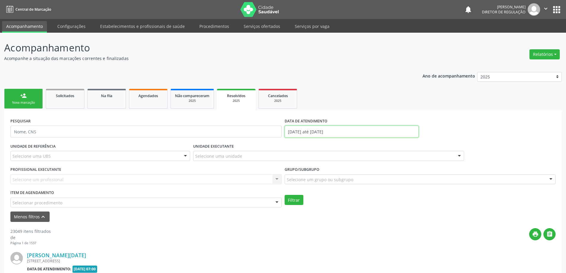
click at [308, 137] on body "Central de Marcação notifications Ana Karolainy Santos Serafim Diretor de regul…" at bounding box center [283, 136] width 566 height 273
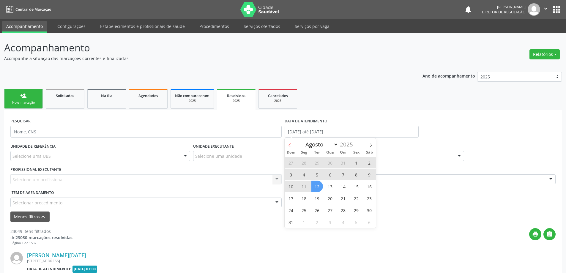
click at [292, 144] on span at bounding box center [290, 143] width 10 height 10
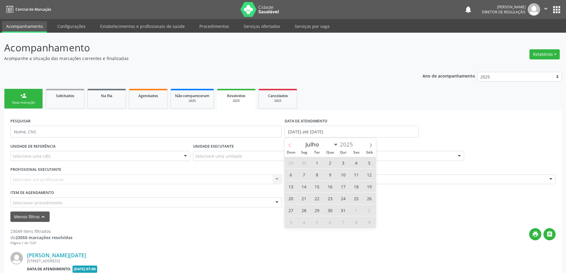
click at [292, 144] on span at bounding box center [290, 143] width 10 height 10
click at [373, 146] on span at bounding box center [371, 143] width 10 height 10
select select "5"
click at [292, 161] on span "1" at bounding box center [291, 163] width 12 height 12
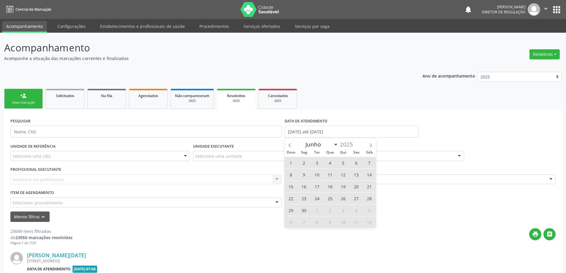
type input "[DATE]"
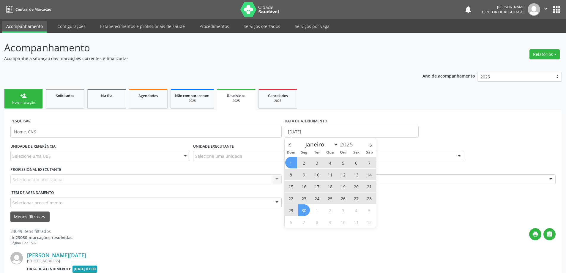
click at [302, 209] on span "30" at bounding box center [304, 210] width 12 height 12
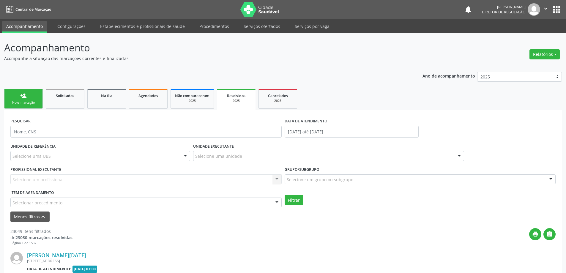
click at [247, 157] on div "Selecione uma unidade" at bounding box center [328, 156] width 271 height 10
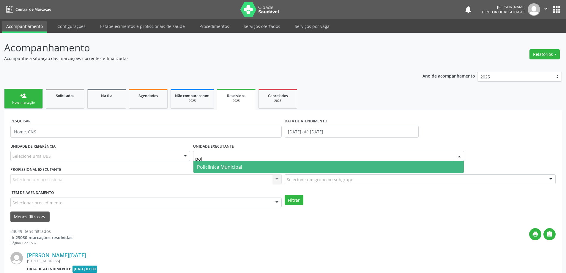
type input "poli"
click at [244, 169] on span "Policlínica Municipal" at bounding box center [328, 167] width 271 height 12
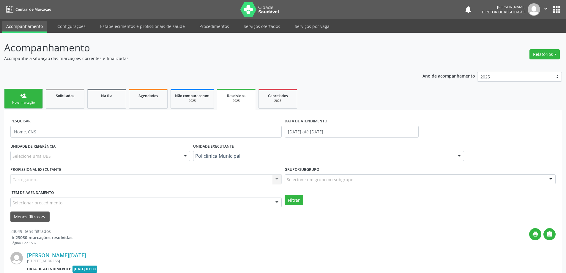
click at [281, 180] on div "Carregando... Nenhum resultado encontrado para: " " Não há nenhuma opção para s…" at bounding box center [145, 179] width 271 height 10
click at [283, 180] on div "Grupo/Subgrupo Selecione um grupo ou subgrupo Todos os grupos e subgrupos 01 - …" at bounding box center [420, 176] width 274 height 23
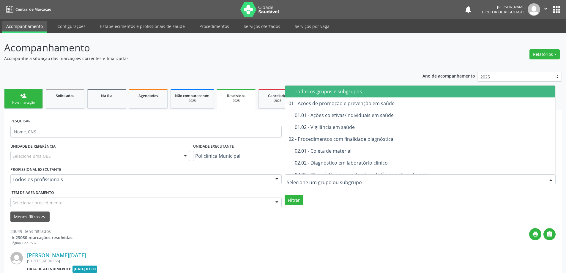
click at [286, 181] on div at bounding box center [420, 179] width 271 height 10
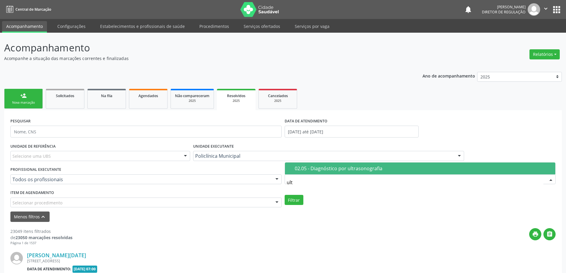
type input "ultr"
click at [304, 171] on div "02.05 - Diagnóstico por ultrasonografia" at bounding box center [423, 168] width 257 height 5
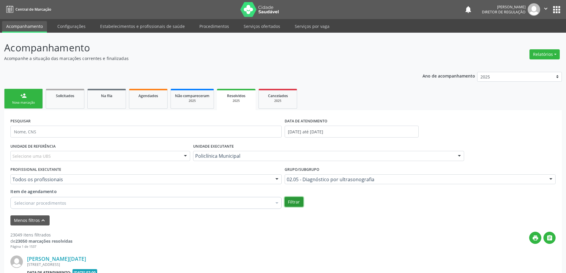
click at [294, 200] on button "Filtrar" at bounding box center [294, 202] width 19 height 10
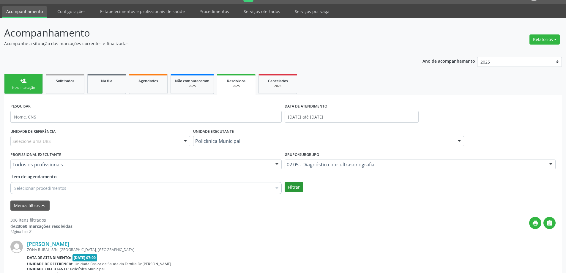
scroll to position [30, 0]
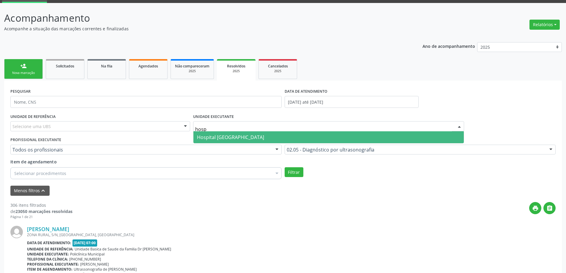
click at [275, 135] on span "Hospital [GEOGRAPHIC_DATA]" at bounding box center [328, 137] width 271 height 12
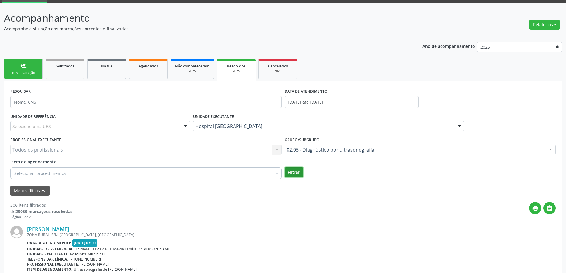
click at [287, 176] on button "Filtrar" at bounding box center [294, 172] width 19 height 10
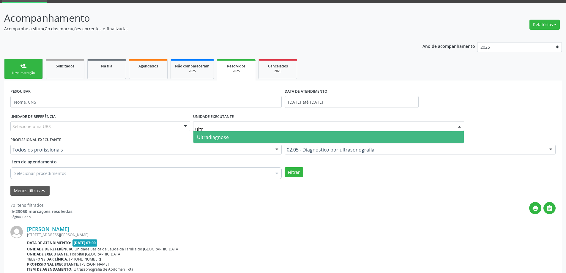
click at [280, 135] on span "Ultradiagnose" at bounding box center [328, 137] width 271 height 12
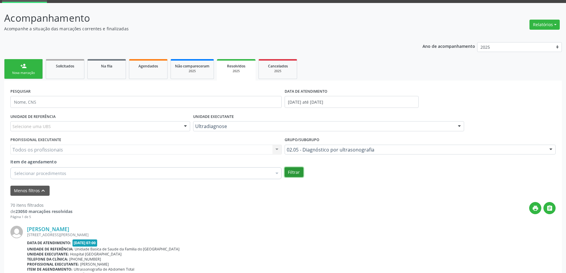
click at [294, 172] on button "Filtrar" at bounding box center [294, 172] width 19 height 10
click at [255, 131] on div "Ultradiagnose" at bounding box center [328, 126] width 271 height 10
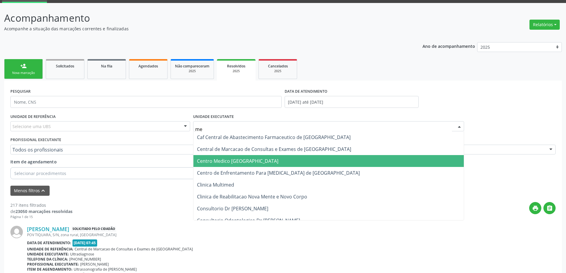
type input "med"
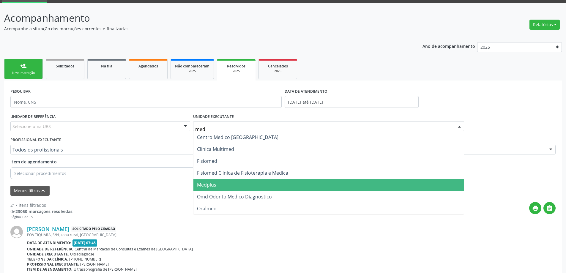
click at [250, 179] on span "Medplus" at bounding box center [328, 185] width 271 height 12
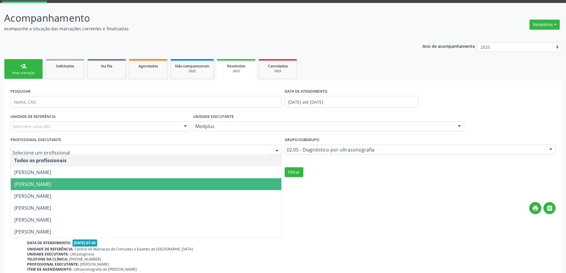
click at [198, 181] on span "Lanna Peralva Miranda Rocha" at bounding box center [146, 184] width 271 height 12
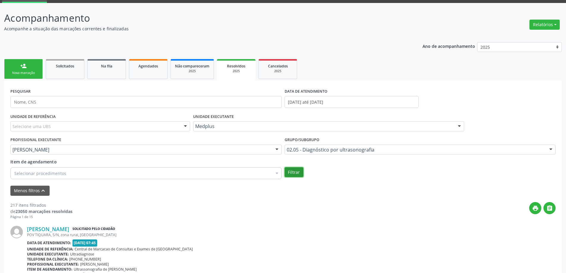
click at [291, 177] on button "Filtrar" at bounding box center [294, 172] width 19 height 10
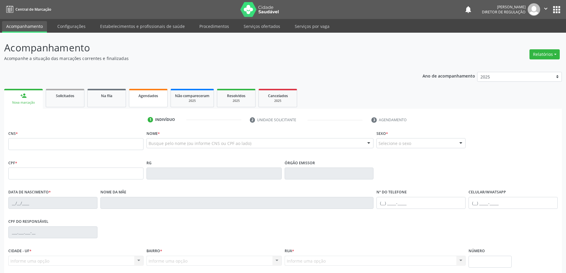
click at [154, 98] on div "Agendados" at bounding box center [148, 95] width 30 height 6
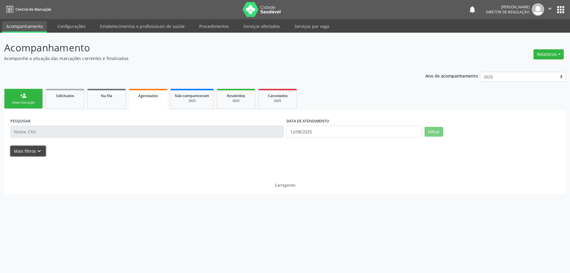
click at [39, 154] on button "Mais filtros keyboard_arrow_down" at bounding box center [27, 151] width 35 height 10
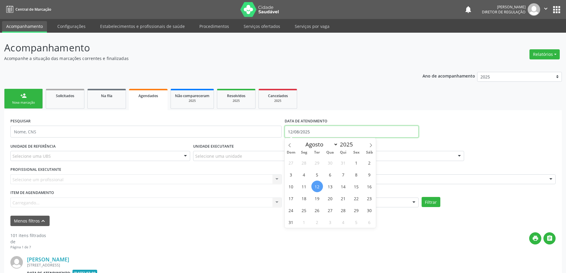
click at [326, 129] on input "12/08/2025" at bounding box center [352, 132] width 134 height 12
click at [292, 145] on span at bounding box center [290, 143] width 10 height 10
select select "6"
click at [315, 163] on span "1" at bounding box center [317, 163] width 12 height 12
type input "[DATE]"
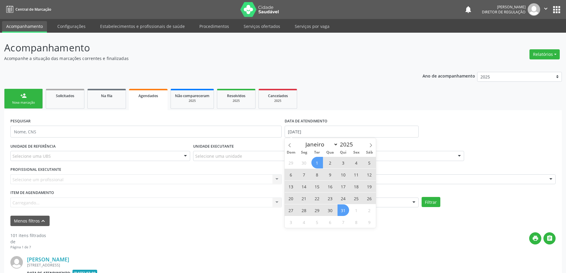
click at [346, 210] on span "31" at bounding box center [343, 210] width 12 height 12
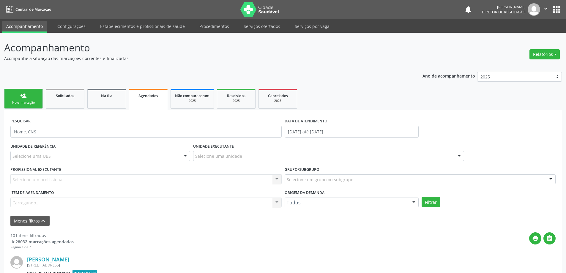
click at [265, 150] on div "UNIDADE EXECUTANTE Selecione uma unidade Todos as unidades Academia da Saude An…" at bounding box center [329, 153] width 274 height 23
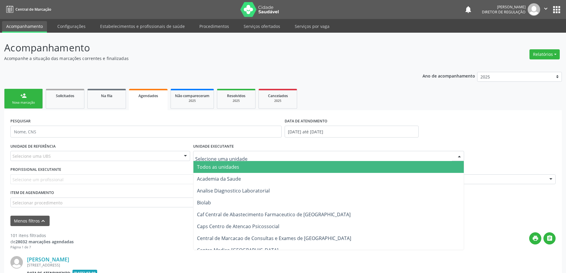
click at [260, 155] on div at bounding box center [328, 156] width 271 height 10
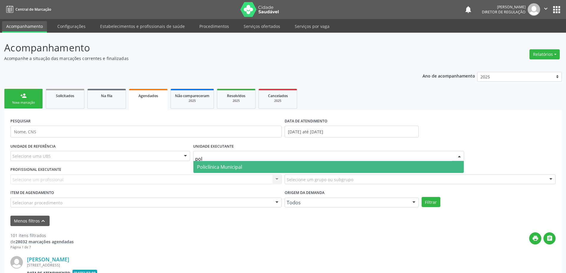
type input "poli"
click at [256, 164] on span "Policlínica Municipal" at bounding box center [328, 167] width 271 height 12
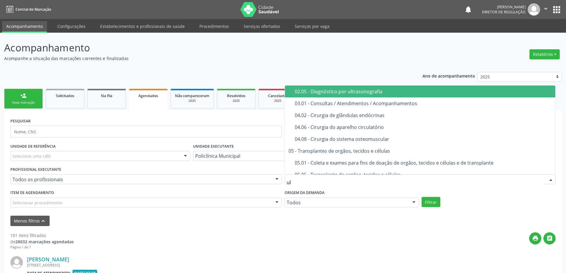
type input "ult"
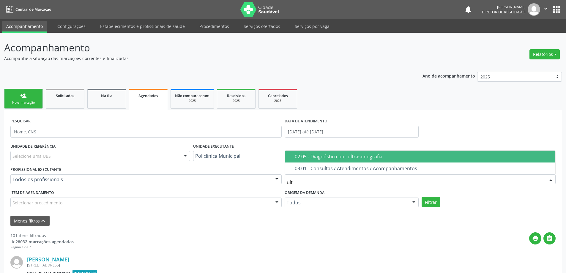
click at [324, 158] on div "02.05 - Diagnóstico por ultrasonografia" at bounding box center [423, 156] width 257 height 5
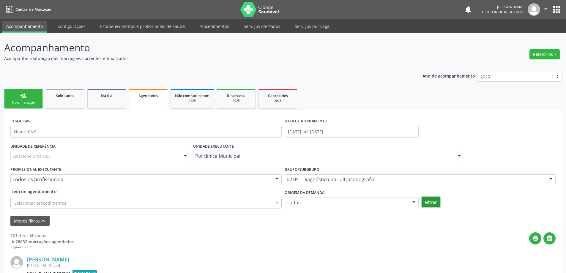
click at [434, 204] on button "Filtrar" at bounding box center [431, 202] width 19 height 10
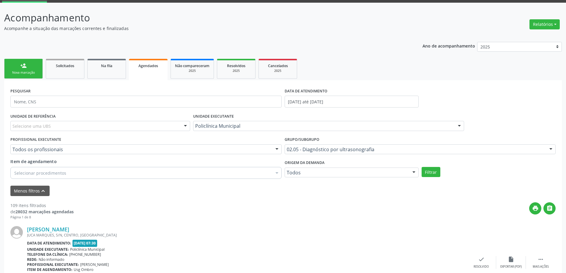
scroll to position [59, 0]
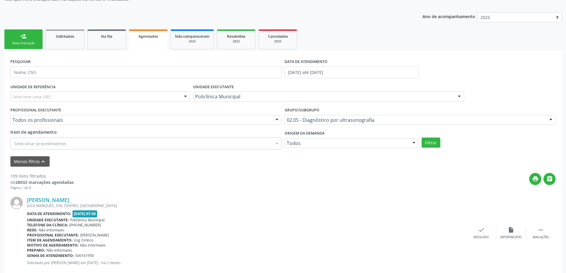
click at [297, 100] on div "Policlínica Municipal" at bounding box center [328, 96] width 271 height 10
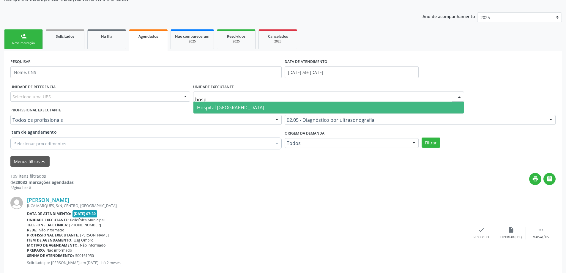
click at [287, 111] on span "Hospital [GEOGRAPHIC_DATA]" at bounding box center [328, 108] width 271 height 12
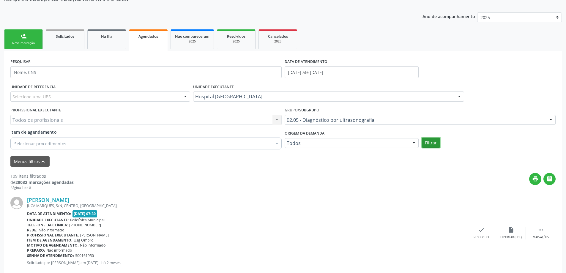
click at [431, 145] on button "Filtrar" at bounding box center [431, 143] width 19 height 10
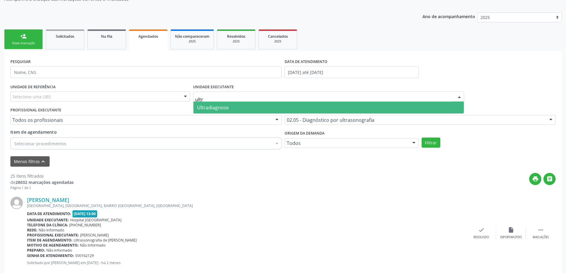
click at [269, 108] on span "Ultradiagnose" at bounding box center [328, 108] width 271 height 12
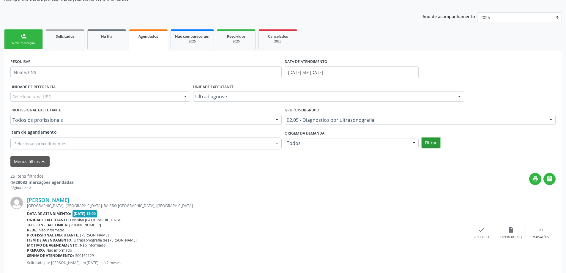
click at [428, 143] on button "Filtrar" at bounding box center [431, 143] width 19 height 10
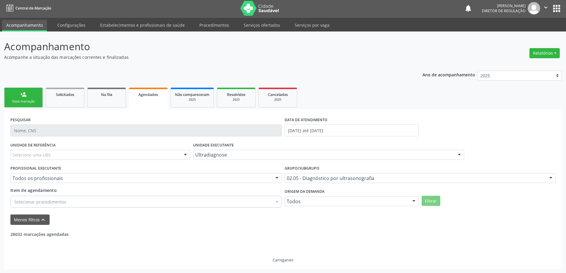
scroll to position [0, 0]
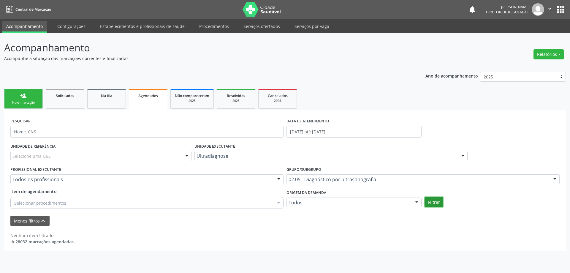
click at [442, 202] on button "Filtrar" at bounding box center [434, 202] width 19 height 10
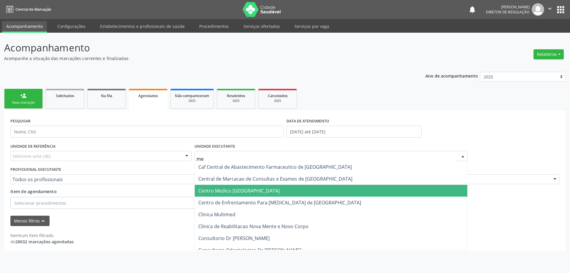
type input "med"
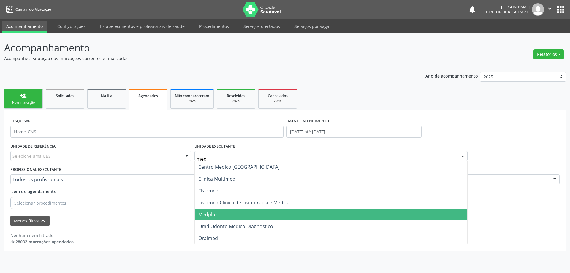
click at [244, 214] on span "Medplus" at bounding box center [331, 215] width 273 height 12
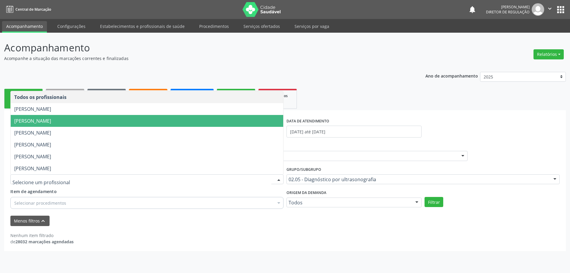
click at [112, 123] on span "[PERSON_NAME]" at bounding box center [147, 121] width 273 height 12
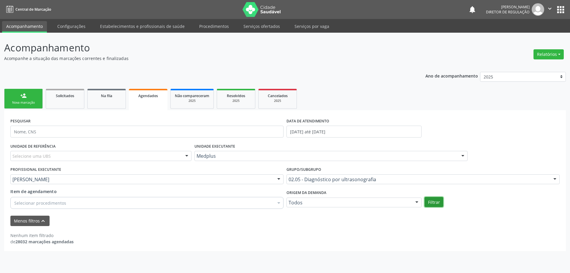
click at [425, 201] on button "Filtrar" at bounding box center [434, 202] width 19 height 10
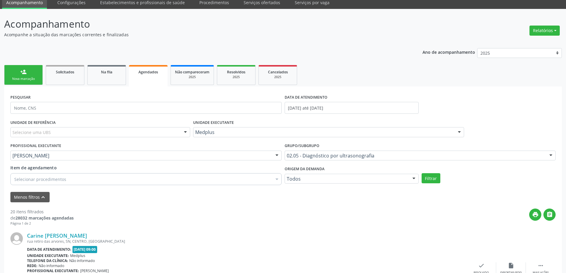
scroll to position [59, 0]
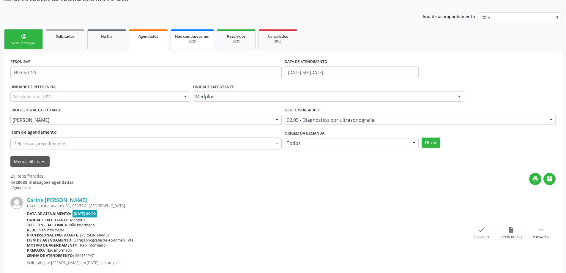
click at [197, 37] on span "Não compareceram" at bounding box center [192, 36] width 34 height 5
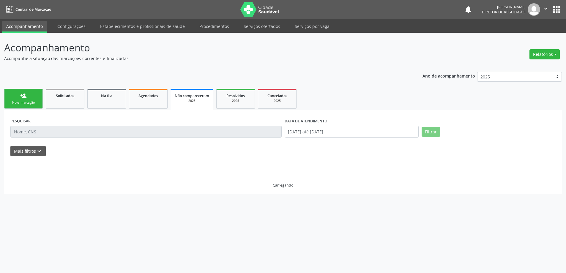
scroll to position [0, 0]
click at [32, 152] on button "Mais filtros keyboard_arrow_down" at bounding box center [27, 151] width 35 height 10
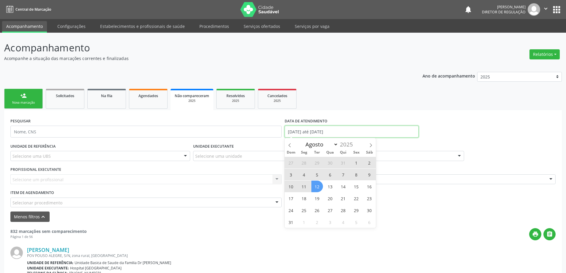
click at [323, 134] on input "[DATE] até [DATE]" at bounding box center [352, 132] width 134 height 12
click at [291, 141] on span at bounding box center [290, 143] width 10 height 10
select select "6"
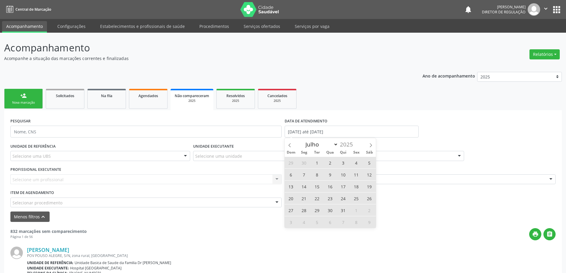
click at [319, 163] on span "1" at bounding box center [317, 163] width 12 height 12
type input "0[DATE]"
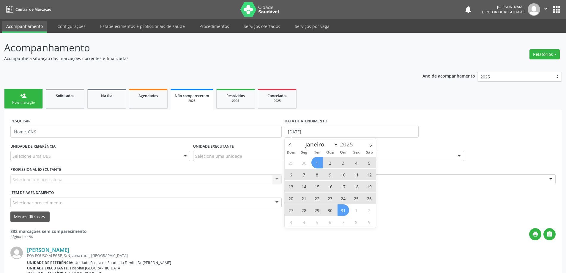
click at [343, 207] on span "31" at bounding box center [343, 210] width 12 height 12
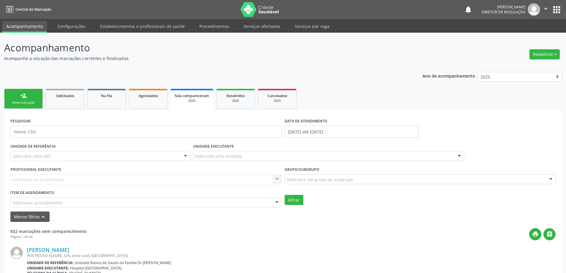
click at [283, 157] on div "Selecione uma unidade" at bounding box center [328, 156] width 271 height 10
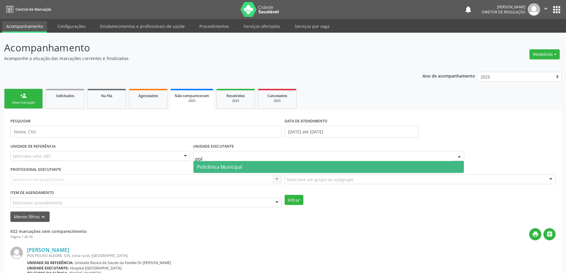
type input "poli"
click at [266, 166] on span "Policlínica Municipal" at bounding box center [328, 167] width 271 height 12
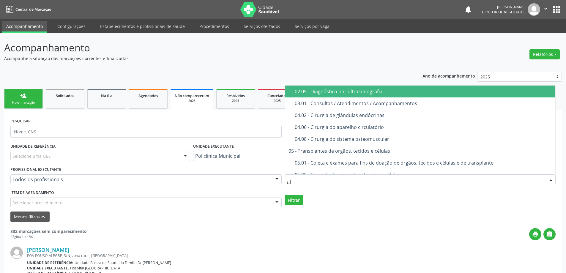
type input "ult"
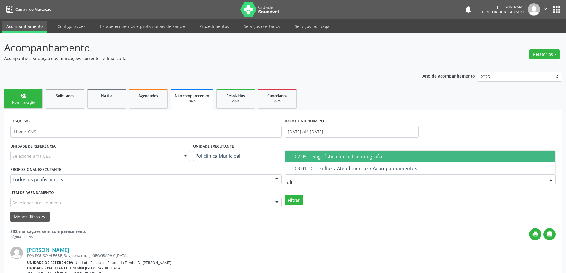
click at [321, 159] on div "02.05 - Diagnóstico por ultrasonografia" at bounding box center [423, 156] width 257 height 5
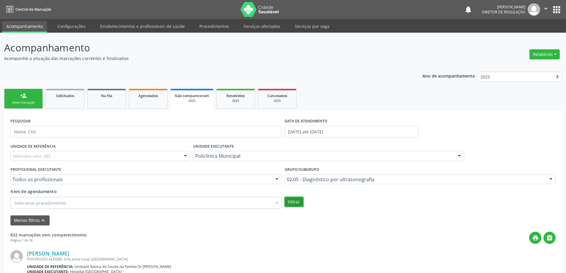
click at [299, 204] on button "Filtrar" at bounding box center [294, 202] width 19 height 10
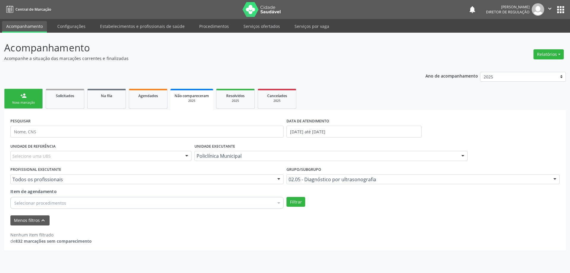
click at [304, 152] on div "Policlínica Municipal" at bounding box center [331, 156] width 273 height 10
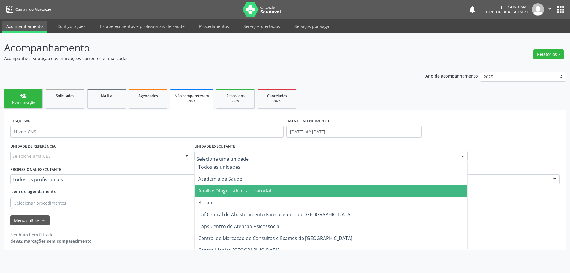
type input "m"
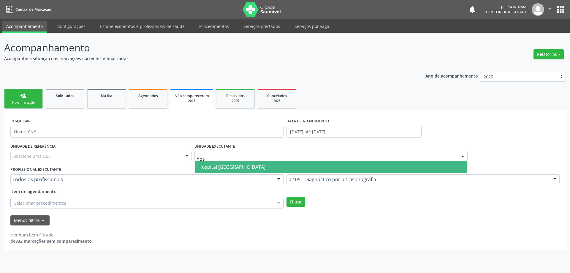
click at [272, 165] on span "Hospital [GEOGRAPHIC_DATA]" at bounding box center [331, 167] width 273 height 12
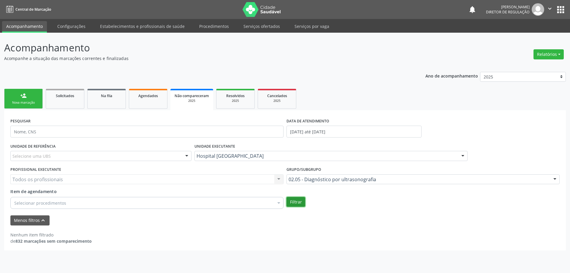
click at [288, 200] on button "Filtrar" at bounding box center [296, 202] width 19 height 10
click at [288, 198] on button "Filtrar" at bounding box center [296, 202] width 19 height 10
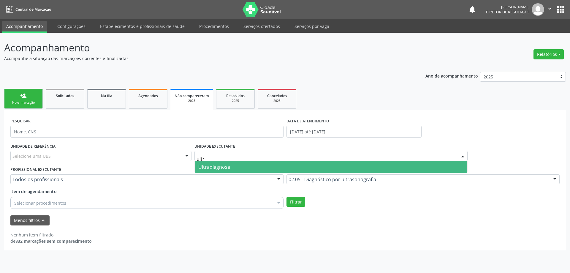
click at [289, 171] on span "Ultradiagnose" at bounding box center [331, 167] width 273 height 12
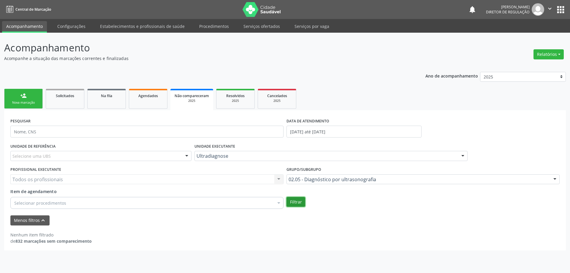
click at [293, 203] on button "Filtrar" at bounding box center [296, 202] width 19 height 10
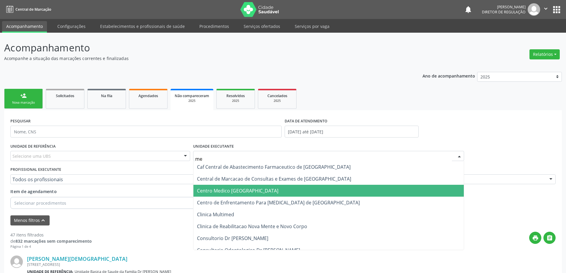
type input "med"
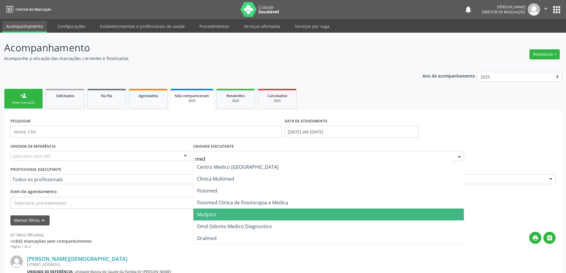
click at [252, 209] on span "Medplus" at bounding box center [328, 215] width 271 height 12
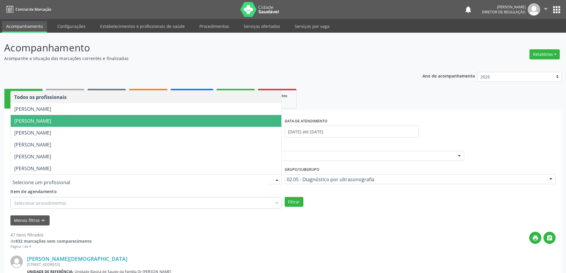
click at [151, 122] on span "[PERSON_NAME]" at bounding box center [146, 121] width 271 height 12
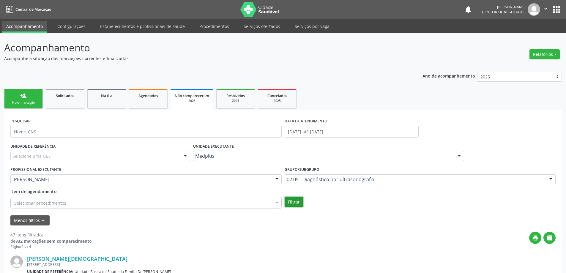
click at [289, 203] on button "Filtrar" at bounding box center [294, 202] width 19 height 10
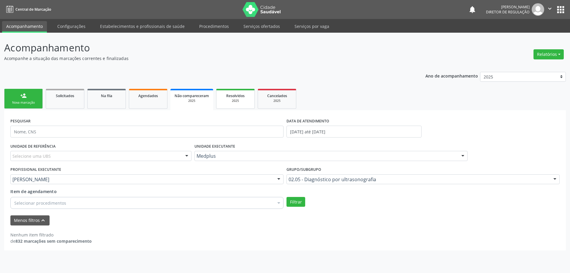
click at [232, 99] on div "2025" at bounding box center [236, 101] width 30 height 4
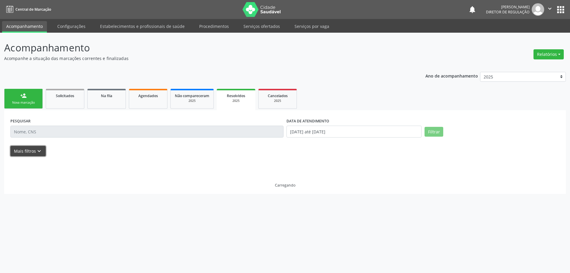
click at [37, 155] on button "Mais filtros keyboard_arrow_down" at bounding box center [27, 151] width 35 height 10
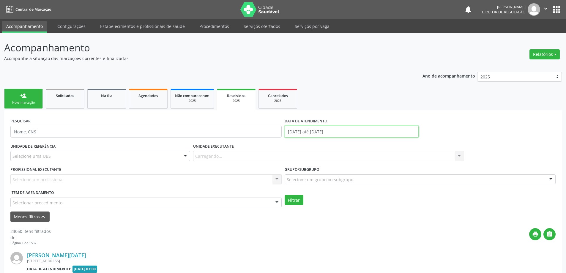
click at [292, 132] on input "01[DATE]té 12[DATE]" at bounding box center [352, 132] width 134 height 12
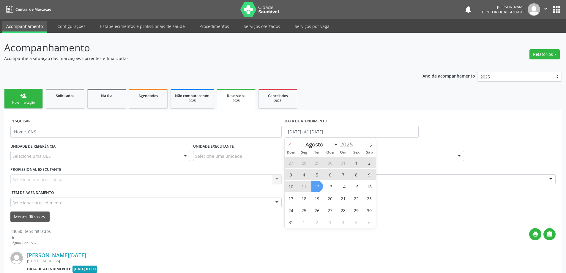
click at [292, 141] on span at bounding box center [290, 143] width 10 height 10
select select "6"
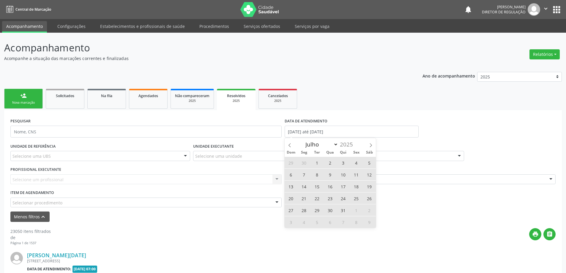
click at [320, 165] on span "1" at bounding box center [317, 163] width 12 height 12
type input "0[DATE]"
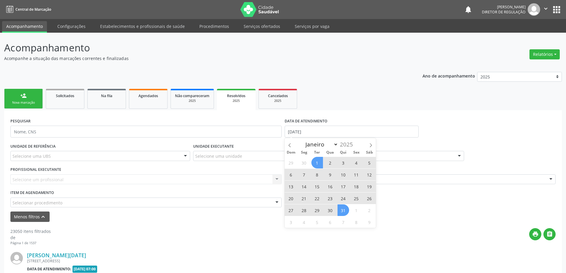
click at [343, 213] on span "31" at bounding box center [343, 210] width 12 height 12
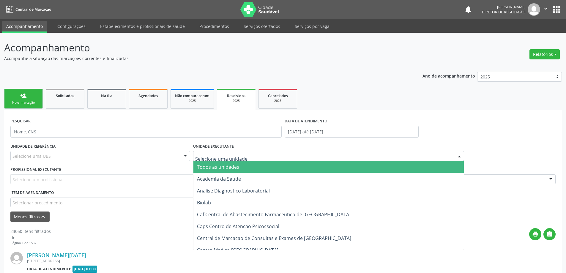
click at [284, 155] on div at bounding box center [328, 156] width 271 height 10
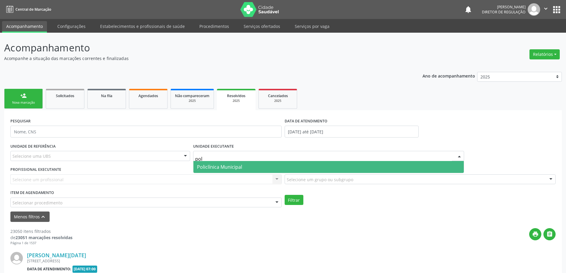
type input "poli"
click at [282, 161] on span "Policlínica Municipal" at bounding box center [328, 167] width 271 height 12
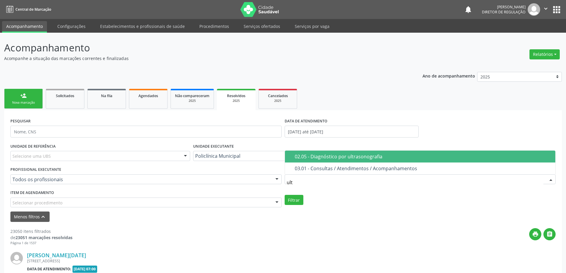
type input "ultr"
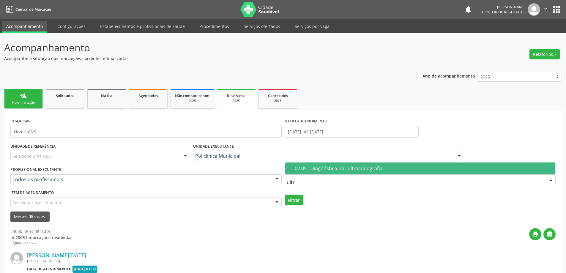
click at [304, 166] on div "02.05 - Diagnóstico por ultrasonografia" at bounding box center [423, 168] width 257 height 5
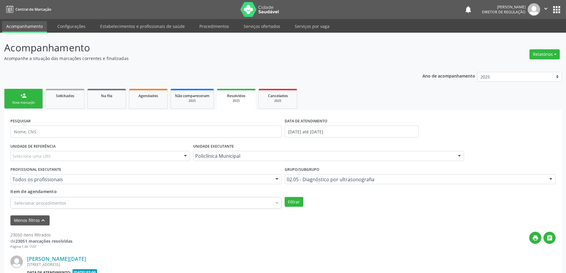
click at [284, 201] on div "Filtrar" at bounding box center [420, 202] width 274 height 10
click at [288, 201] on button "Filtrar" at bounding box center [294, 202] width 19 height 10
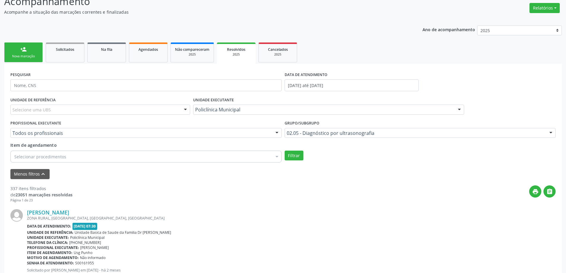
scroll to position [60, 0]
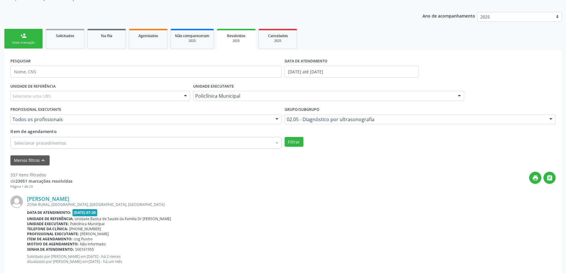
click at [253, 100] on div "Policlínica Municipal" at bounding box center [328, 96] width 271 height 10
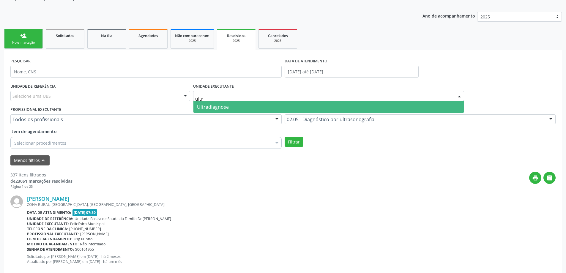
click at [251, 106] on span "Ultradiagnose" at bounding box center [328, 107] width 271 height 12
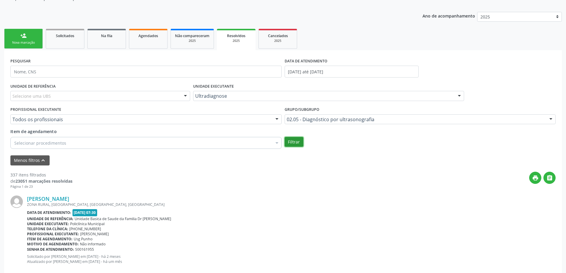
click at [288, 144] on button "Filtrar" at bounding box center [294, 142] width 19 height 10
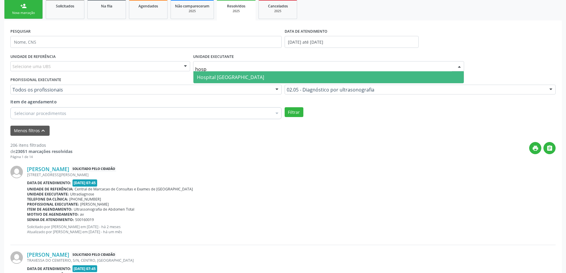
type input "hosp"
click at [274, 84] on div "UNIDADE DE REFERÊNCIA Selecione uma UBS Todas as UBS Unidade Basica de Saude da…" at bounding box center [283, 86] width 548 height 69
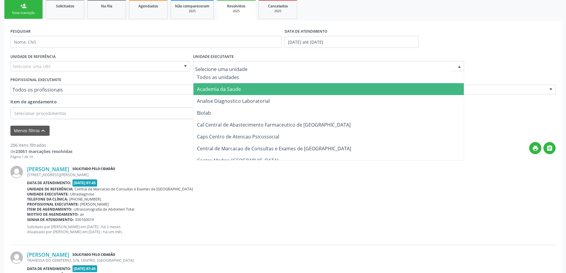
type input "j"
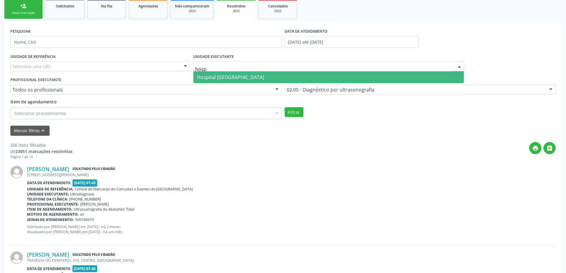
click at [270, 81] on span "Hospital [GEOGRAPHIC_DATA]" at bounding box center [328, 77] width 271 height 12
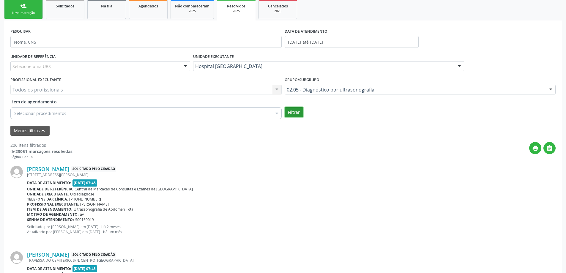
click at [296, 110] on button "Filtrar" at bounding box center [294, 112] width 19 height 10
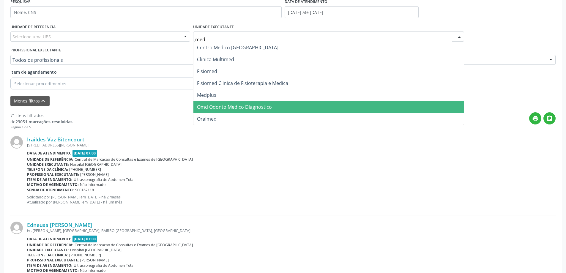
click at [228, 101] on span "Omd Odonto Medico Diagnostico" at bounding box center [328, 107] width 271 height 12
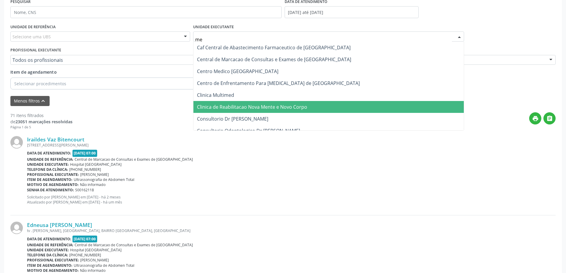
type input "med"
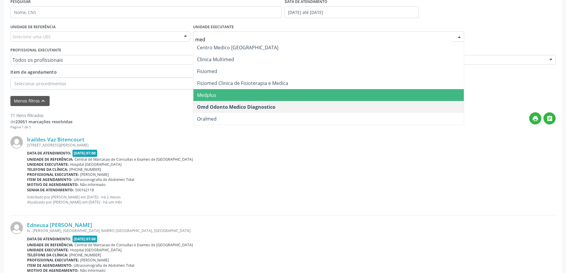
click at [223, 93] on span "Medplus" at bounding box center [328, 95] width 271 height 12
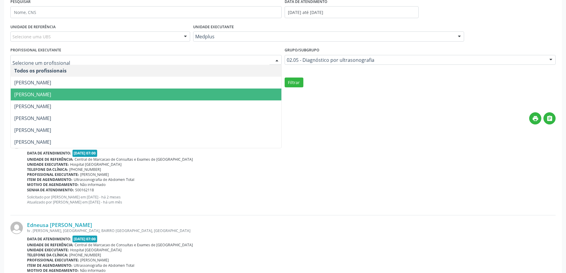
drag, startPoint x: 169, startPoint y: 87, endPoint x: 168, endPoint y: 92, distance: 4.7
click at [168, 92] on ul "Todos os profissionais Antonio Miranda Rocha Junior Lanna Peralva Miranda Rocha…" at bounding box center [146, 106] width 271 height 83
click at [168, 92] on span "[PERSON_NAME]" at bounding box center [146, 95] width 271 height 12
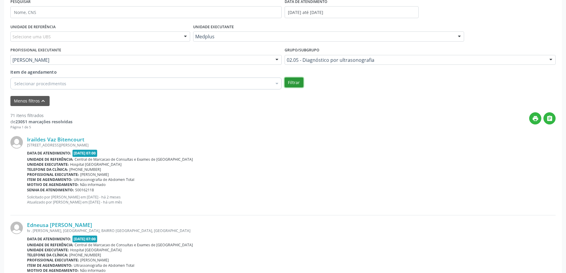
click at [289, 79] on button "Filtrar" at bounding box center [294, 83] width 19 height 10
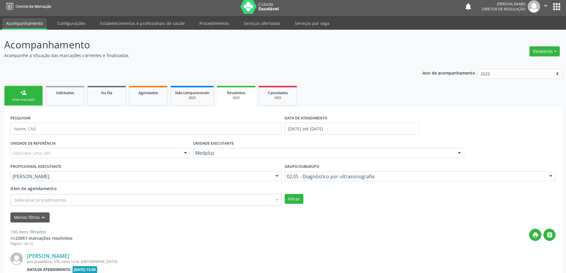
scroll to position [1, 0]
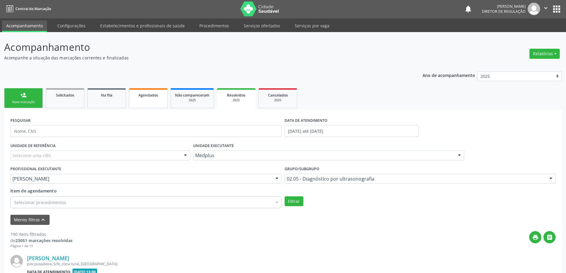
click at [153, 95] on span "Agendados" at bounding box center [148, 95] width 20 height 5
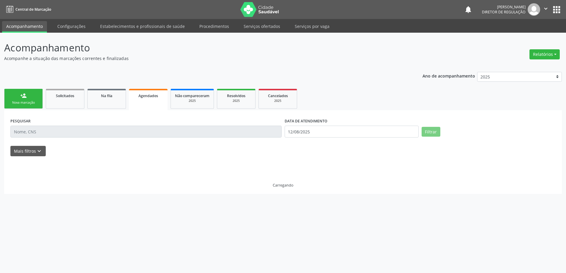
scroll to position [0, 0]
click at [33, 149] on button "Mais filtros keyboard_arrow_down" at bounding box center [27, 151] width 35 height 10
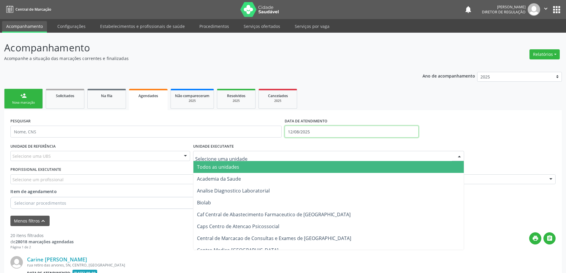
click at [295, 133] on input "12/08/2025" at bounding box center [352, 132] width 134 height 12
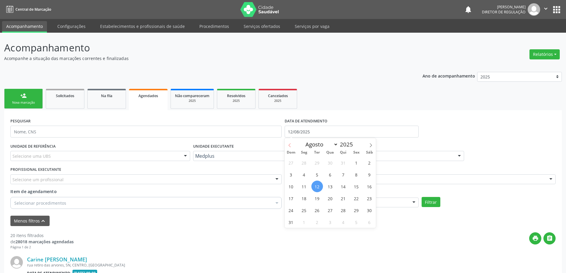
click at [288, 146] on icon at bounding box center [290, 145] width 4 height 4
select select "4"
click at [343, 164] on span "1" at bounding box center [343, 163] width 12 height 12
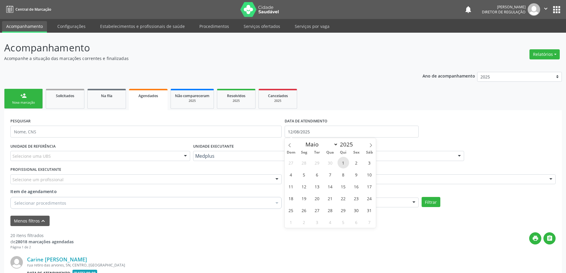
type input "01[DATE]"
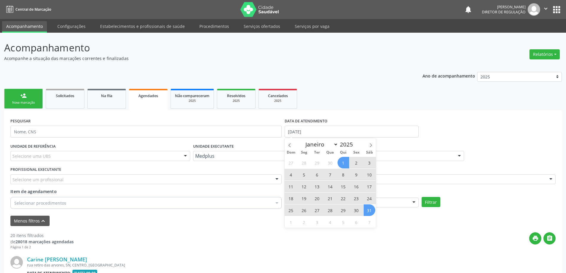
click at [367, 206] on span "31" at bounding box center [370, 210] width 12 height 12
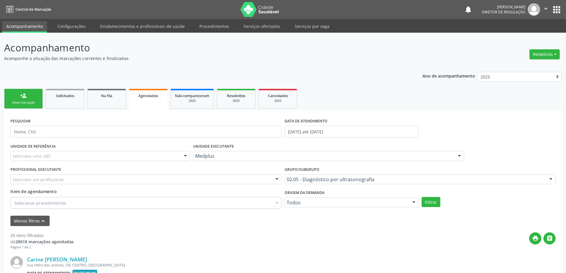
click at [267, 177] on div "Selecione um profissional" at bounding box center [145, 179] width 271 height 10
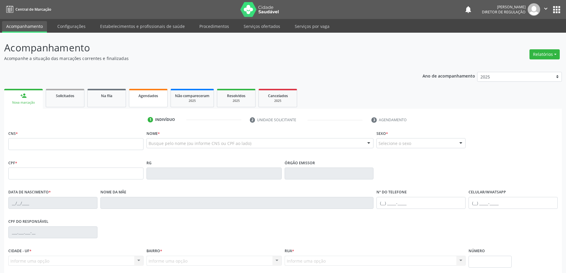
click at [149, 101] on link "Agendados" at bounding box center [148, 98] width 39 height 18
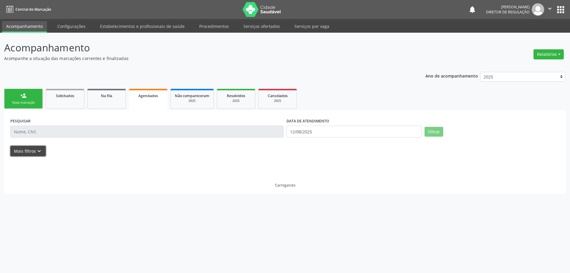
click at [44, 150] on button "Mais filtros keyboard_arrow_down" at bounding box center [27, 151] width 35 height 10
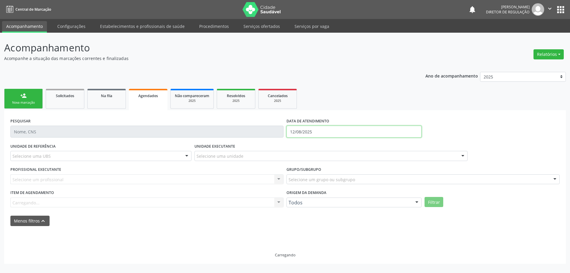
click at [328, 131] on input "12/08/2025" at bounding box center [354, 132] width 135 height 12
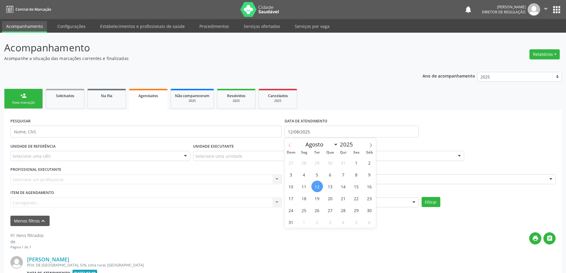
click at [288, 141] on span at bounding box center [290, 143] width 10 height 10
click at [291, 143] on icon at bounding box center [290, 145] width 4 height 4
select select "4"
click at [346, 163] on span "1" at bounding box center [343, 163] width 12 height 12
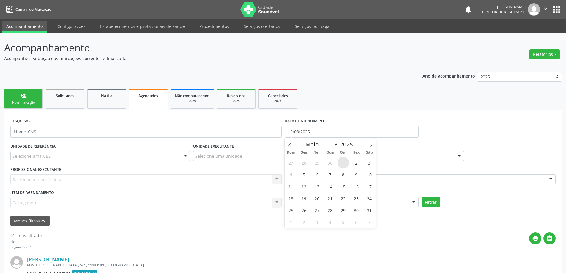
type input "01[DATE]"
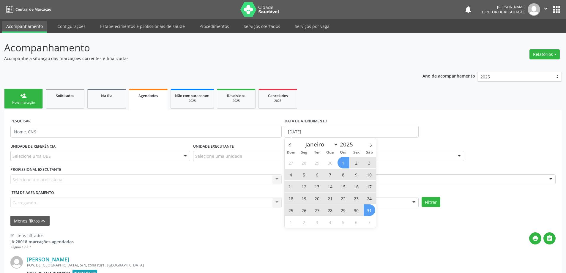
click at [368, 210] on span "31" at bounding box center [370, 210] width 12 height 12
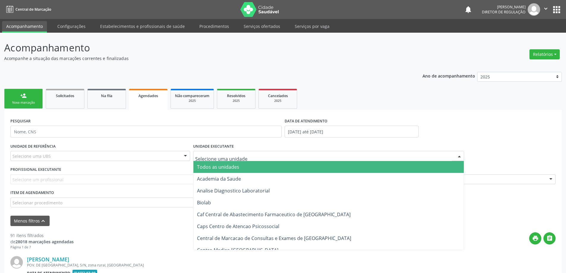
click at [253, 158] on div at bounding box center [328, 156] width 271 height 10
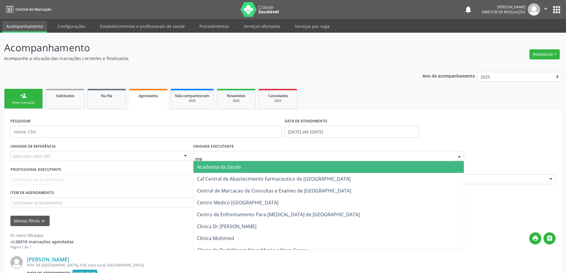
type input "med"
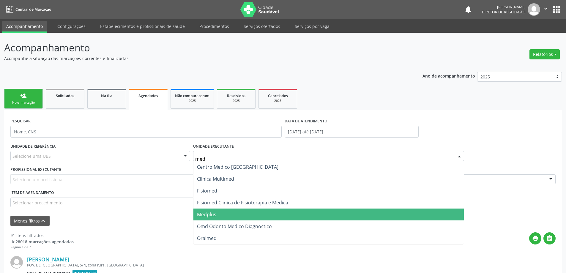
click at [240, 211] on span "Medplus" at bounding box center [328, 215] width 271 height 12
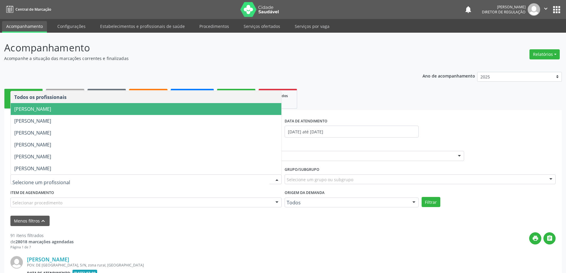
click at [212, 110] on span "[PERSON_NAME]" at bounding box center [146, 109] width 271 height 12
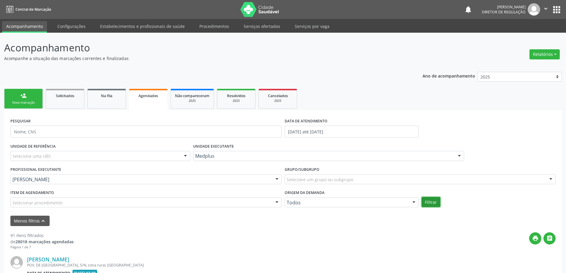
click at [431, 203] on button "Filtrar" at bounding box center [431, 202] width 19 height 10
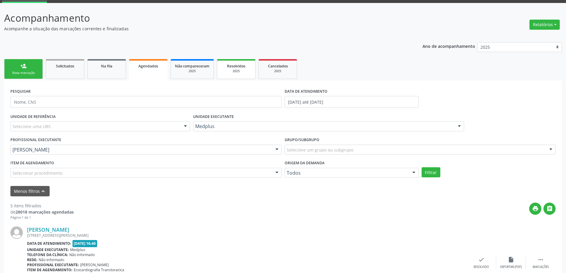
click at [222, 69] on div "2025" at bounding box center [236, 71] width 30 height 4
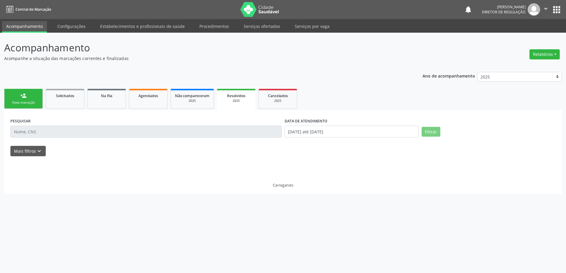
scroll to position [0, 0]
click at [40, 152] on icon "keyboard_arrow_down" at bounding box center [39, 151] width 7 height 7
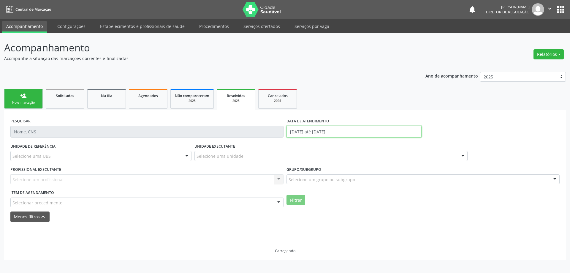
click at [313, 131] on input "[DATE] até [DATE]" at bounding box center [354, 132] width 135 height 12
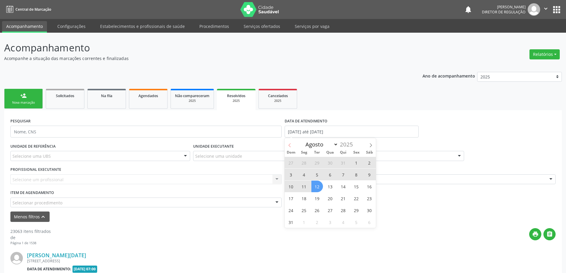
click at [288, 144] on icon at bounding box center [290, 145] width 4 height 4
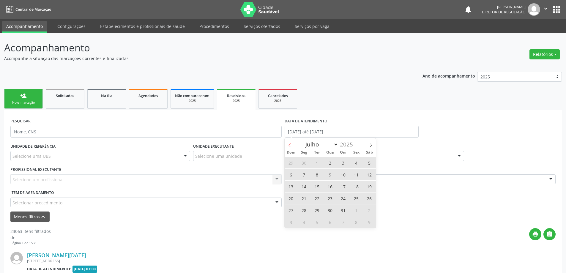
click at [288, 144] on icon at bounding box center [290, 145] width 4 height 4
select select "4"
click at [345, 162] on span "1" at bounding box center [343, 163] width 12 height 12
type input "[DATE]"
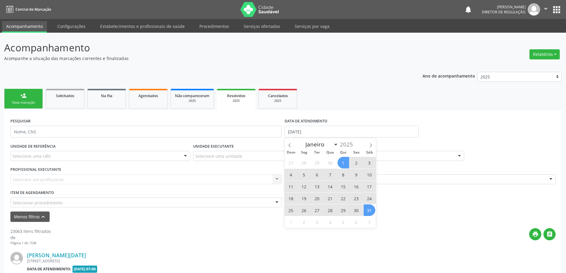
click at [369, 205] on span "31" at bounding box center [370, 210] width 12 height 12
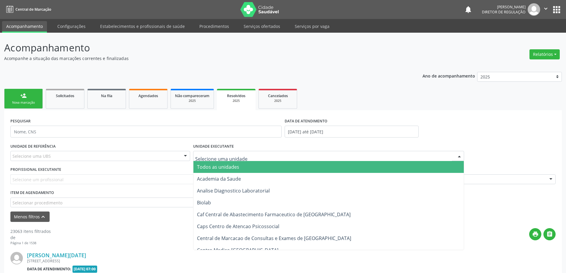
click at [231, 160] on div at bounding box center [328, 156] width 271 height 10
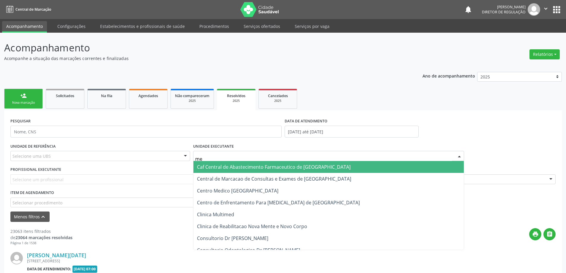
type input "med"
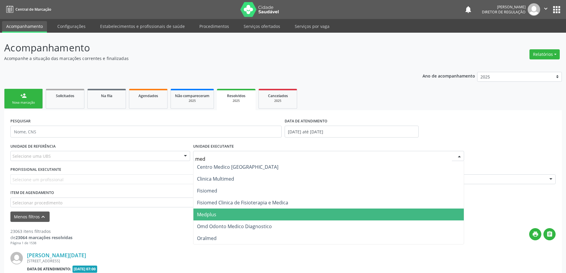
click at [218, 219] on span "Medplus" at bounding box center [328, 215] width 271 height 12
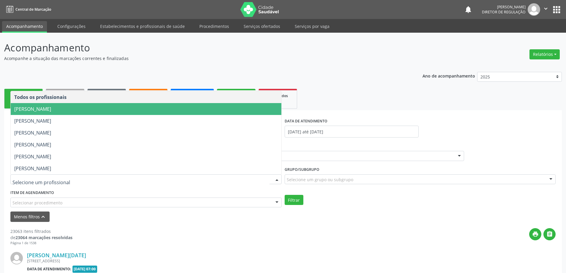
click at [126, 112] on span "[PERSON_NAME]" at bounding box center [146, 109] width 271 height 12
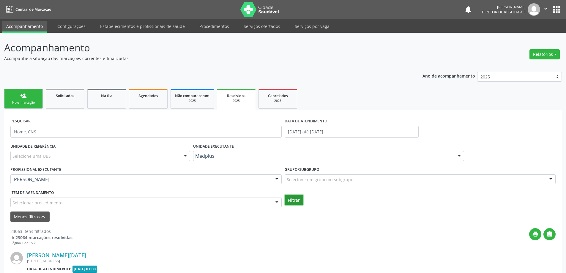
click at [298, 200] on button "Filtrar" at bounding box center [294, 200] width 19 height 10
click at [151, 95] on span "Agendados" at bounding box center [148, 95] width 20 height 5
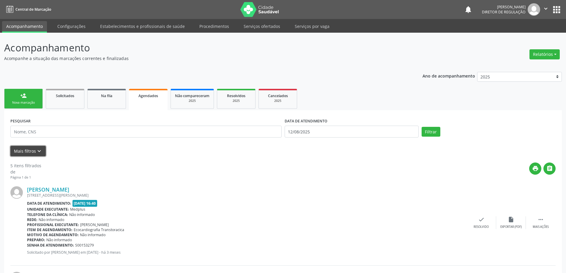
click at [34, 153] on button "Mais filtros keyboard_arrow_down" at bounding box center [27, 151] width 35 height 10
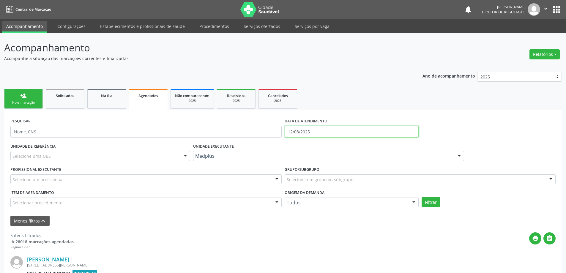
click at [344, 134] on input "12/08/2025" at bounding box center [352, 132] width 134 height 12
click at [293, 147] on span at bounding box center [290, 143] width 10 height 10
select select "4"
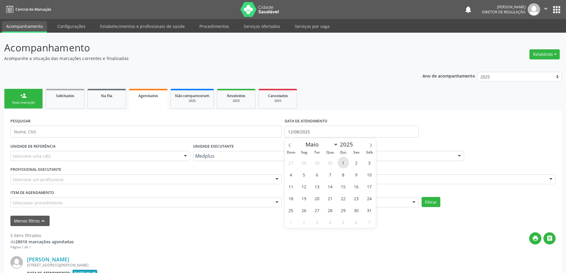
click at [340, 164] on span "1" at bounding box center [343, 163] width 12 height 12
type input "[DATE]"
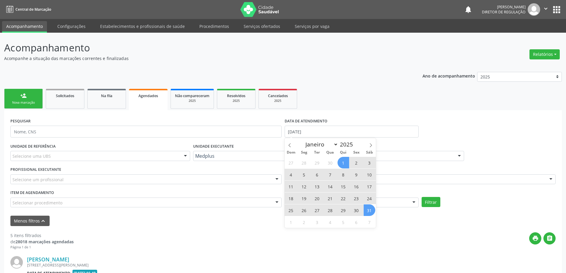
click at [370, 212] on span "31" at bounding box center [370, 210] width 12 height 12
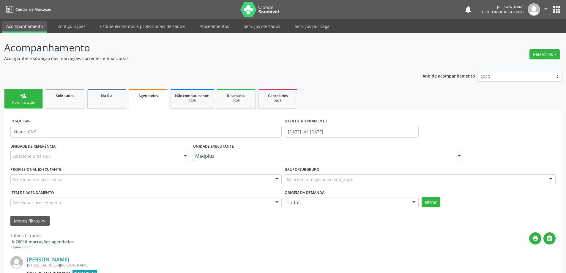
click at [174, 185] on div "PROFISSIONAL EXECUTANTE Selecione um profissional Nenhum resultado encontrado p…" at bounding box center [146, 176] width 274 height 23
click at [175, 178] on div "Selecione um profissional" at bounding box center [145, 179] width 271 height 10
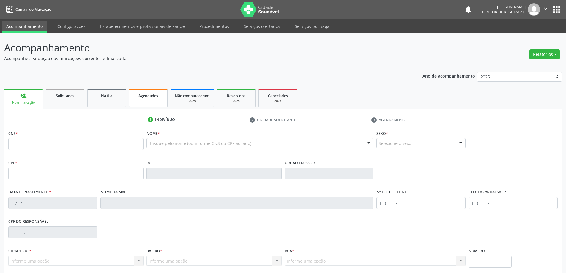
click at [150, 97] on span "Agendados" at bounding box center [148, 95] width 20 height 5
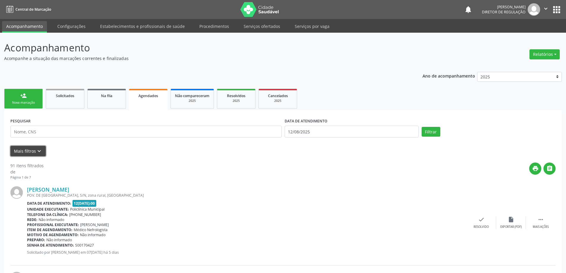
click at [30, 153] on button "Mais filtros keyboard_arrow_down" at bounding box center [27, 151] width 35 height 10
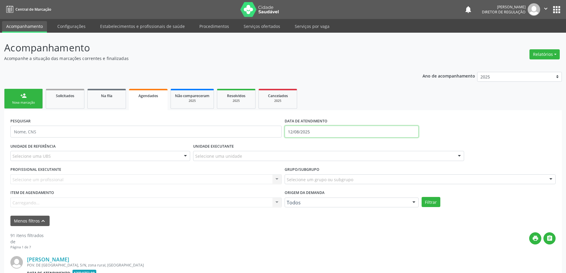
click at [295, 132] on input "12/08/2025" at bounding box center [352, 132] width 134 height 12
click at [288, 144] on icon at bounding box center [290, 145] width 4 height 4
select select "4"
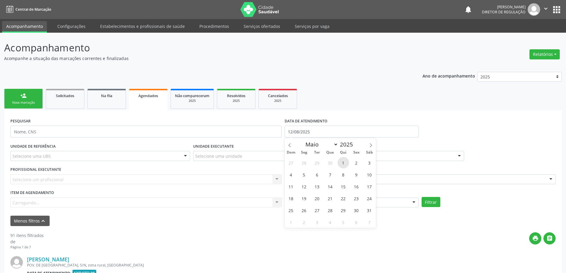
click at [339, 163] on span "1" at bounding box center [343, 163] width 12 height 12
type input "01[DATE]"
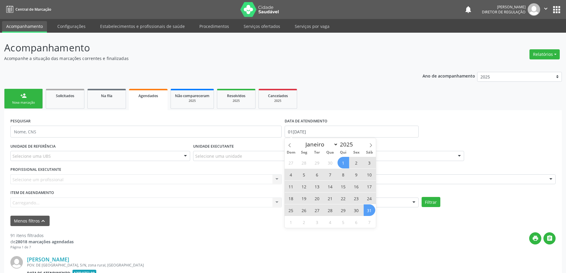
click at [371, 212] on span "31" at bounding box center [370, 210] width 12 height 12
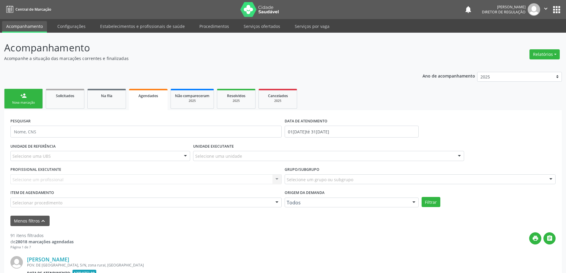
click at [266, 153] on div "Selecione uma unidade" at bounding box center [328, 156] width 271 height 10
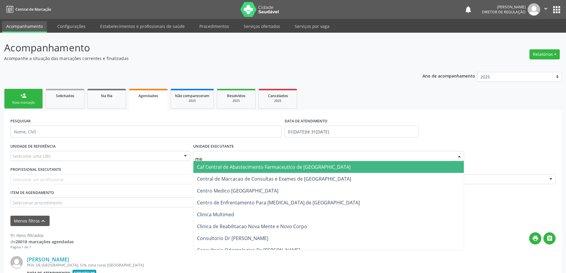
type input "med"
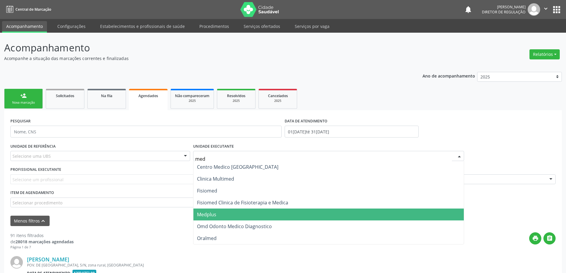
click at [247, 213] on span "Medplus" at bounding box center [328, 215] width 271 height 12
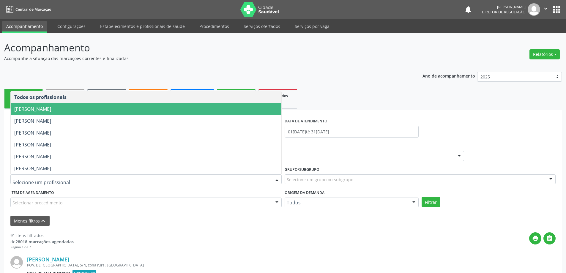
click at [167, 111] on span "[PERSON_NAME]" at bounding box center [146, 109] width 271 height 12
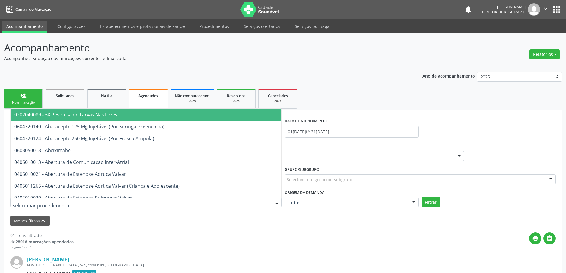
click at [238, 199] on div at bounding box center [145, 203] width 271 height 10
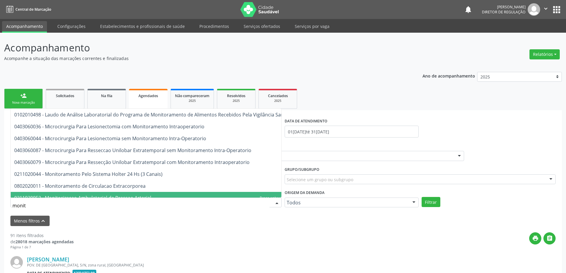
click at [170, 220] on div "Menos filtros keyboard_arrow_up" at bounding box center [283, 221] width 548 height 10
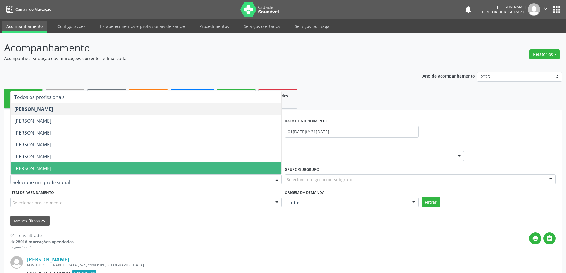
click at [158, 175] on div at bounding box center [145, 179] width 271 height 10
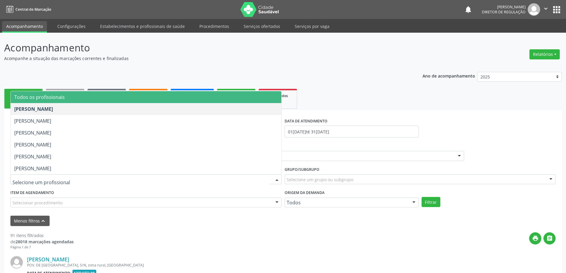
click at [147, 100] on span "Todos os profissionais" at bounding box center [146, 97] width 271 height 12
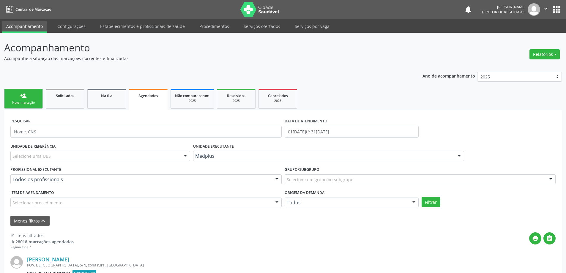
click at [201, 205] on div "Selecionar procedimento" at bounding box center [145, 203] width 271 height 10
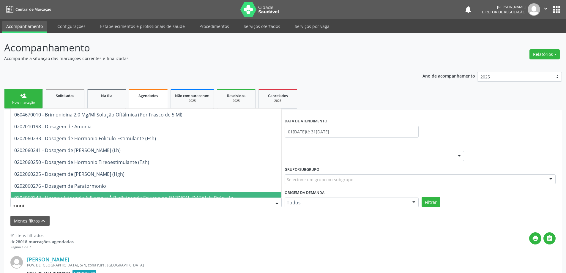
type input "monit"
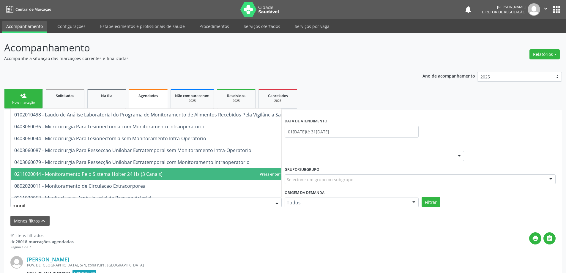
click at [176, 173] on span "0211020044 - Monitoramento Pelo Sistema Holter 24 Hs (3 Canais)" at bounding box center [155, 174] width 288 height 12
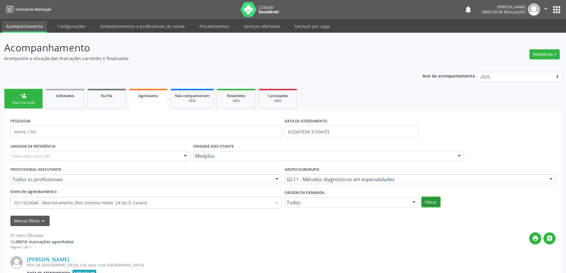
click at [433, 204] on button "Filtrar" at bounding box center [431, 202] width 19 height 10
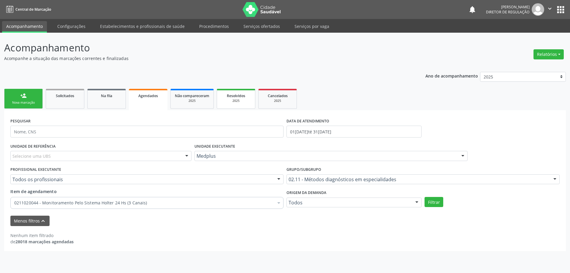
click at [241, 97] on span "Resolvidos" at bounding box center [236, 95] width 18 height 5
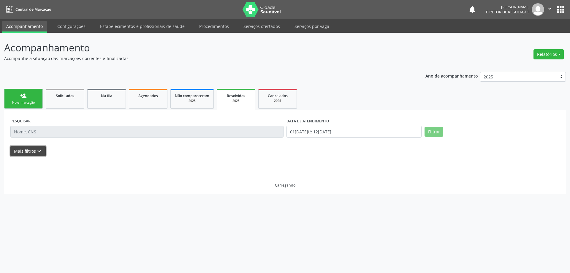
click at [40, 152] on icon "keyboard_arrow_down" at bounding box center [39, 151] width 7 height 7
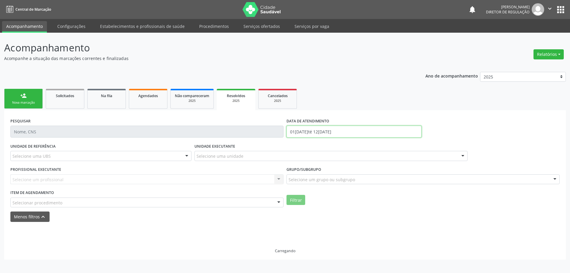
click at [315, 135] on input "01[DATE]té 12[DATE]" at bounding box center [354, 132] width 135 height 12
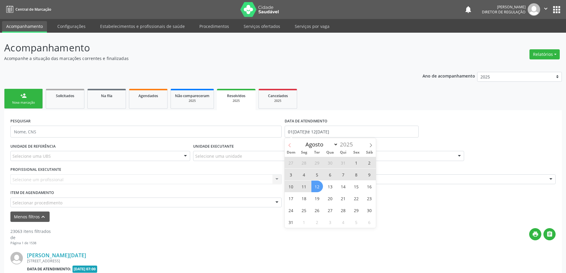
click at [293, 146] on span at bounding box center [290, 143] width 10 height 10
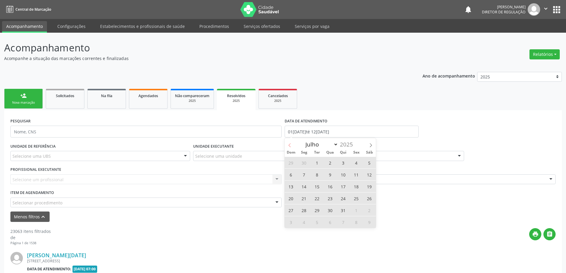
click at [293, 146] on span at bounding box center [290, 143] width 10 height 10
click at [290, 144] on icon at bounding box center [289, 145] width 2 height 4
select select "4"
click at [342, 160] on span "1" at bounding box center [343, 163] width 12 height 12
type input "01[DATE]"
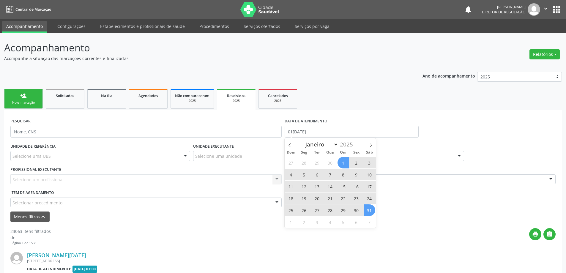
click at [366, 210] on span "31" at bounding box center [370, 210] width 12 height 12
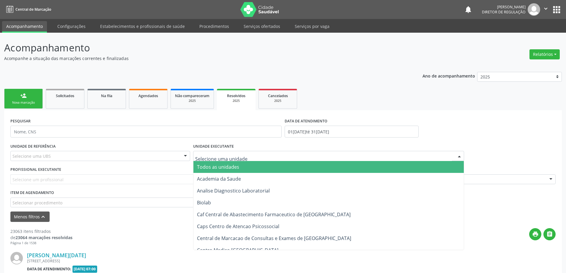
click at [242, 153] on div at bounding box center [328, 156] width 271 height 10
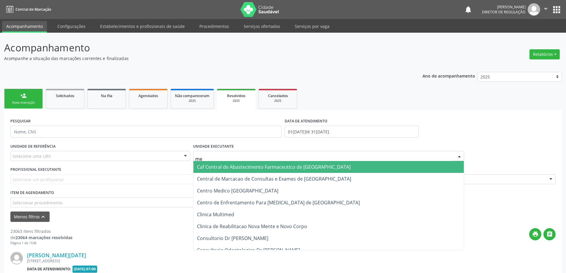
type input "med"
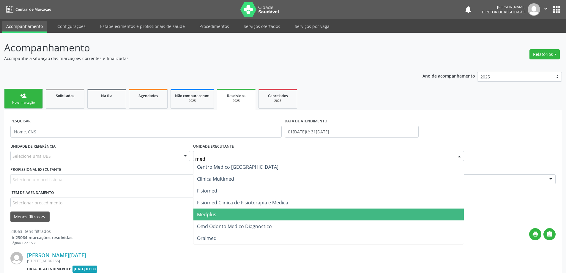
click at [244, 213] on span "Medplus" at bounding box center [328, 215] width 271 height 12
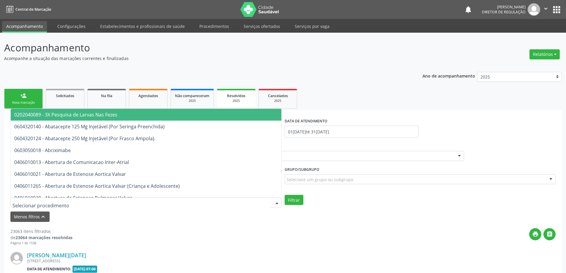
click at [253, 203] on div at bounding box center [145, 203] width 271 height 10
type input "monit"
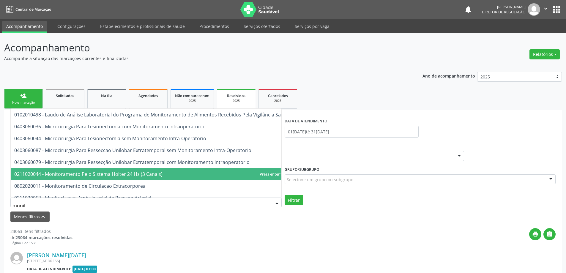
click at [175, 176] on span "0211020044 - Monitoramento Pelo Sistema Holter 24 Hs (3 Canais)" at bounding box center [155, 174] width 288 height 12
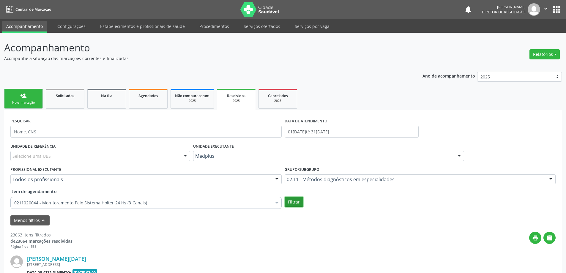
click at [296, 197] on button "Filtrar" at bounding box center [294, 202] width 19 height 10
click at [152, 103] on link "Agendados" at bounding box center [148, 99] width 39 height 20
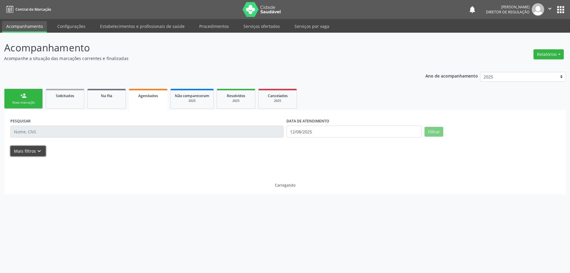
click at [40, 147] on button "Mais filtros keyboard_arrow_down" at bounding box center [27, 151] width 35 height 10
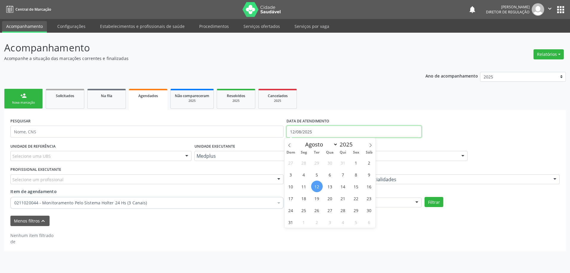
click at [317, 130] on input "12/08/2025" at bounding box center [354, 132] width 135 height 12
click at [287, 143] on span at bounding box center [290, 143] width 10 height 10
select select "5"
click at [293, 162] on span "1" at bounding box center [291, 163] width 12 height 12
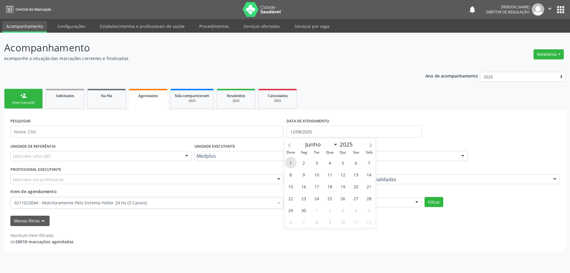
type input "[DATE]"
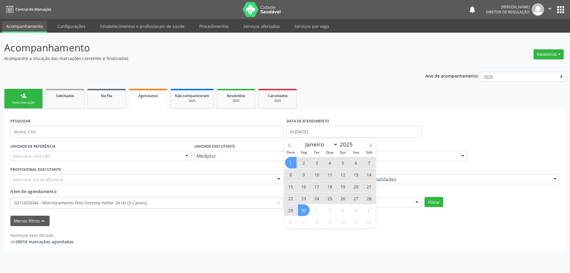
click at [302, 208] on span "30" at bounding box center [304, 210] width 12 height 12
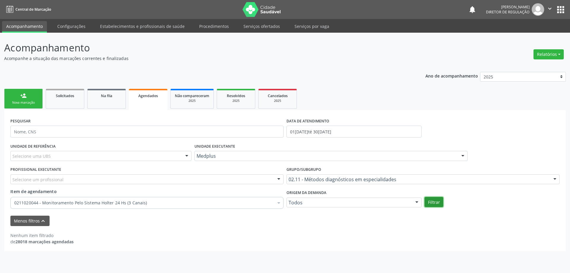
click at [433, 200] on button "Filtrar" at bounding box center [434, 202] width 19 height 10
click at [228, 102] on div "2025" at bounding box center [236, 101] width 30 height 4
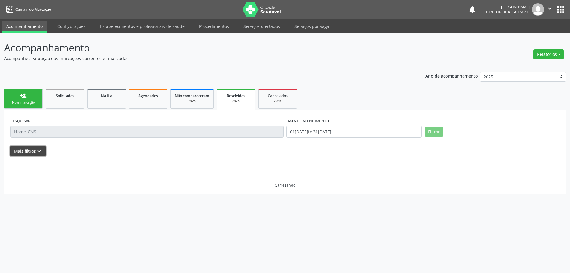
click at [31, 152] on button "Mais filtros keyboard_arrow_down" at bounding box center [27, 151] width 35 height 10
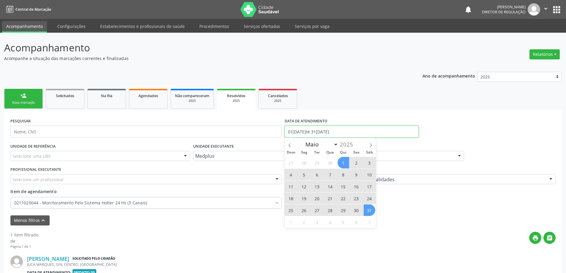
click at [349, 126] on input "[DATE] até [DATE]" at bounding box center [352, 132] width 134 height 12
click at [371, 147] on icon at bounding box center [371, 145] width 4 height 4
select select "5"
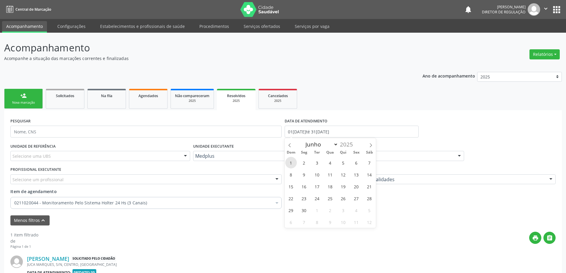
click at [291, 162] on span "1" at bounding box center [291, 163] width 12 height 12
type input "[DATE]"
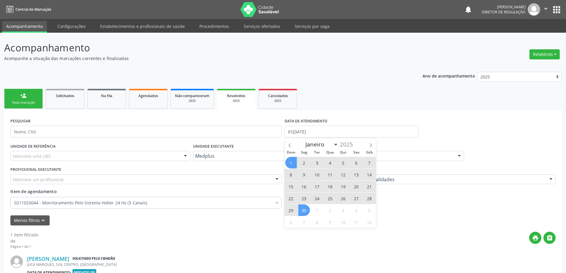
click at [305, 211] on span "30" at bounding box center [304, 210] width 12 height 12
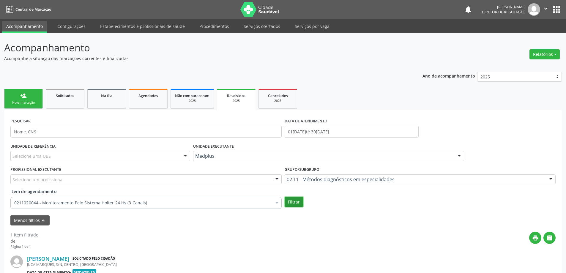
click at [289, 201] on button "Filtrar" at bounding box center [294, 202] width 19 height 10
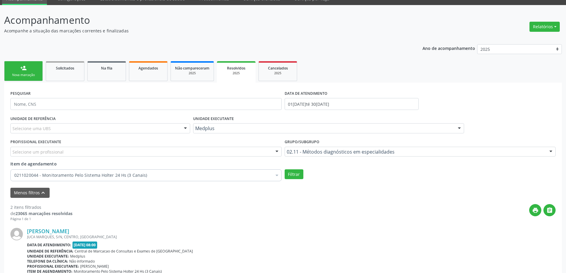
scroll to position [59, 0]
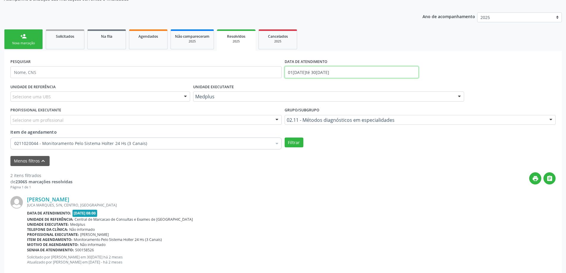
click at [297, 71] on input "[DATE] até [DATE]" at bounding box center [352, 72] width 134 height 12
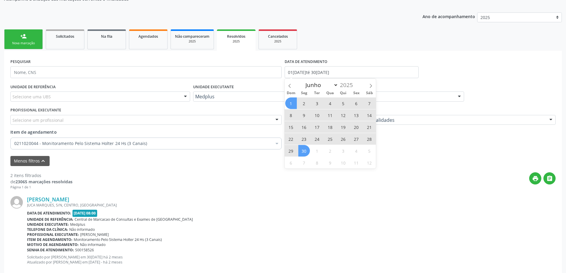
click at [366, 91] on span "Sáb" at bounding box center [369, 93] width 13 height 4
click at [370, 85] on icon at bounding box center [371, 86] width 4 height 4
select select "6"
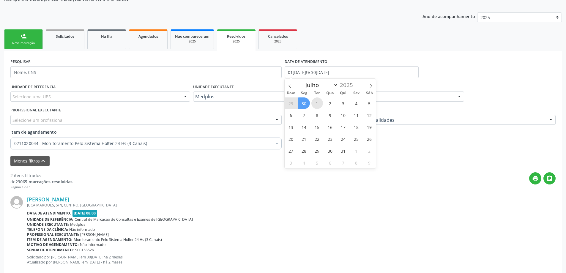
click at [318, 106] on span "1" at bounding box center [317, 103] width 12 height 12
type input "[DATE]"
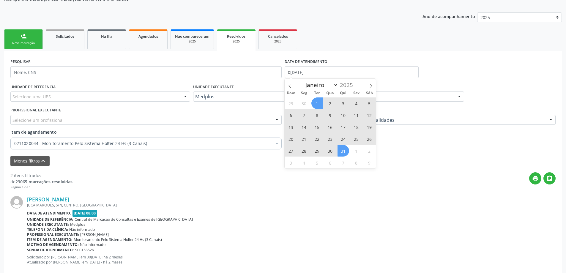
click at [344, 148] on span "31" at bounding box center [343, 151] width 12 height 12
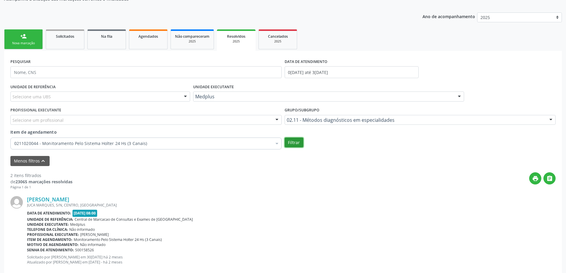
click at [302, 142] on button "Filtrar" at bounding box center [294, 143] width 19 height 10
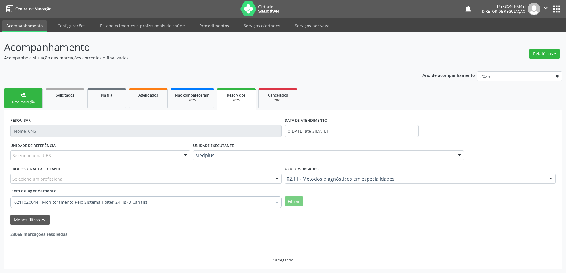
click at [288, 138] on div "DATA DE ATENDIMENTO 01/07/2025 até 31/07/2025" at bounding box center [351, 128] width 137 height 25
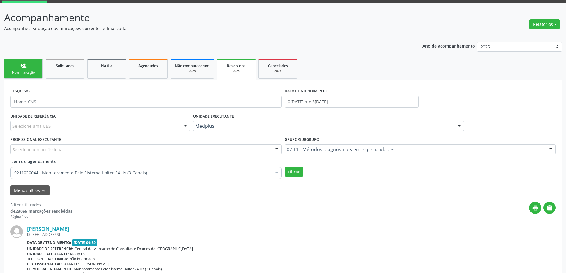
scroll to position [30, 0]
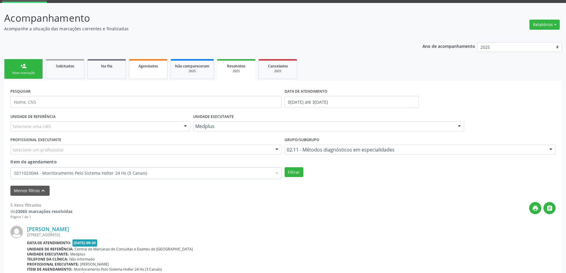
click at [150, 76] on link "Agendados" at bounding box center [148, 69] width 39 height 20
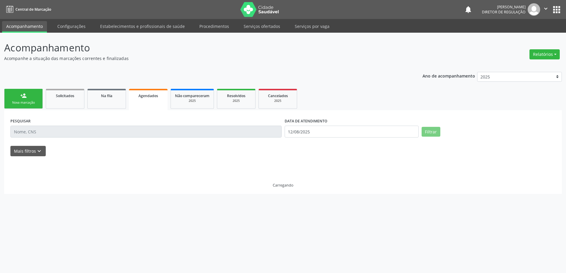
scroll to position [0, 0]
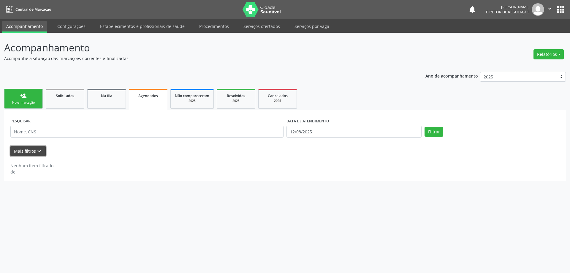
click at [32, 153] on button "Mais filtros keyboard_arrow_down" at bounding box center [27, 151] width 35 height 10
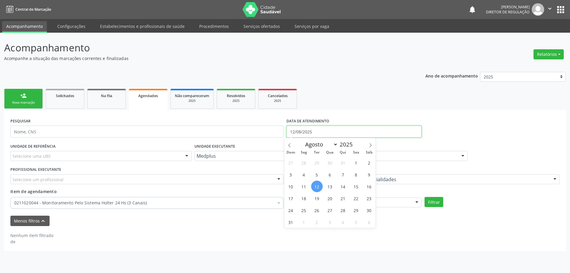
click at [308, 127] on input "12/08/2025" at bounding box center [354, 132] width 135 height 12
click at [288, 143] on span at bounding box center [290, 143] width 10 height 10
click at [371, 145] on icon at bounding box center [371, 145] width 4 height 4
select select "6"
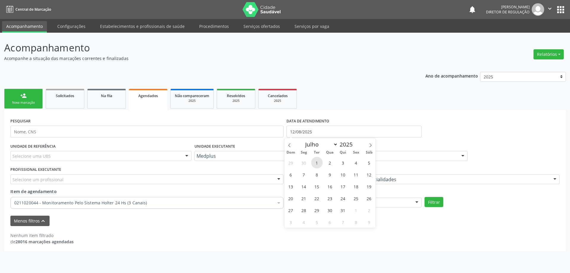
click at [312, 164] on span "1" at bounding box center [317, 163] width 12 height 12
type input "[DATE]"
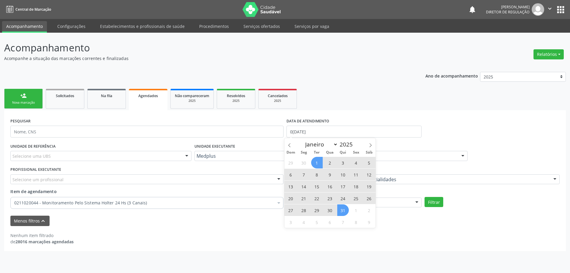
click at [345, 207] on span "31" at bounding box center [343, 210] width 12 height 12
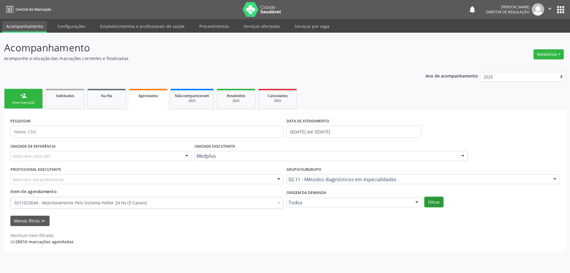
click at [432, 198] on button "Filtrar" at bounding box center [434, 202] width 19 height 10
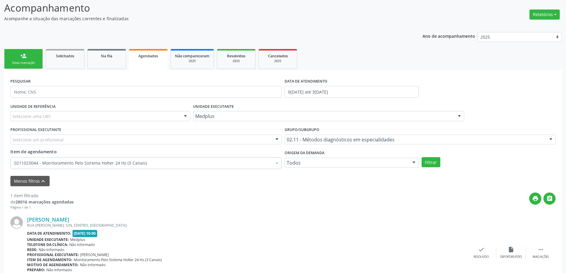
scroll to position [30, 0]
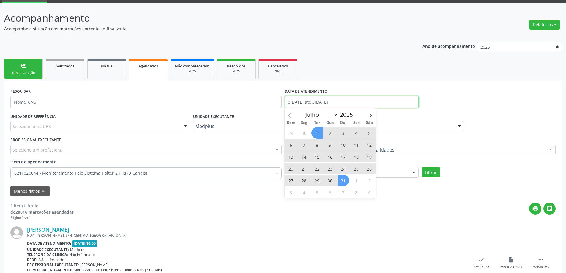
click at [304, 102] on input "[DATE] até [DATE]" at bounding box center [352, 102] width 134 height 12
click at [293, 118] on span at bounding box center [290, 113] width 10 height 10
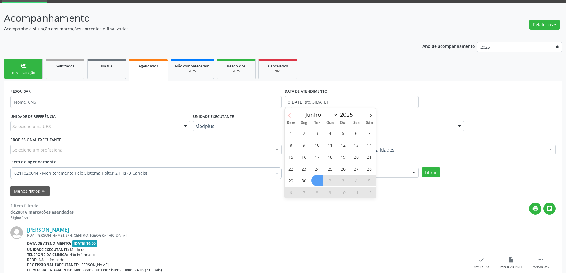
click at [288, 116] on icon at bounding box center [290, 115] width 4 height 4
select select "4"
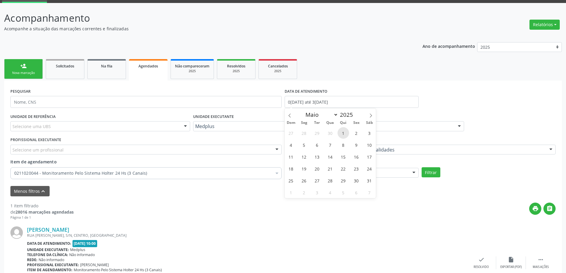
click at [345, 129] on span "1" at bounding box center [343, 133] width 12 height 12
type input "[DATE]"
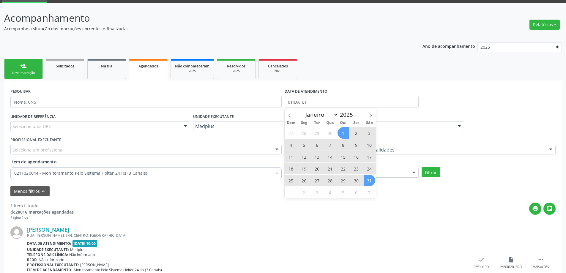
click at [370, 181] on span "31" at bounding box center [370, 181] width 12 height 12
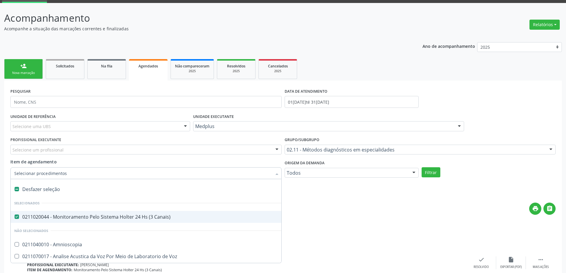
click at [138, 214] on div "0211020044 - Monitoramento Pelo Sistema Holter 24 Hs (3 Canais)" at bounding box center [149, 216] width 270 height 5
checkbox Canais\) "false"
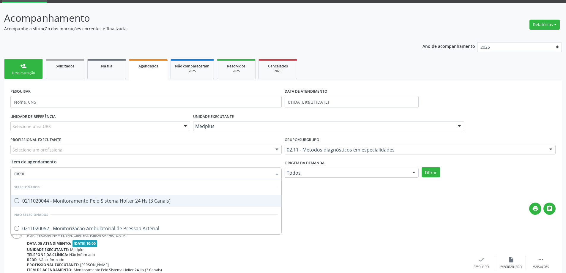
type input "monit"
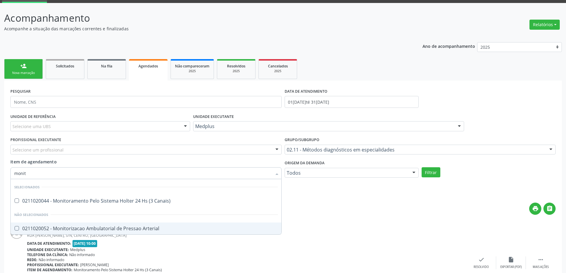
click at [134, 224] on span "0211020052 - Monitorizacao Ambulatorial de Pressao Arterial" at bounding box center [146, 229] width 271 height 12
checkbox Arterial "true"
checkbox Canais\) "true"
checkbox Arterial "false"
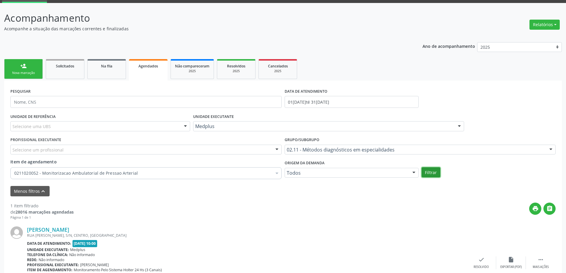
click at [424, 173] on button "Filtrar" at bounding box center [431, 172] width 19 height 10
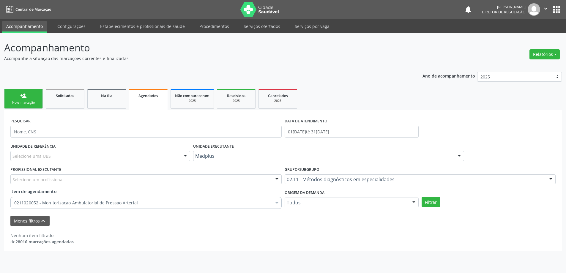
scroll to position [0, 0]
click at [231, 103] on div "2025" at bounding box center [236, 101] width 30 height 4
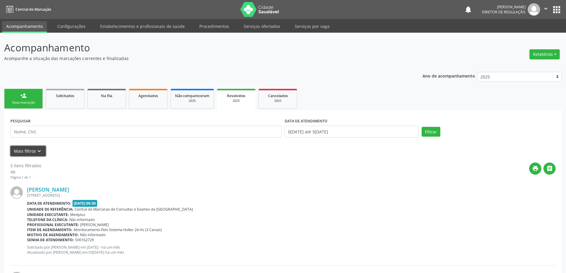
click at [40, 153] on icon "keyboard_arrow_down" at bounding box center [39, 151] width 7 height 7
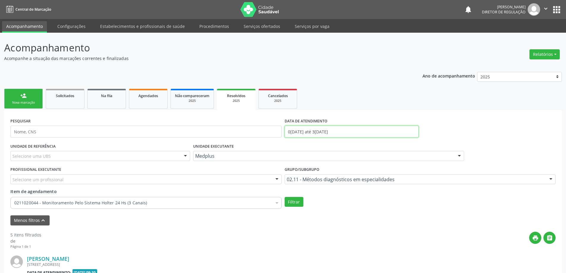
click at [345, 131] on input "[DATE] até [DATE]" at bounding box center [352, 132] width 134 height 12
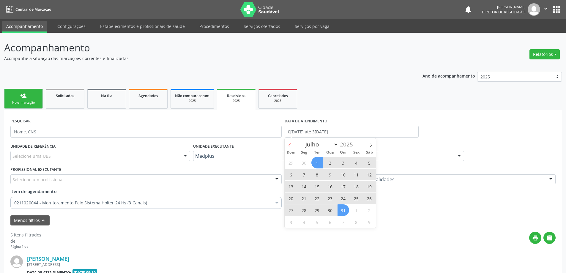
click at [290, 142] on span at bounding box center [290, 143] width 10 height 10
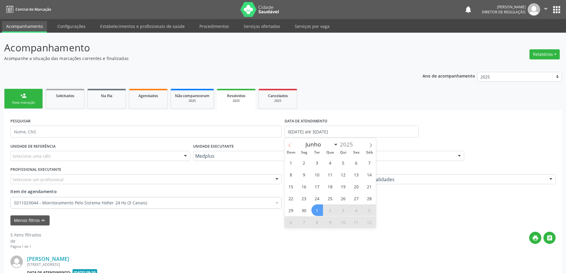
click at [290, 142] on span at bounding box center [290, 143] width 10 height 10
select select "4"
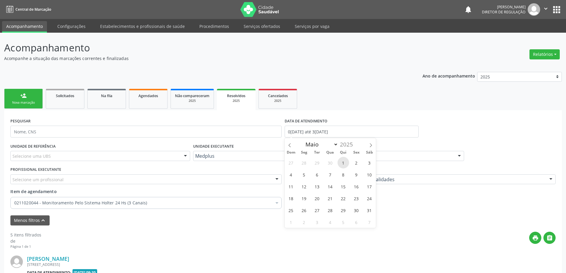
click at [345, 164] on span "1" at bounding box center [343, 163] width 12 height 12
type input "[DATE]"
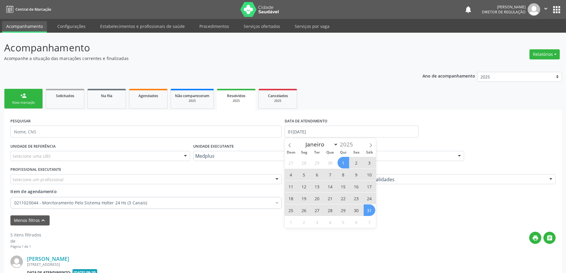
click at [367, 211] on span "31" at bounding box center [370, 210] width 12 height 12
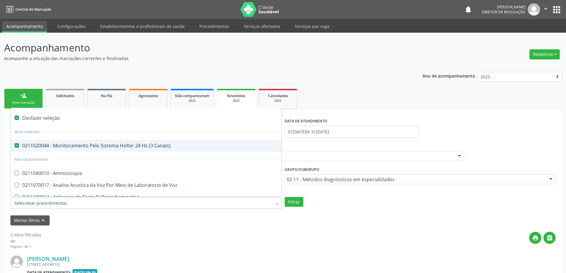
click at [144, 146] on div "0211020044 - Monitoramento Pelo Sistema Holter 24 Hs (3 Canais)" at bounding box center [149, 145] width 270 height 5
checkbox Canais\) "false"
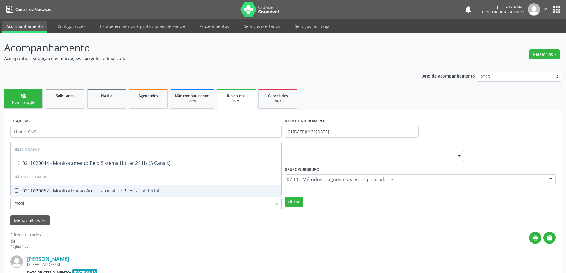
type input "monit"
click at [128, 193] on div "0211020052 - Monitorizacao Ambulatorial de Pressao Arterial" at bounding box center [146, 190] width 264 height 5
checkbox Arterial "true"
checkbox Canais\) "true"
checkbox Arterial "false"
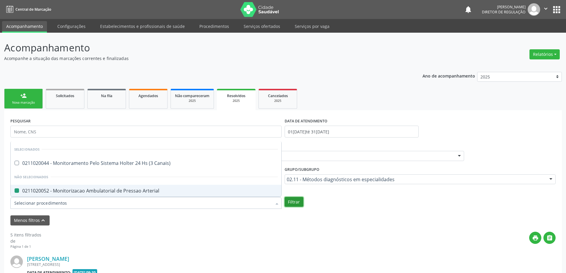
click at [291, 201] on button "Filtrar" at bounding box center [294, 202] width 19 height 10
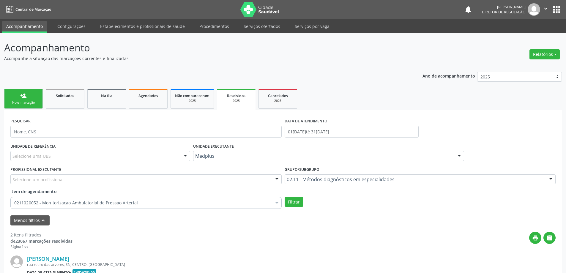
click at [303, 203] on div "Filtrar" at bounding box center [420, 202] width 274 height 10
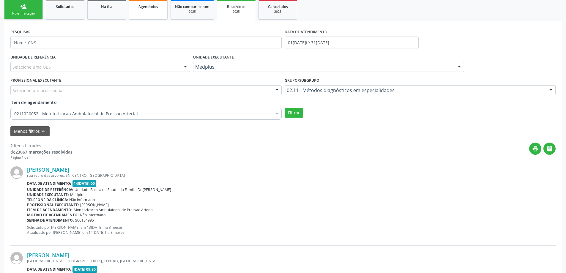
click at [151, 8] on span "Agendados" at bounding box center [148, 6] width 20 height 5
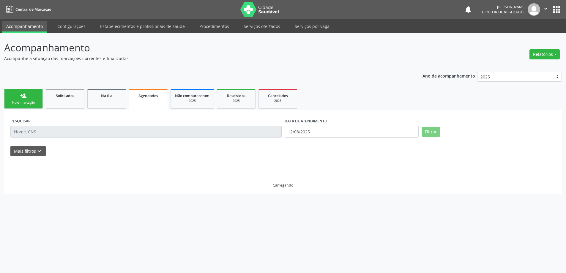
scroll to position [0, 0]
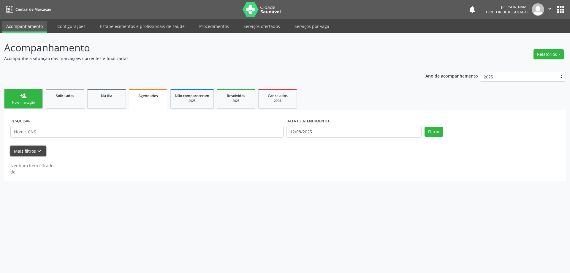
drag, startPoint x: 37, startPoint y: 153, endPoint x: 51, endPoint y: 152, distance: 14.3
click at [40, 152] on icon "keyboard_arrow_down" at bounding box center [39, 151] width 7 height 7
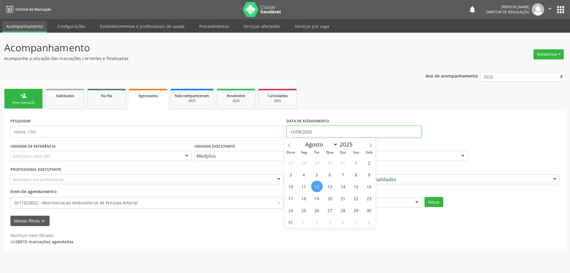
click at [354, 131] on input "12/08/2025" at bounding box center [354, 132] width 135 height 12
click at [291, 143] on icon at bounding box center [290, 145] width 4 height 4
select select "5"
click at [290, 162] on span "1" at bounding box center [291, 163] width 12 height 12
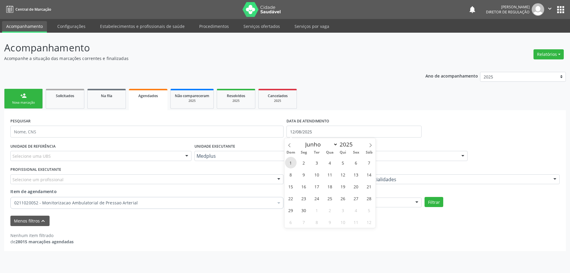
type input "[DATE]"
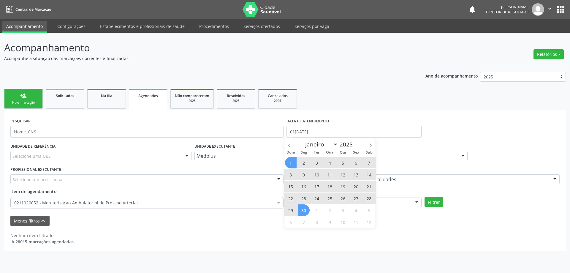
drag, startPoint x: 302, startPoint y: 208, endPoint x: 298, endPoint y: 204, distance: 5.7
click at [302, 209] on span "30" at bounding box center [304, 210] width 12 height 12
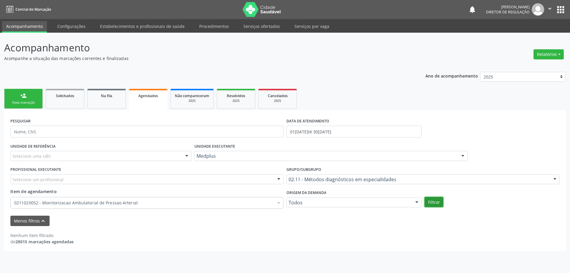
click at [436, 205] on button "Filtrar" at bounding box center [434, 202] width 19 height 10
click at [227, 99] on div "2025" at bounding box center [236, 101] width 30 height 4
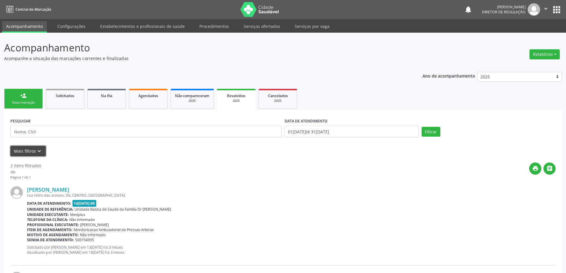
click at [30, 149] on button "Mais filtros keyboard_arrow_down" at bounding box center [27, 151] width 35 height 10
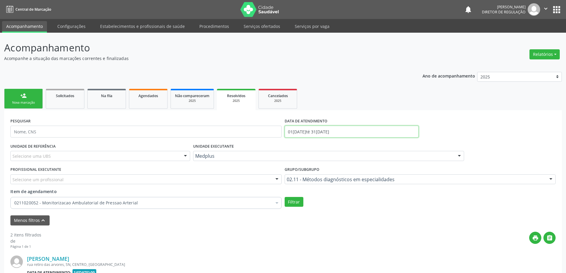
click at [310, 131] on input "[DATE] até [DATE]" at bounding box center [352, 132] width 134 height 12
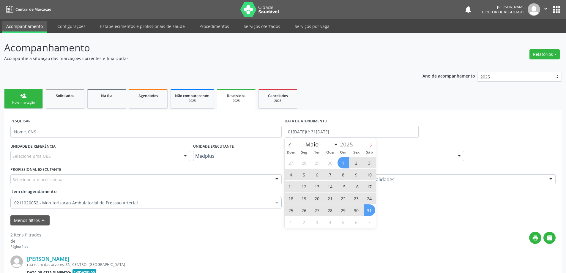
click at [368, 147] on span at bounding box center [371, 143] width 10 height 10
select select "5"
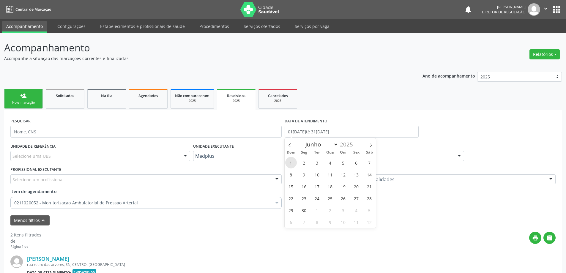
click at [294, 160] on span "1" at bounding box center [291, 163] width 12 height 12
type input "[DATE]"
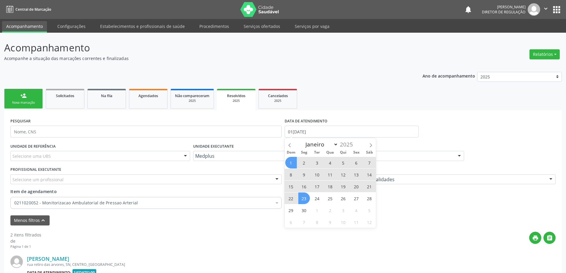
click at [310, 207] on div "1 2 3 4 5 6 7 8 9 10 11 12 13 14 15 16 17 18 19 20 21 22 23 24 25 26 27 28 29 3…" at bounding box center [330, 192] width 91 height 71
click at [310, 208] on div "1 2 3 4 5 6 7 8 9 10 11 12 13 14 15 16 17 18 19 20 21 22 23 24 25 26 27 28 29 3…" at bounding box center [330, 192] width 91 height 71
click at [306, 210] on span "30" at bounding box center [304, 210] width 12 height 12
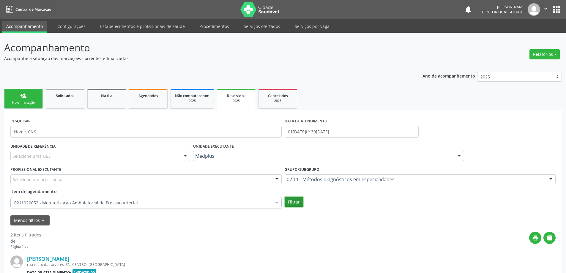
click at [301, 206] on button "Filtrar" at bounding box center [294, 202] width 19 height 10
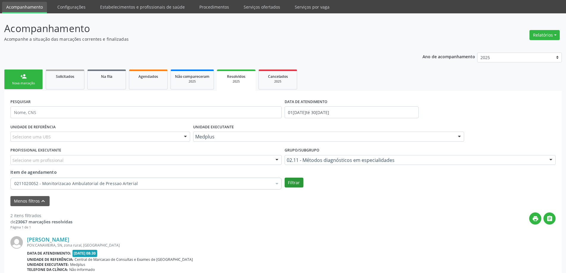
scroll to position [30, 0]
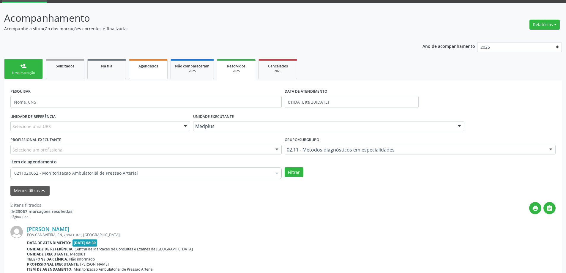
click at [139, 73] on link "Agendados" at bounding box center [148, 69] width 39 height 20
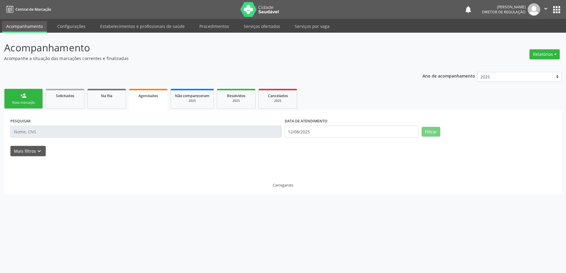
scroll to position [0, 0]
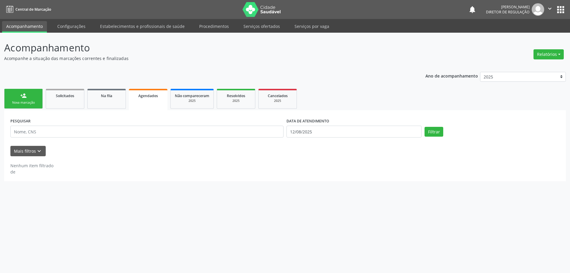
click at [44, 157] on div "Nenhum item filtrado de" at bounding box center [285, 165] width 550 height 19
click at [37, 149] on icon "keyboard_arrow_down" at bounding box center [39, 151] width 7 height 7
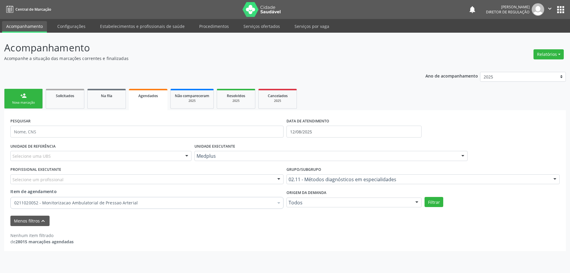
click at [341, 139] on div "DATA DE ATENDIMENTO 12/08/2025" at bounding box center [354, 128] width 138 height 25
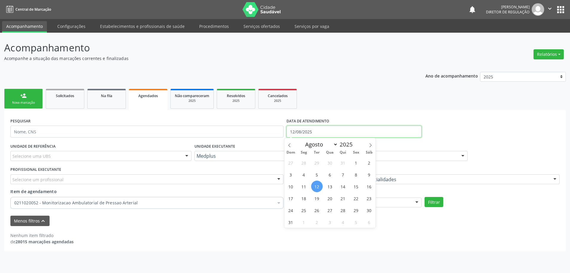
click at [340, 134] on input "12/08/2025" at bounding box center [354, 132] width 135 height 12
click at [290, 147] on span at bounding box center [290, 143] width 10 height 10
select select "6"
click at [315, 164] on span "1" at bounding box center [317, 163] width 12 height 12
type input "[DATE]"
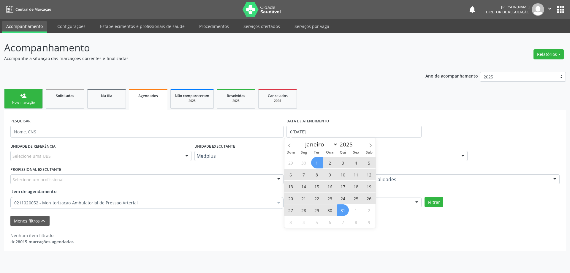
click at [343, 207] on span "31" at bounding box center [343, 210] width 12 height 12
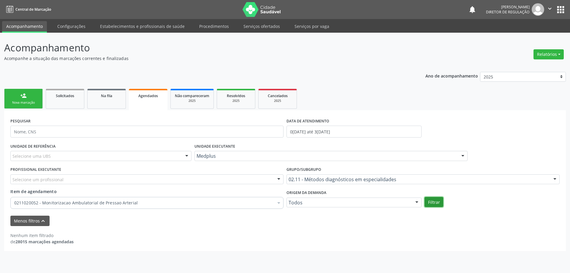
click at [435, 206] on button "Filtrar" at bounding box center [434, 202] width 19 height 10
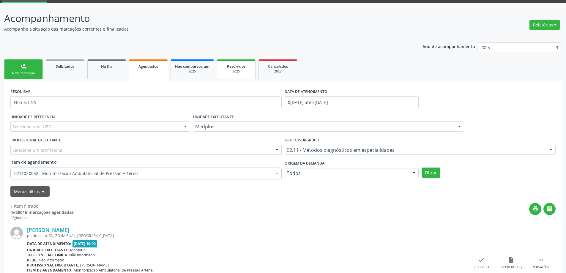
scroll to position [30, 0]
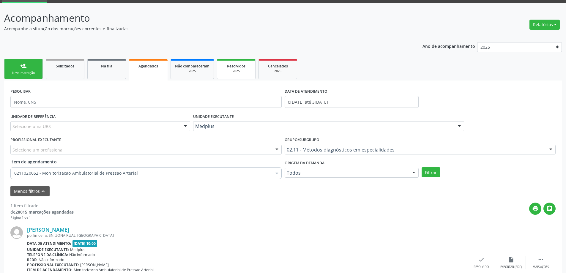
click at [247, 65] on div "Resolvidos" at bounding box center [236, 66] width 30 height 6
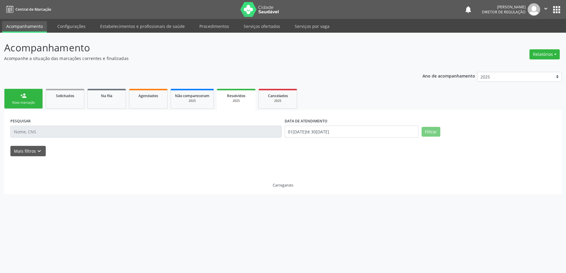
scroll to position [0, 0]
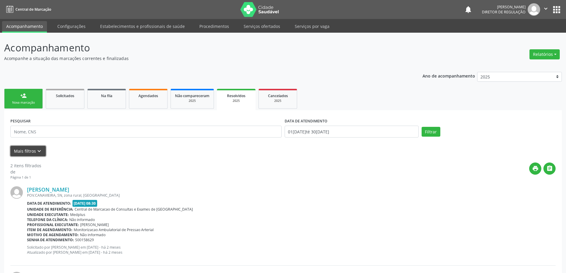
drag, startPoint x: 36, startPoint y: 152, endPoint x: 231, endPoint y: 151, distance: 194.9
click at [37, 152] on icon "keyboard_arrow_down" at bounding box center [39, 151] width 7 height 7
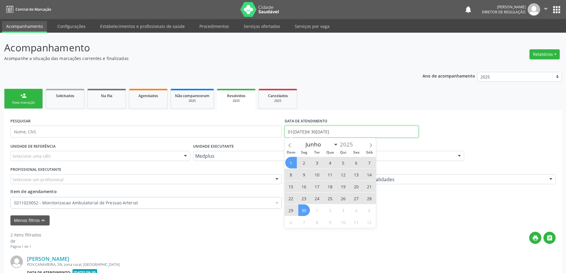
click at [294, 135] on input "[DATE] até [DATE]" at bounding box center [352, 132] width 134 height 12
click at [370, 145] on icon at bounding box center [371, 145] width 4 height 4
select select "6"
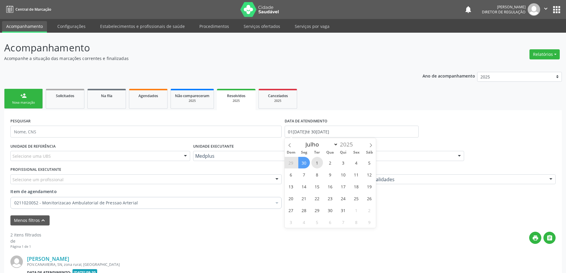
click at [314, 161] on span "1" at bounding box center [317, 163] width 12 height 12
type input "[DATE]"
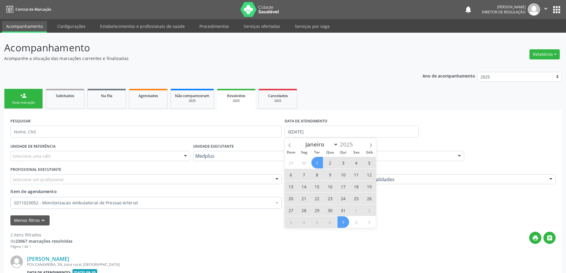
click at [345, 217] on span "7" at bounding box center [343, 222] width 12 height 12
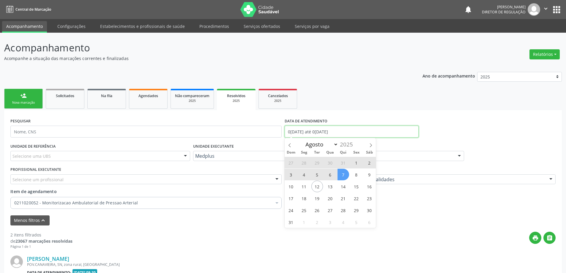
click at [302, 132] on input "01/07/2025 até 07/08/2025" at bounding box center [352, 132] width 134 height 12
click at [288, 145] on icon at bounding box center [290, 145] width 4 height 4
select select "6"
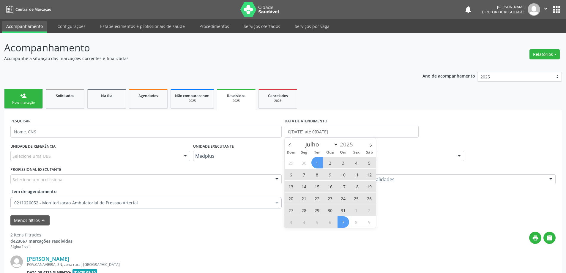
click at [320, 161] on span "1" at bounding box center [317, 163] width 12 height 12
type input "[DATE]"
click at [342, 210] on span "31" at bounding box center [343, 210] width 12 height 12
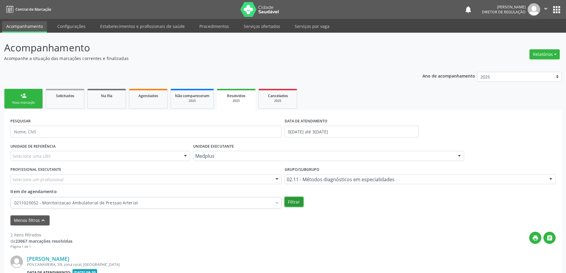
click at [290, 203] on button "Filtrar" at bounding box center [294, 202] width 19 height 10
click at [140, 100] on link "Agendados" at bounding box center [148, 99] width 39 height 20
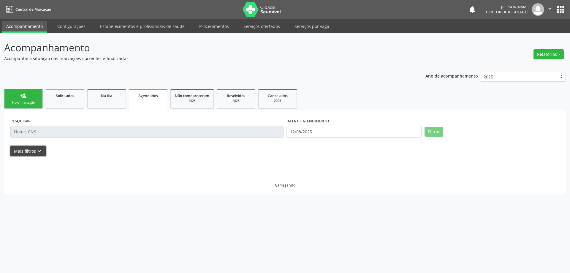
click at [40, 154] on icon "keyboard_arrow_down" at bounding box center [39, 151] width 7 height 7
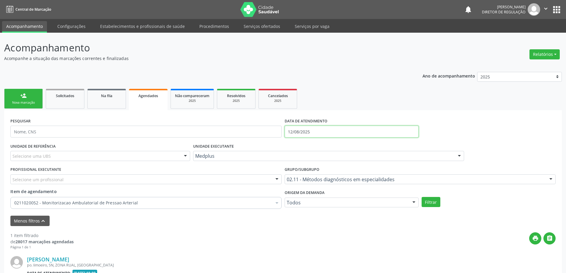
click at [313, 132] on input "12/08/2025" at bounding box center [352, 132] width 134 height 12
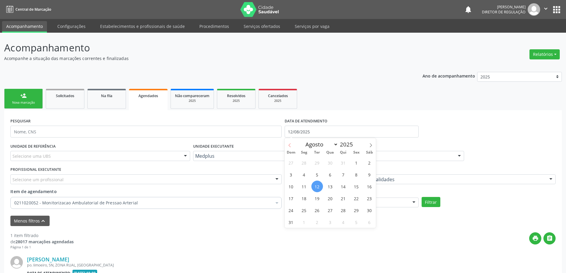
click at [291, 143] on icon at bounding box center [290, 145] width 4 height 4
select select "4"
click at [340, 163] on span "1" at bounding box center [343, 163] width 12 height 12
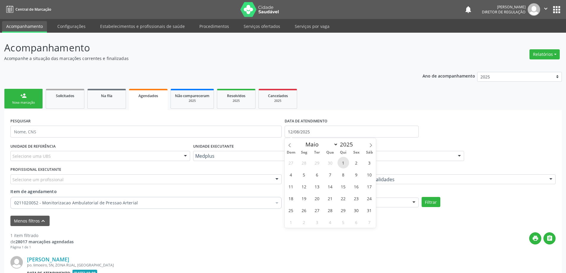
type input "[DATE]"
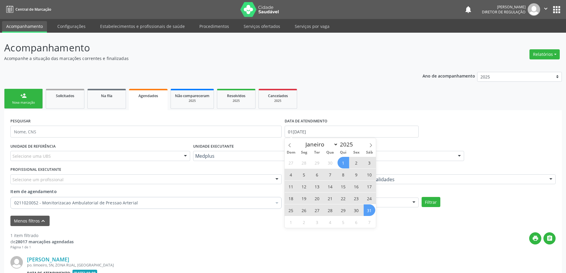
click at [370, 210] on span "31" at bounding box center [370, 210] width 12 height 12
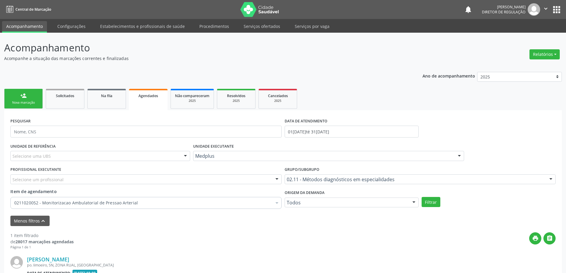
click at [250, 178] on div "Selecione um profissional" at bounding box center [145, 179] width 271 height 10
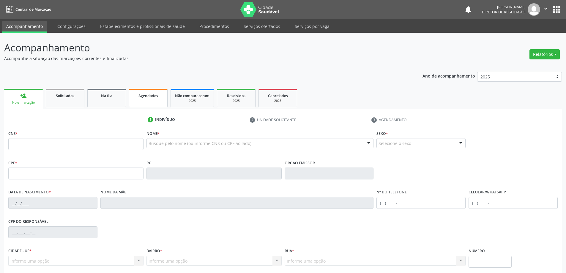
click at [147, 101] on link "Agendados" at bounding box center [148, 98] width 39 height 18
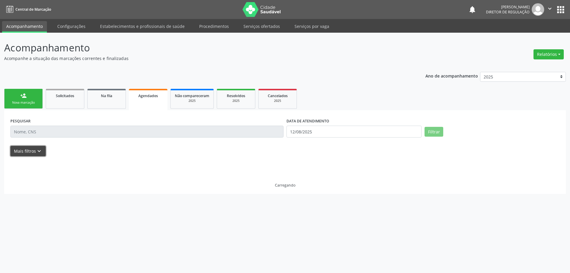
click at [42, 152] on icon "keyboard_arrow_down" at bounding box center [39, 151] width 7 height 7
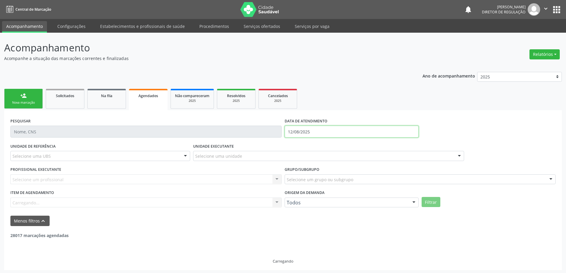
click at [375, 136] on input "12/08/2025" at bounding box center [352, 132] width 134 height 12
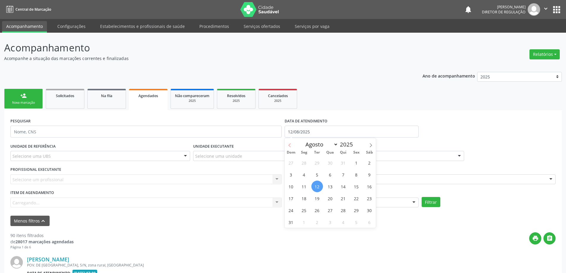
click at [291, 147] on icon at bounding box center [290, 145] width 4 height 4
click at [290, 147] on span at bounding box center [290, 143] width 10 height 10
select select "4"
click at [343, 163] on span "1" at bounding box center [343, 163] width 12 height 12
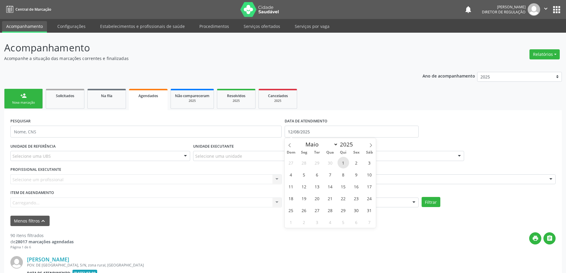
type input "[DATE]"
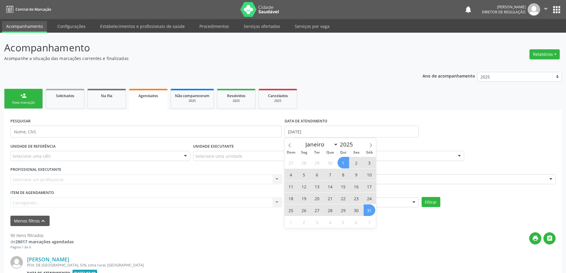
click at [371, 214] on span "31" at bounding box center [370, 210] width 12 height 12
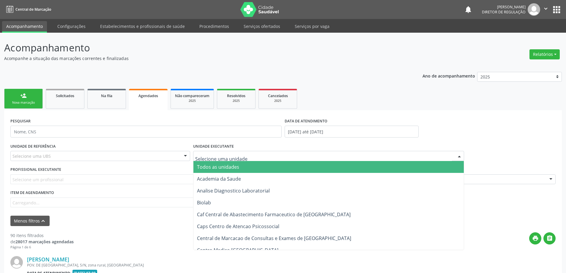
click at [223, 166] on span "Todos as unidades" at bounding box center [218, 167] width 42 height 7
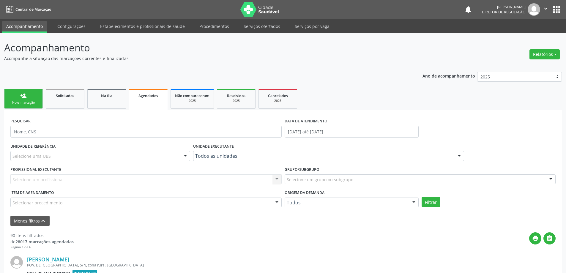
click at [233, 179] on div "Selecione um profissional Nenhum resultado encontrado para: " " Não há nenhuma …" at bounding box center [145, 179] width 271 height 10
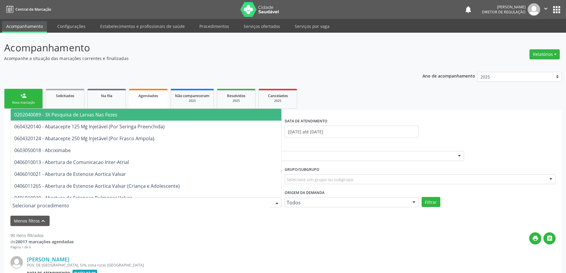
click at [232, 198] on div at bounding box center [145, 203] width 271 height 10
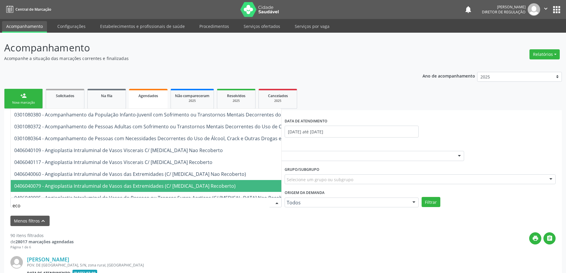
type input "ecoc"
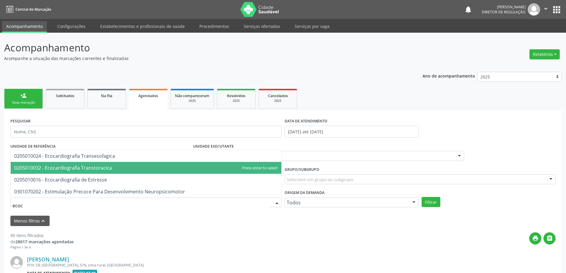
click at [200, 168] on span "0205010032 - Ecocardiografia Transtoracica" at bounding box center [146, 168] width 271 height 12
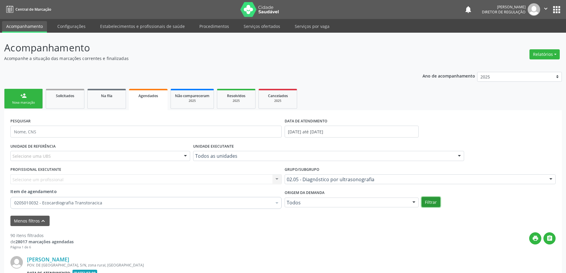
click at [436, 203] on button "Filtrar" at bounding box center [431, 202] width 19 height 10
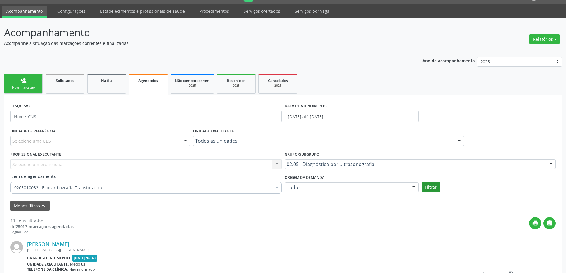
scroll to position [30, 0]
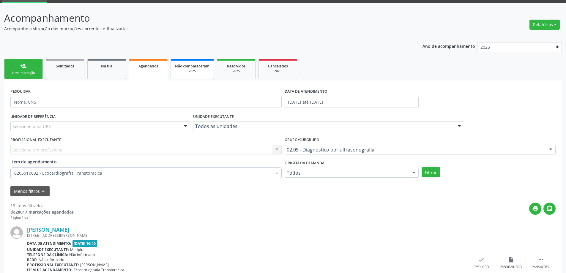
click at [207, 68] on span "Não compareceram" at bounding box center [192, 66] width 34 height 5
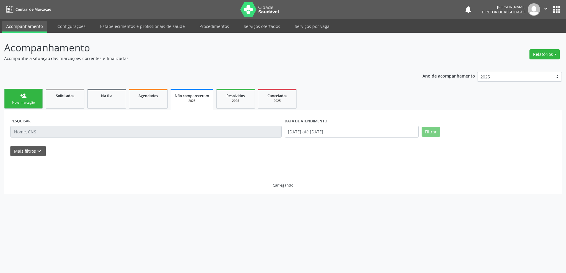
scroll to position [0, 0]
click at [40, 152] on icon "keyboard_arrow_down" at bounding box center [39, 151] width 7 height 7
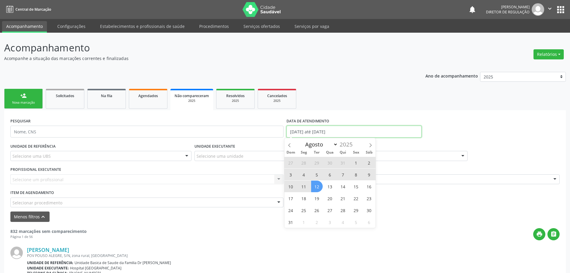
click at [337, 131] on input "[DATE] até [DATE]" at bounding box center [354, 132] width 135 height 12
click at [293, 147] on span at bounding box center [290, 143] width 10 height 10
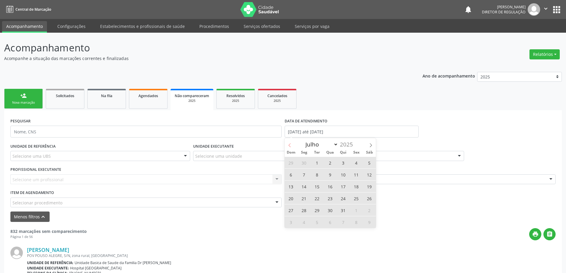
click at [293, 147] on span at bounding box center [290, 143] width 10 height 10
select select "4"
click at [340, 162] on span "1" at bounding box center [343, 163] width 12 height 12
type input "[DATE]"
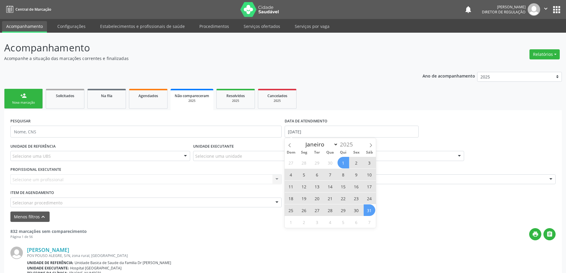
click at [367, 212] on span "31" at bounding box center [370, 210] width 12 height 12
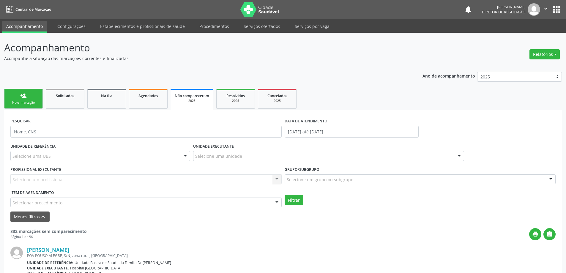
click at [183, 205] on div "Selecionar procedimento" at bounding box center [145, 203] width 271 height 10
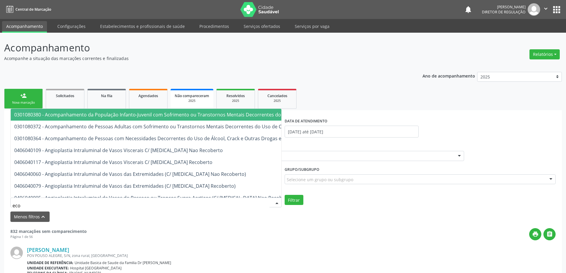
type input "ecoc"
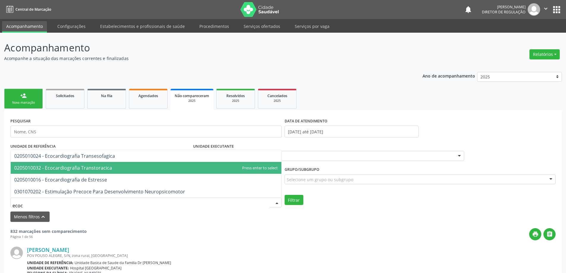
click at [175, 173] on span "0205010032 - Ecocardiografia Transtoracica" at bounding box center [146, 168] width 271 height 12
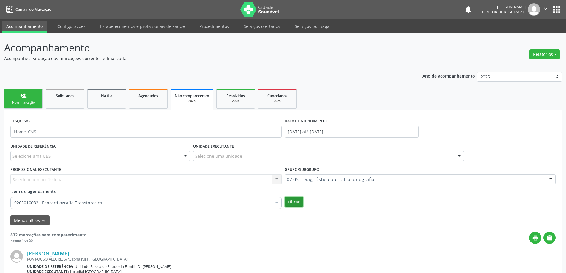
click at [291, 202] on button "Filtrar" at bounding box center [294, 202] width 19 height 10
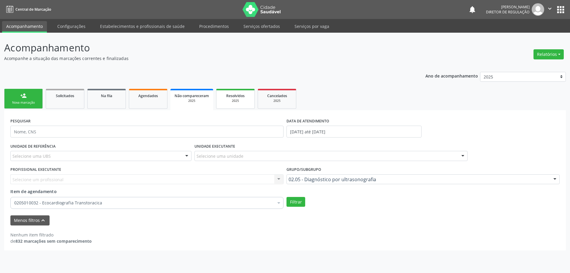
click at [237, 95] on span "Resolvidos" at bounding box center [235, 95] width 18 height 5
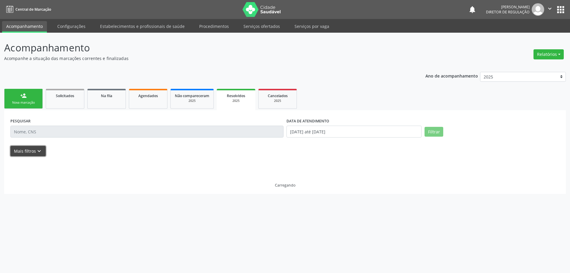
click at [38, 153] on icon "keyboard_arrow_down" at bounding box center [39, 151] width 7 height 7
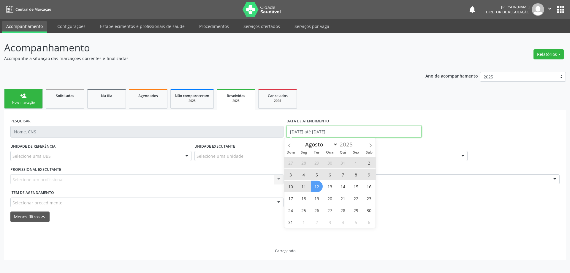
click at [308, 132] on input "[DATE] até [DATE]" at bounding box center [354, 132] width 135 height 12
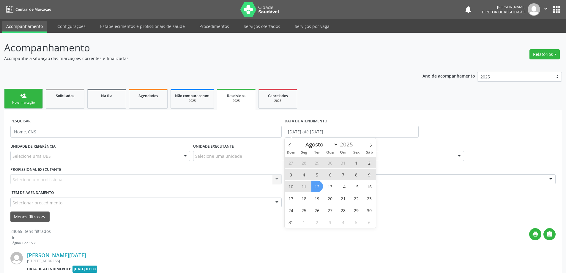
click at [289, 149] on div "Dom Seg Ter Qua Qui Sex Sáb" at bounding box center [330, 152] width 91 height 8
click at [289, 147] on icon at bounding box center [290, 145] width 4 height 4
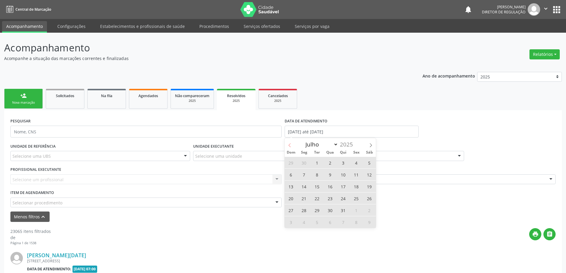
click at [289, 147] on icon at bounding box center [290, 145] width 4 height 4
select select "4"
click at [340, 163] on span "1" at bounding box center [343, 163] width 12 height 12
type input "[DATE]"
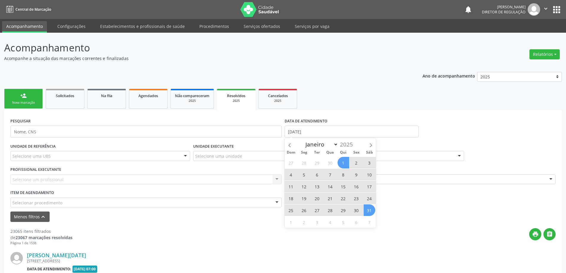
click at [370, 214] on span "31" at bounding box center [370, 210] width 12 height 12
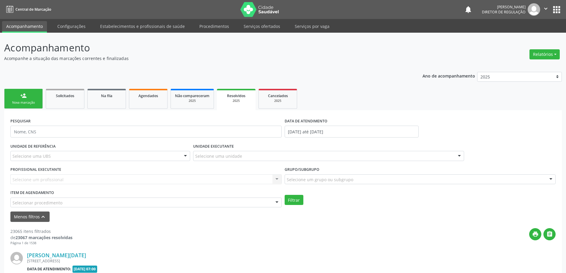
click at [225, 201] on div "Selecionar procedimento" at bounding box center [145, 203] width 271 height 10
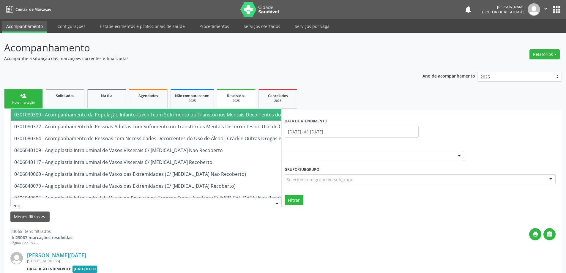
type input "ecoc"
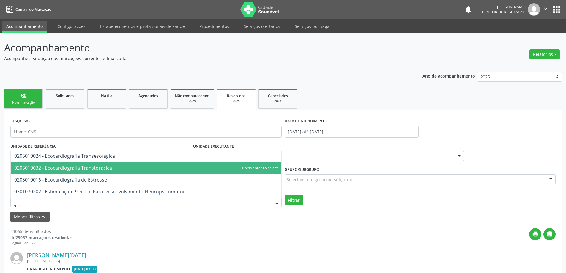
click at [202, 168] on span "0205010032 - Ecocardiografia Transtoracica" at bounding box center [146, 168] width 271 height 12
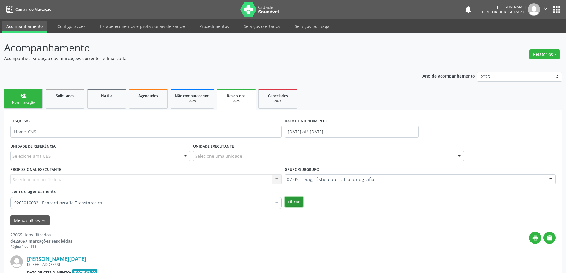
click at [292, 198] on button "Filtrar" at bounding box center [294, 202] width 19 height 10
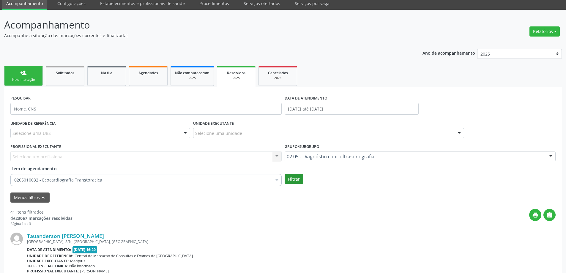
scroll to position [59, 0]
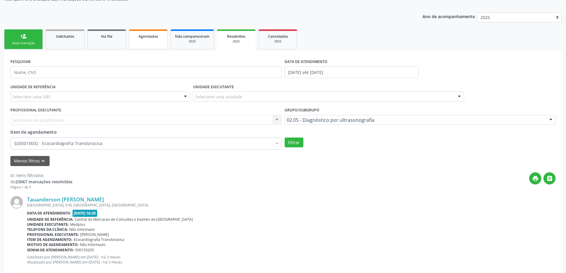
click at [155, 44] on link "Agendados" at bounding box center [148, 39] width 39 height 20
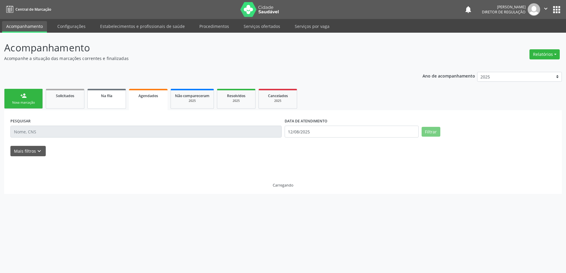
scroll to position [0, 0]
click at [37, 153] on icon "keyboard_arrow_down" at bounding box center [39, 151] width 7 height 7
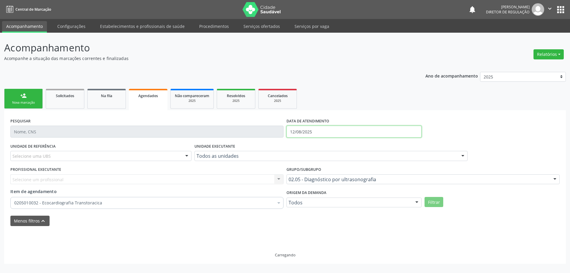
click at [316, 132] on input "12/08/2025" at bounding box center [354, 132] width 135 height 12
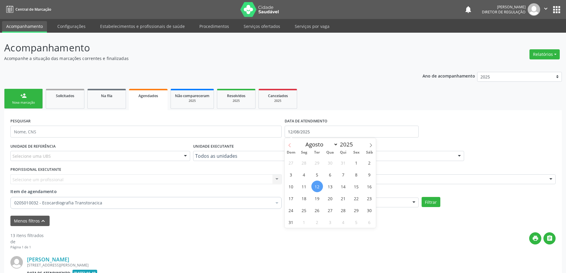
click at [288, 147] on icon at bounding box center [290, 145] width 4 height 4
select select "5"
click at [296, 163] on span "1" at bounding box center [291, 163] width 12 height 12
type input "[DATE]"
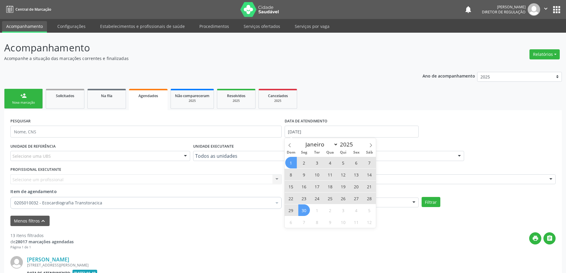
click at [302, 209] on span "30" at bounding box center [304, 210] width 12 height 12
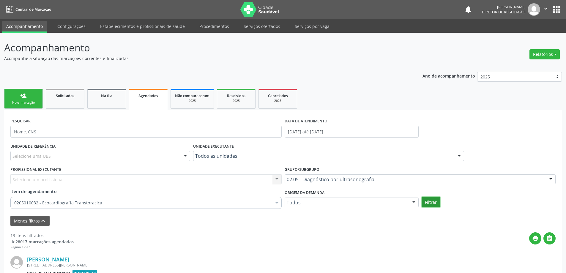
click at [434, 201] on button "Filtrar" at bounding box center [431, 202] width 19 height 10
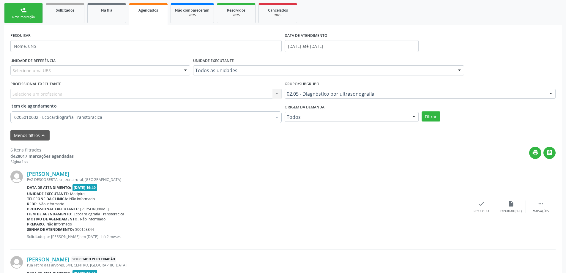
scroll to position [89, 0]
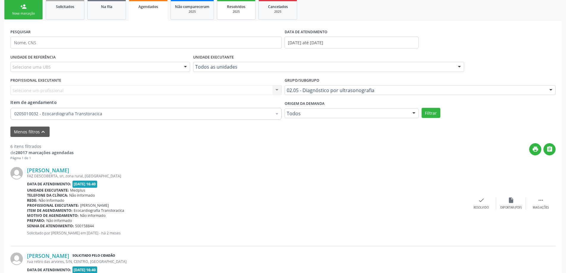
click at [241, 11] on div "2025" at bounding box center [236, 12] width 30 height 4
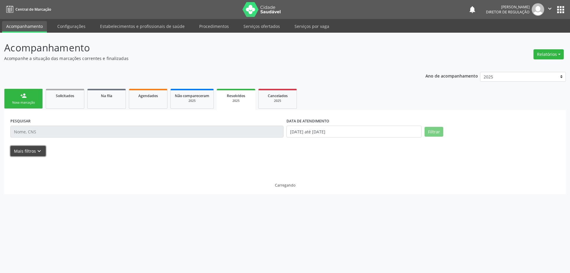
click at [40, 148] on icon "keyboard_arrow_down" at bounding box center [39, 151] width 7 height 7
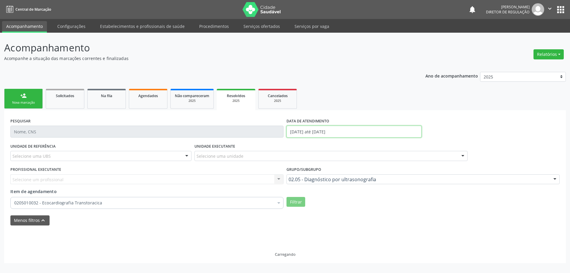
click at [301, 134] on input "[DATE] até [DATE]" at bounding box center [354, 132] width 135 height 12
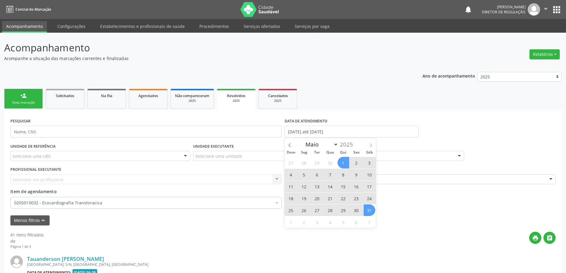
drag, startPoint x: 364, startPoint y: 145, endPoint x: 367, endPoint y: 144, distance: 3.9
click at [366, 144] on div "Janeiro Fevereiro Março Abril Maio Junho Julho Agosto Setembro Outubro Novembro…" at bounding box center [330, 143] width 91 height 10
drag, startPoint x: 370, startPoint y: 145, endPoint x: 369, endPoint y: 147, distance: 3.2
click at [371, 145] on icon at bounding box center [371, 145] width 4 height 4
select select "5"
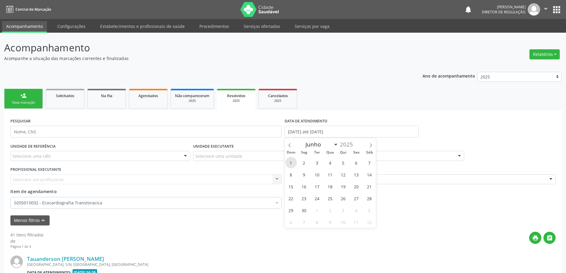
click at [291, 164] on span "1" at bounding box center [291, 163] width 12 height 12
type input "[DATE]"
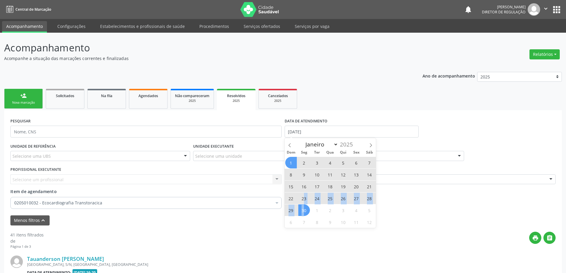
drag, startPoint x: 303, startPoint y: 203, endPoint x: 305, endPoint y: 208, distance: 5.5
click at [305, 208] on div "1 2 3 4 5 6 7 8 9 10 11 12 13 14 15 16 17 18 19 20 21 22 23 24 25 26 27 28 29 3…" at bounding box center [330, 192] width 91 height 71
click at [305, 208] on span "30" at bounding box center [304, 210] width 12 height 12
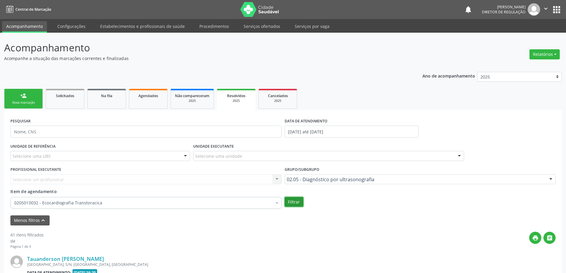
click at [290, 200] on button "Filtrar" at bounding box center [294, 202] width 19 height 10
click at [163, 94] on link "Agendados" at bounding box center [148, 99] width 39 height 20
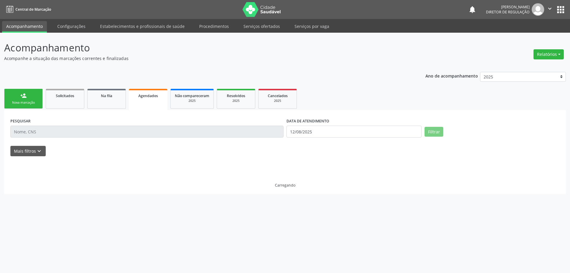
click at [39, 156] on div at bounding box center [285, 159] width 550 height 6
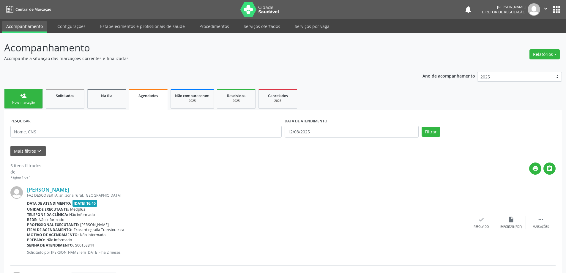
click at [37, 154] on icon "keyboard_arrow_down" at bounding box center [39, 151] width 7 height 7
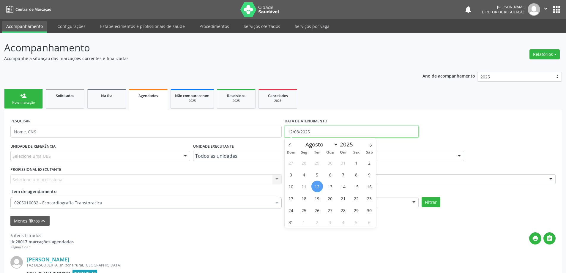
click at [293, 131] on input "12/08/2025" at bounding box center [352, 132] width 134 height 12
click at [292, 144] on span at bounding box center [290, 143] width 10 height 10
select select "6"
click at [321, 163] on span "1" at bounding box center [317, 163] width 12 height 12
type input "01/07/2025"
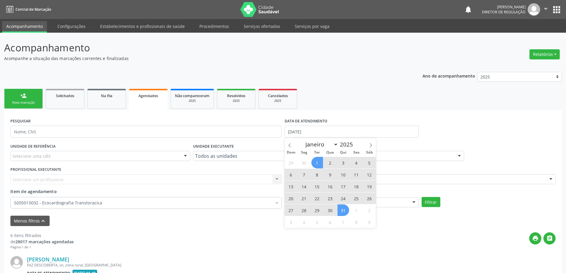
click at [343, 209] on span "31" at bounding box center [343, 210] width 12 height 12
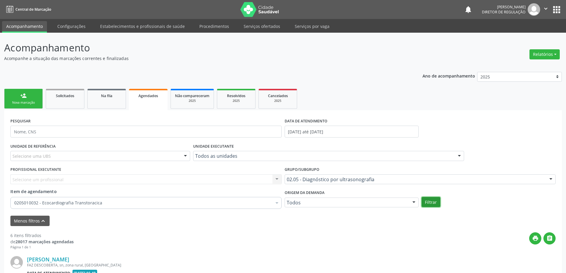
click at [424, 199] on button "Filtrar" at bounding box center [431, 202] width 19 height 10
click at [245, 97] on span "Resolvidos" at bounding box center [236, 95] width 18 height 5
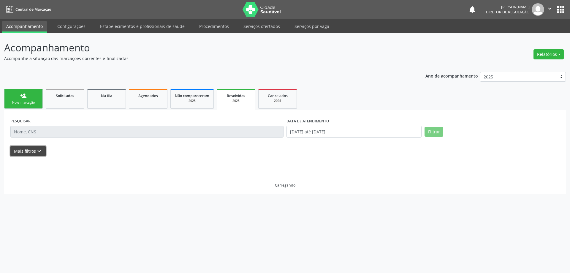
click at [34, 151] on button "Mais filtros keyboard_arrow_down" at bounding box center [27, 151] width 35 height 10
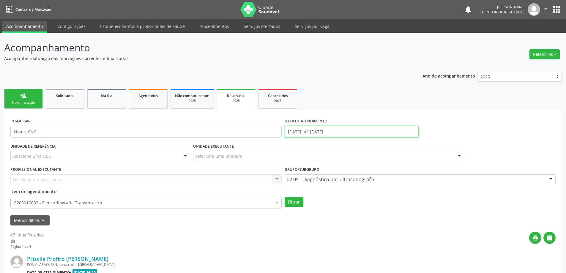
click at [377, 137] on input "01/06/2025 até 30/06/2025" at bounding box center [352, 132] width 134 height 12
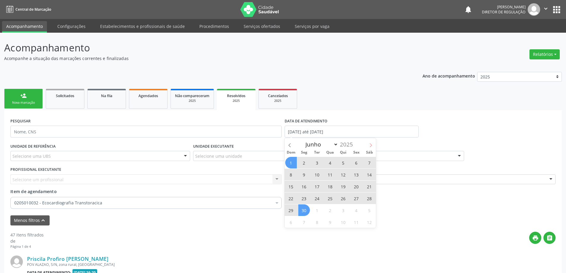
click at [369, 146] on icon at bounding box center [371, 145] width 4 height 4
select select "6"
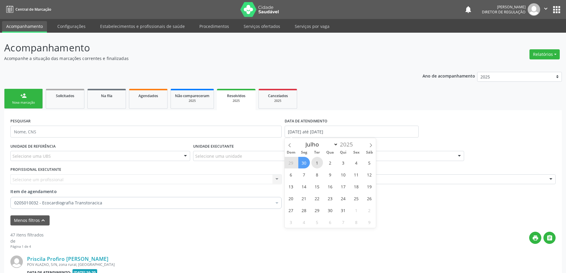
click at [314, 163] on span "1" at bounding box center [317, 163] width 12 height 12
type input "01/07/2025"
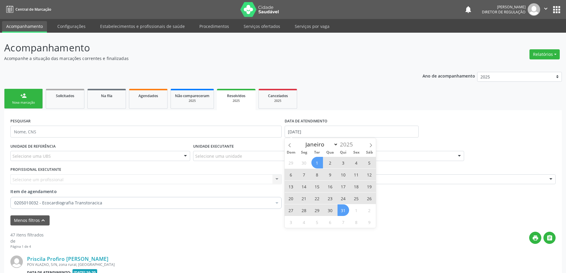
click at [346, 210] on span "31" at bounding box center [343, 210] width 12 height 12
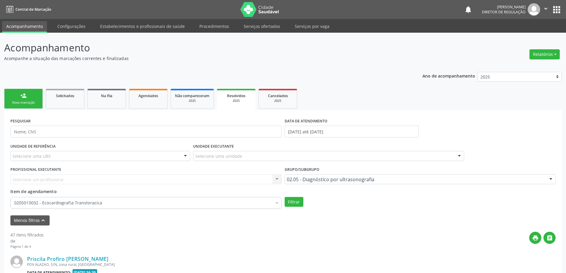
click at [282, 206] on div "Item de agendamento 0205010032 - Ecocardiografia Transtoracica Desfazer seleção…" at bounding box center [146, 199] width 274 height 23
click at [283, 207] on div "Filtrar" at bounding box center [420, 202] width 274 height 10
click at [289, 202] on button "Filtrar" at bounding box center [294, 202] width 19 height 10
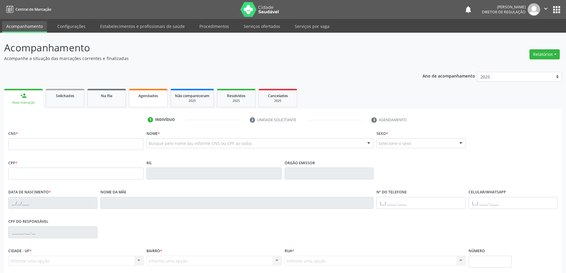
click at [152, 98] on div "Agendados" at bounding box center [148, 95] width 30 height 6
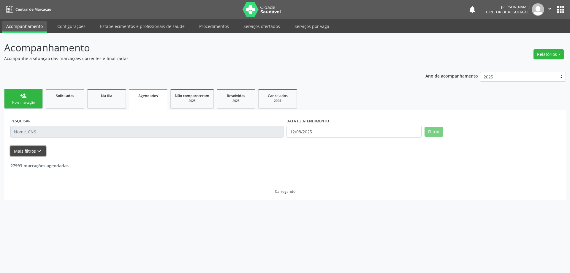
click at [18, 154] on button "Mais filtros keyboard_arrow_down" at bounding box center [27, 151] width 35 height 10
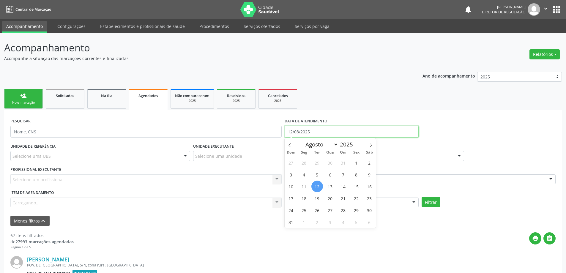
click at [288, 135] on input "12/08/2025" at bounding box center [352, 132] width 134 height 12
click at [285, 145] on span at bounding box center [290, 143] width 10 height 10
click at [291, 146] on icon at bounding box center [290, 145] width 4 height 4
select select "4"
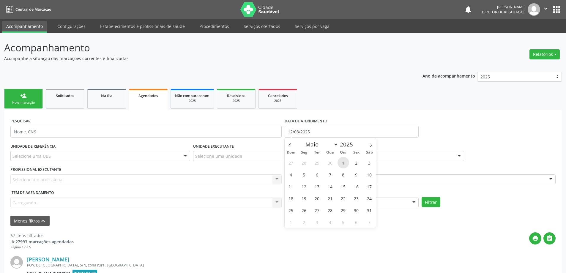
click at [341, 165] on span "1" at bounding box center [343, 163] width 12 height 12
type input "01/05/2025"
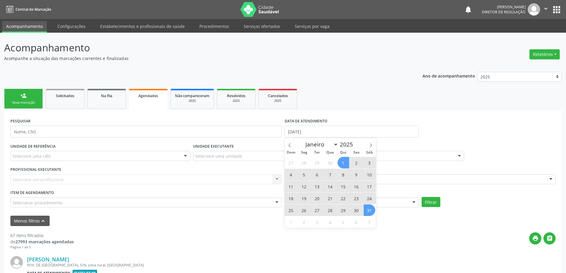
click at [367, 208] on span "31" at bounding box center [370, 210] width 12 height 12
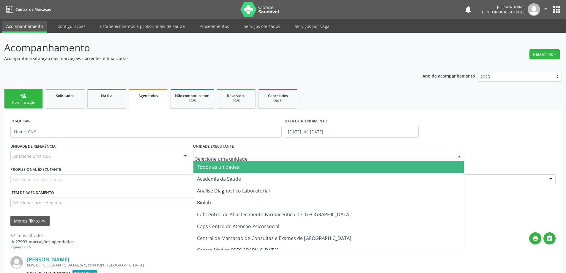
click at [258, 153] on div at bounding box center [328, 156] width 271 height 10
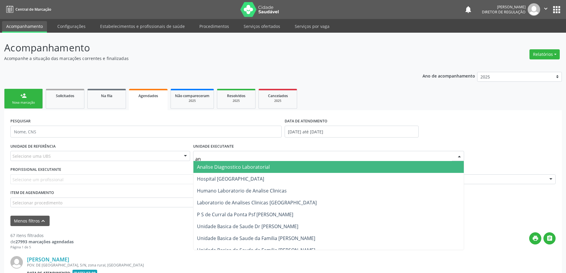
type input "ana"
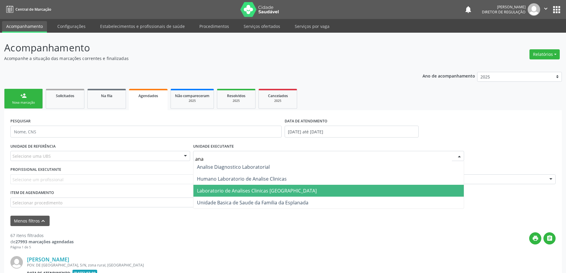
click at [256, 192] on span "Laboratorio de Analises Clinicas [GEOGRAPHIC_DATA]" at bounding box center [257, 190] width 120 height 7
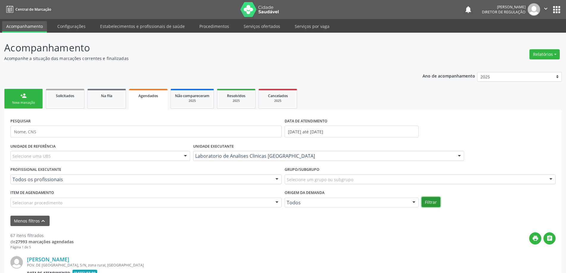
click at [433, 203] on button "Filtrar" at bounding box center [431, 202] width 19 height 10
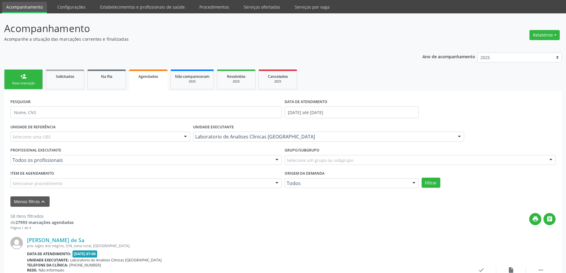
scroll to position [30, 0]
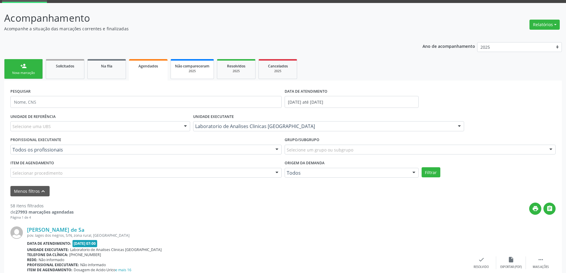
click at [204, 69] on div "2025" at bounding box center [192, 71] width 34 height 4
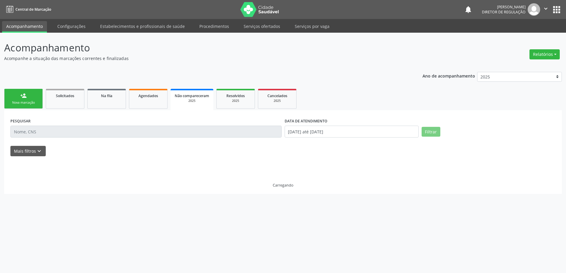
scroll to position [0, 0]
click at [41, 152] on icon "keyboard_arrow_down" at bounding box center [39, 151] width 7 height 7
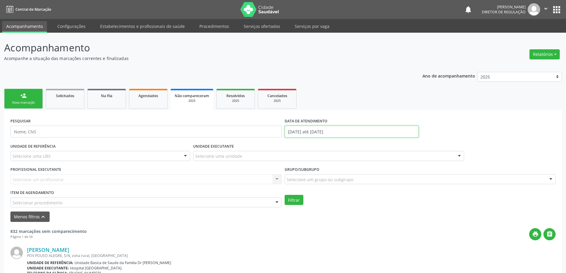
click at [297, 135] on input "01/01/2025 até 12/08/2025" at bounding box center [352, 132] width 134 height 12
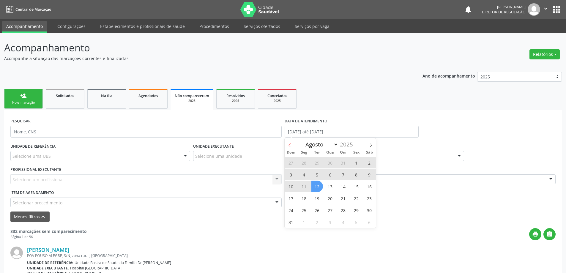
click at [290, 146] on icon at bounding box center [290, 145] width 4 height 4
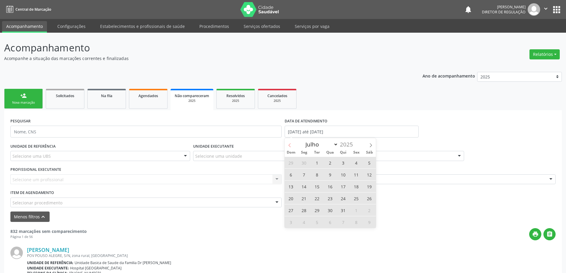
click at [290, 146] on icon at bounding box center [290, 145] width 4 height 4
select select "4"
click at [339, 161] on span "1" at bounding box center [343, 163] width 12 height 12
type input "01/05/2025"
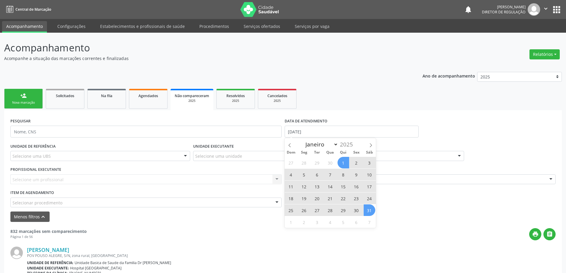
click at [365, 210] on span "31" at bounding box center [370, 210] width 12 height 12
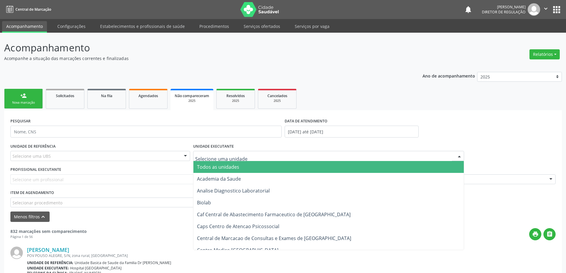
click at [254, 156] on div at bounding box center [328, 156] width 271 height 10
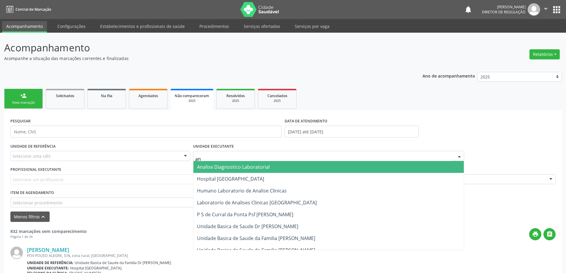
type input "ana"
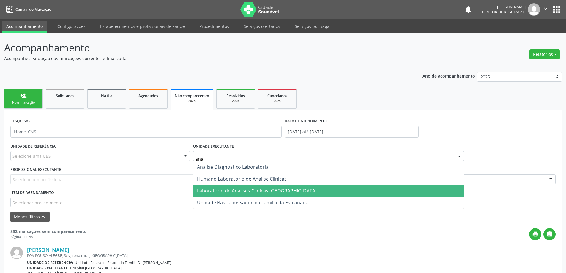
click at [278, 189] on span "Laboratorio de Analises Clinicas [GEOGRAPHIC_DATA]" at bounding box center [257, 190] width 120 height 7
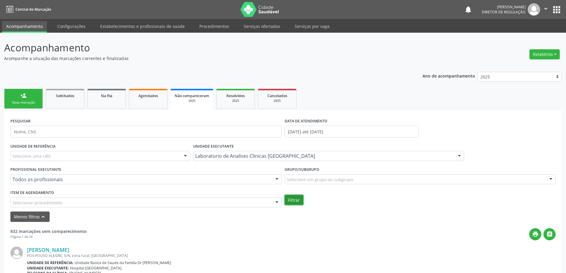
click at [295, 199] on button "Filtrar" at bounding box center [294, 200] width 19 height 10
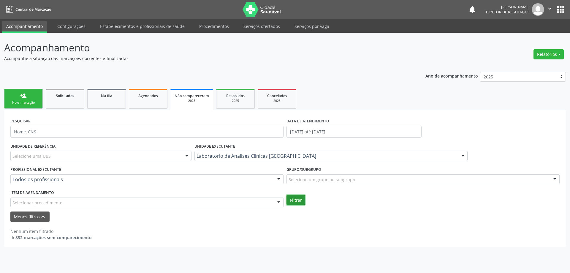
click at [295, 199] on button "Filtrar" at bounding box center [296, 200] width 19 height 10
click at [236, 96] on span "Resolvidos" at bounding box center [235, 95] width 18 height 5
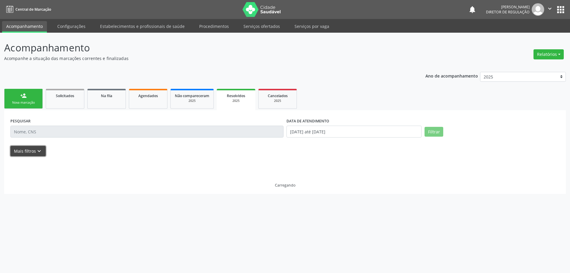
click at [32, 154] on button "Mais filtros keyboard_arrow_down" at bounding box center [27, 151] width 35 height 10
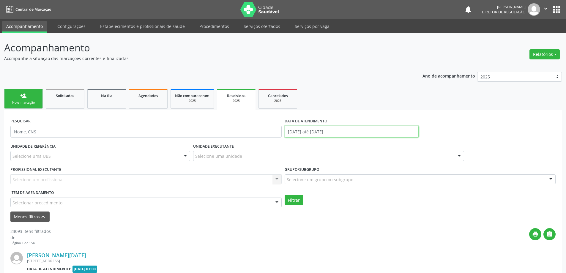
click at [308, 131] on input "01/01/2025 até 12/08/2025" at bounding box center [352, 132] width 134 height 12
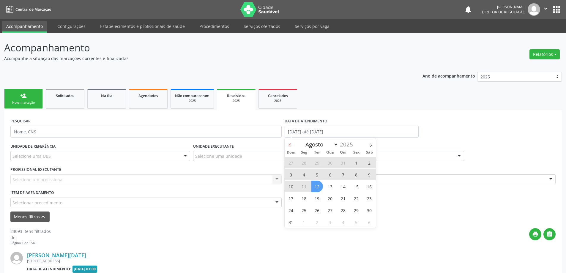
click at [291, 147] on icon at bounding box center [290, 145] width 4 height 4
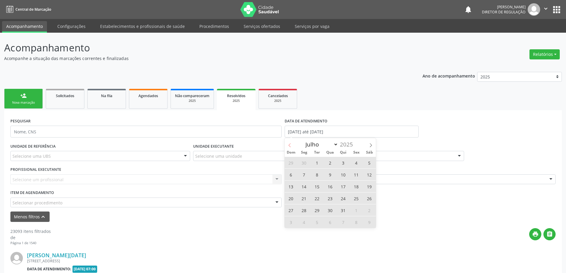
click at [291, 147] on icon at bounding box center [290, 145] width 4 height 4
select select "4"
click at [346, 163] on span "1" at bounding box center [343, 163] width 12 height 12
type input "01/05/2025"
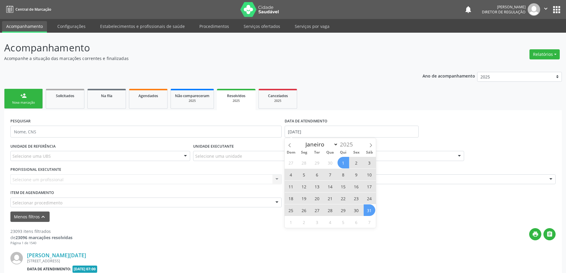
click at [367, 209] on span "31" at bounding box center [370, 210] width 12 height 12
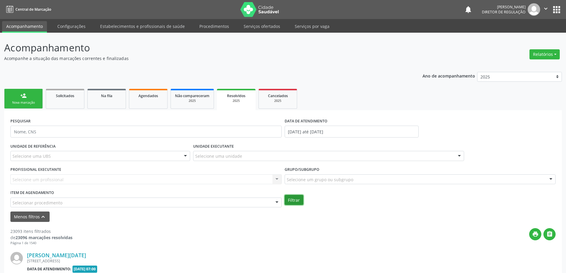
click at [293, 201] on button "Filtrar" at bounding box center [294, 200] width 19 height 10
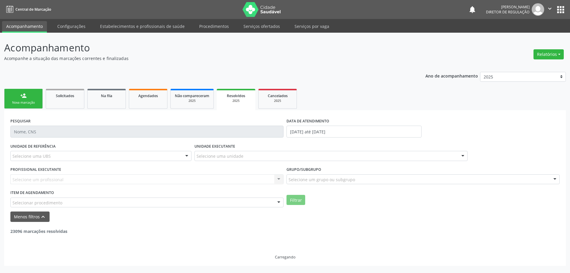
click at [257, 149] on div "UNIDADE EXECUTANTE Selecione uma unidade Todos as unidades Academia da Saude An…" at bounding box center [331, 153] width 276 height 23
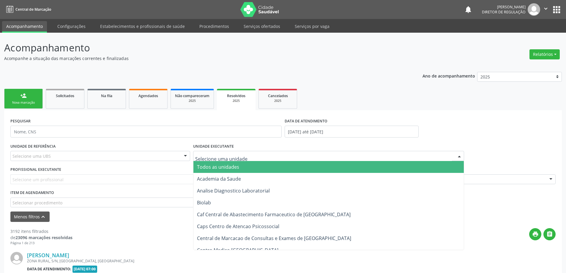
click at [253, 153] on div at bounding box center [328, 156] width 271 height 10
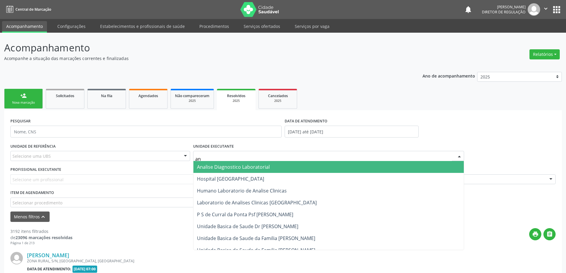
type input "ana"
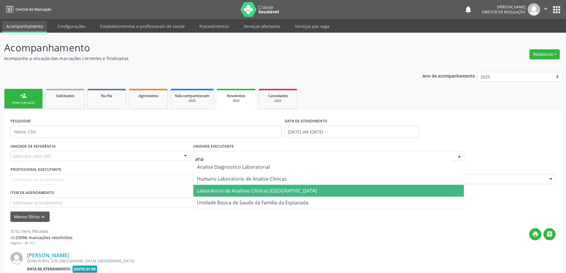
click at [251, 191] on span "Laboratorio de Analises Clinicas [GEOGRAPHIC_DATA]" at bounding box center [257, 190] width 120 height 7
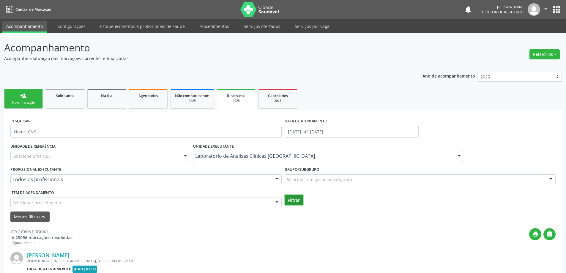
click at [302, 202] on button "Filtrar" at bounding box center [294, 200] width 19 height 10
click at [154, 100] on link "Agendados" at bounding box center [148, 99] width 39 height 20
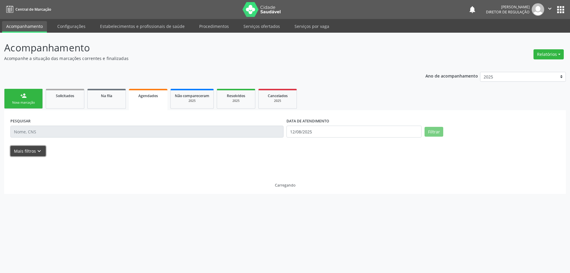
click at [41, 154] on icon "keyboard_arrow_down" at bounding box center [39, 151] width 7 height 7
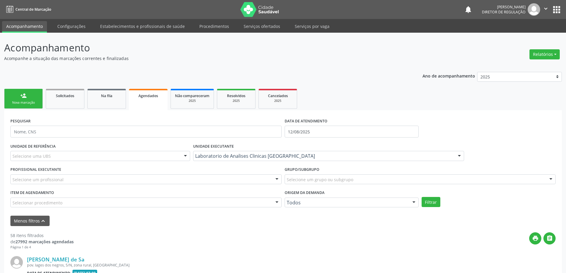
click at [358, 139] on div "DATA DE ATENDIMENTO [DATE]" at bounding box center [351, 128] width 137 height 25
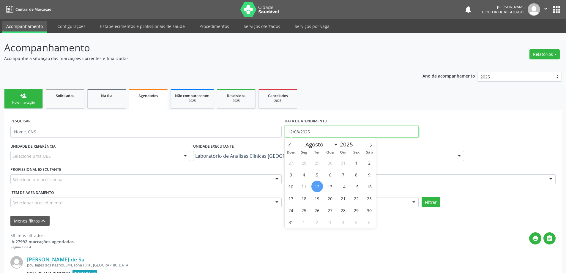
click at [296, 131] on input "12/08/2025" at bounding box center [352, 132] width 134 height 12
click at [292, 143] on span at bounding box center [290, 143] width 10 height 10
select select "5"
click at [287, 163] on span "1" at bounding box center [291, 163] width 12 height 12
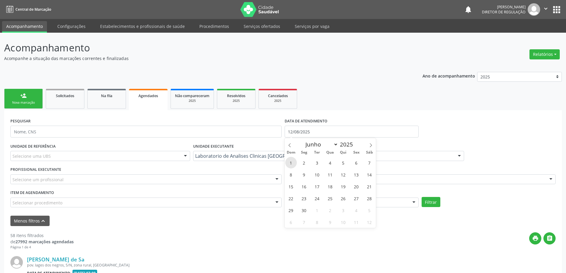
type input "01/06/2025"
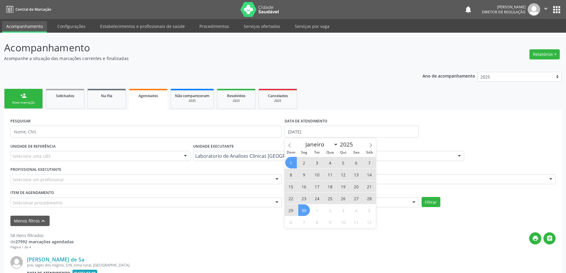
click at [303, 209] on span "30" at bounding box center [304, 210] width 12 height 12
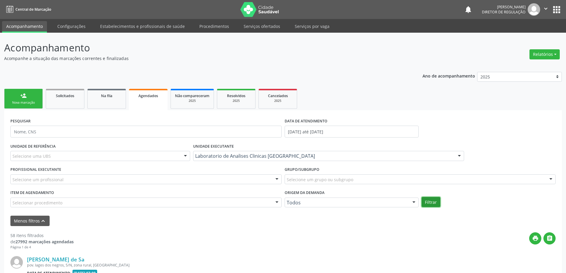
click at [428, 201] on button "Filtrar" at bounding box center [431, 202] width 19 height 10
click at [234, 99] on div "2025" at bounding box center [236, 101] width 30 height 4
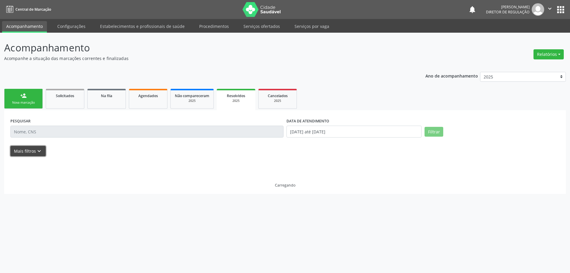
click at [34, 155] on button "Mais filtros keyboard_arrow_down" at bounding box center [27, 151] width 35 height 10
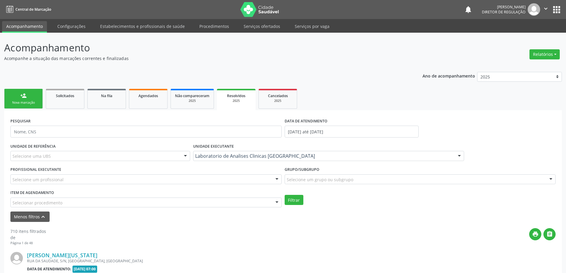
click at [335, 125] on div "DATA DE ATENDIMENTO" at bounding box center [352, 120] width 134 height 9
click at [334, 135] on input "01/05/2025 até 31/05/2025" at bounding box center [352, 132] width 134 height 12
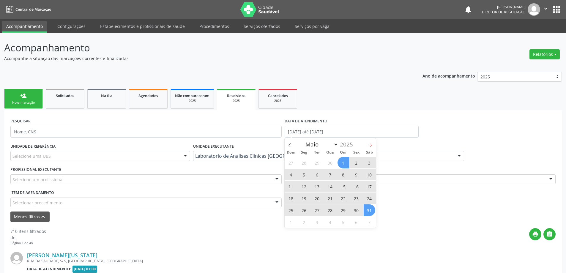
click at [373, 146] on span at bounding box center [371, 143] width 10 height 10
select select "5"
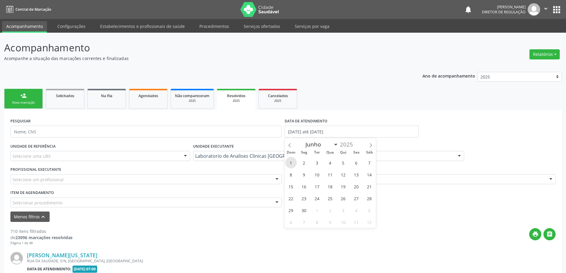
click at [293, 163] on span "1" at bounding box center [291, 163] width 12 height 12
type input "01/06/2025"
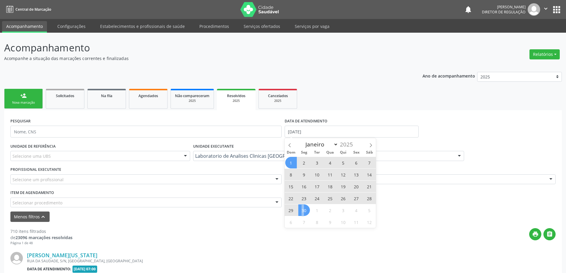
drag, startPoint x: 297, startPoint y: 208, endPoint x: 304, endPoint y: 210, distance: 6.4
click at [304, 210] on div "1 2 3 4 5 6 7 8 9 10 11 12 13 14 15 16 17 18 19 20 21 22 23 24 25 26 27 28 29 3…" at bounding box center [330, 192] width 91 height 71
click at [304, 210] on span "30" at bounding box center [304, 210] width 12 height 12
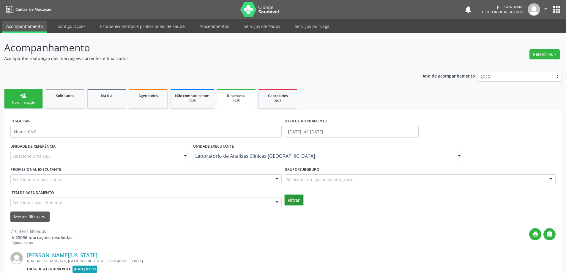
click at [296, 198] on button "Filtrar" at bounding box center [294, 200] width 19 height 10
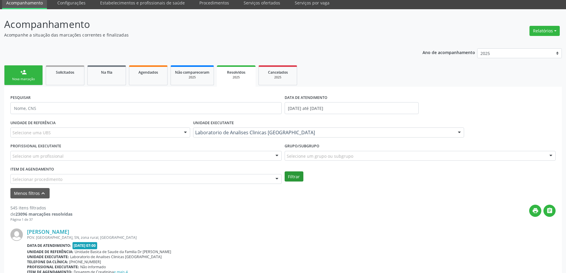
scroll to position [59, 0]
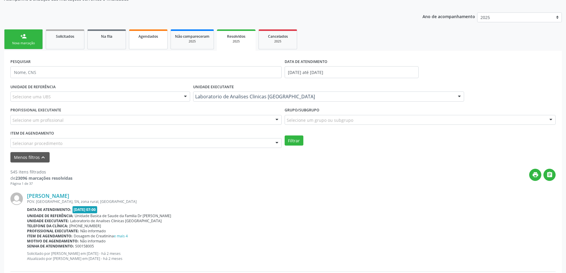
click at [158, 45] on link "Agendados" at bounding box center [148, 39] width 39 height 20
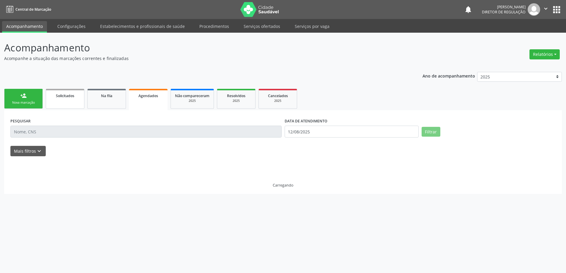
scroll to position [0, 0]
click at [42, 150] on button "Mais filtros keyboard_arrow_down" at bounding box center [27, 151] width 35 height 10
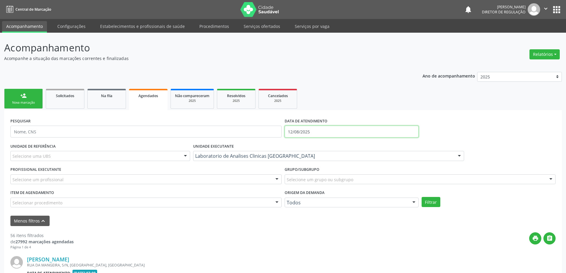
click at [318, 134] on input "12/08/2025" at bounding box center [352, 132] width 134 height 12
click at [292, 143] on span at bounding box center [290, 143] width 10 height 10
select select "6"
click at [315, 163] on span "1" at bounding box center [317, 163] width 12 height 12
type input "01/07/2025"
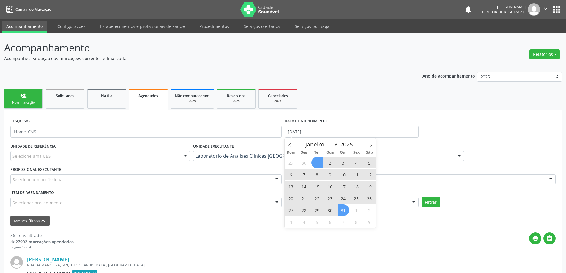
click at [342, 209] on span "31" at bounding box center [343, 210] width 12 height 12
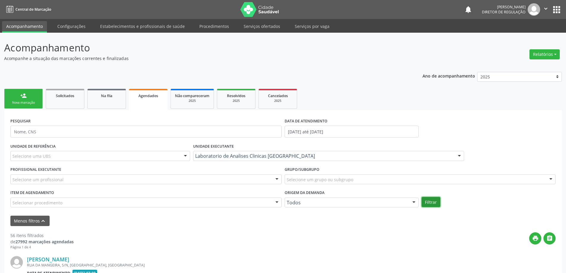
click at [431, 202] on button "Filtrar" at bounding box center [431, 202] width 19 height 10
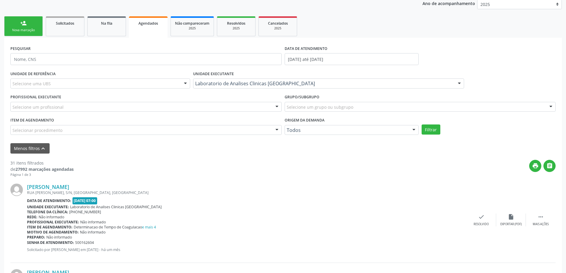
scroll to position [89, 0]
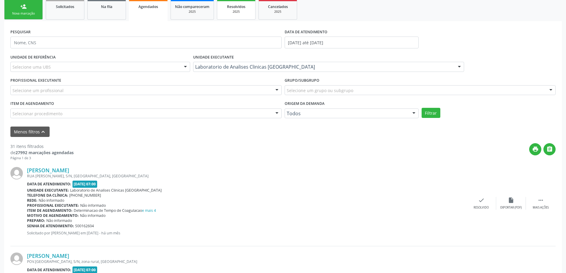
click at [223, 5] on div "Resolvidos" at bounding box center [236, 6] width 30 height 6
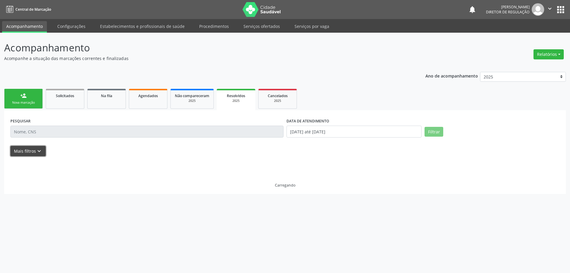
click at [36, 148] on icon "keyboard_arrow_down" at bounding box center [39, 151] width 7 height 7
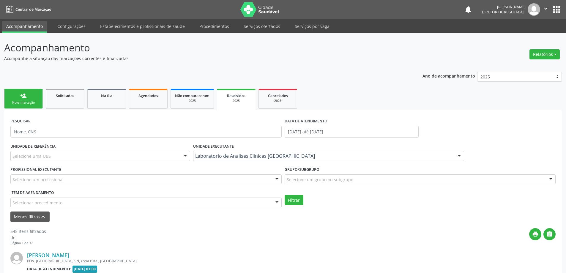
click at [347, 124] on div "DATA DE ATENDIMENTO" at bounding box center [352, 120] width 134 height 9
click at [343, 131] on input "01/06/2025 até 30/06/2025" at bounding box center [352, 132] width 134 height 12
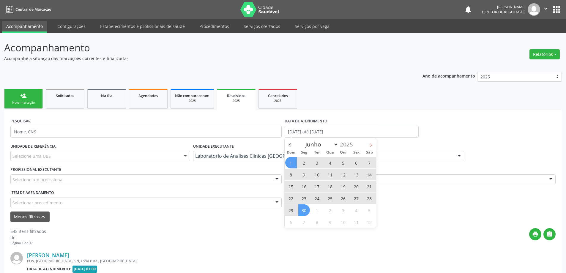
click at [369, 144] on icon at bounding box center [371, 145] width 4 height 4
select select "6"
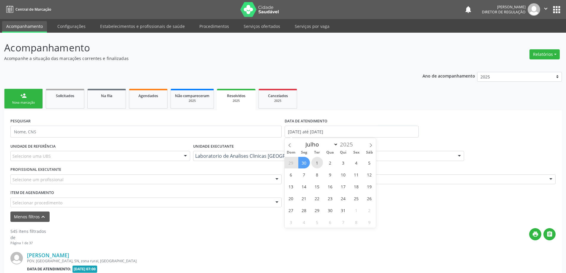
click at [319, 160] on span "1" at bounding box center [317, 163] width 12 height 12
type input "01/07/2025"
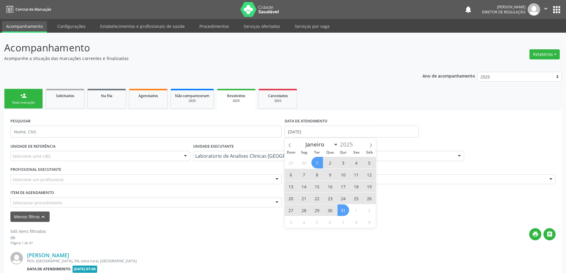
click at [348, 210] on span "31" at bounding box center [343, 210] width 12 height 12
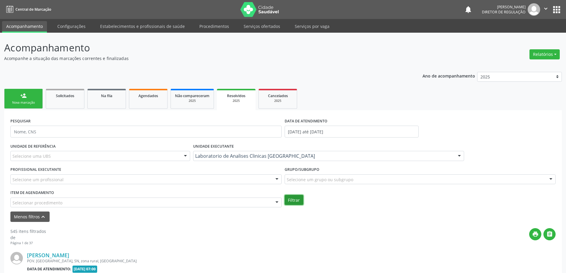
click at [292, 200] on button "Filtrar" at bounding box center [294, 200] width 19 height 10
click at [546, 7] on icon "" at bounding box center [545, 8] width 7 height 7
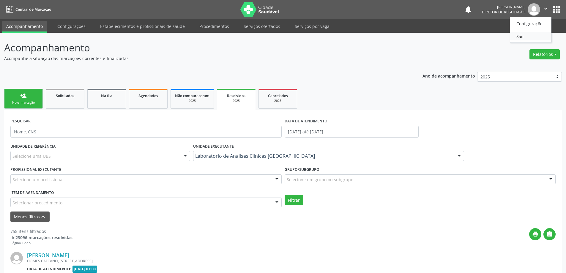
click at [532, 34] on link "Sair" at bounding box center [530, 36] width 41 height 8
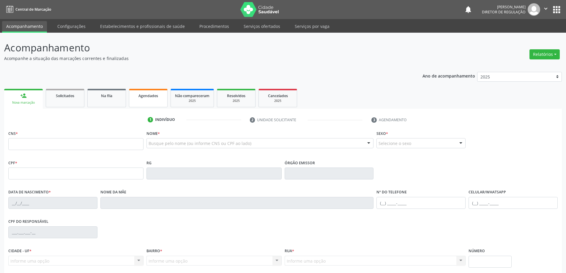
click at [136, 97] on div "Agendados" at bounding box center [148, 95] width 30 height 6
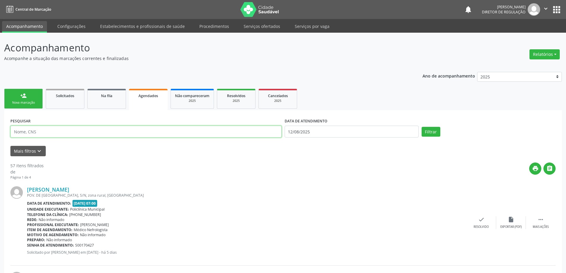
click at [83, 136] on input "text" at bounding box center [145, 132] width 271 height 12
type input "700001078682202"
click at [325, 125] on label "DATA DE ATENDIMENTO" at bounding box center [306, 120] width 43 height 9
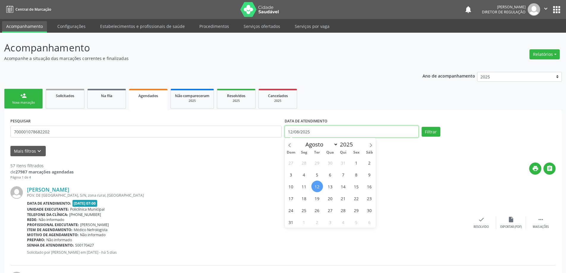
click at [320, 133] on input "12/08/2025" at bounding box center [352, 132] width 134 height 12
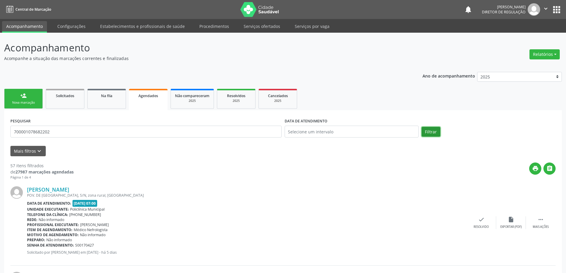
click at [433, 131] on button "Filtrar" at bounding box center [431, 132] width 19 height 10
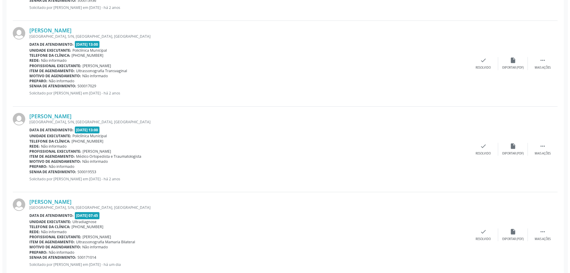
scroll to position [431, 0]
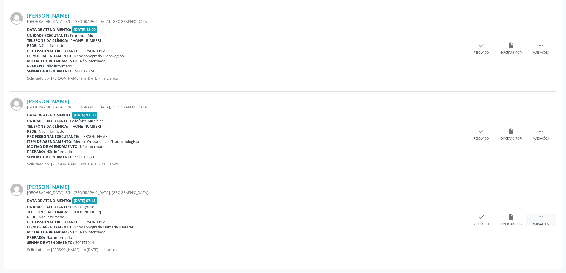
click at [542, 221] on div " Mais ações" at bounding box center [541, 220] width 30 height 13
click at [457, 220] on div "cancel Cancelar" at bounding box center [452, 220] width 30 height 13
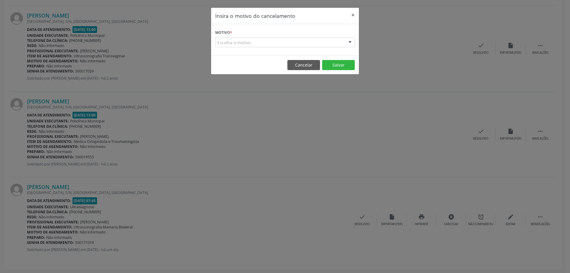
click at [343, 38] on div "Escolha o motivo" at bounding box center [285, 42] width 140 height 10
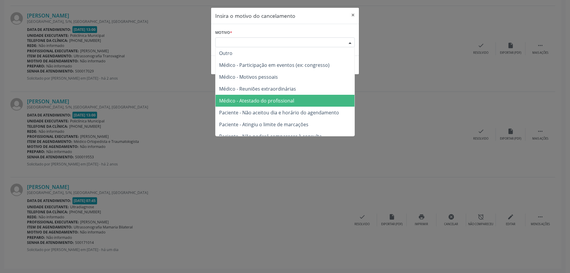
click at [316, 106] on span "Médico - Atestado do profissional" at bounding box center [285, 101] width 139 height 12
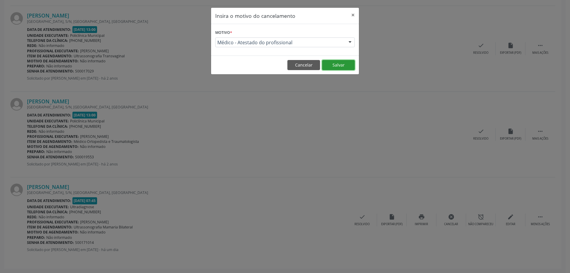
click at [331, 66] on button "Salvar" at bounding box center [338, 65] width 33 height 10
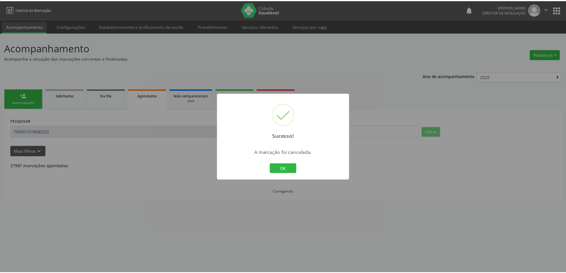
scroll to position [0, 0]
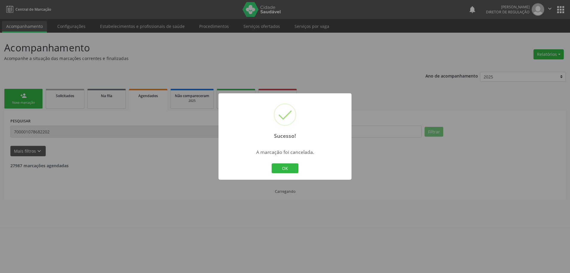
click at [276, 161] on div "Sucesso! × A marcação foi cancelada. OK Cancel" at bounding box center [285, 136] width 133 height 87
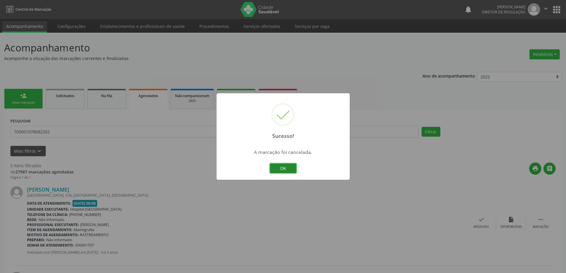
click at [276, 167] on button "OK" at bounding box center [283, 168] width 27 height 10
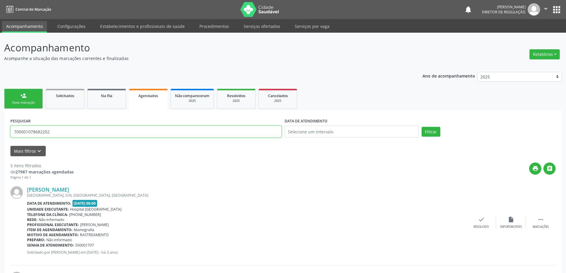
click at [57, 134] on input "700001078682202" at bounding box center [145, 132] width 271 height 12
type input "7"
type input "706208511260066"
click at [432, 128] on button "Filtrar" at bounding box center [431, 132] width 19 height 10
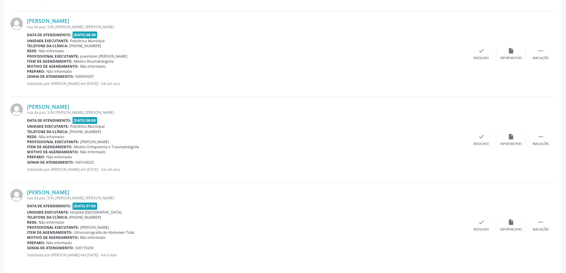
scroll to position [431, 0]
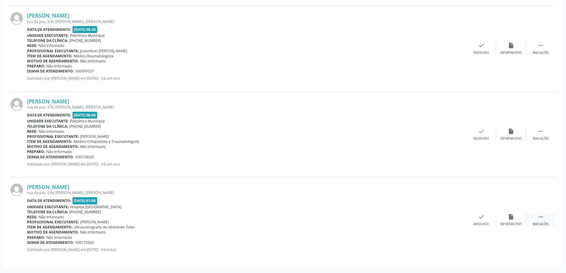
click at [540, 219] on icon "" at bounding box center [540, 217] width 7 height 7
click at [423, 219] on icon "print" at bounding box center [422, 217] width 7 height 7
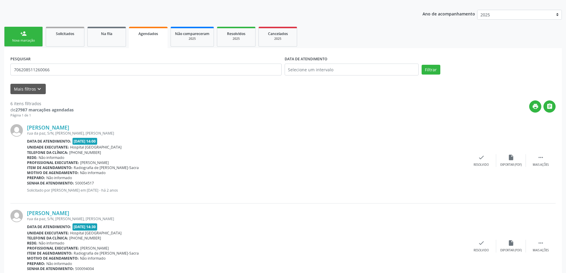
scroll to position [0, 0]
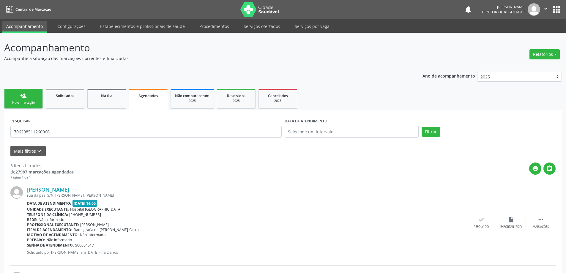
click at [545, 6] on icon "" at bounding box center [545, 8] width 7 height 7
click at [523, 37] on link "Sair" at bounding box center [530, 36] width 41 height 8
